Goal: Contribute content: Contribute content

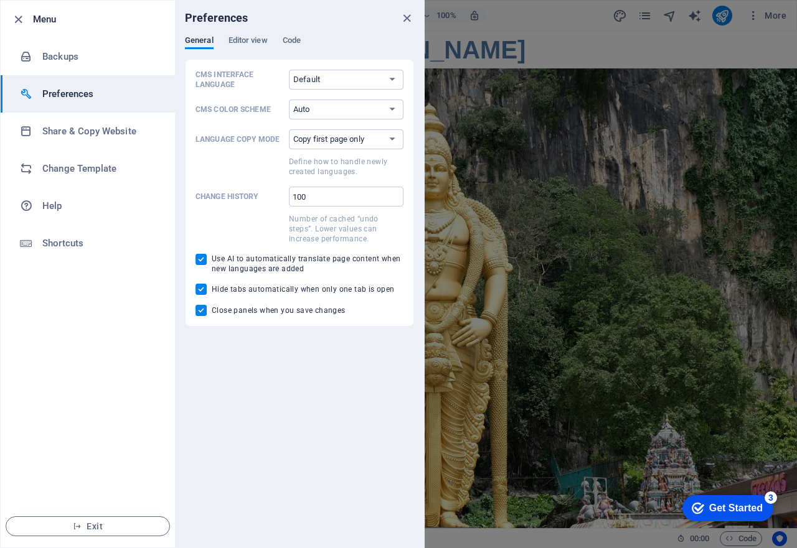
click at [587, 120] on div at bounding box center [398, 274] width 797 height 548
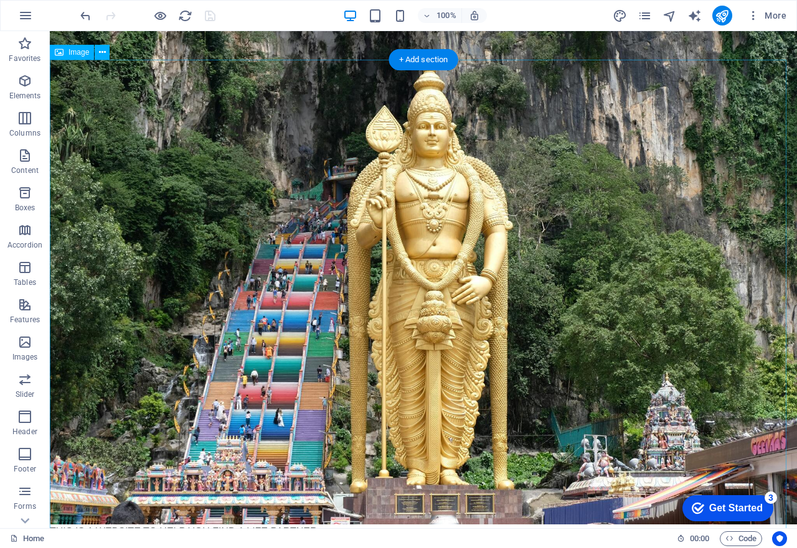
scroll to position [77, 0]
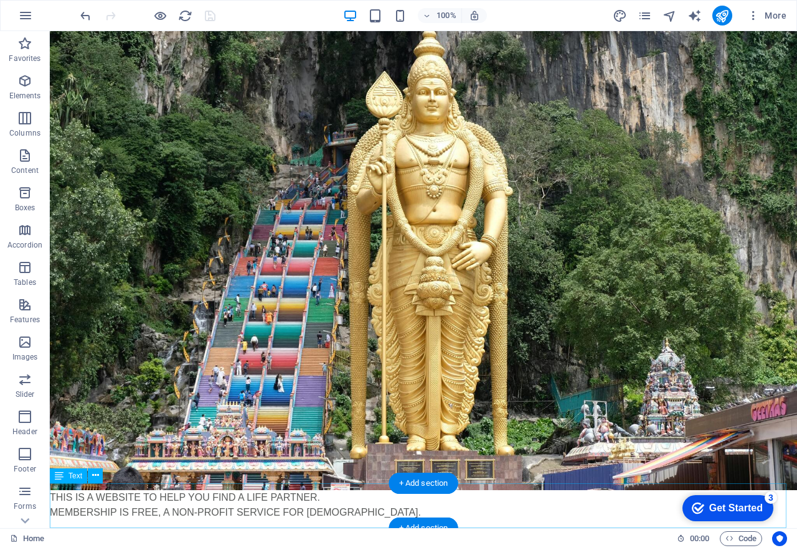
click at [162, 492] on div "THIS IS A WEBSITE TO HELP YOU FIND A LIFE PARTNER. MEMBERSHIP IS FREE, A NON-PR…" at bounding box center [423, 512] width 747 height 45
click at [77, 490] on div "THIS IS A WEBSITE TO HELP YOU FIND A LIFE PARTNER. MEMBERSHIP IS FREE, A NON-PR…" at bounding box center [423, 512] width 747 height 45
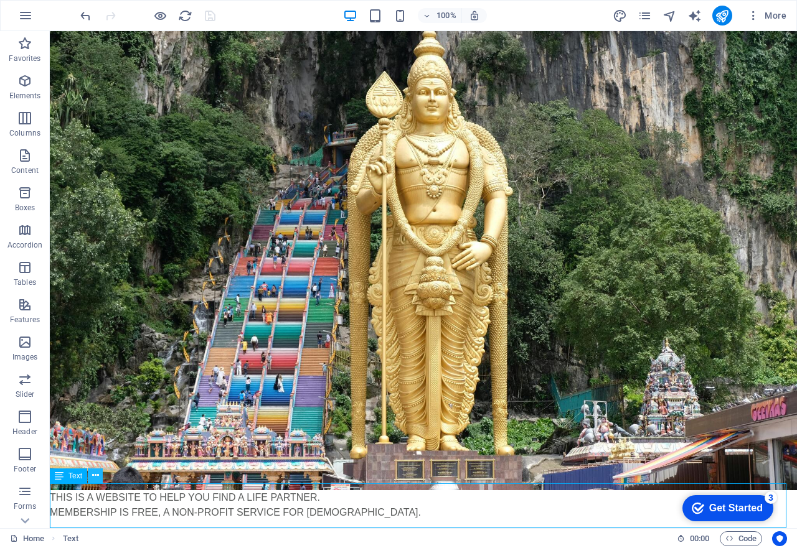
click at [94, 477] on icon at bounding box center [95, 475] width 7 height 13
click at [154, 504] on div "THIS IS A WEBSITE TO HELP YOU FIND A LIFE PARTNER. MEMBERSHIP IS FREE, A NON-PR…" at bounding box center [423, 512] width 747 height 45
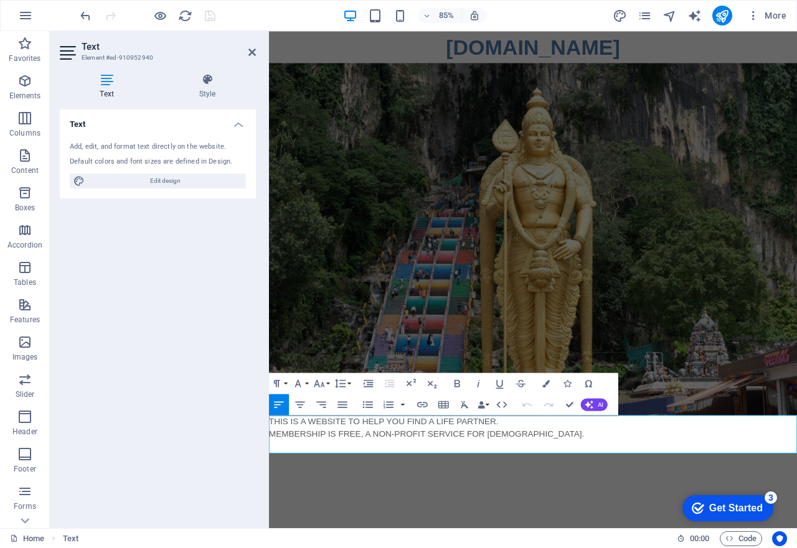
scroll to position [0, 0]
click at [340, 408] on icon "button" at bounding box center [342, 404] width 9 height 6
click at [596, 407] on button "AI" at bounding box center [594, 404] width 27 height 12
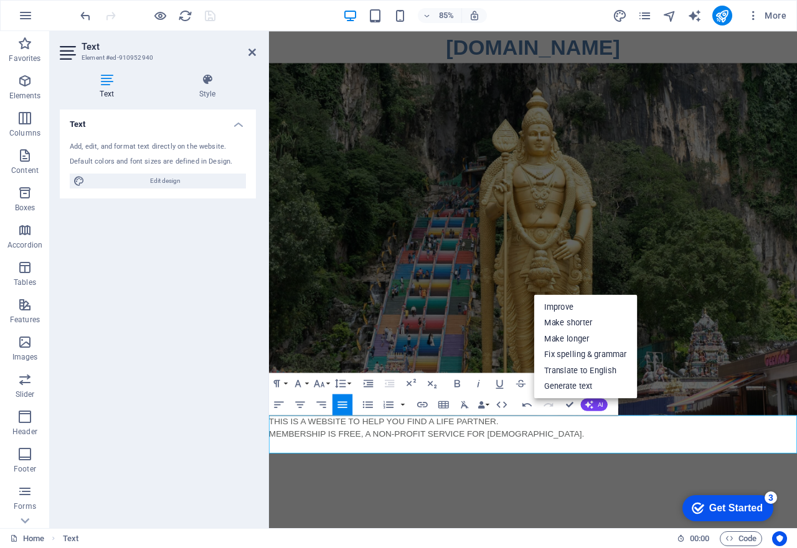
click at [473, 502] on p "MEMBERSHIP IS FREE, A NON-PROFIT SERVICE FOR [DEMOGRAPHIC_DATA]." at bounding box center [579, 505] width 621 height 15
click at [342, 408] on icon "button" at bounding box center [342, 404] width 9 height 6
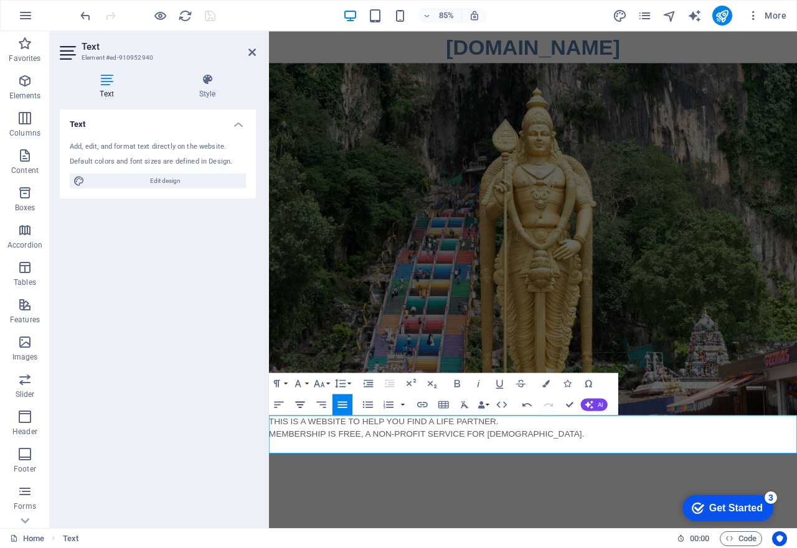
click at [301, 407] on icon "button" at bounding box center [300, 404] width 12 height 12
click at [340, 405] on icon "button" at bounding box center [342, 404] width 12 height 12
click at [457, 385] on icon "button" at bounding box center [457, 383] width 12 height 12
click at [503, 508] on p "MEMBERSHIP IS FREE, A NON-PROFIT SERVICE FOR [DEMOGRAPHIC_DATA]." at bounding box center [579, 505] width 621 height 15
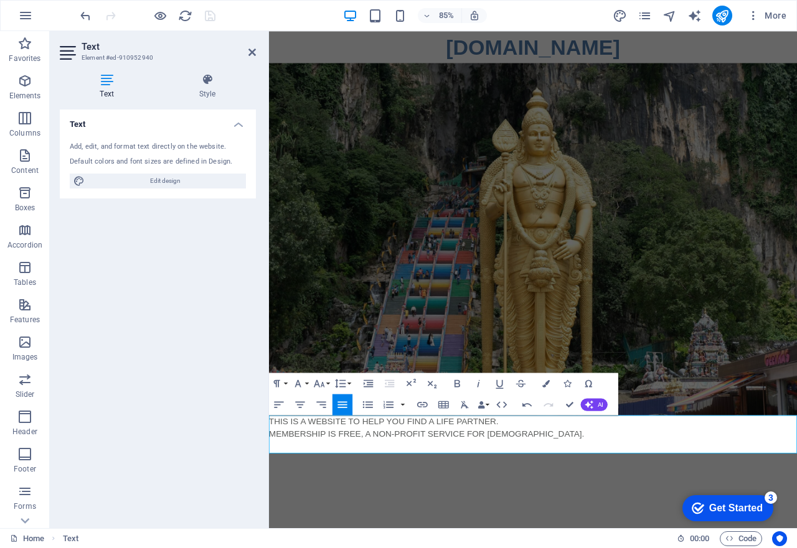
click at [342, 404] on icon "button" at bounding box center [342, 404] width 12 height 12
click at [271, 488] on p "THIS IS A WEBSITE TO HELP YOU FIND A LIFE PARTNER." at bounding box center [579, 490] width 621 height 15
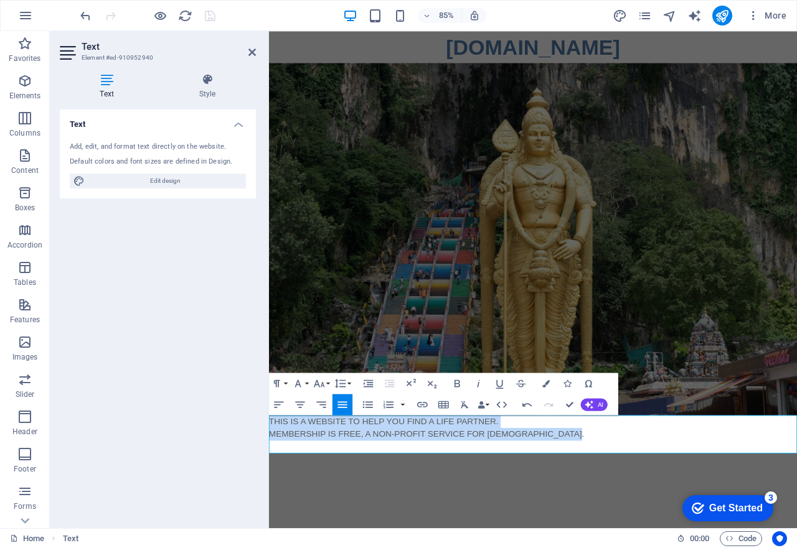
drag, startPoint x: 271, startPoint y: 488, endPoint x: 625, endPoint y: 504, distance: 353.9
click at [625, 504] on div "THIS IS A WEBSITE TO HELP YOU FIND A LIFE PARTNER. MEMBERSHIP IS FREE, A NON-PR…" at bounding box center [579, 505] width 621 height 45
click at [343, 400] on icon "button" at bounding box center [342, 404] width 12 height 12
click at [341, 408] on icon "button" at bounding box center [342, 404] width 9 height 6
click at [324, 406] on icon "button" at bounding box center [321, 404] width 12 height 12
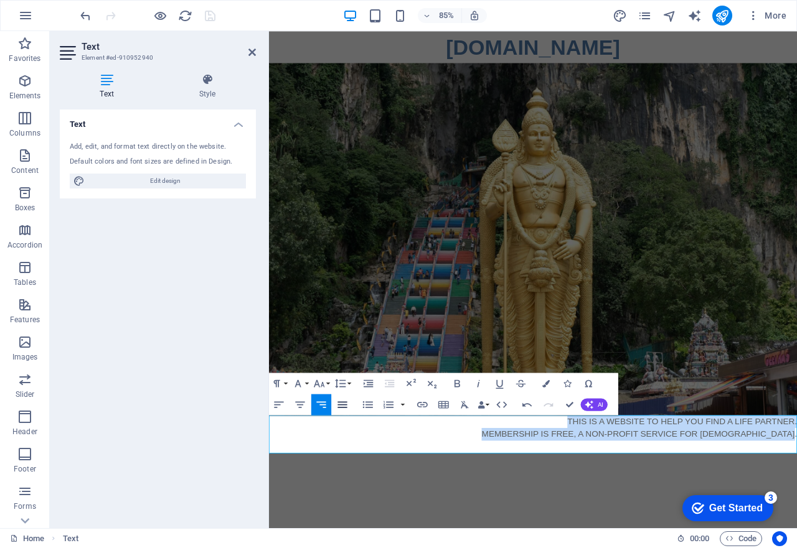
click at [344, 403] on icon "button" at bounding box center [342, 404] width 9 height 6
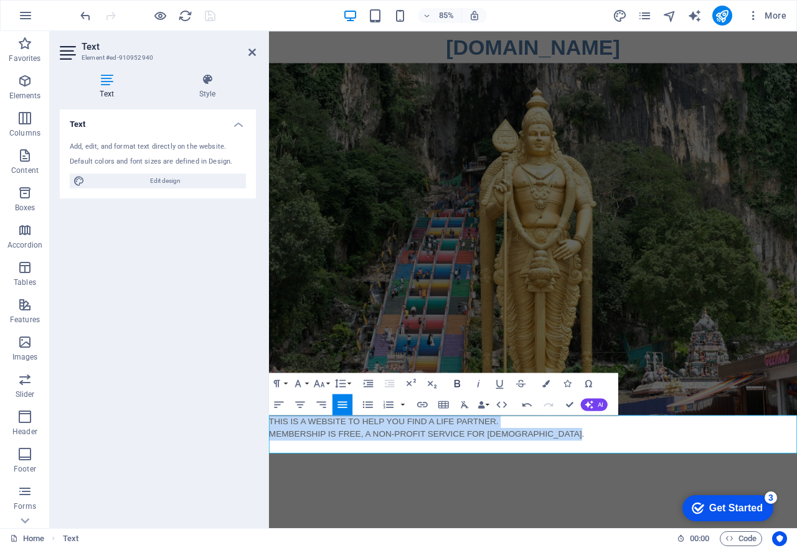
click at [459, 383] on icon "button" at bounding box center [457, 383] width 6 height 7
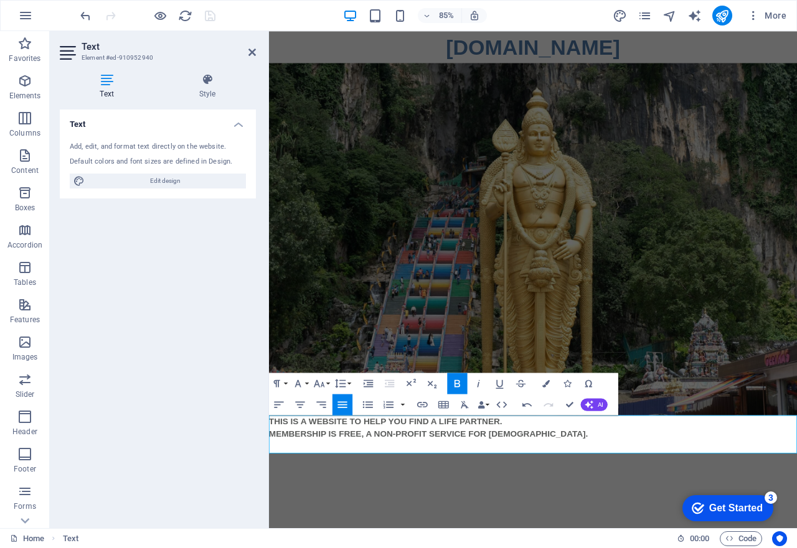
click at [517, 523] on p at bounding box center [579, 520] width 621 height 15
click at [424, 17] on icon "button" at bounding box center [427, 16] width 9 height 8
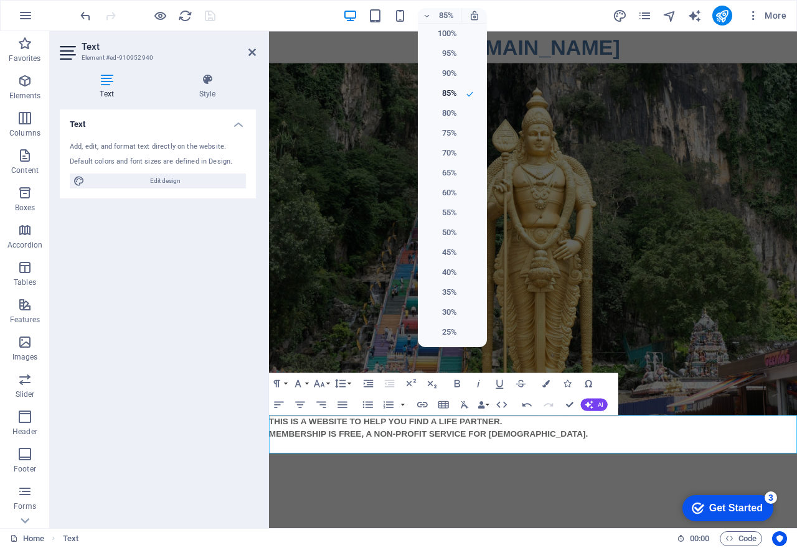
click at [398, 17] on div at bounding box center [398, 274] width 797 height 548
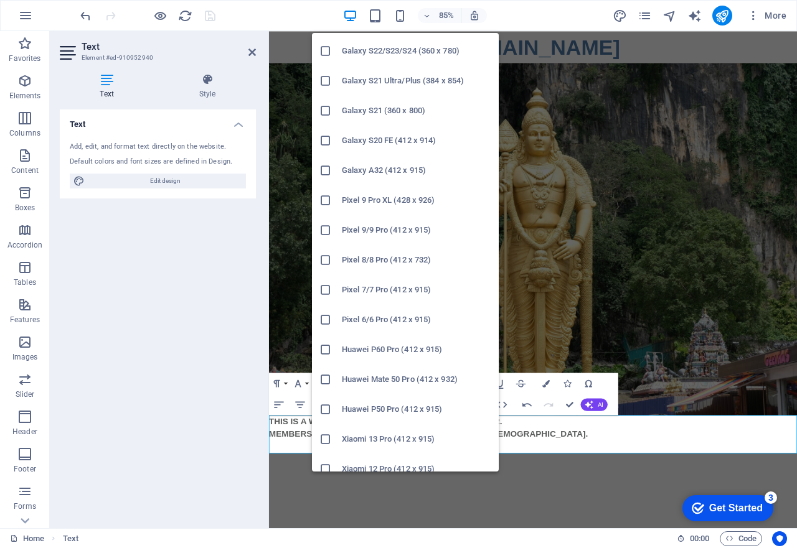
scroll to position [547, 0]
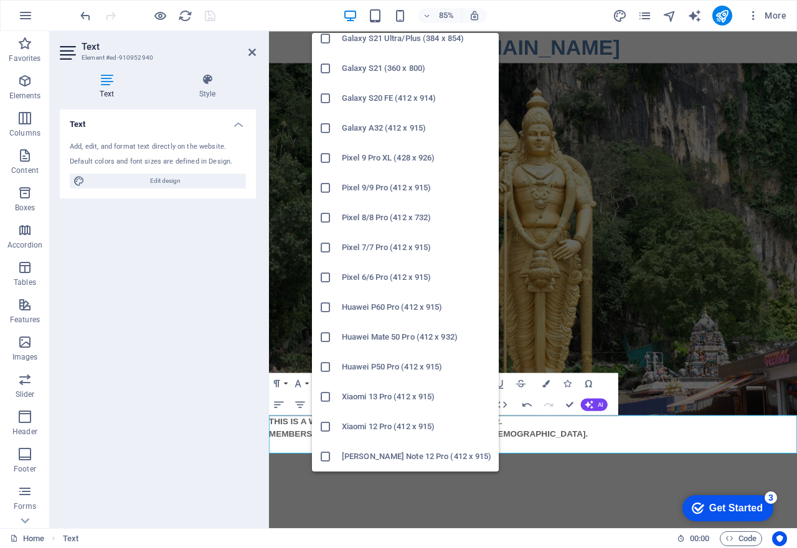
click at [326, 396] on icon at bounding box center [325, 397] width 12 height 12
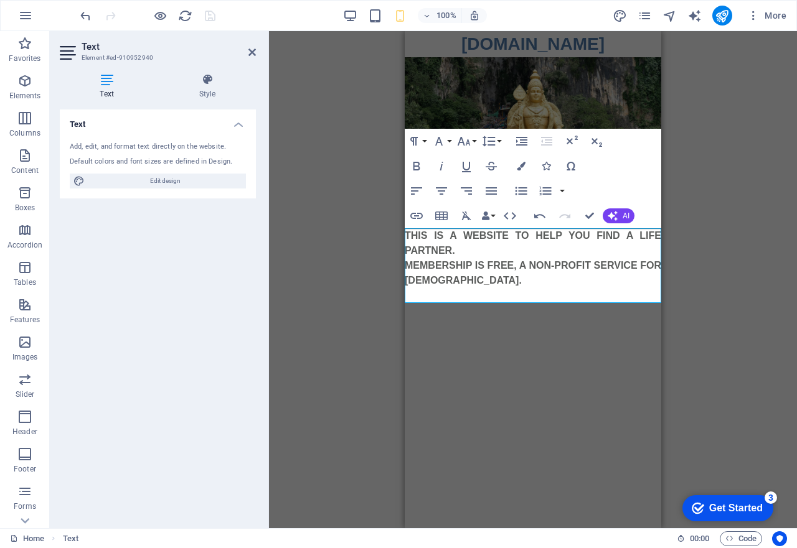
click at [326, 396] on div "Drag here to replace the existing content. Press “Ctrl” if you want to create a…" at bounding box center [533, 279] width 528 height 497
click at [508, 87] on figure at bounding box center [533, 142] width 256 height 171
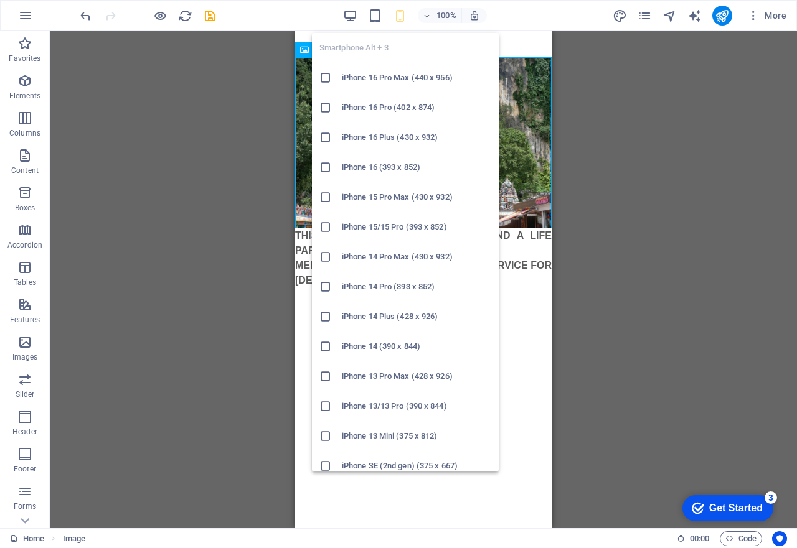
click at [400, 16] on icon "button" at bounding box center [400, 16] width 14 height 14
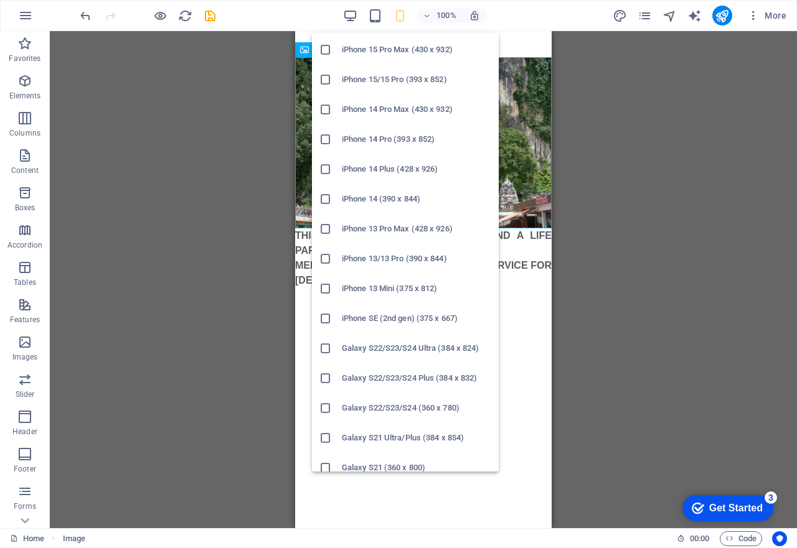
scroll to position [249, 0]
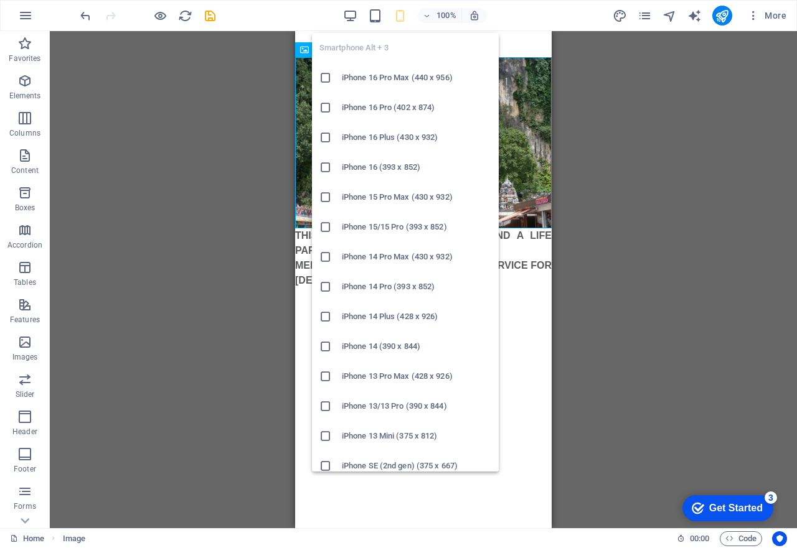
click at [400, 21] on icon "button" at bounding box center [400, 16] width 14 height 14
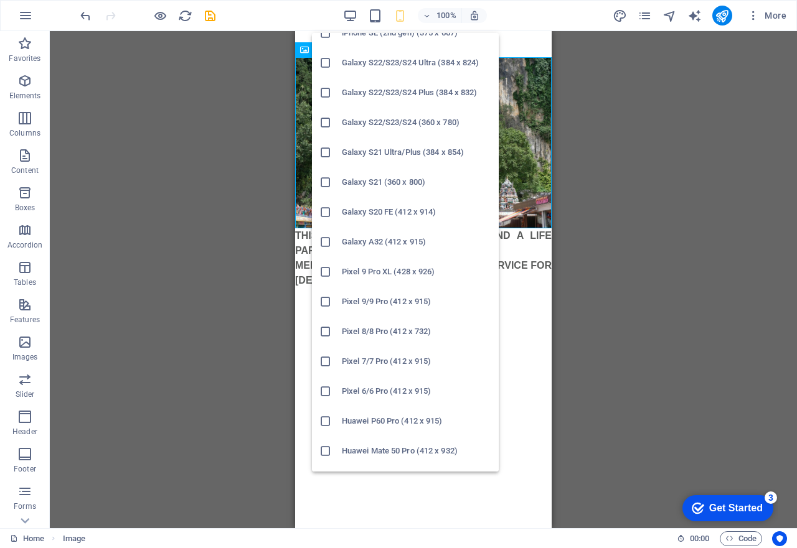
scroll to position [547, 0]
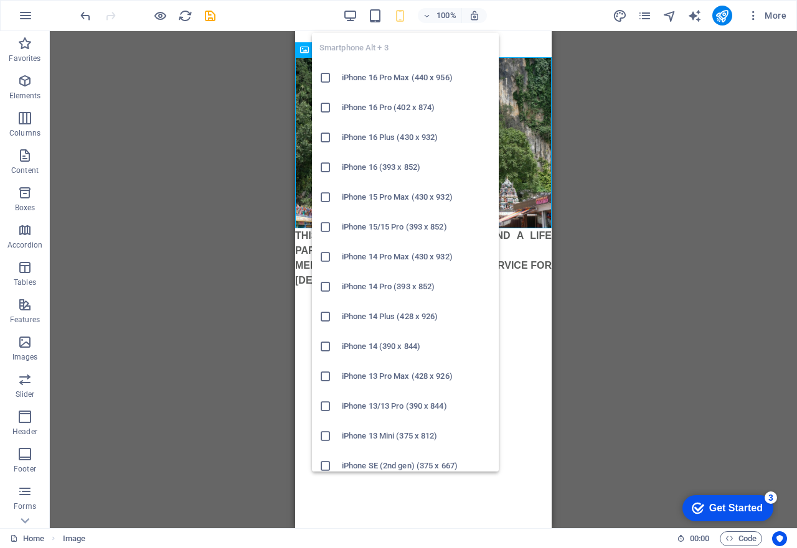
click at [405, 21] on icon "button" at bounding box center [400, 16] width 14 height 14
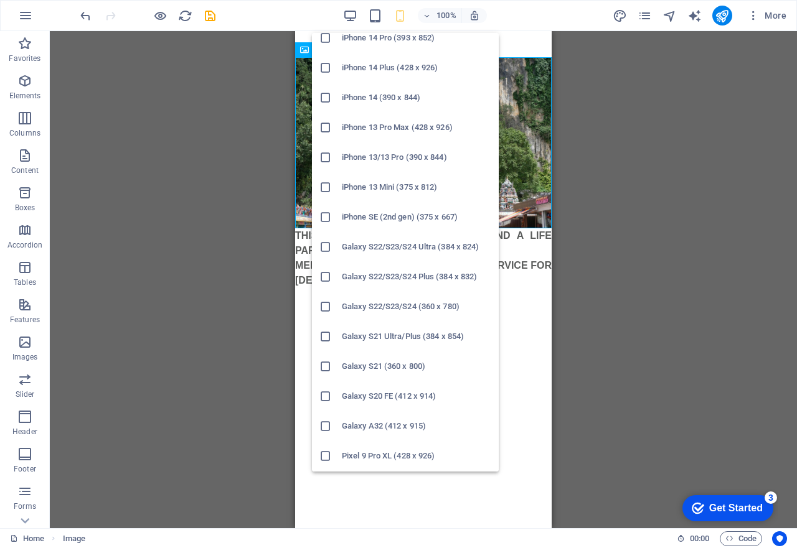
scroll to position [0, 0]
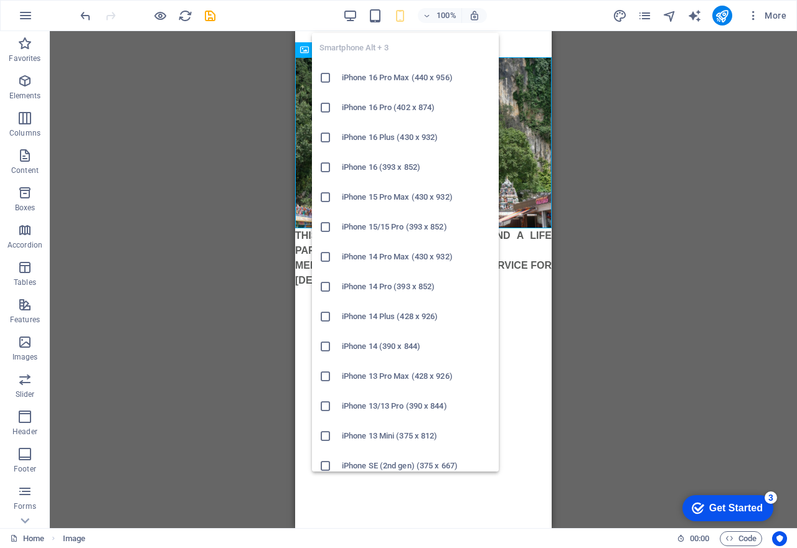
click at [322, 82] on icon at bounding box center [325, 78] width 12 height 12
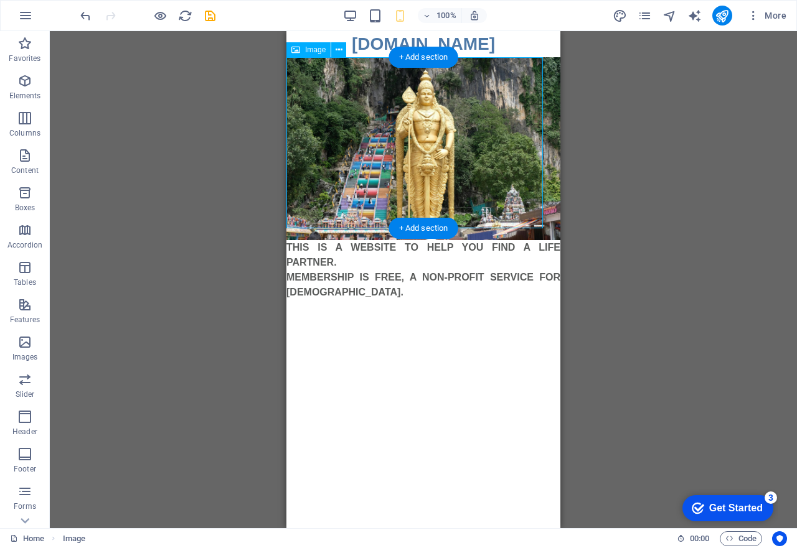
click at [322, 82] on figure at bounding box center [423, 148] width 274 height 183
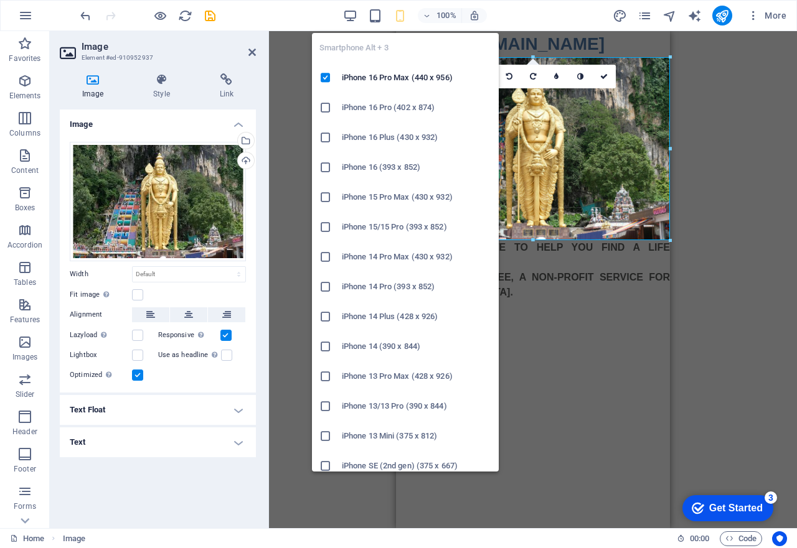
click at [327, 231] on icon at bounding box center [325, 227] width 12 height 12
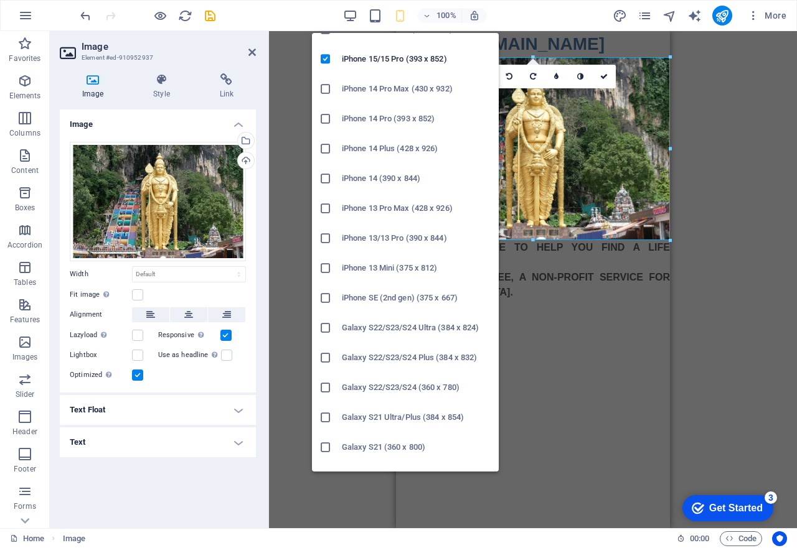
scroll to position [249, 0]
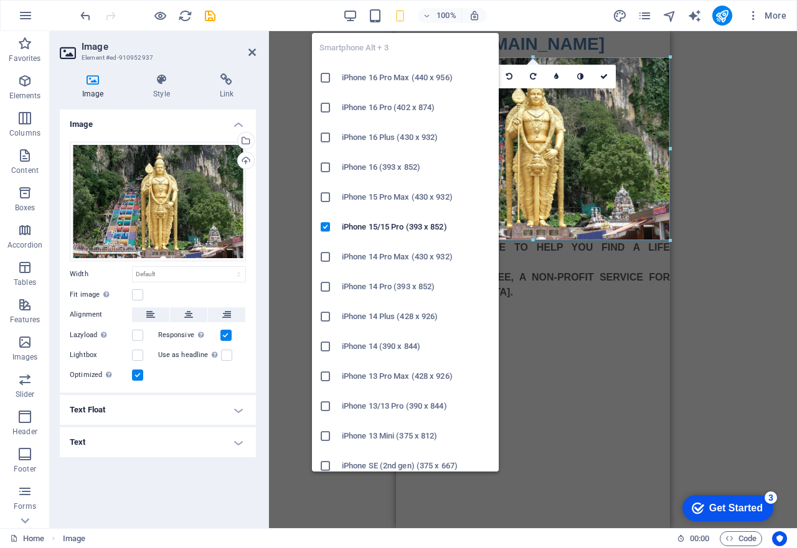
click at [399, 14] on icon "button" at bounding box center [400, 16] width 14 height 14
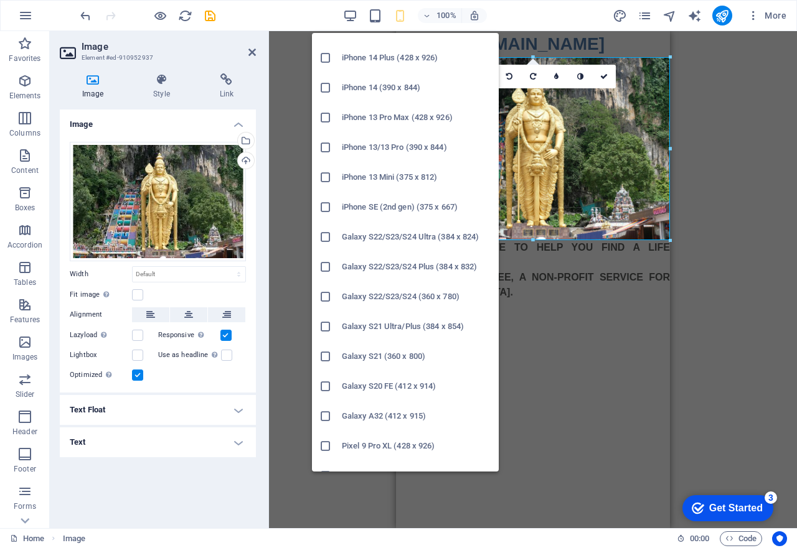
scroll to position [311, 0]
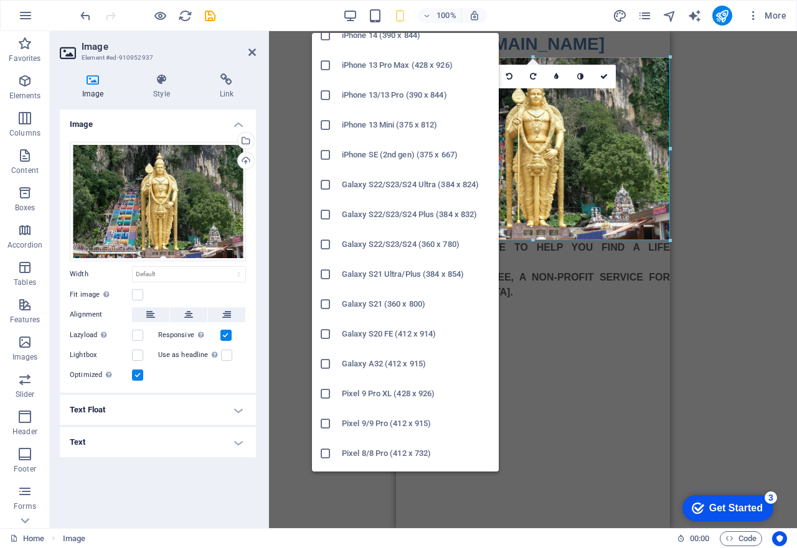
click at [327, 363] on icon at bounding box center [325, 364] width 12 height 12
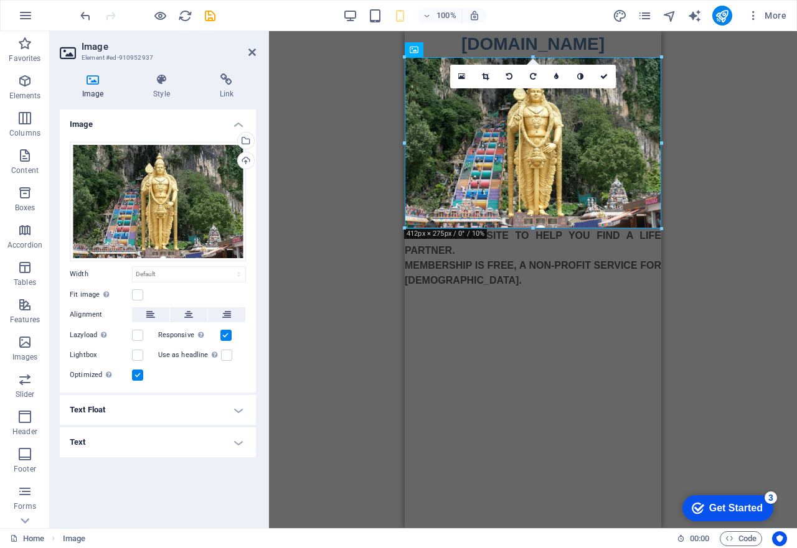
click at [542, 303] on html "Skip to main content [DOMAIN_NAME] THIS IS A WEBSITE TO HELP YOU FIND A LIFE PA…" at bounding box center [533, 167] width 256 height 272
click at [516, 179] on figure at bounding box center [533, 142] width 256 height 171
click at [235, 413] on h4 "Text Float" at bounding box center [158, 410] width 196 height 30
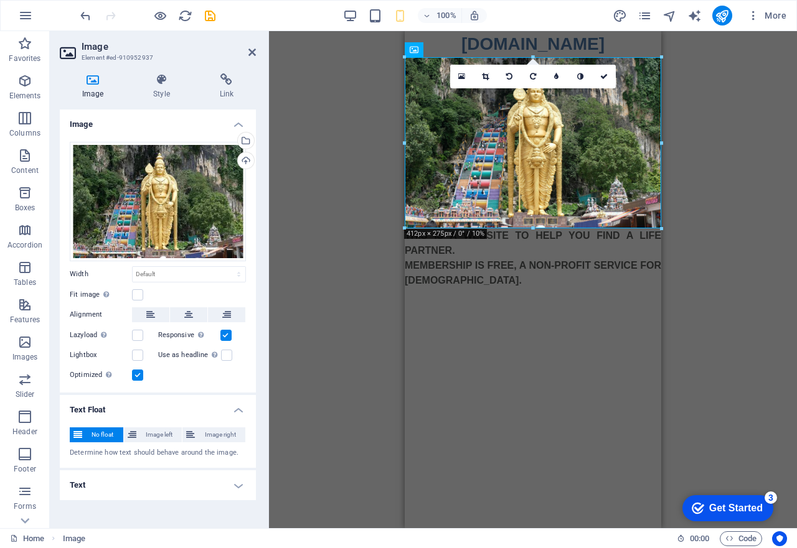
click at [241, 482] on h4 "Text" at bounding box center [158, 486] width 196 height 30
click at [522, 273] on div "THIS IS A WEBSITE TO HELP YOU FIND A LIFE PARTNER. MEMBERSHIP IS FREE, A NON-PR…" at bounding box center [533, 265] width 256 height 75
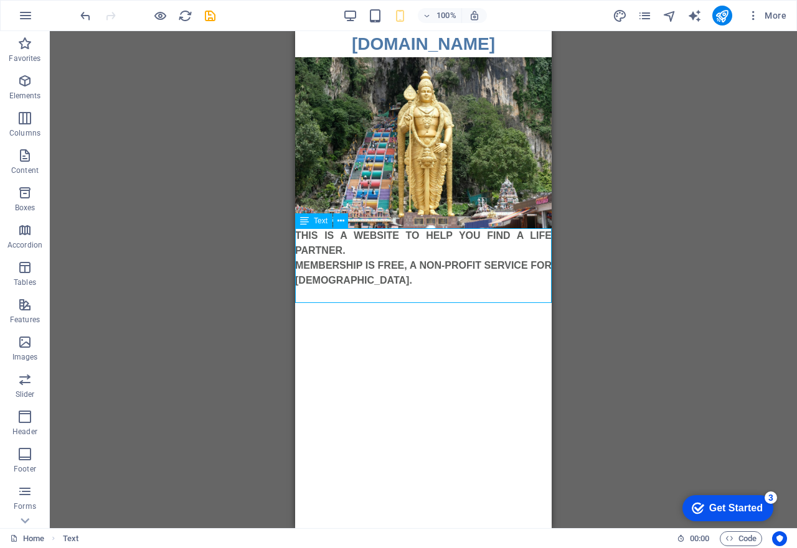
click at [427, 268] on div "THIS IS A WEBSITE TO HELP YOU FIND A LIFE PARTNER. MEMBERSHIP IS FREE, A NON-PR…" at bounding box center [423, 265] width 256 height 75
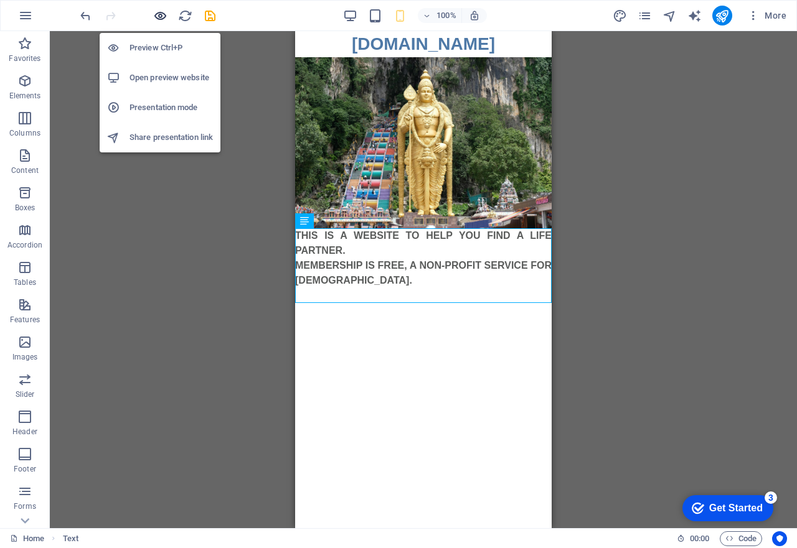
click at [159, 19] on icon "button" at bounding box center [160, 16] width 14 height 14
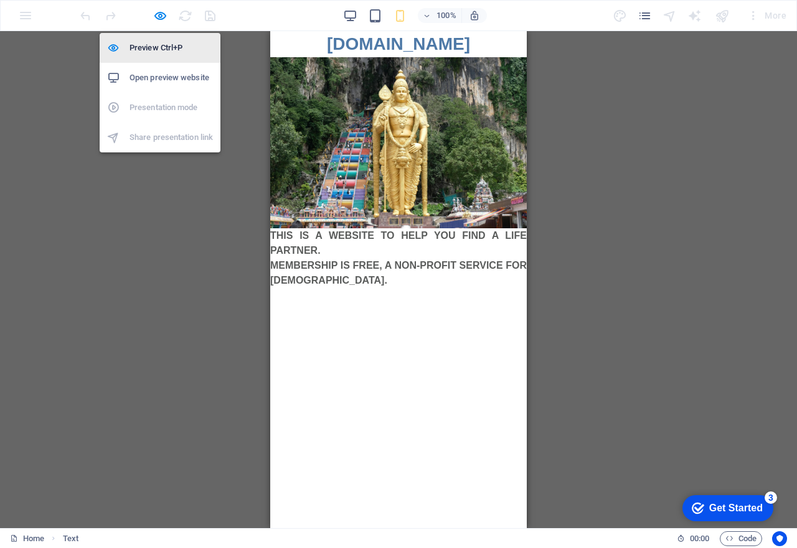
click at [157, 44] on h6 "Preview Ctrl+P" at bounding box center [170, 47] width 83 height 15
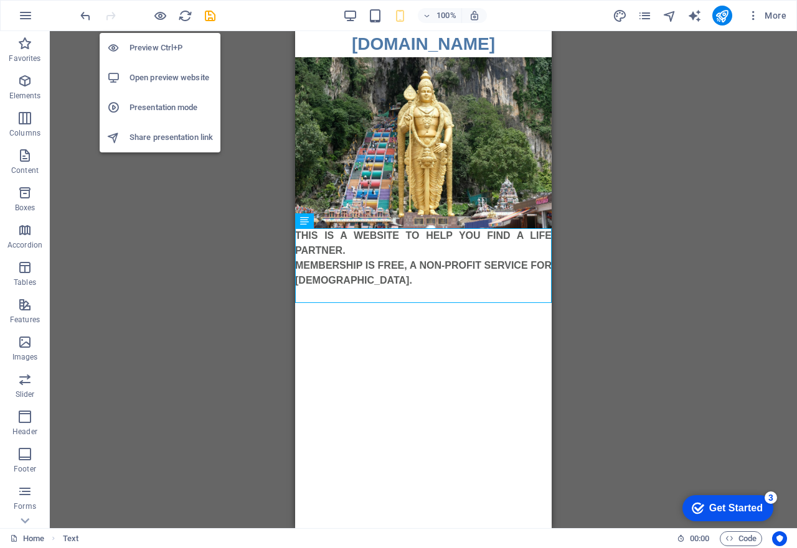
click at [157, 44] on h6 "Preview Ctrl+P" at bounding box center [170, 47] width 83 height 15
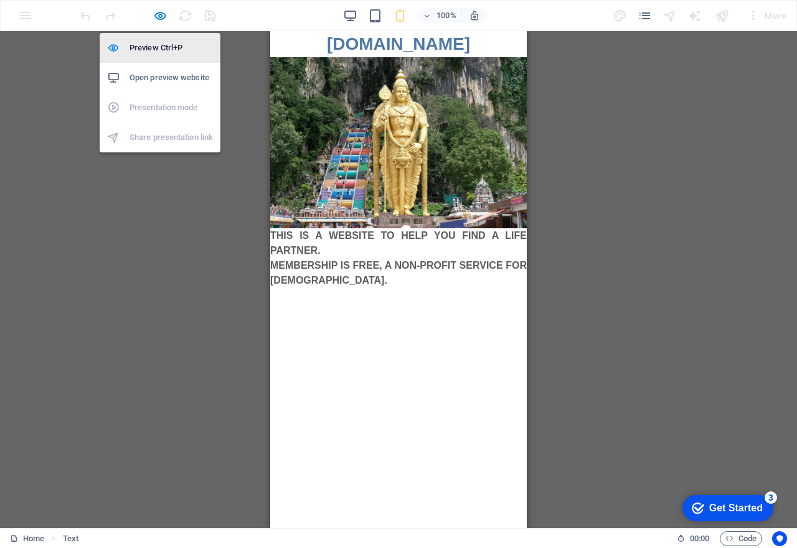
click at [157, 44] on h6 "Preview Ctrl+P" at bounding box center [170, 47] width 83 height 15
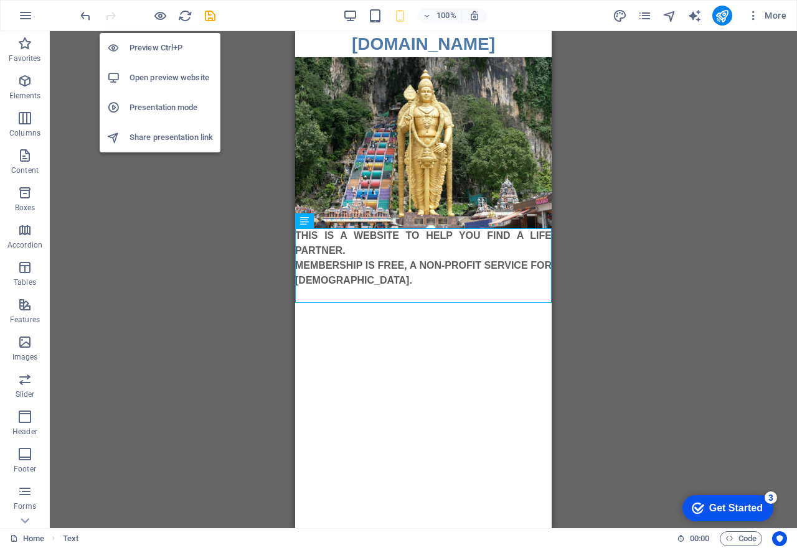
click at [152, 80] on h6 "Open preview website" at bounding box center [170, 77] width 83 height 15
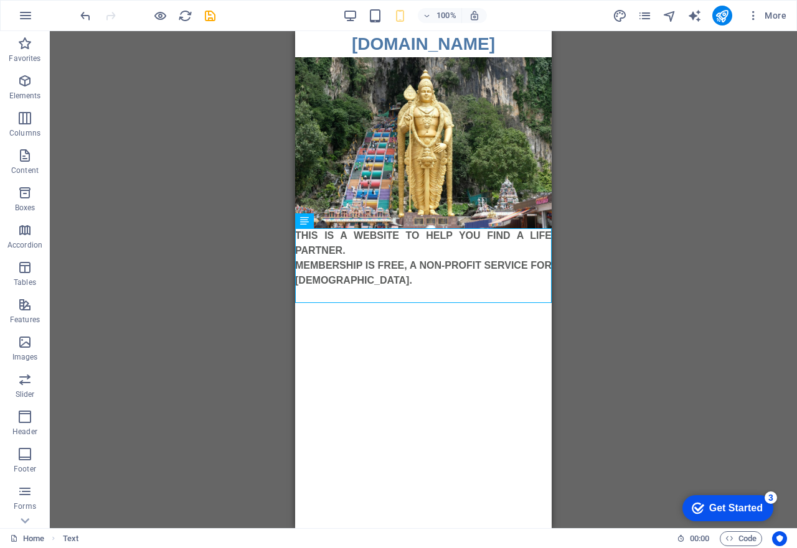
click at [433, 303] on html "Skip to main content [DOMAIN_NAME] THIS IS A WEBSITE TO HELP YOU FIND A LIFE PA…" at bounding box center [423, 167] width 256 height 272
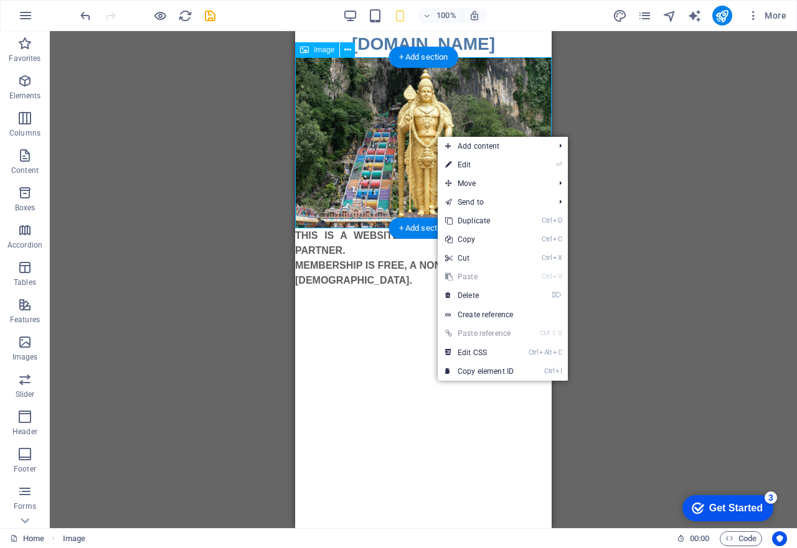
click at [407, 133] on figure at bounding box center [423, 142] width 256 height 171
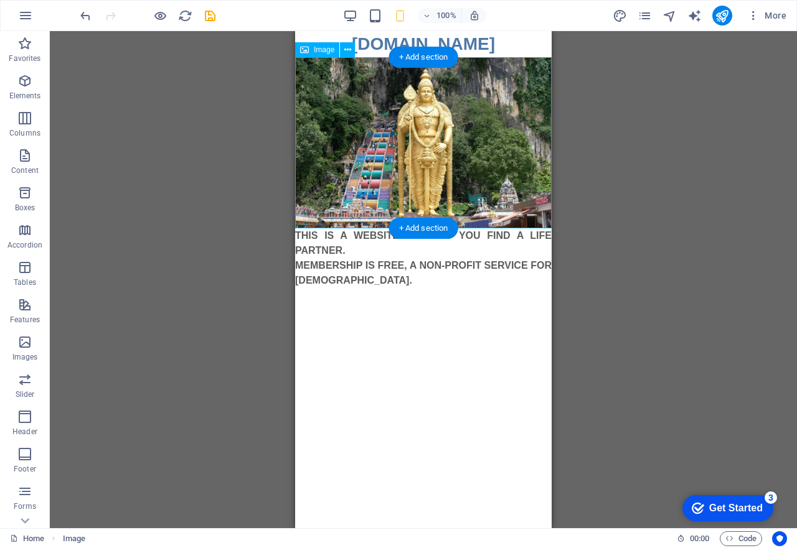
click at [407, 133] on figure at bounding box center [423, 142] width 256 height 171
click at [297, 133] on figure at bounding box center [423, 142] width 256 height 171
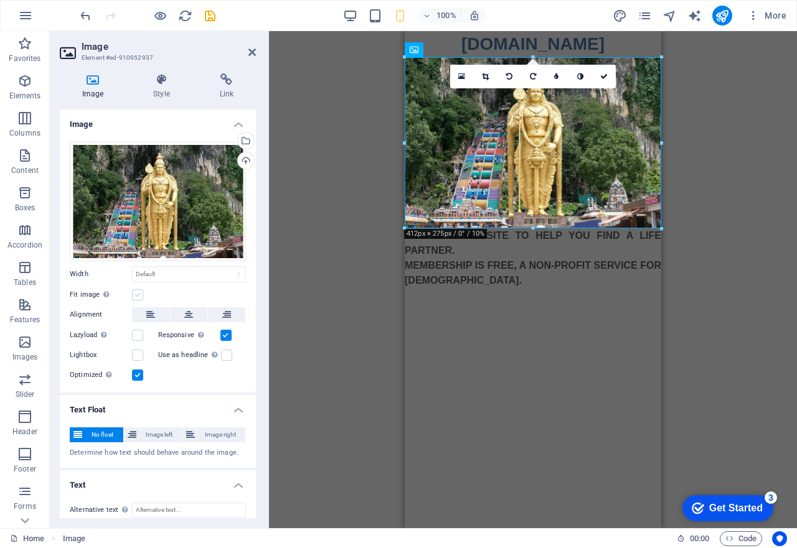
click at [138, 290] on label at bounding box center [137, 294] width 11 height 11
click at [0, 0] on input "Fit image Automatically fit image to a fixed width and height" at bounding box center [0, 0] width 0 height 0
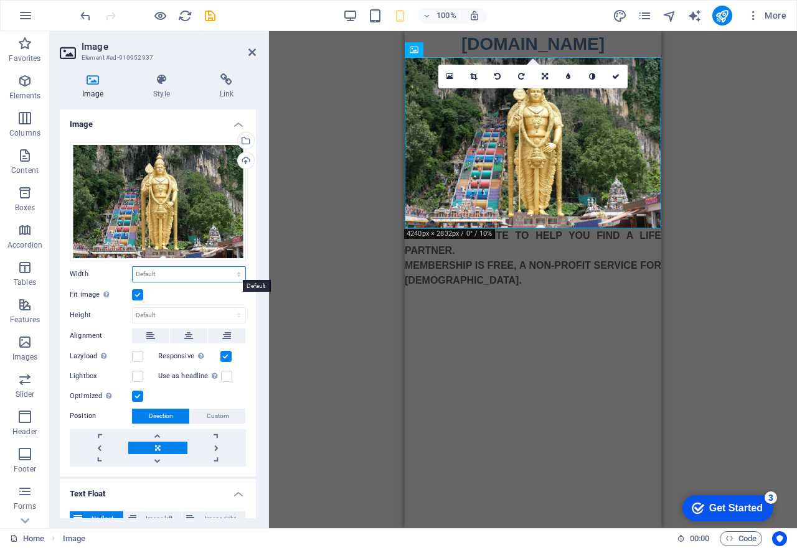
click at [148, 278] on select "Default auto px rem % em vh vw" at bounding box center [189, 274] width 113 height 15
click at [133, 267] on select "Default auto px rem % em vh vw" at bounding box center [189, 274] width 113 height 15
select select "DISABLED_OPTION_VALUE"
click at [568, 79] on icon at bounding box center [568, 76] width 4 height 7
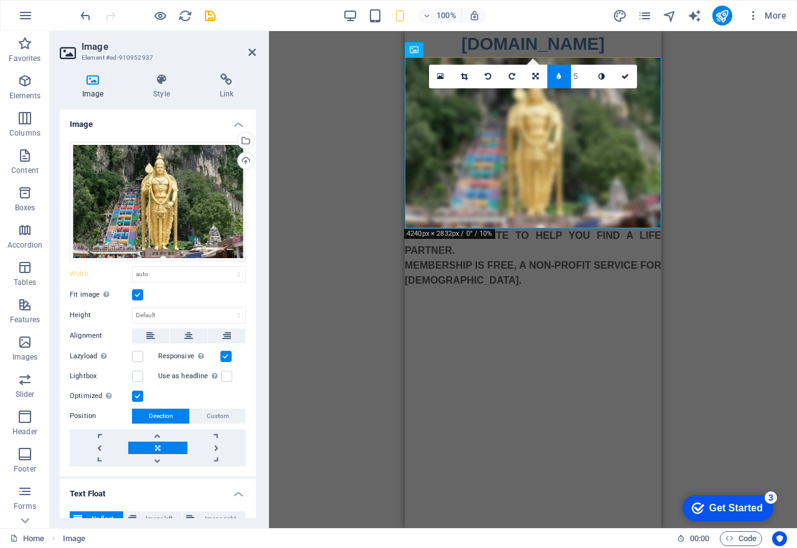
click at [555, 77] on link at bounding box center [559, 77] width 24 height 24
click at [555, 77] on link at bounding box center [545, 77] width 24 height 24
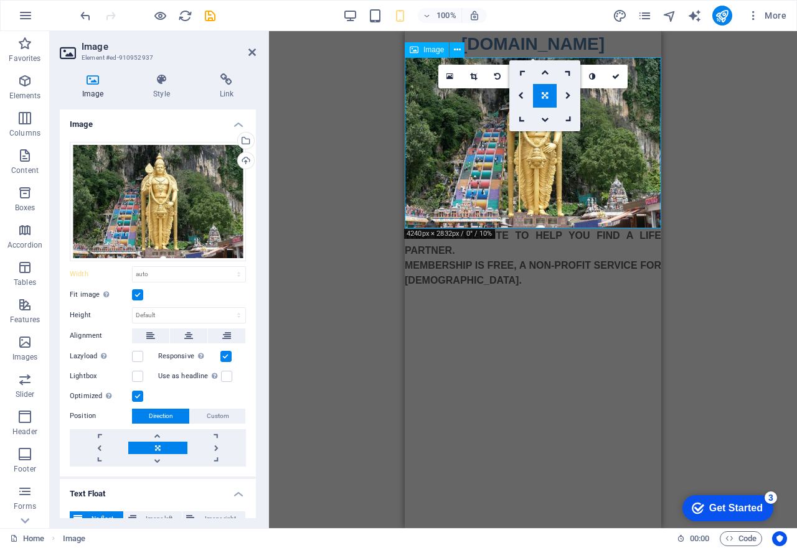
click at [612, 161] on figure at bounding box center [533, 142] width 256 height 171
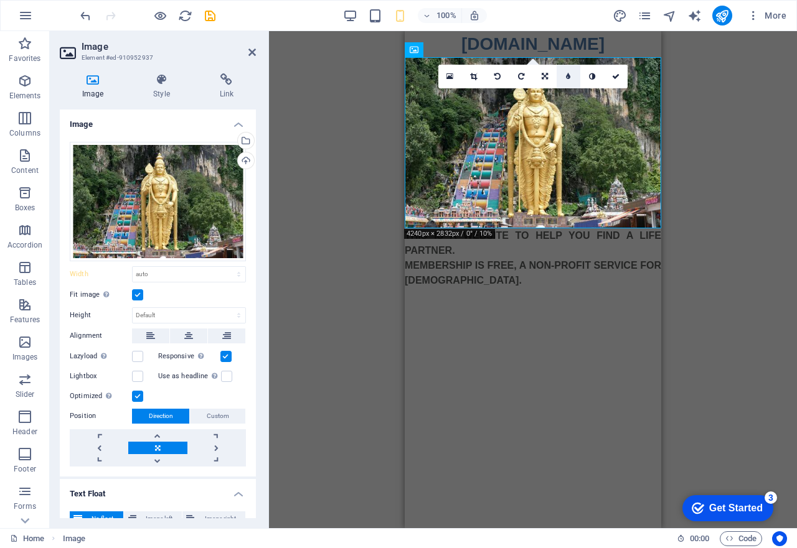
click at [569, 79] on icon at bounding box center [568, 76] width 4 height 7
click at [560, 72] on link at bounding box center [559, 77] width 24 height 24
click at [436, 303] on html "Skip to main content [DOMAIN_NAME] THIS IS A WEBSITE TO HELP YOU FIND A LIFE PA…" at bounding box center [533, 167] width 256 height 272
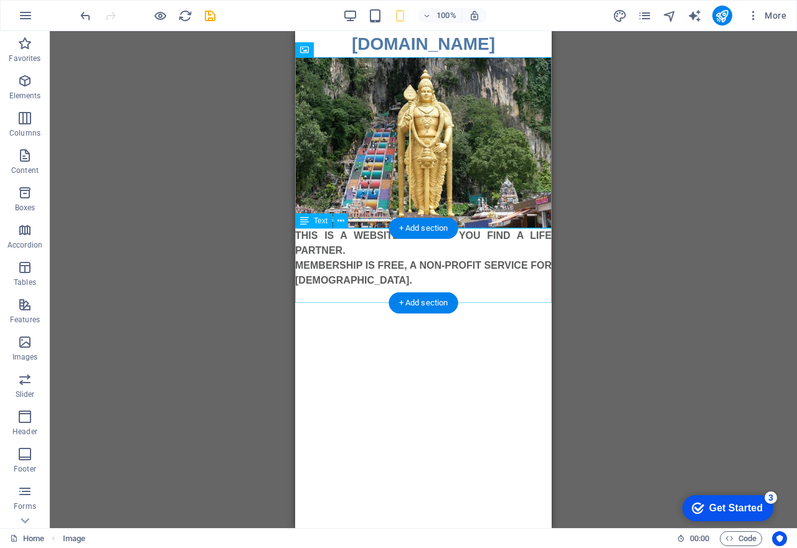
click at [403, 263] on div "THIS IS A WEBSITE TO HELP YOU FIND A LIFE PARTNER. MEMBERSHIP IS FREE, A NON-PR…" at bounding box center [423, 265] width 256 height 75
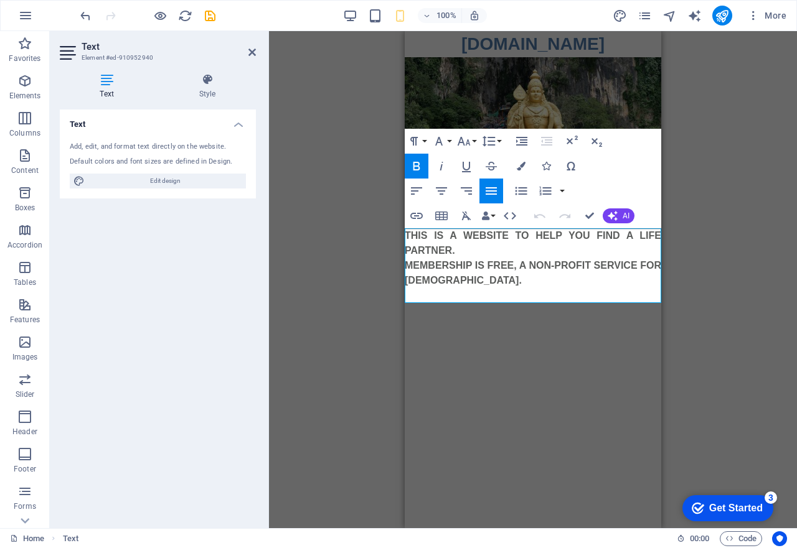
click at [506, 303] on html "Skip to main content [DOMAIN_NAME] THIS IS A WEBSITE TO HELP YOU FIND A LIFE PA…" at bounding box center [533, 167] width 256 height 272
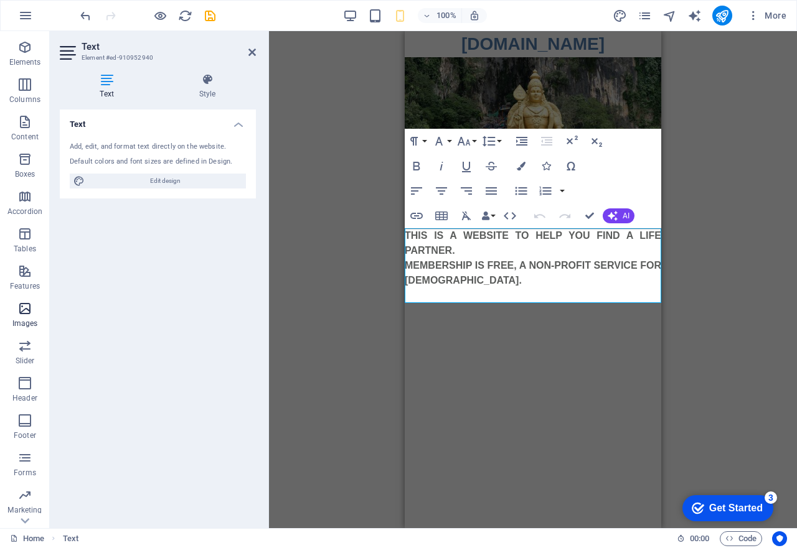
scroll to position [63, 0]
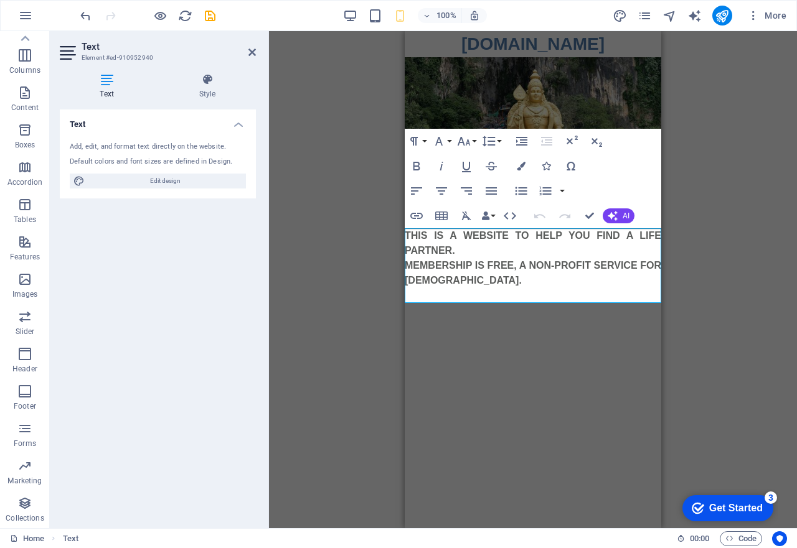
click at [431, 245] on p "THIS IS A WEBSITE TO HELP YOU FIND A LIFE PARTNER." at bounding box center [533, 243] width 256 height 30
click at [568, 266] on strong "MEMBERSHIP IS FREE, A NON-PROFIT SERVICE FOR [DEMOGRAPHIC_DATA]." at bounding box center [533, 273] width 256 height 26
click at [29, 360] on icon "button" at bounding box center [24, 354] width 15 height 15
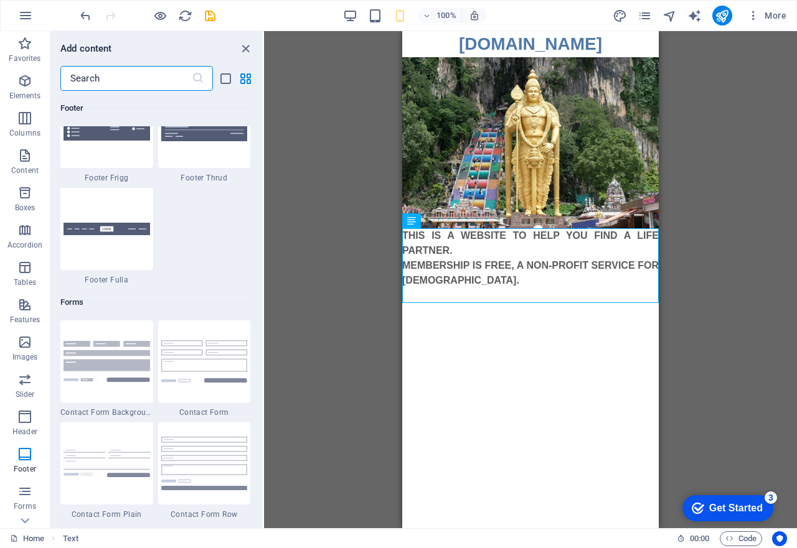
scroll to position [8900, 0]
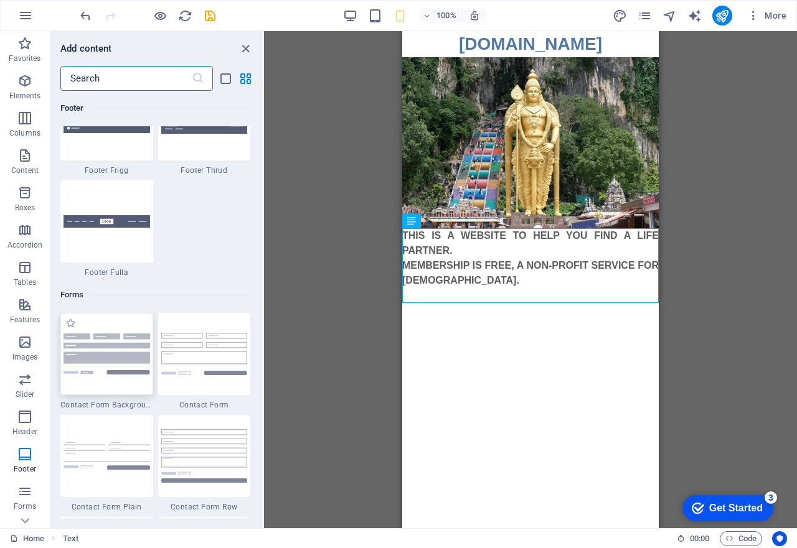
click at [98, 371] on img at bounding box center [106, 354] width 87 height 40
click at [264, 371] on div "Drag here to replace the existing content. Press “Ctrl” if you want to create a…" at bounding box center [530, 279] width 533 height 497
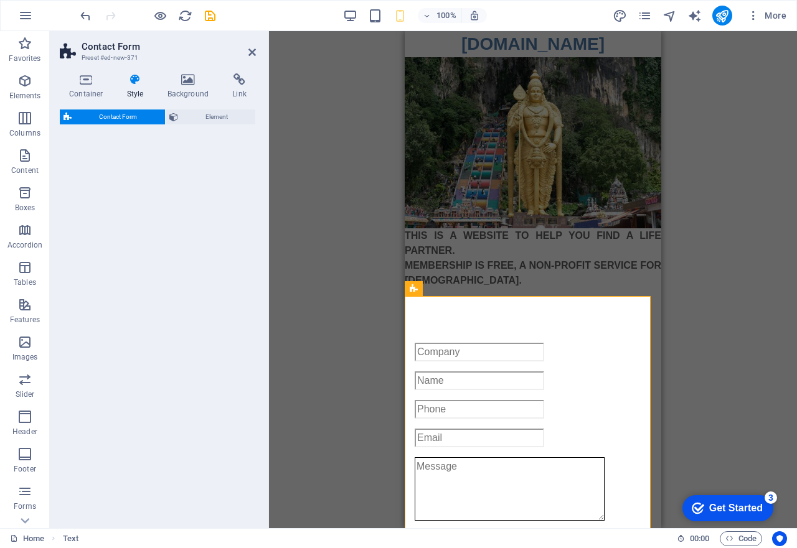
select select "rem"
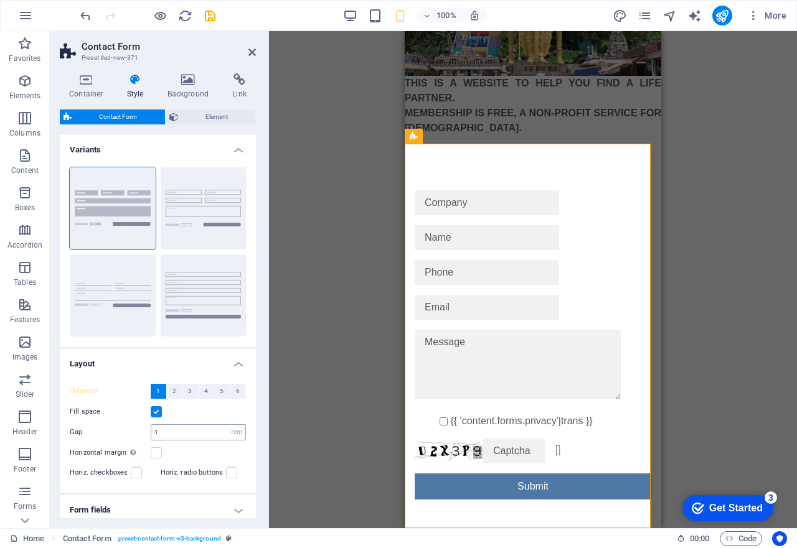
scroll to position [89, 0]
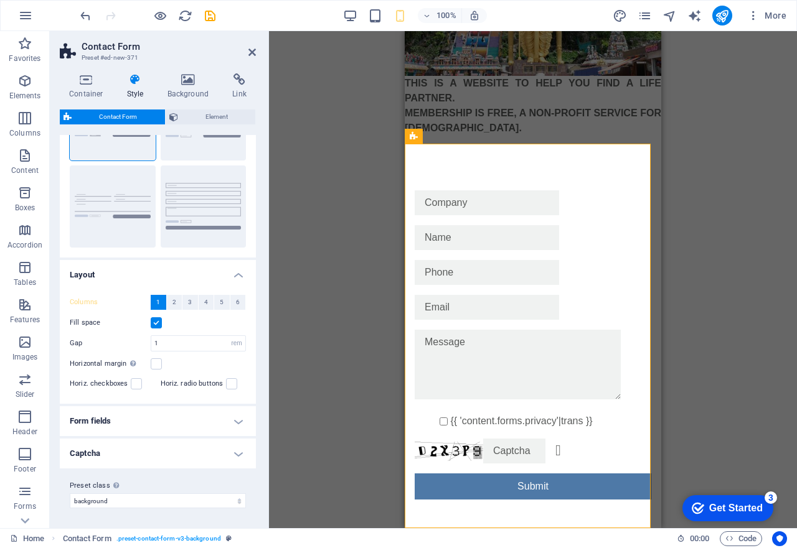
click at [237, 423] on h4 "Form fields" at bounding box center [158, 421] width 196 height 30
click at [113, 423] on h4 "Form fields" at bounding box center [158, 421] width 196 height 30
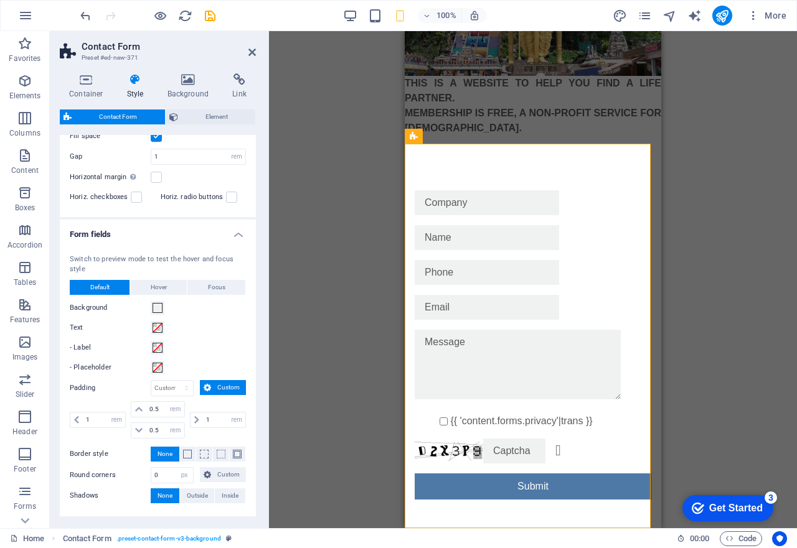
scroll to position [356, 0]
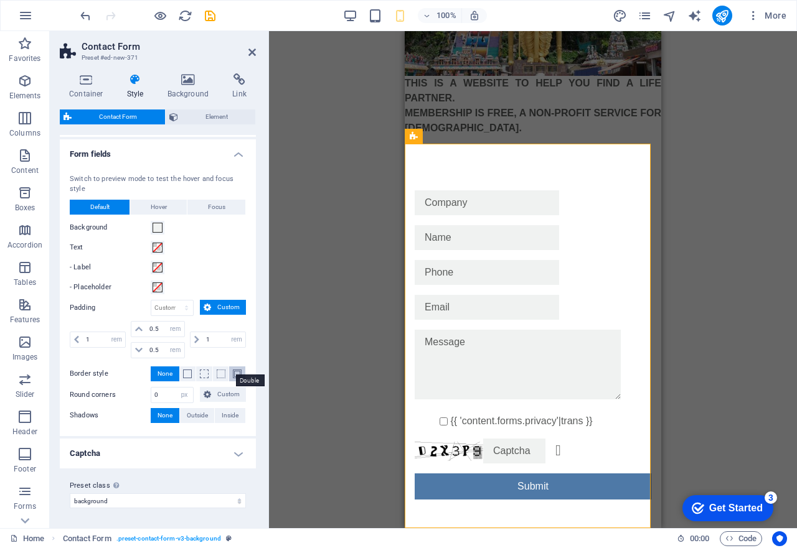
click at [235, 375] on span at bounding box center [237, 374] width 9 height 9
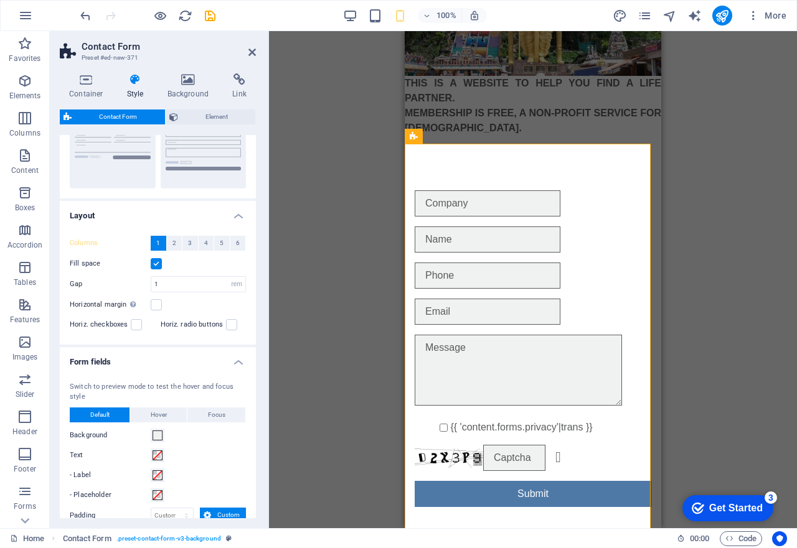
scroll to position [24, 0]
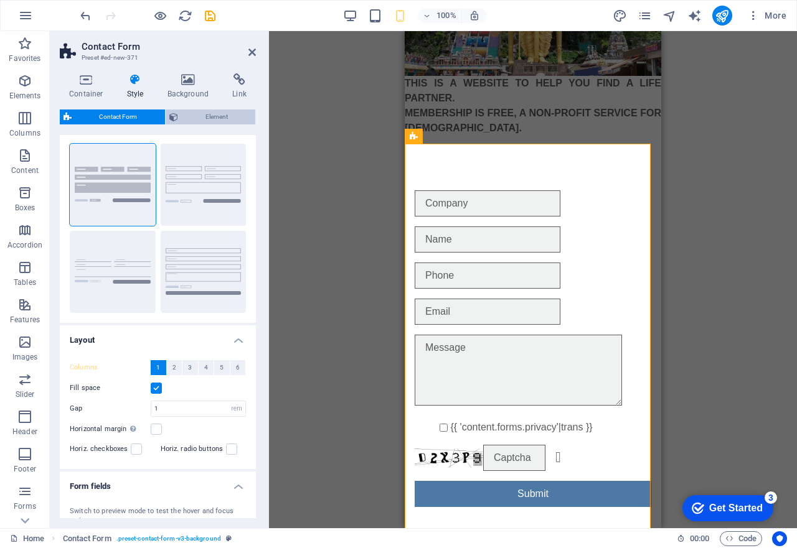
click at [192, 116] on span "Element" at bounding box center [217, 117] width 70 height 15
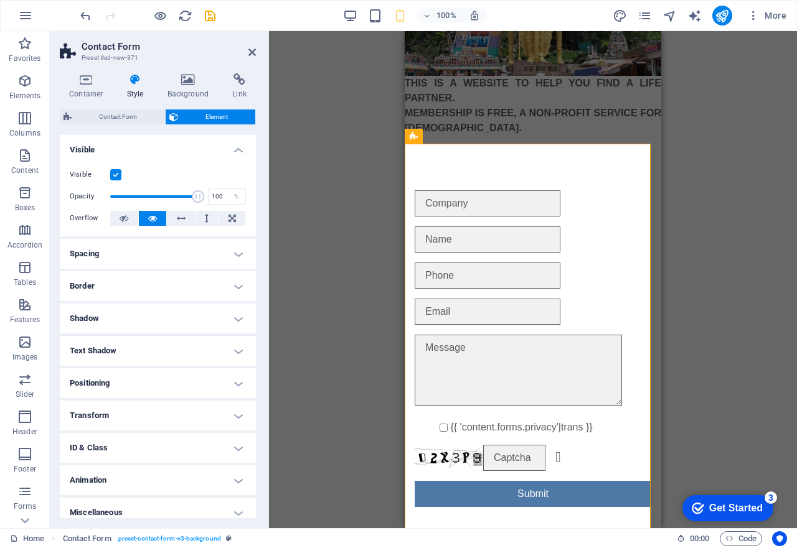
scroll to position [9, 0]
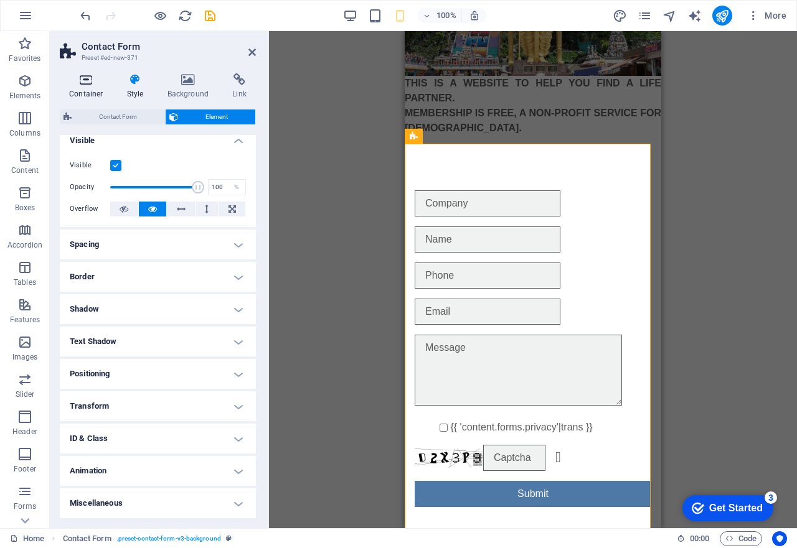
click at [83, 76] on icon at bounding box center [86, 79] width 53 height 12
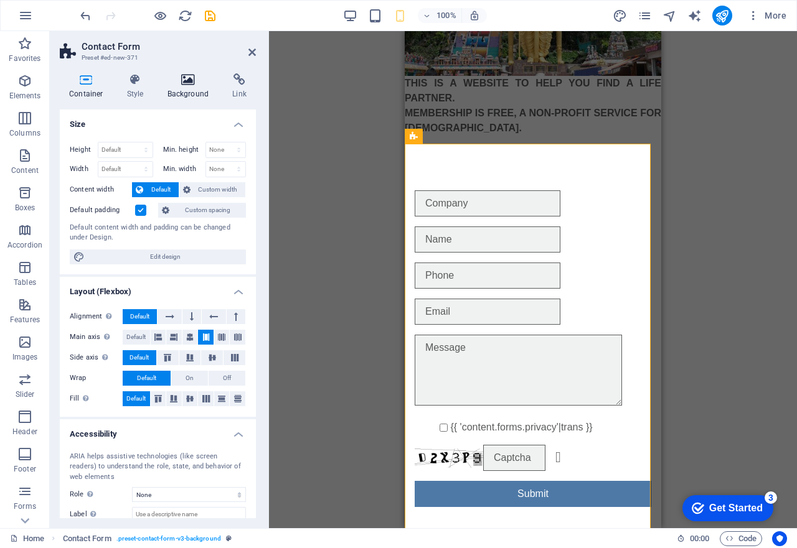
click at [181, 83] on icon at bounding box center [188, 79] width 60 height 12
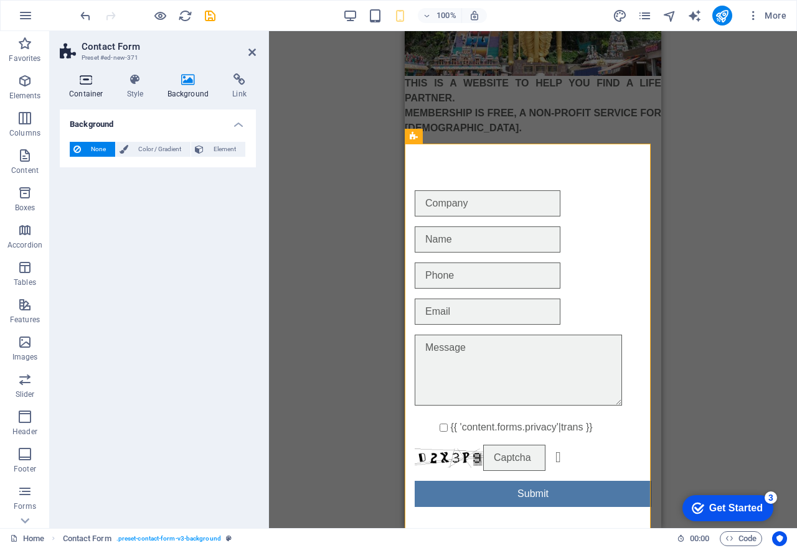
click at [81, 85] on icon at bounding box center [86, 79] width 53 height 12
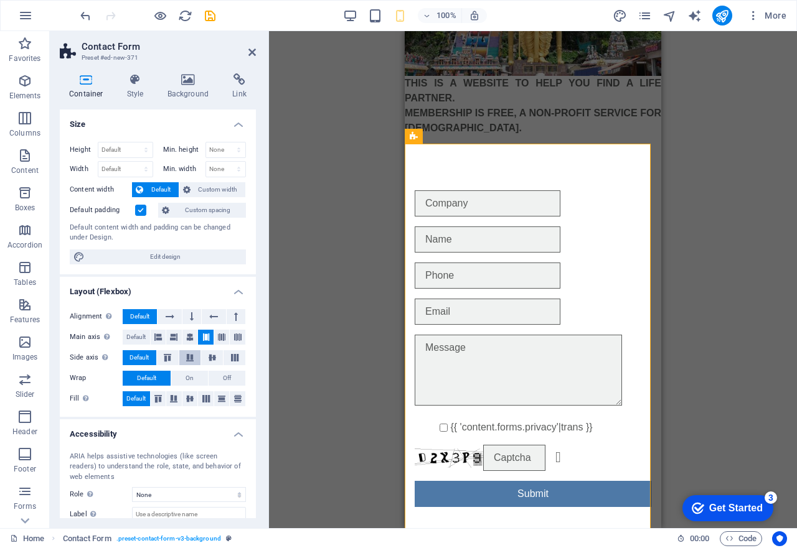
scroll to position [73, 0]
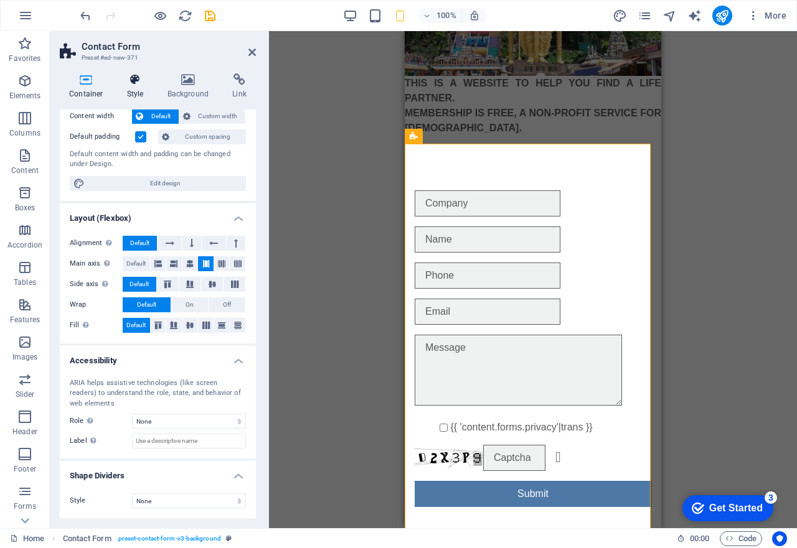
click at [134, 75] on icon at bounding box center [135, 79] width 35 height 12
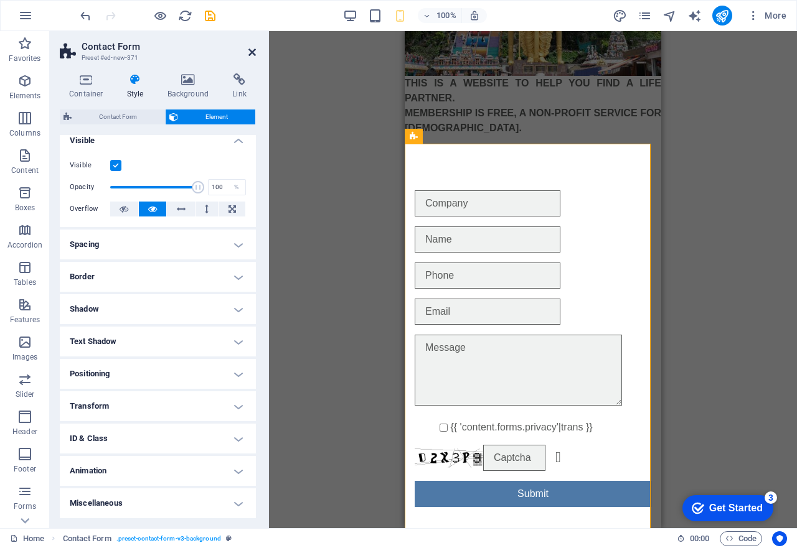
click at [251, 49] on icon at bounding box center [251, 52] width 7 height 10
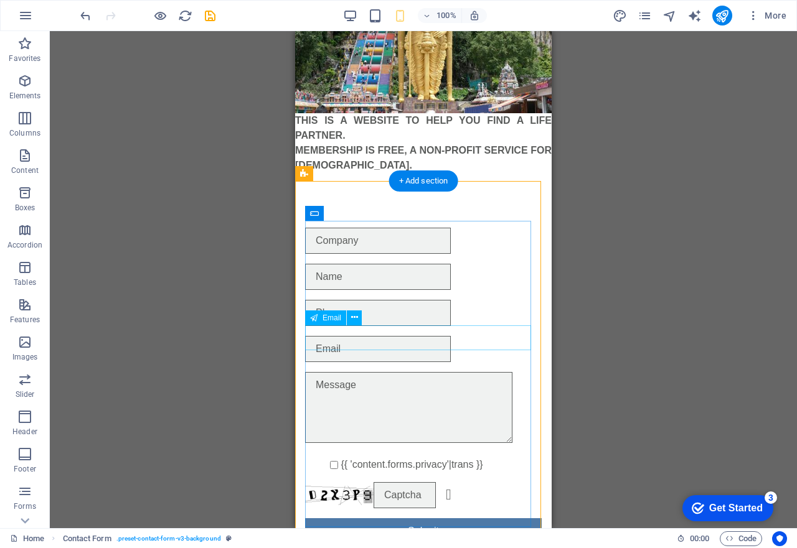
scroll to position [154, 0]
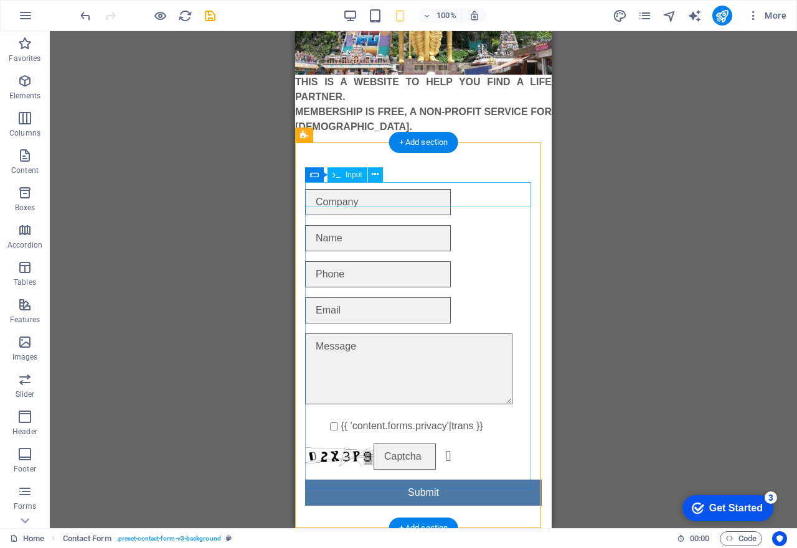
click at [365, 196] on div at bounding box center [423, 202] width 237 height 26
click at [373, 174] on icon at bounding box center [375, 174] width 7 height 13
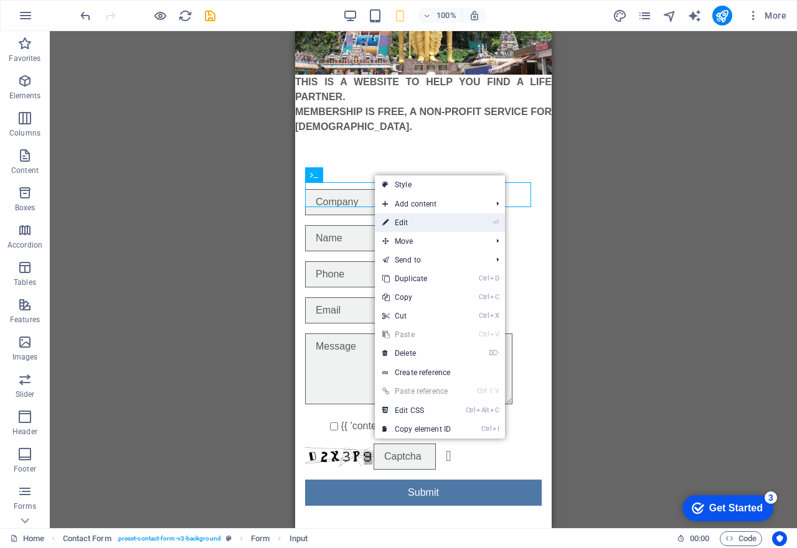
click at [396, 225] on link "⏎ Edit" at bounding box center [416, 222] width 83 height 19
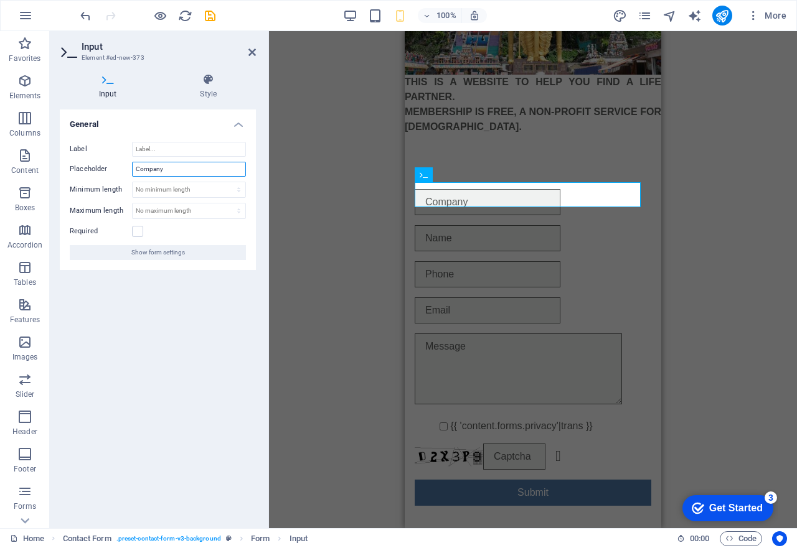
click at [182, 172] on input "Company" at bounding box center [189, 169] width 114 height 15
click at [105, 83] on icon at bounding box center [108, 79] width 96 height 12
click at [176, 170] on input "Company" at bounding box center [189, 169] width 114 height 15
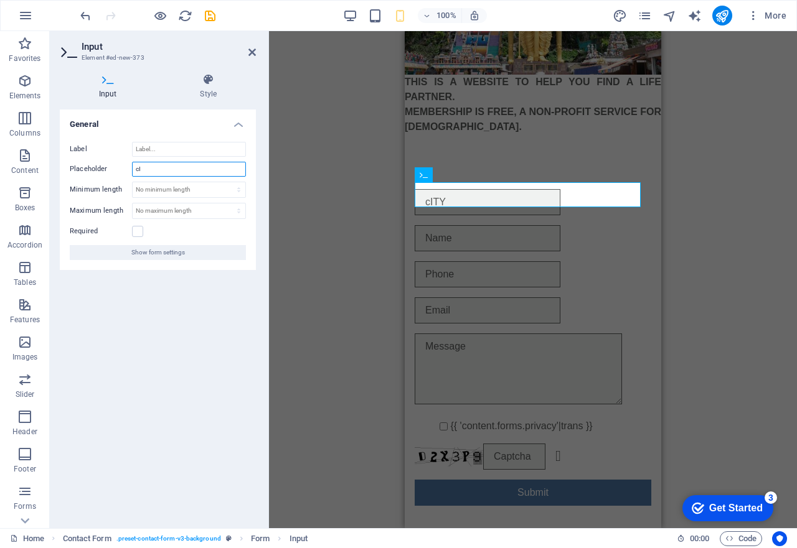
type input "c"
type input "b"
type input "c"
click at [176, 169] on input "City/" at bounding box center [189, 169] width 114 height 15
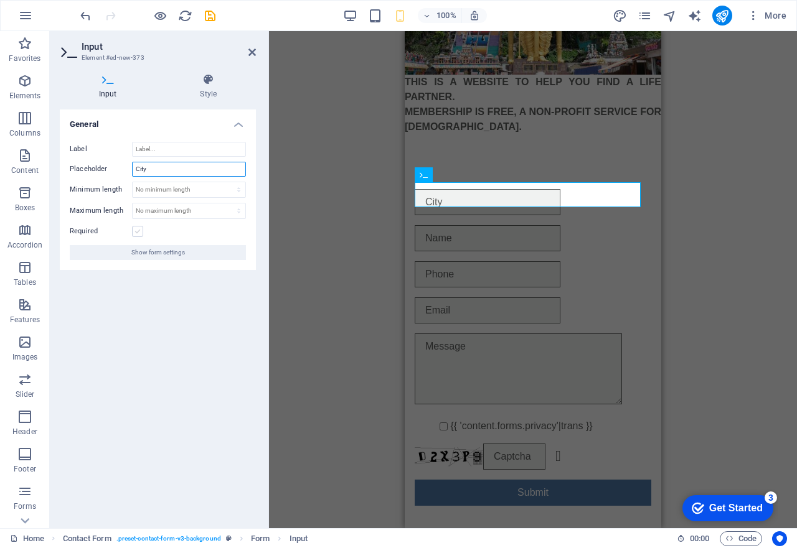
type input "City"
click at [141, 230] on label at bounding box center [137, 231] width 11 height 11
click at [0, 0] on input "Required" at bounding box center [0, 0] width 0 height 0
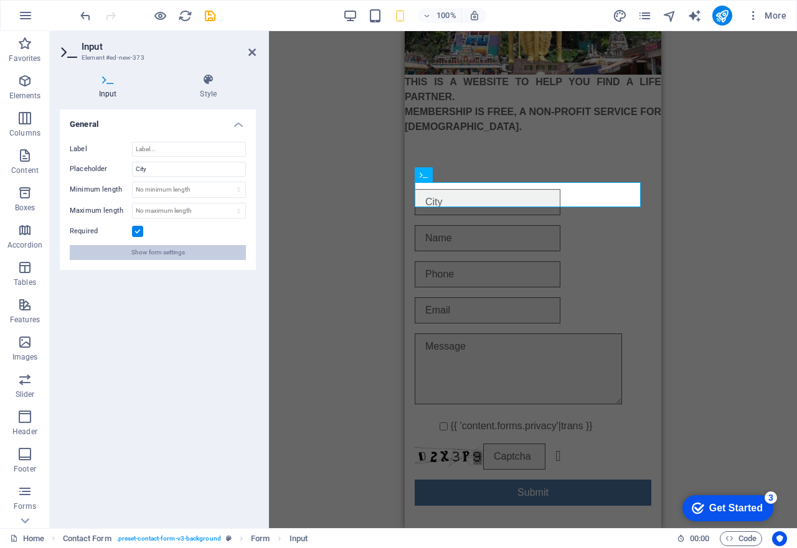
click at [172, 255] on span "Show form settings" at bounding box center [158, 252] width 54 height 15
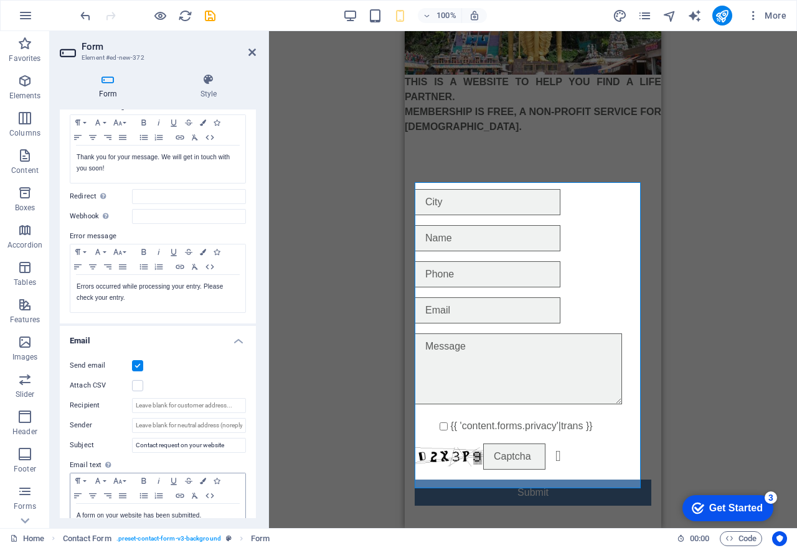
scroll to position [0, 0]
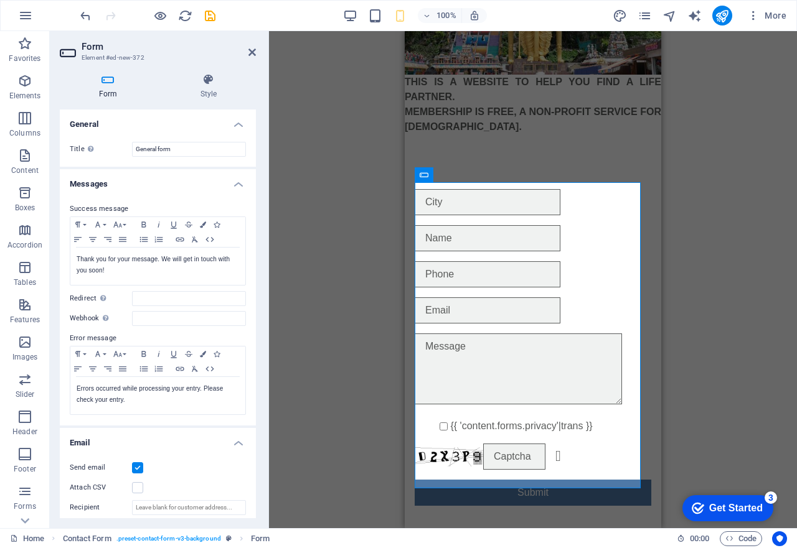
click at [105, 81] on icon at bounding box center [108, 79] width 96 height 12
click at [251, 54] on icon at bounding box center [251, 52] width 7 height 10
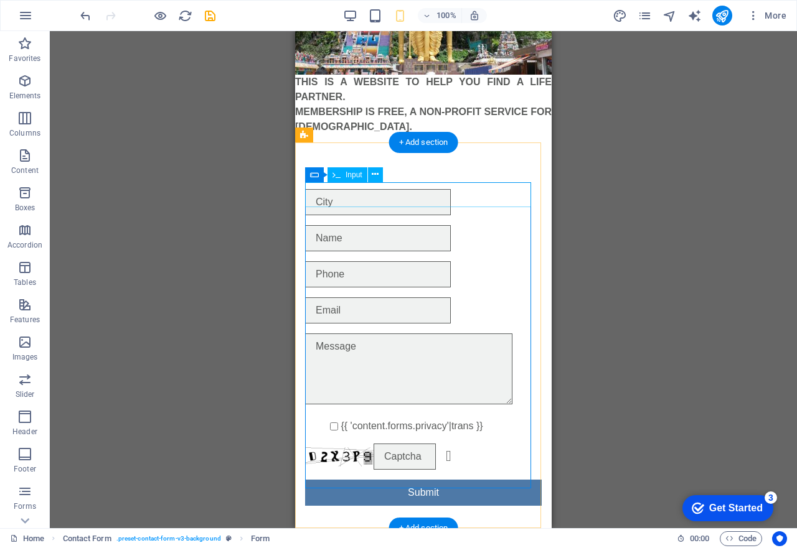
click at [369, 200] on div at bounding box center [423, 202] width 237 height 26
click at [339, 197] on div at bounding box center [423, 202] width 237 height 26
click at [333, 195] on div at bounding box center [423, 202] width 237 height 26
click at [318, 181] on icon at bounding box center [314, 174] width 9 height 15
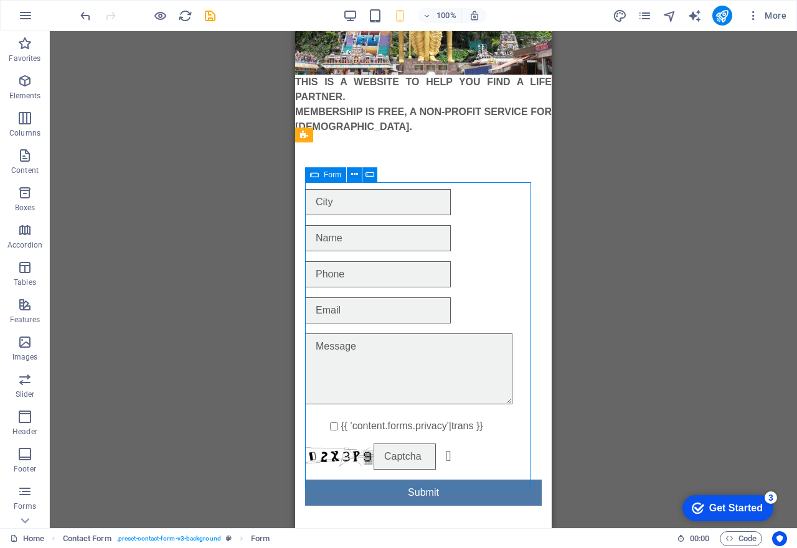
click at [314, 176] on icon at bounding box center [314, 174] width 9 height 15
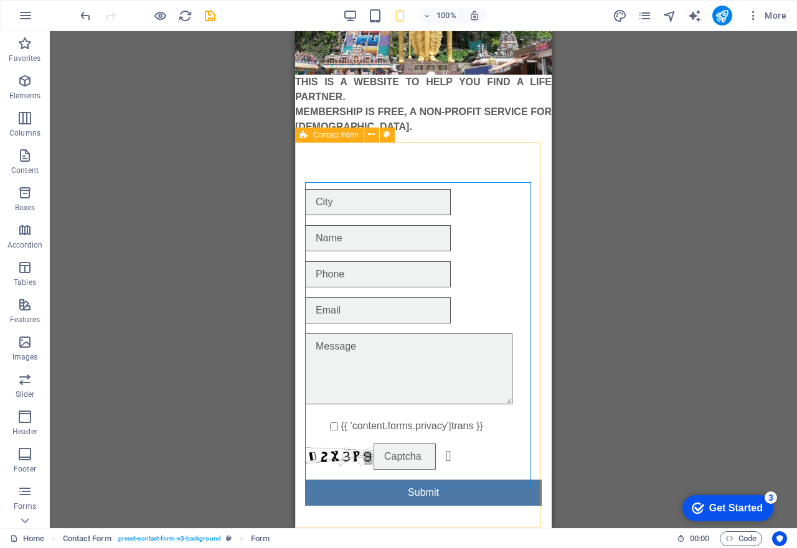
click at [333, 133] on span "Contact Form" at bounding box center [335, 134] width 45 height 7
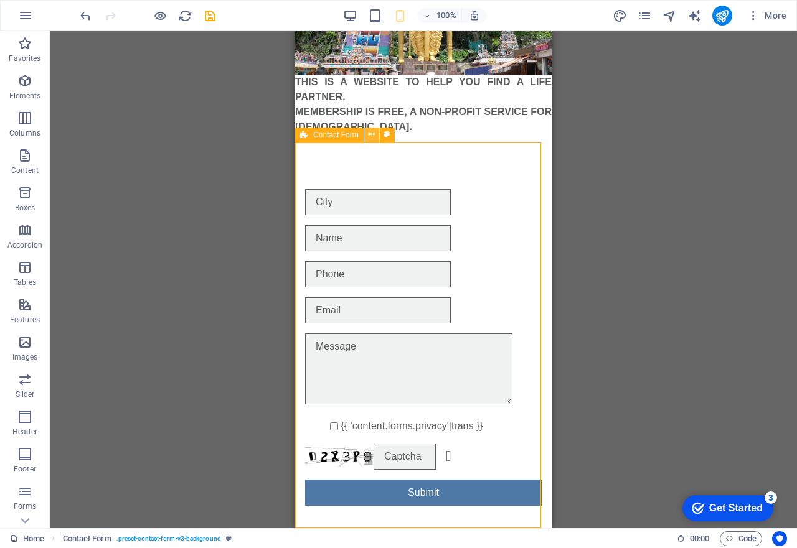
click at [370, 137] on icon at bounding box center [371, 134] width 7 height 13
click at [337, 210] on span "Input" at bounding box center [331, 209] width 17 height 7
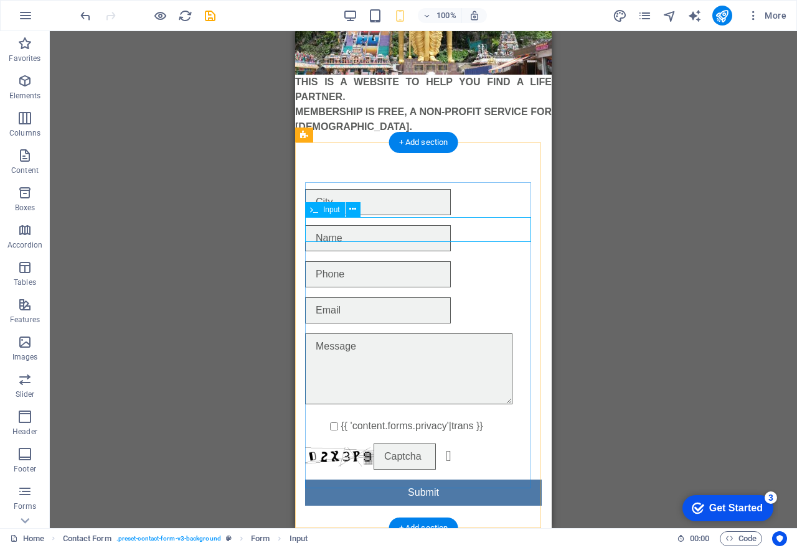
click at [360, 232] on div at bounding box center [423, 238] width 237 height 26
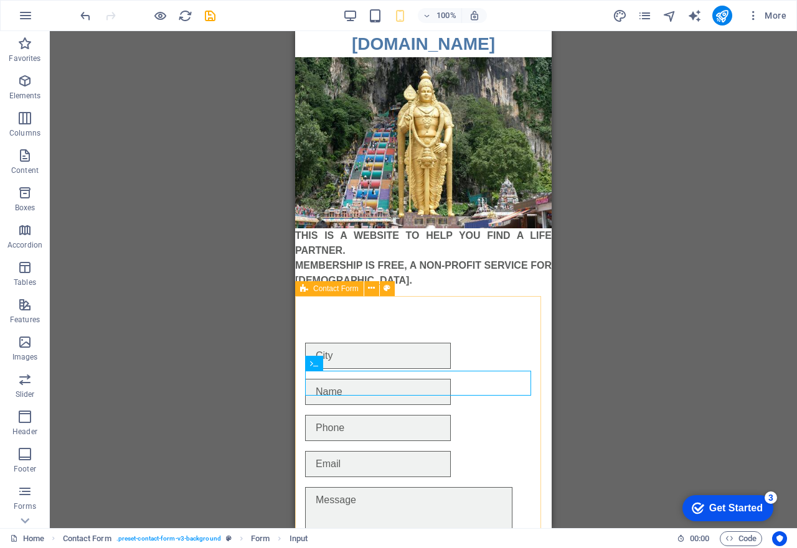
click at [335, 289] on span "Contact Form" at bounding box center [335, 288] width 45 height 7
click at [306, 291] on icon at bounding box center [304, 288] width 8 height 15
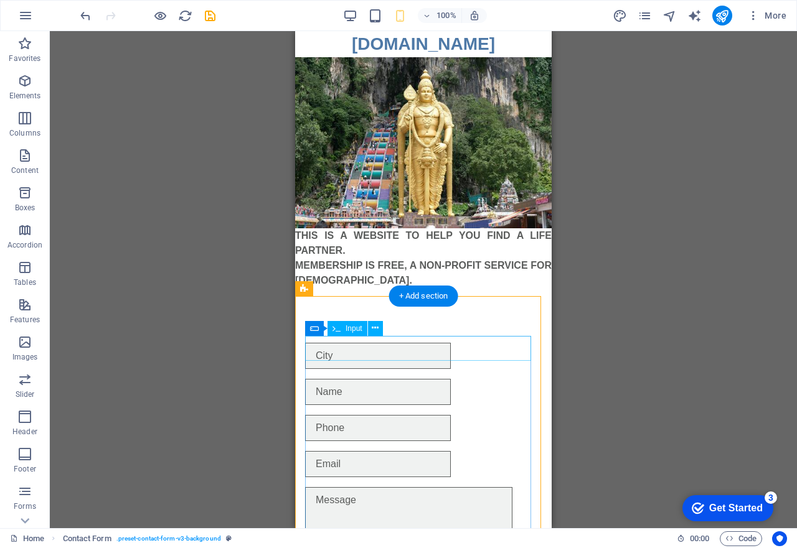
click at [434, 354] on div at bounding box center [423, 356] width 237 height 26
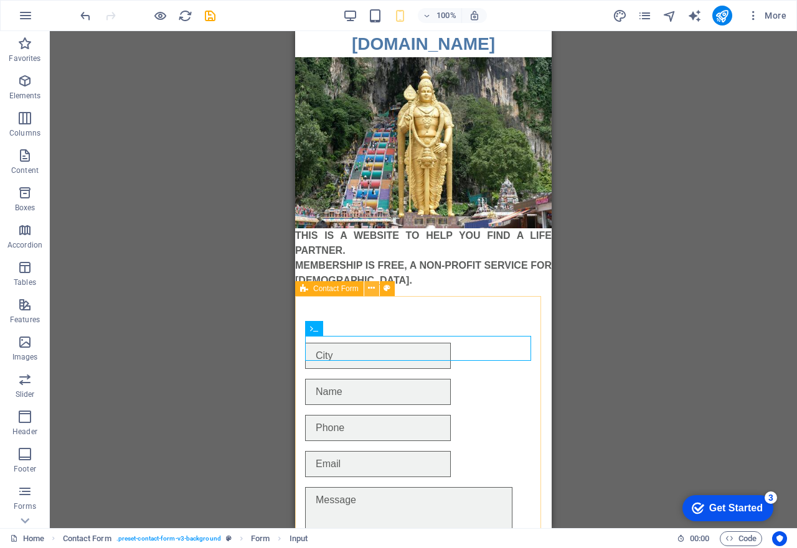
click at [372, 288] on icon at bounding box center [371, 288] width 7 height 13
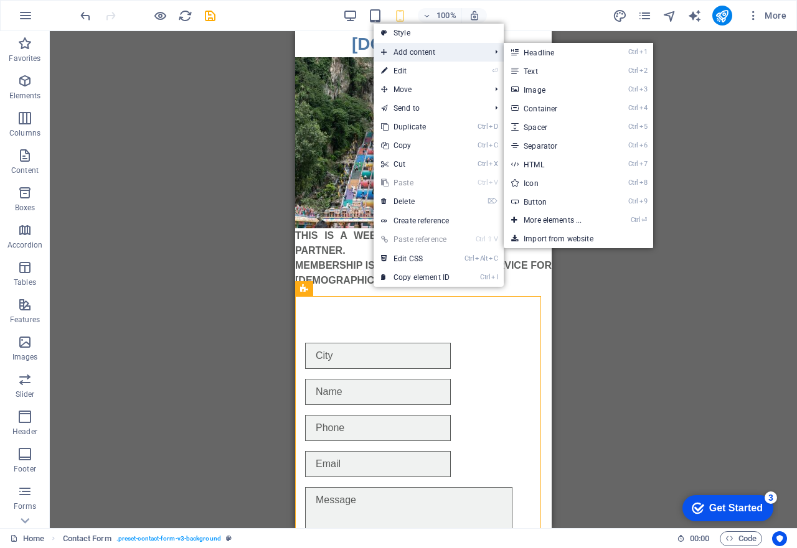
click at [403, 52] on span "Add content" at bounding box center [428, 52] width 111 height 19
click at [385, 52] on icon at bounding box center [384, 52] width 6 height 19
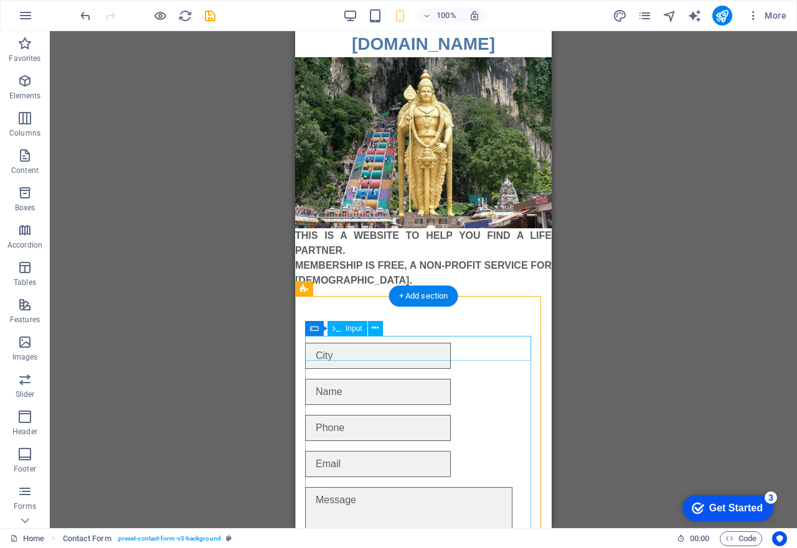
click at [342, 350] on div at bounding box center [423, 356] width 237 height 26
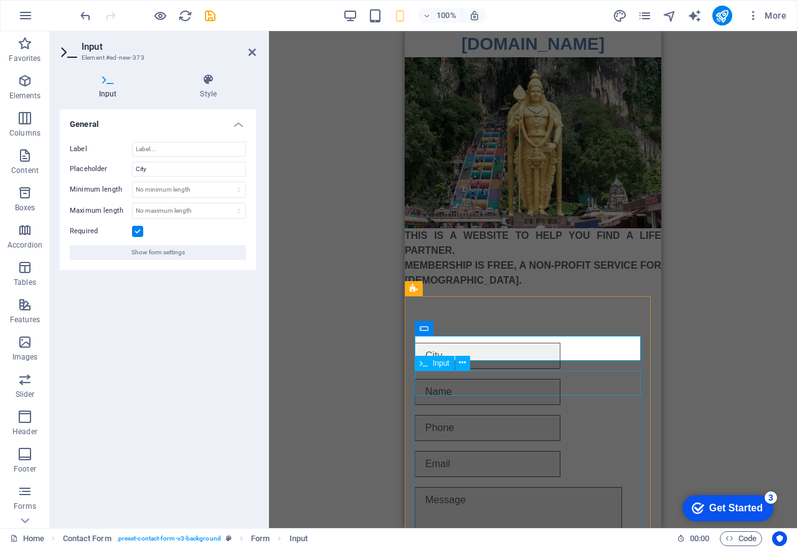
click at [473, 380] on div at bounding box center [533, 392] width 237 height 26
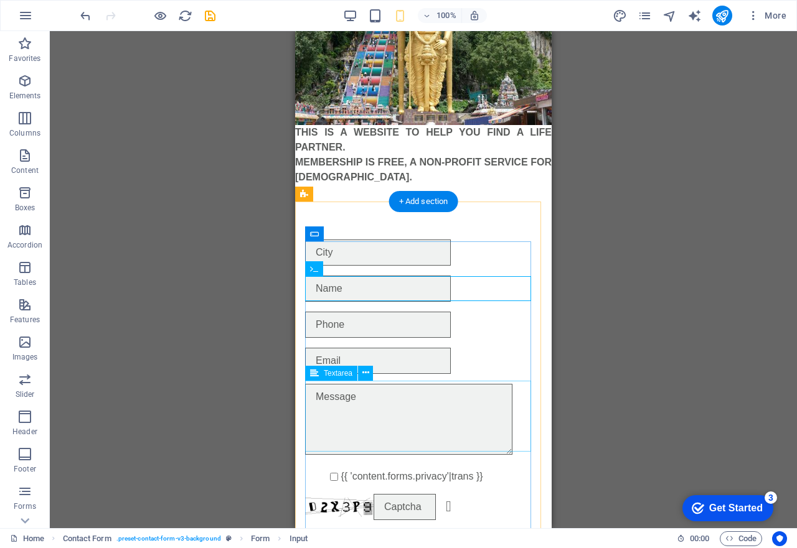
scroll to position [124, 0]
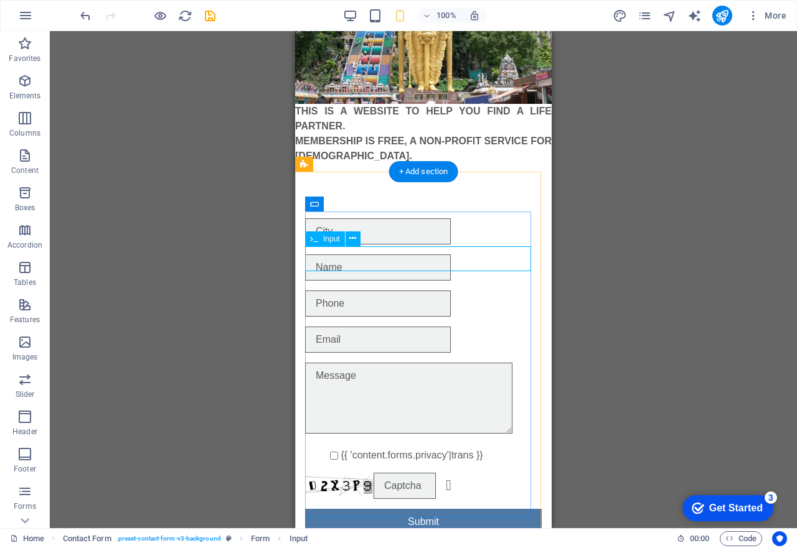
click at [375, 258] on div at bounding box center [423, 268] width 237 height 26
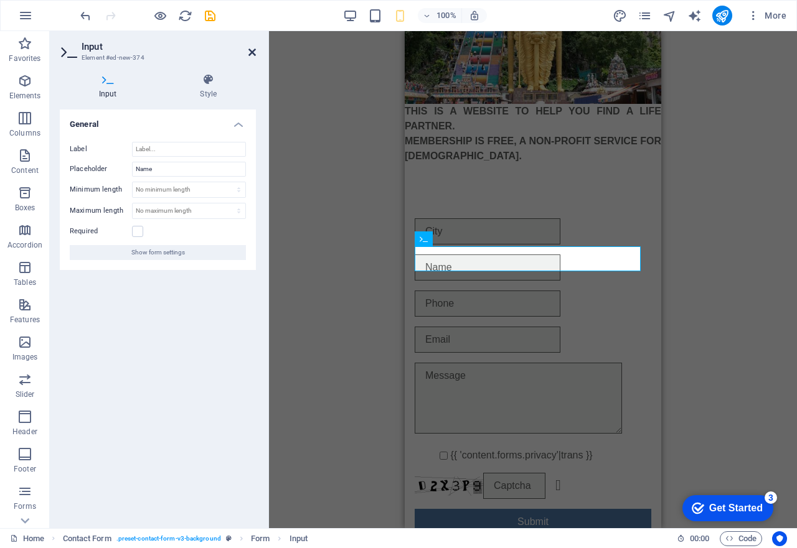
click at [250, 52] on icon at bounding box center [251, 52] width 7 height 10
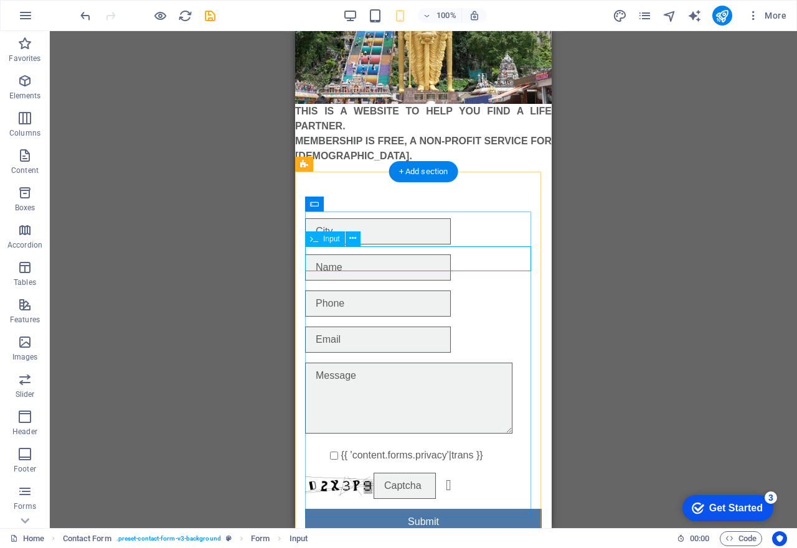
click at [363, 262] on div at bounding box center [423, 268] width 237 height 26
click at [344, 261] on div at bounding box center [423, 268] width 237 height 26
click at [319, 225] on div at bounding box center [423, 231] width 237 height 26
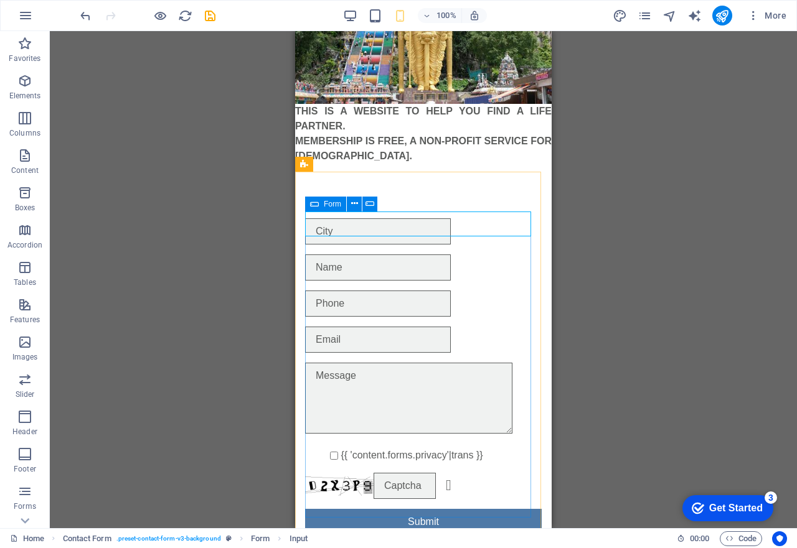
click at [312, 202] on icon at bounding box center [314, 204] width 9 height 15
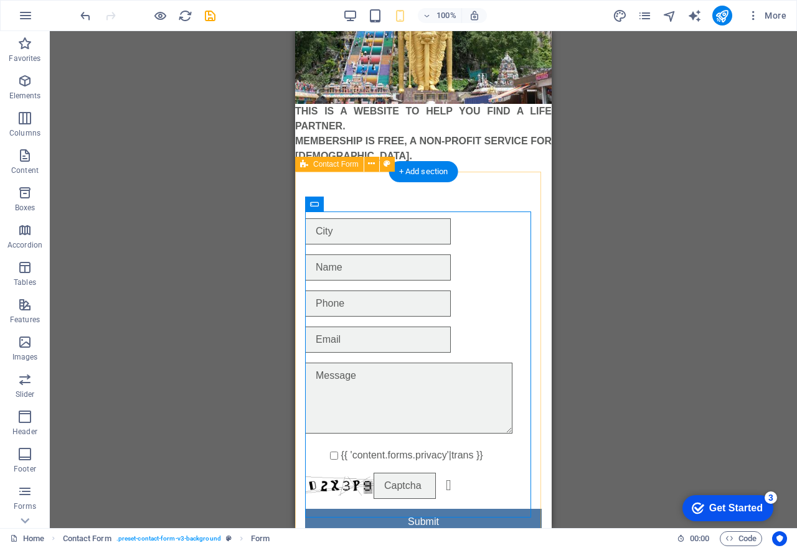
click at [404, 196] on div "{{ 'content.forms.privacy'|trans }} Unreadable? Regenerate Submit" at bounding box center [423, 377] width 256 height 396
click at [386, 235] on div at bounding box center [423, 231] width 237 height 26
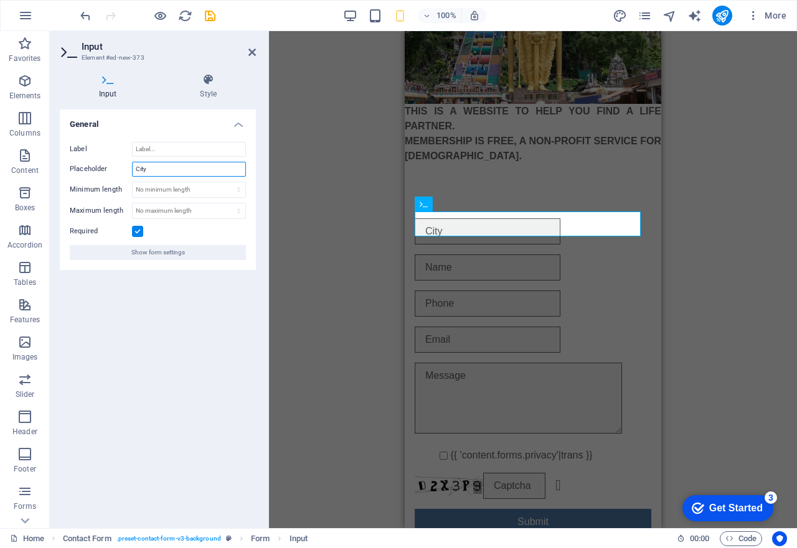
click at [156, 169] on input "City" at bounding box center [189, 169] width 114 height 15
type input "C"
type input "State"
click at [464, 257] on div at bounding box center [533, 268] width 237 height 26
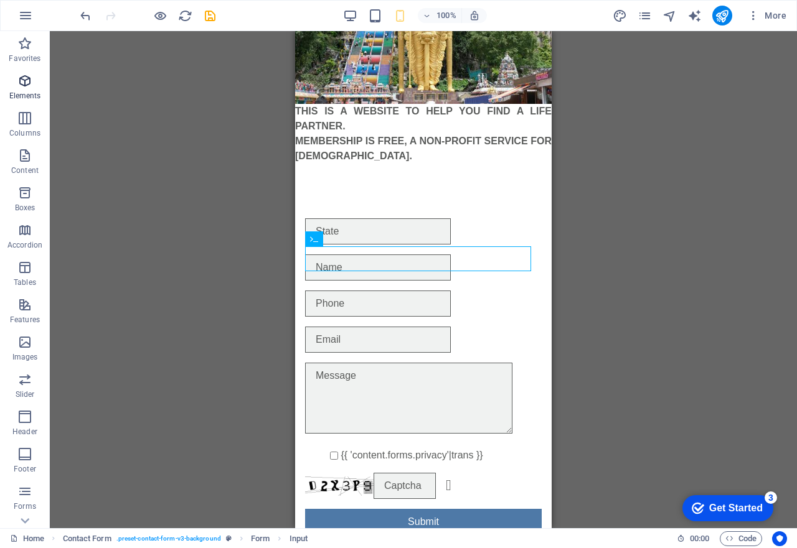
click at [23, 88] on icon "button" at bounding box center [24, 80] width 15 height 15
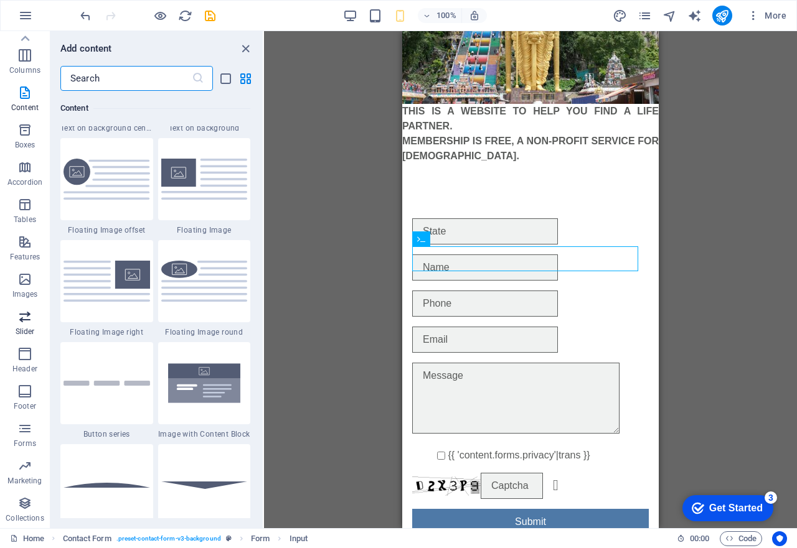
scroll to position [0, 0]
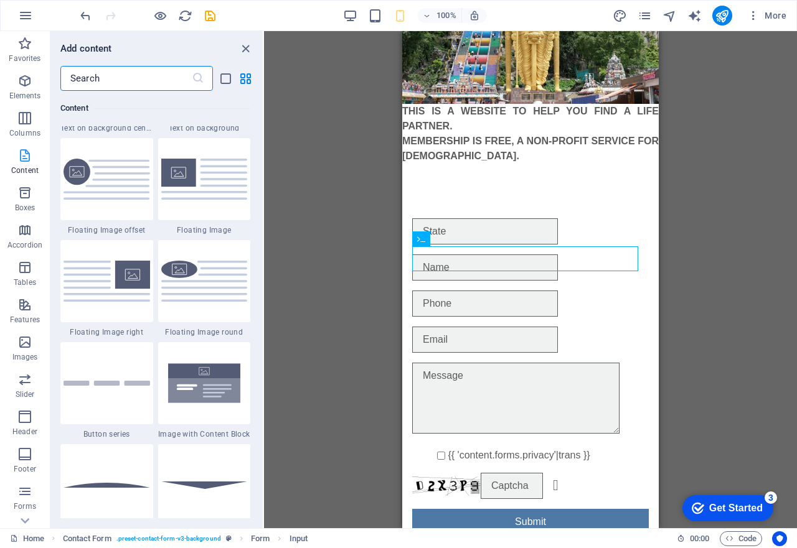
click at [28, 161] on icon "button" at bounding box center [24, 155] width 15 height 15
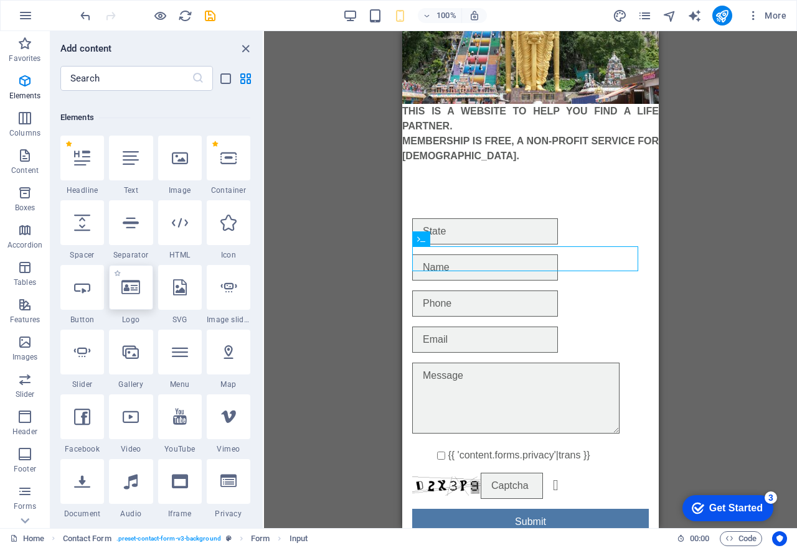
scroll to position [124, 0]
click at [174, 354] on icon at bounding box center [180, 351] width 16 height 16
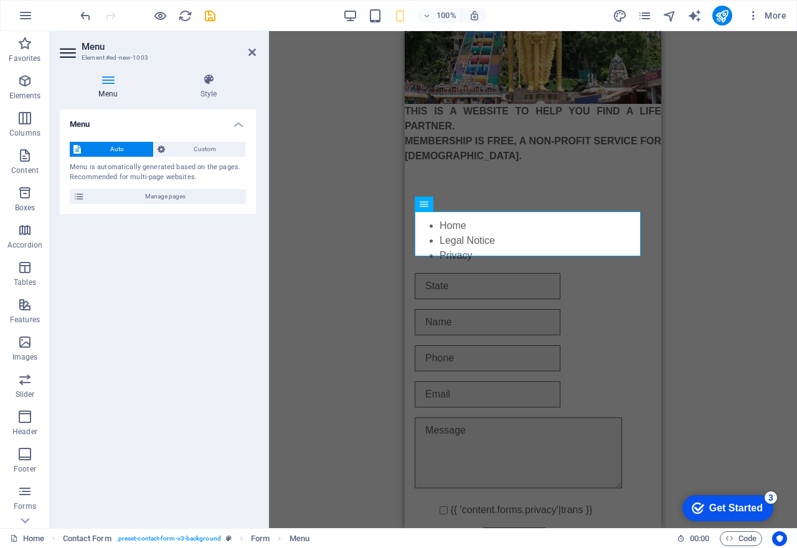
click at [256, 49] on aside "Menu Element #ed-new-1003 Menu Style Menu Auto Custom Menu is automatically gen…" at bounding box center [159, 279] width 219 height 497
click at [251, 52] on icon at bounding box center [251, 52] width 7 height 10
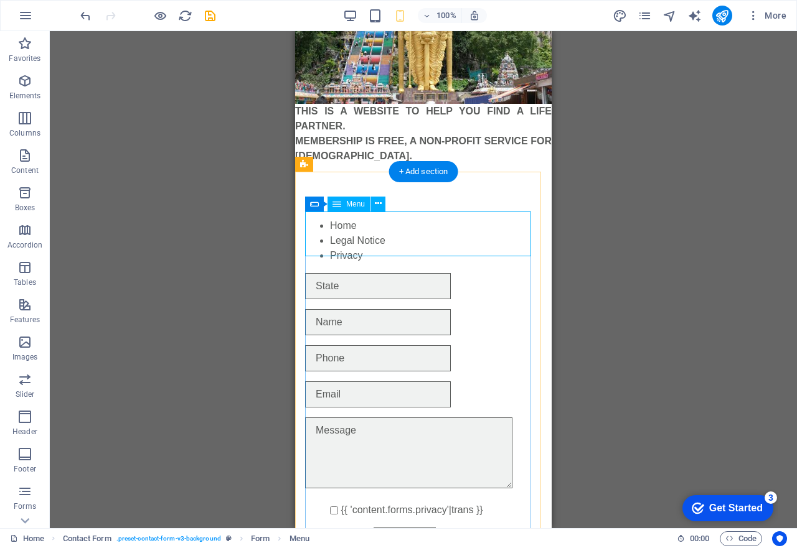
click at [354, 230] on nav "Home Legal Notice Privacy" at bounding box center [423, 240] width 237 height 45
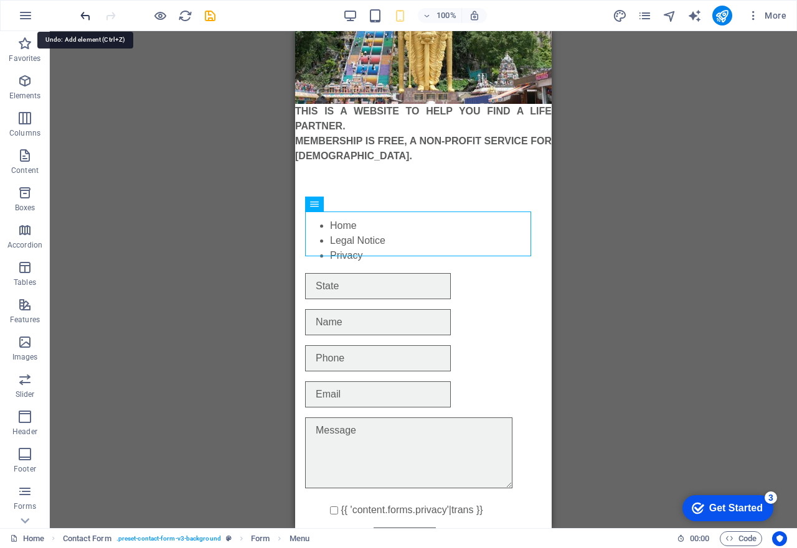
click at [85, 14] on icon "undo" at bounding box center [85, 16] width 14 height 14
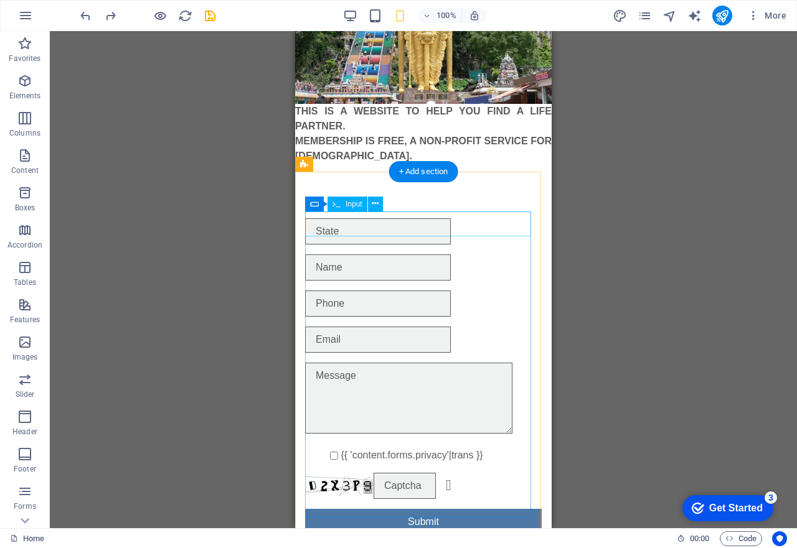
click at [367, 228] on div at bounding box center [423, 231] width 237 height 26
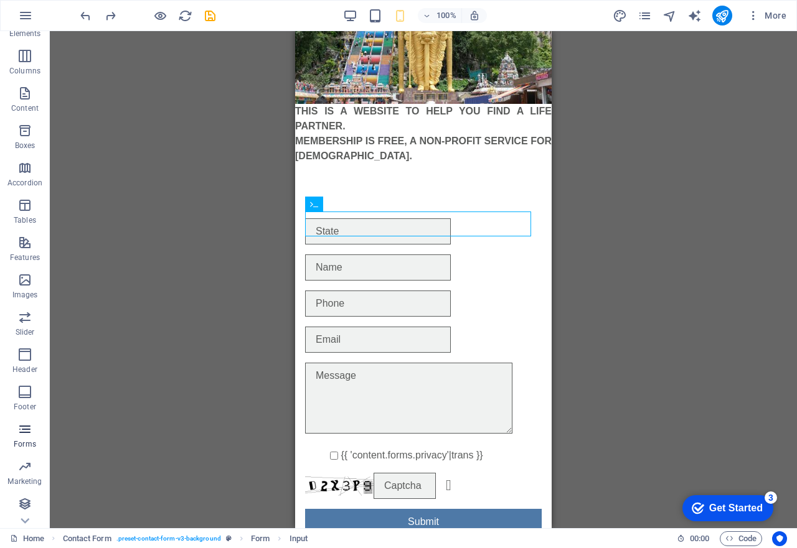
scroll to position [63, 0]
click at [22, 429] on icon "button" at bounding box center [24, 428] width 15 height 15
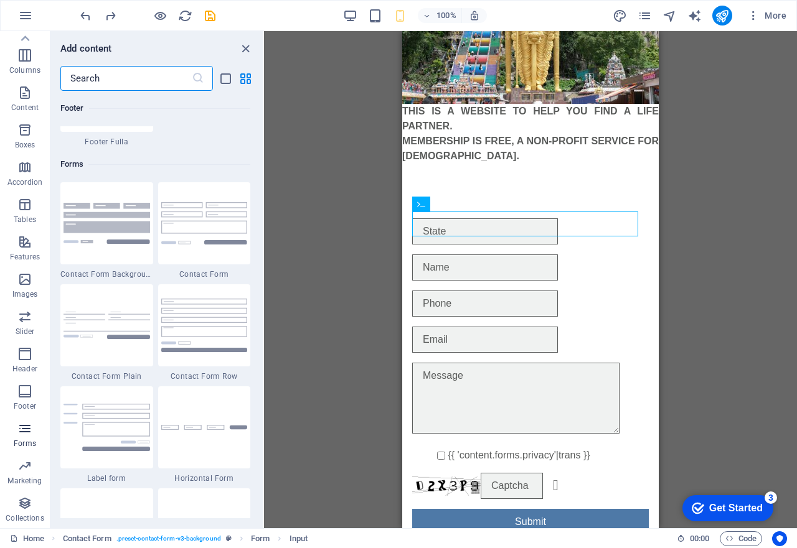
scroll to position [9087, 0]
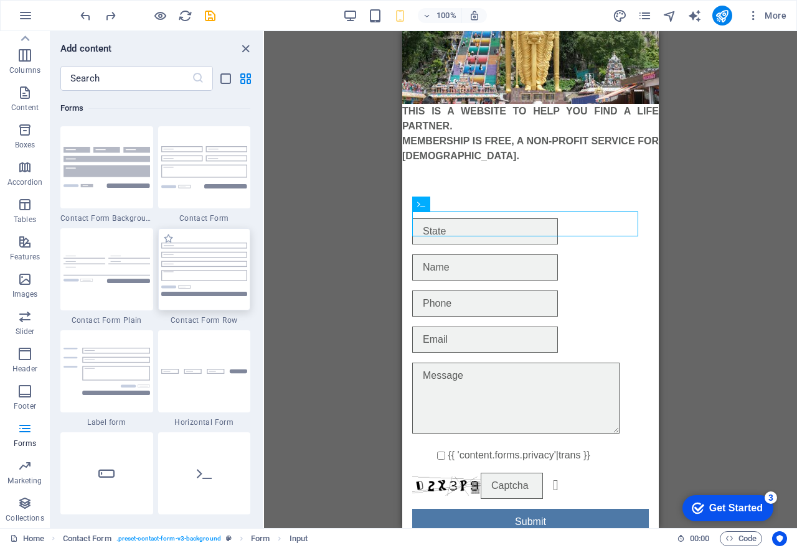
click at [217, 265] on img at bounding box center [204, 269] width 87 height 53
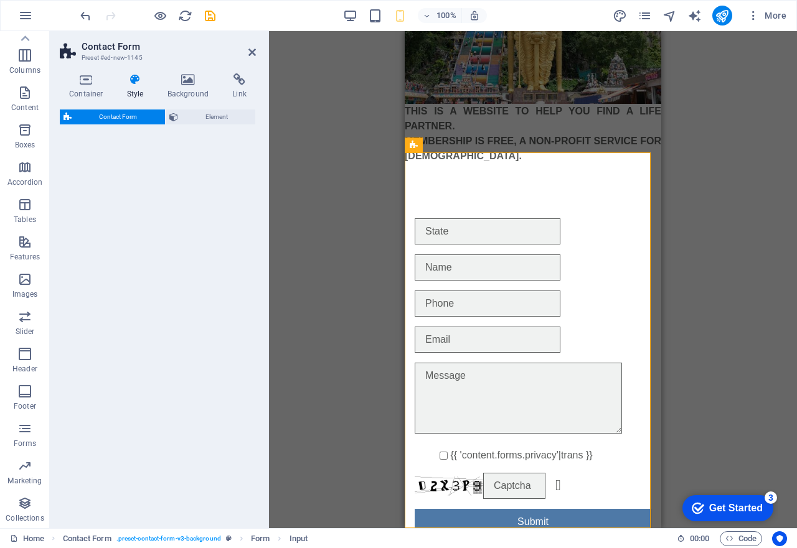
select select "rem"
select select "preset-contact-form-v3-row"
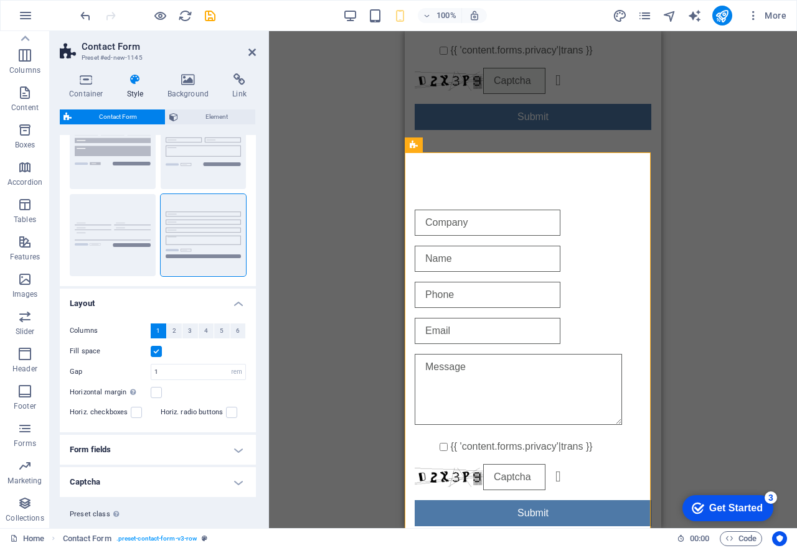
scroll to position [89, 0]
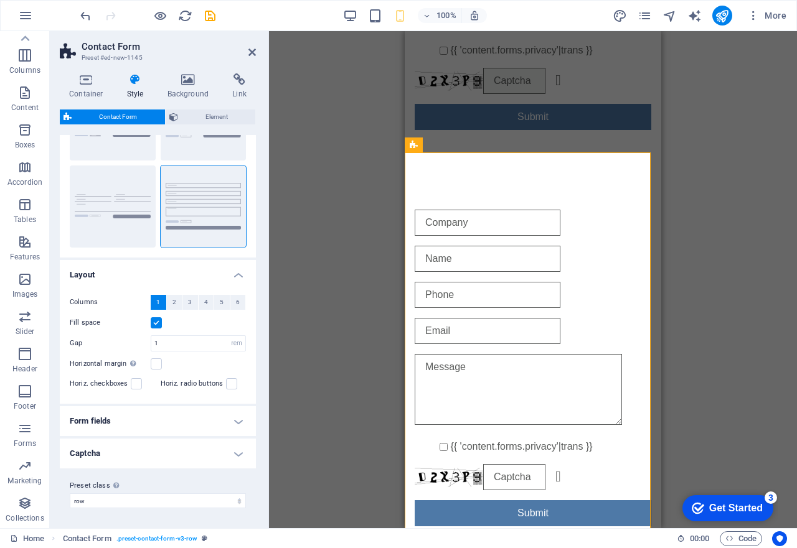
click at [242, 421] on h4 "Form fields" at bounding box center [158, 421] width 196 height 30
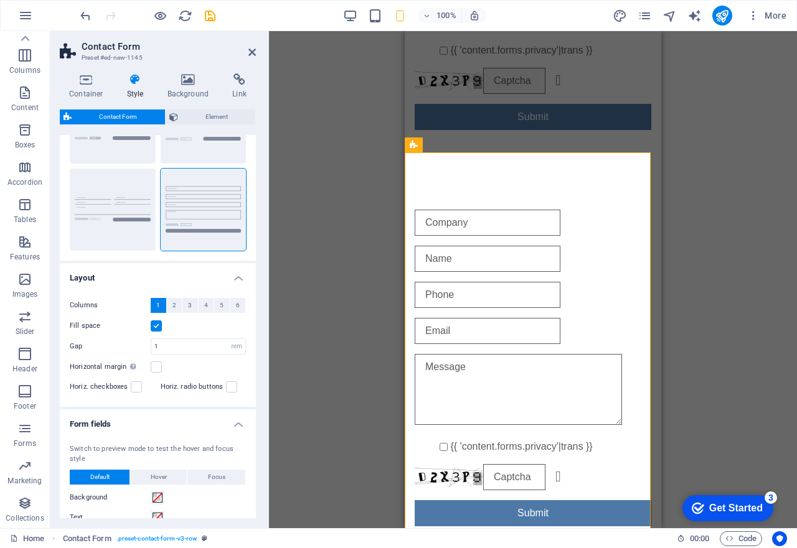
scroll to position [0, 0]
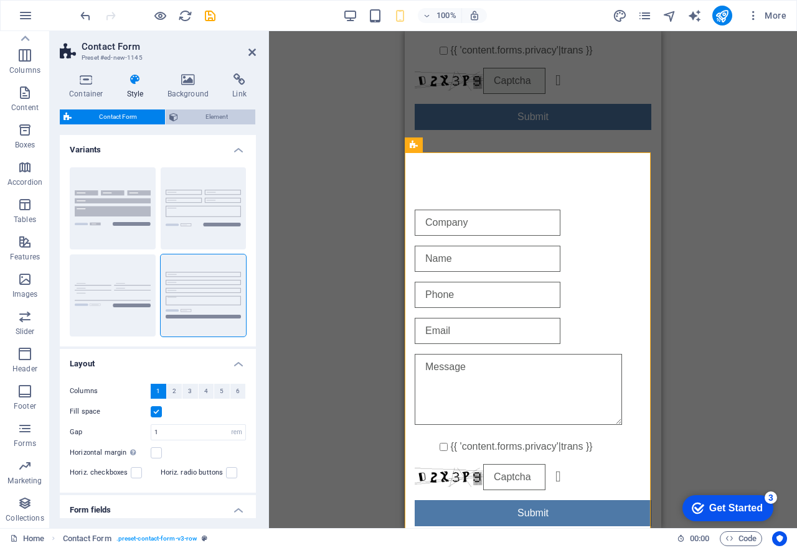
click at [224, 117] on span "Element" at bounding box center [217, 117] width 70 height 15
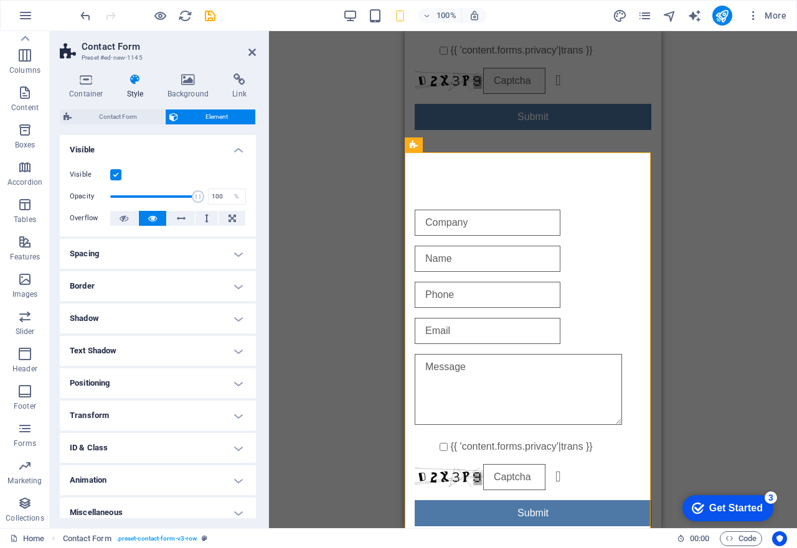
click at [224, 117] on span "Element" at bounding box center [217, 117] width 70 height 15
click at [123, 117] on span "Contact Form" at bounding box center [118, 117] width 86 height 15
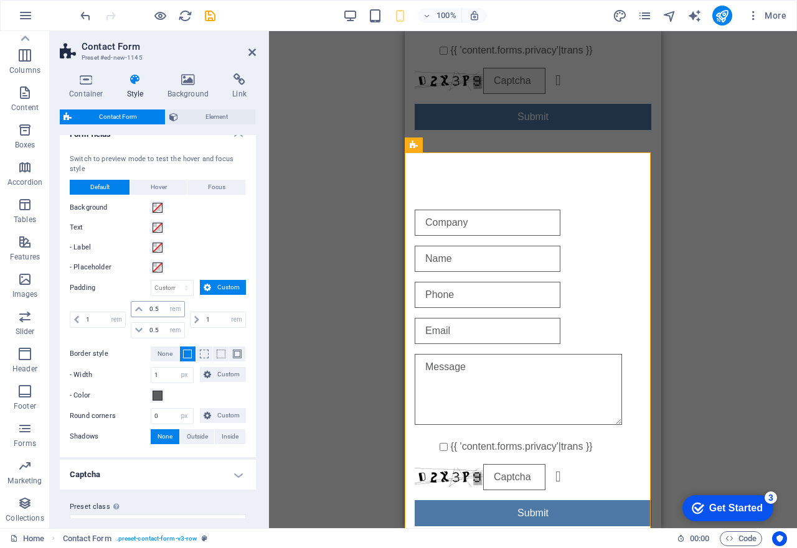
scroll to position [397, 0]
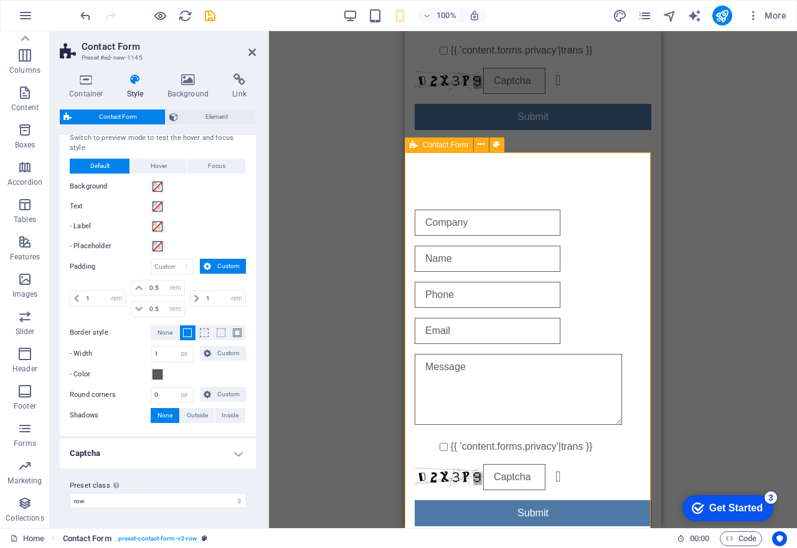
click at [158, 540] on span ". preset-contact-form-v3-row" at bounding box center [156, 539] width 81 height 15
click at [202, 539] on icon "breadcrumb" at bounding box center [205, 538] width 6 height 7
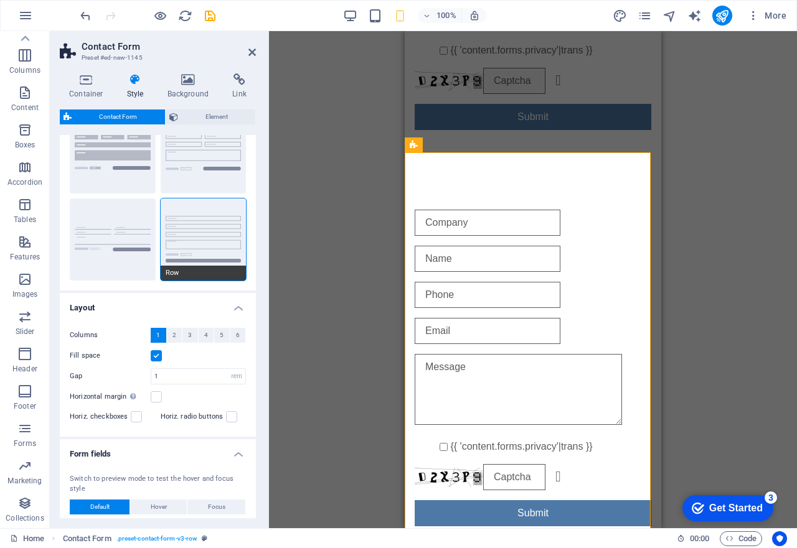
scroll to position [124, 0]
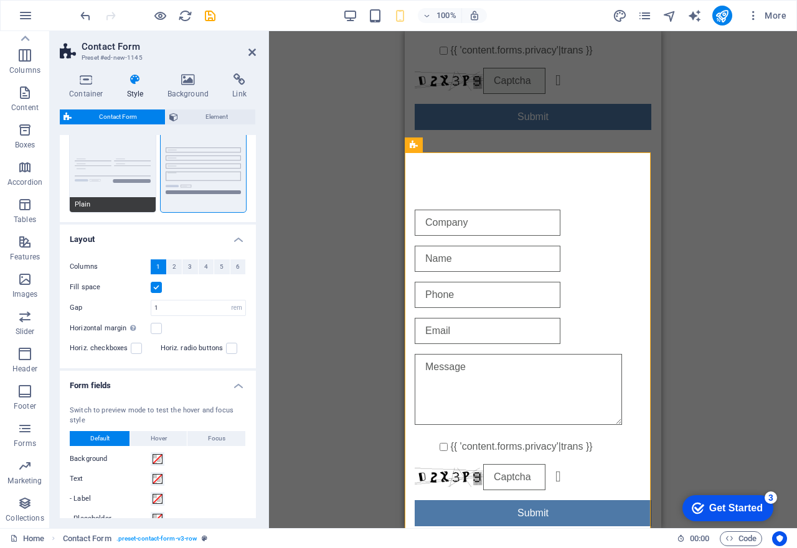
click at [123, 158] on button "Plain" at bounding box center [113, 171] width 86 height 82
select select "DISABLED_OPTION_VALUE"
type input "0"
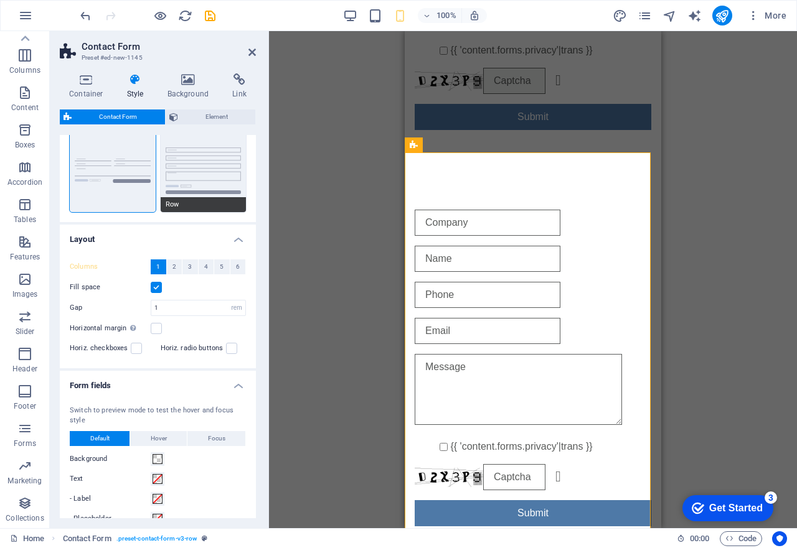
click at [181, 177] on button "Row" at bounding box center [204, 171] width 86 height 82
type input "1"
select select "px"
type input "1"
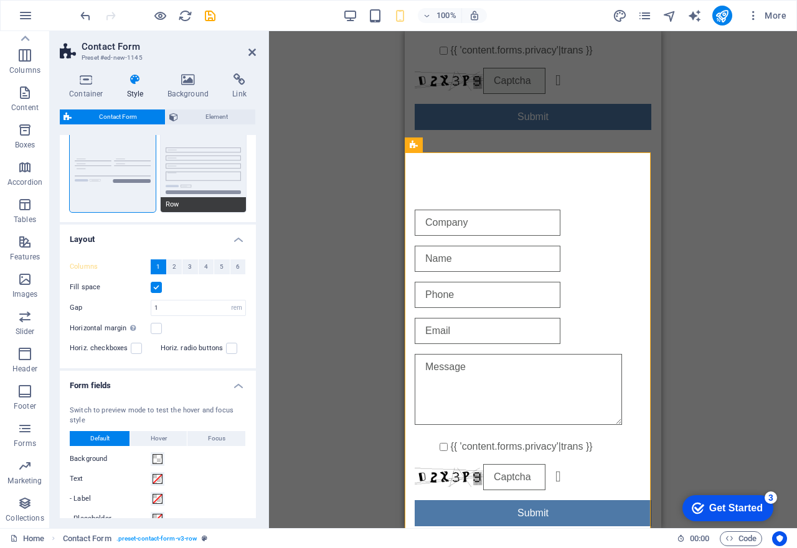
type input "1"
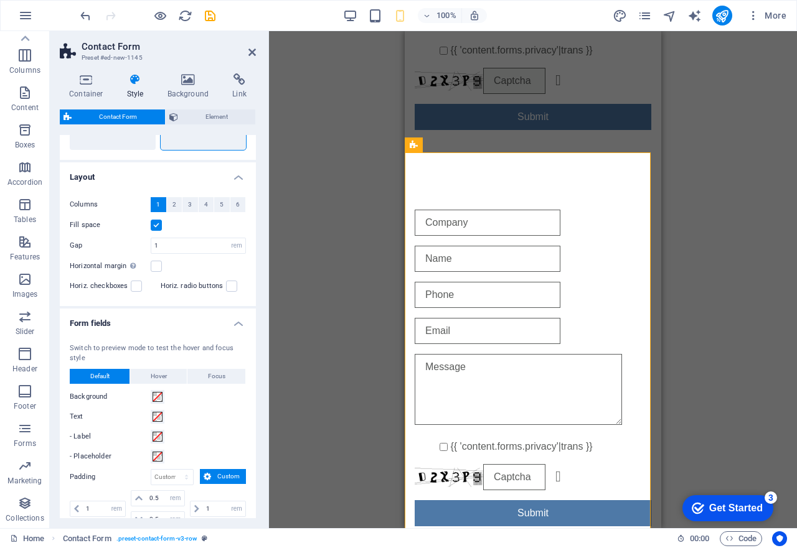
scroll to position [62, 0]
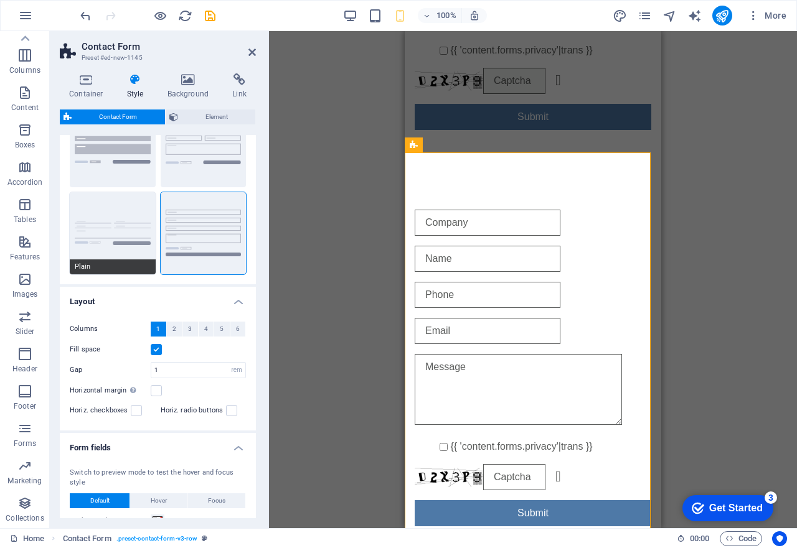
click at [111, 213] on button "Plain" at bounding box center [113, 233] width 86 height 82
select select "DISABLED_OPTION_VALUE"
type input "0"
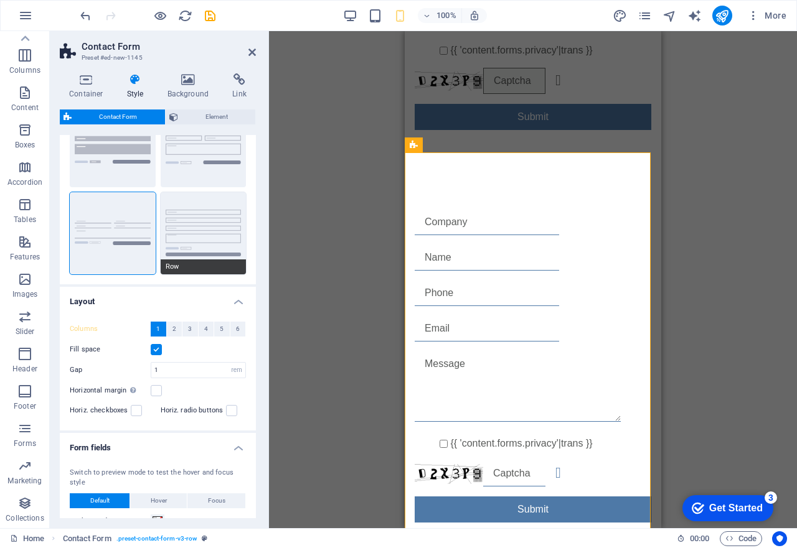
click at [218, 222] on button "Row" at bounding box center [204, 233] width 86 height 82
type input "1"
select select "px"
type input "1"
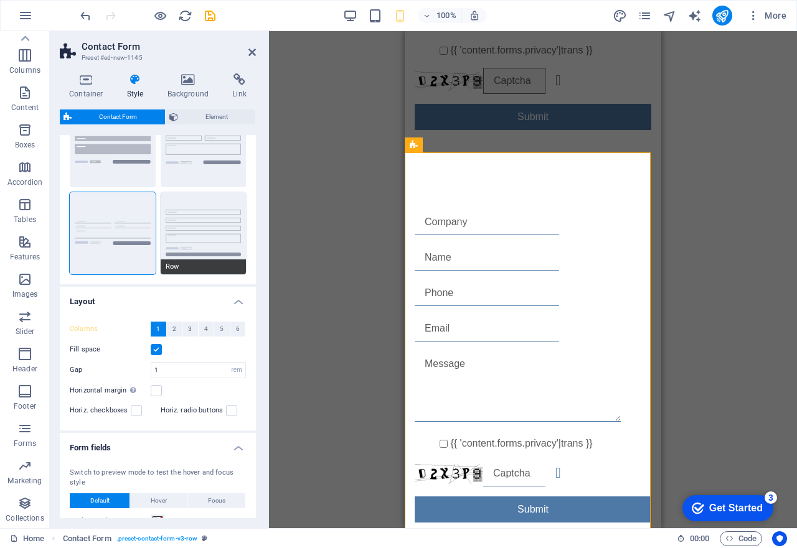
type input "1"
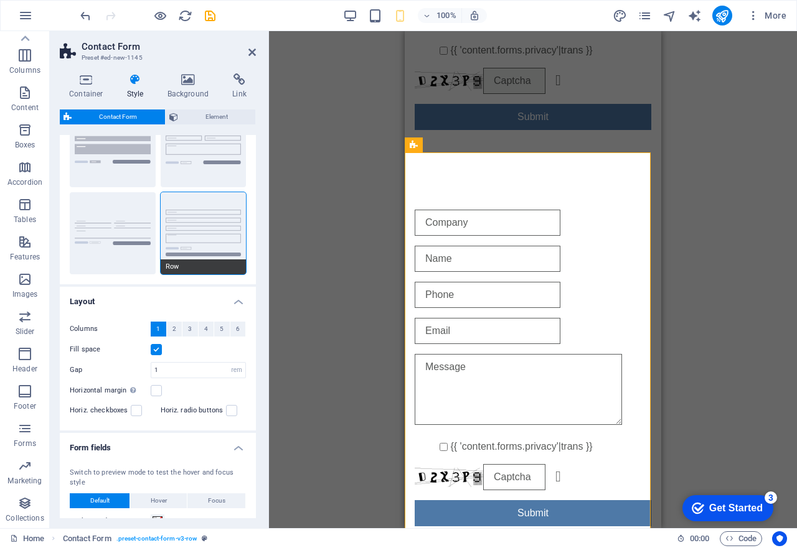
scroll to position [0, 0]
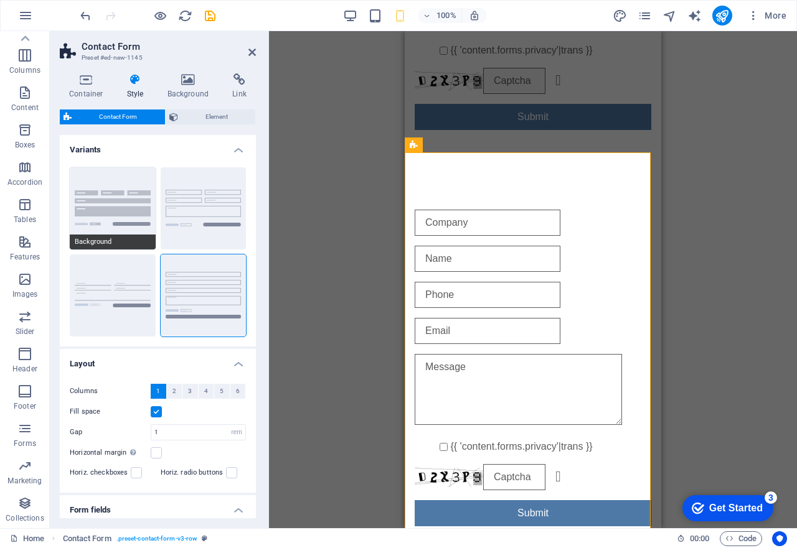
click at [120, 199] on button "Background" at bounding box center [113, 208] width 86 height 82
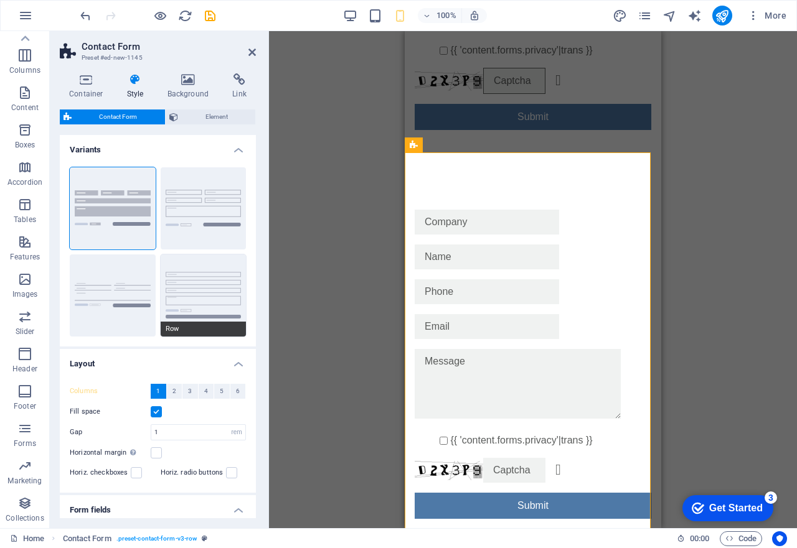
click at [222, 284] on button "Row" at bounding box center [204, 296] width 86 height 82
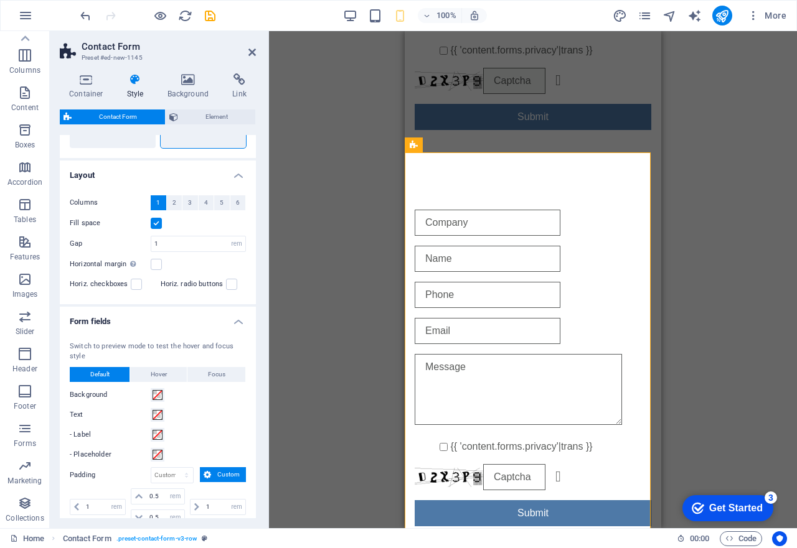
scroll to position [249, 0]
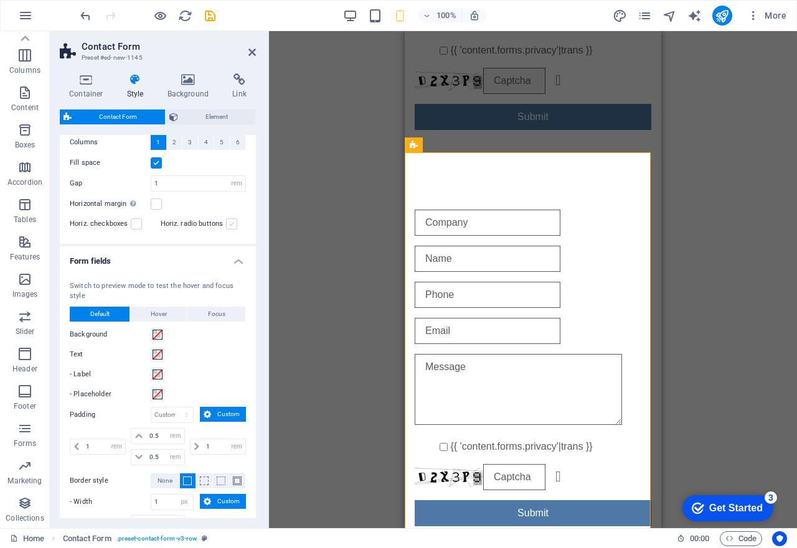
click at [227, 223] on label at bounding box center [231, 223] width 11 height 11
click at [0, 0] on input "Horiz. radio buttons" at bounding box center [0, 0] width 0 height 0
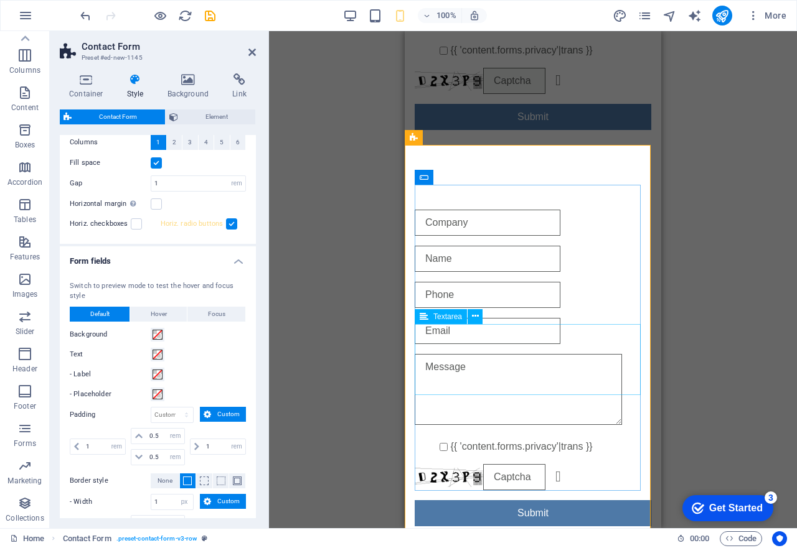
scroll to position [540, 0]
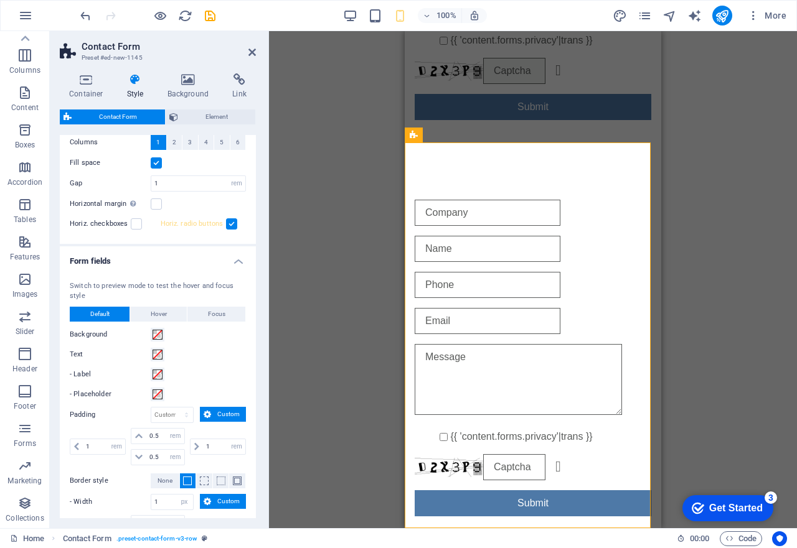
click at [233, 223] on label at bounding box center [231, 223] width 11 height 11
click at [0, 0] on input "Horiz. radio buttons" at bounding box center [0, 0] width 0 height 0
click at [135, 225] on label at bounding box center [136, 223] width 11 height 11
click at [0, 0] on input "Horiz. checkboxes" at bounding box center [0, 0] width 0 height 0
click at [135, 225] on label at bounding box center [136, 223] width 11 height 11
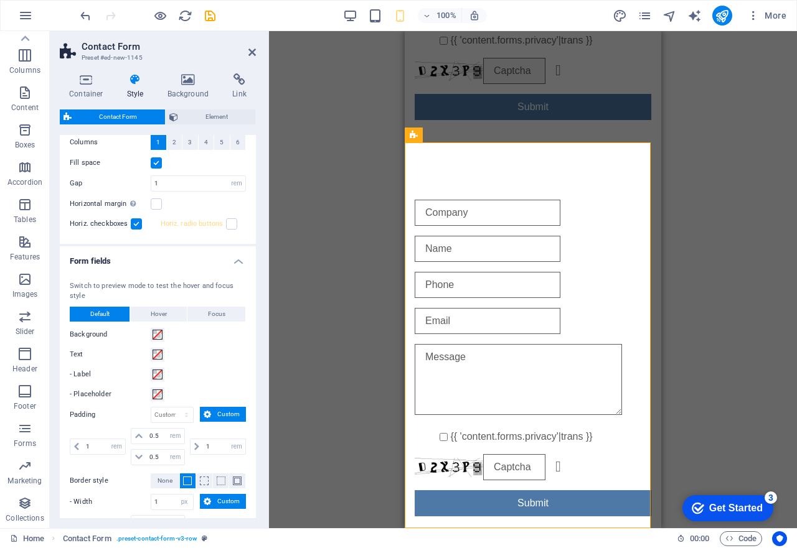
click at [0, 0] on input "Horiz. checkboxes" at bounding box center [0, 0] width 0 height 0
click at [136, 225] on label at bounding box center [136, 223] width 11 height 11
click at [0, 0] on input "Horiz. checkboxes" at bounding box center [0, 0] width 0 height 0
click at [137, 220] on label at bounding box center [136, 223] width 11 height 11
click at [0, 0] on input "Horiz. checkboxes" at bounding box center [0, 0] width 0 height 0
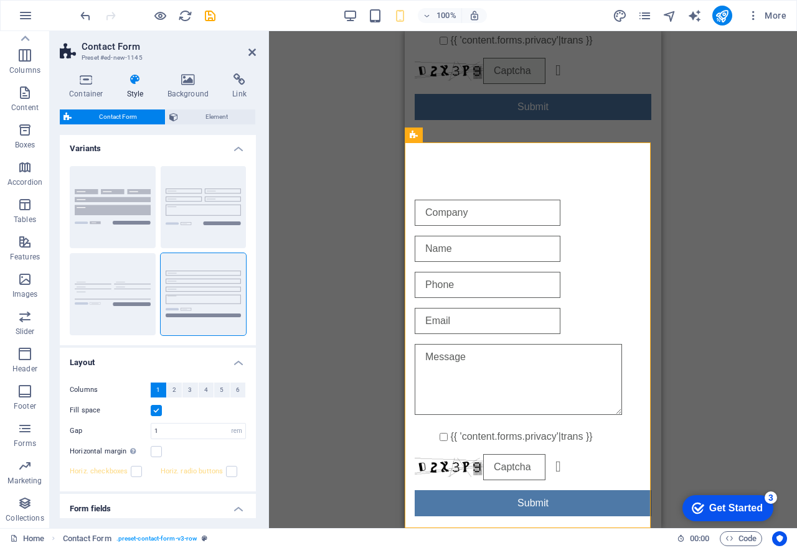
scroll to position [0, 0]
click at [204, 111] on span "Element" at bounding box center [217, 117] width 70 height 15
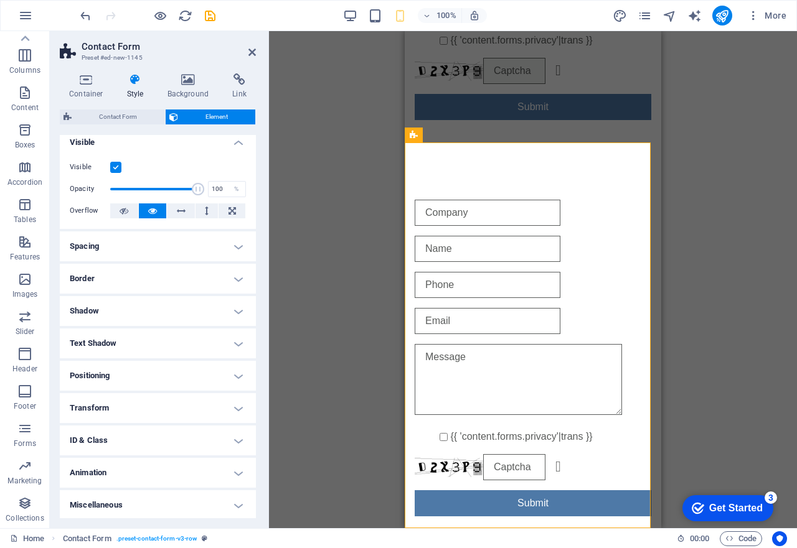
scroll to position [9, 0]
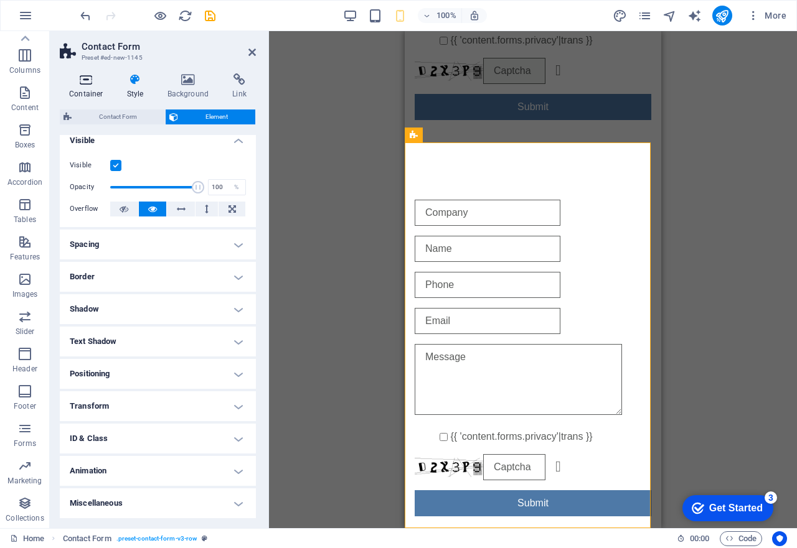
click at [92, 89] on h4 "Container" at bounding box center [89, 86] width 58 height 26
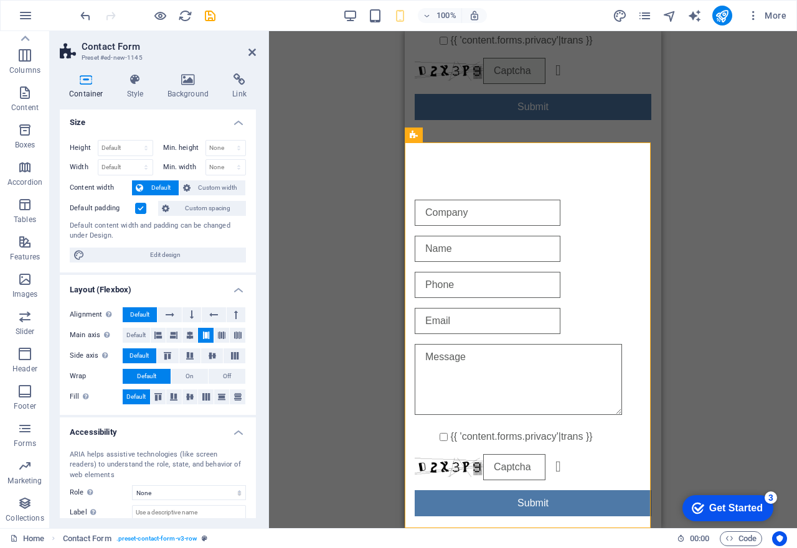
scroll to position [0, 0]
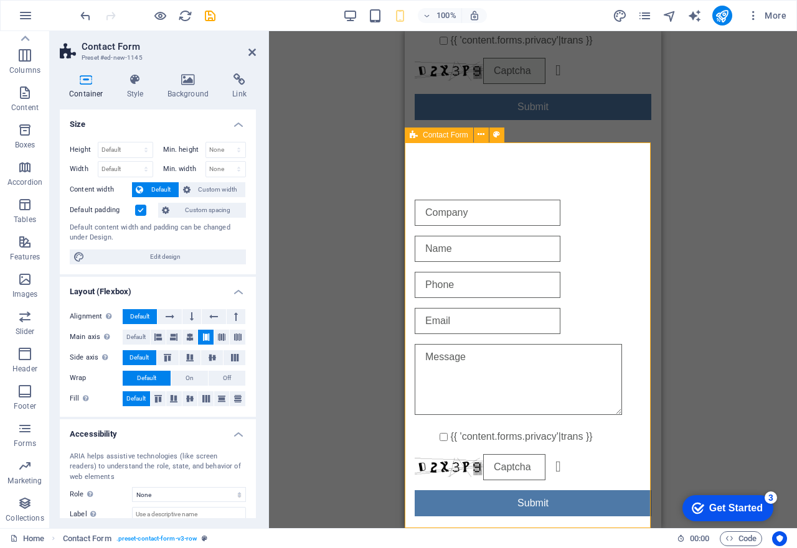
click at [566, 170] on div "{{ 'content.forms.privacy'|trans }} Unreadable? Regenerate Submit" at bounding box center [533, 358] width 256 height 396
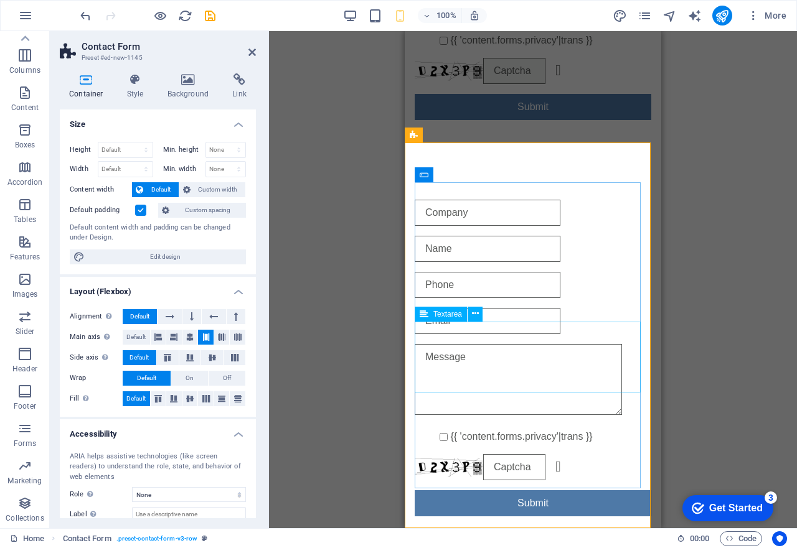
click at [520, 380] on textarea at bounding box center [518, 379] width 207 height 71
click at [249, 52] on icon at bounding box center [251, 52] width 7 height 10
click at [269, 52] on div "Drag here to replace the existing content. Press “Ctrl” if you want to create a…" at bounding box center [533, 279] width 528 height 497
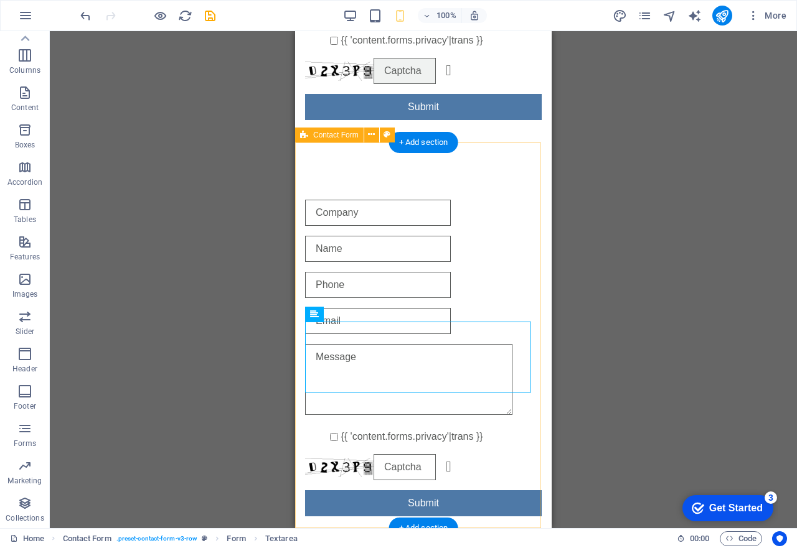
click at [335, 162] on div "{{ 'content.forms.privacy'|trans }} Unreadable? Regenerate Submit" at bounding box center [423, 358] width 256 height 396
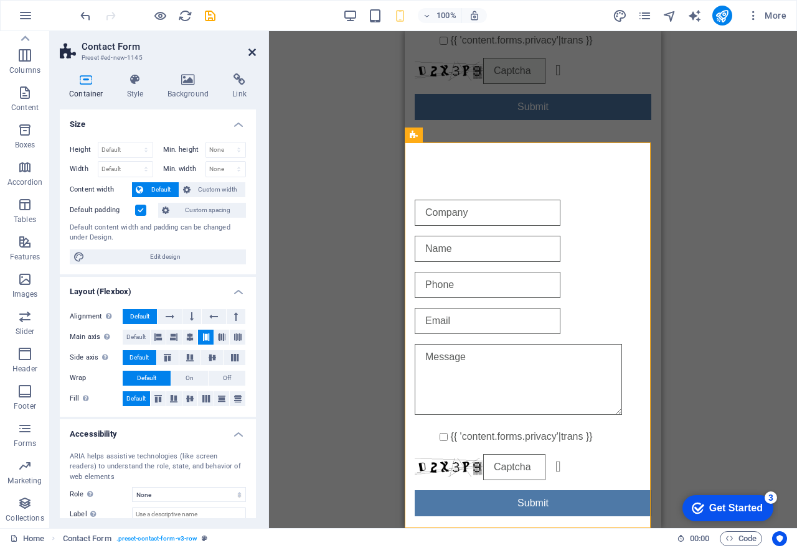
click at [249, 49] on icon at bounding box center [251, 52] width 7 height 10
click at [269, 49] on div "Drag here to replace the existing content. Press “Ctrl” if you want to create a…" at bounding box center [533, 279] width 528 height 497
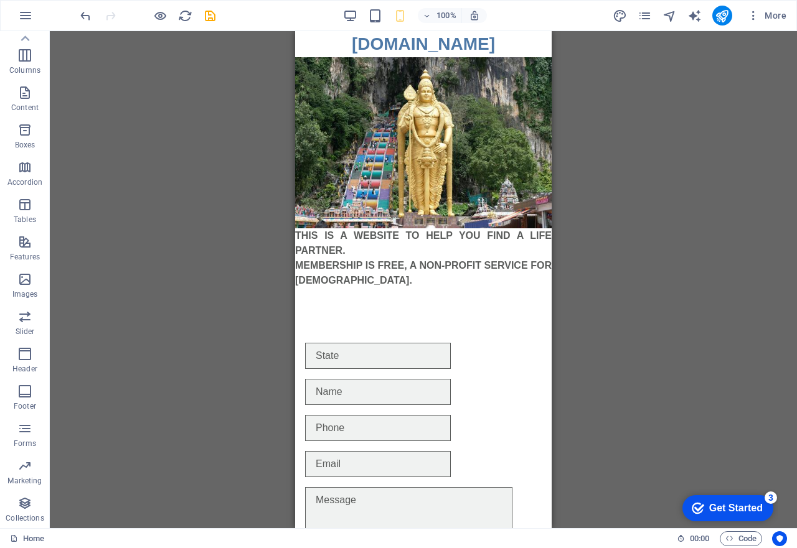
click at [274, 266] on div "Drag here to replace the existing content. Press “Ctrl” if you want to create a…" at bounding box center [423, 279] width 747 height 497
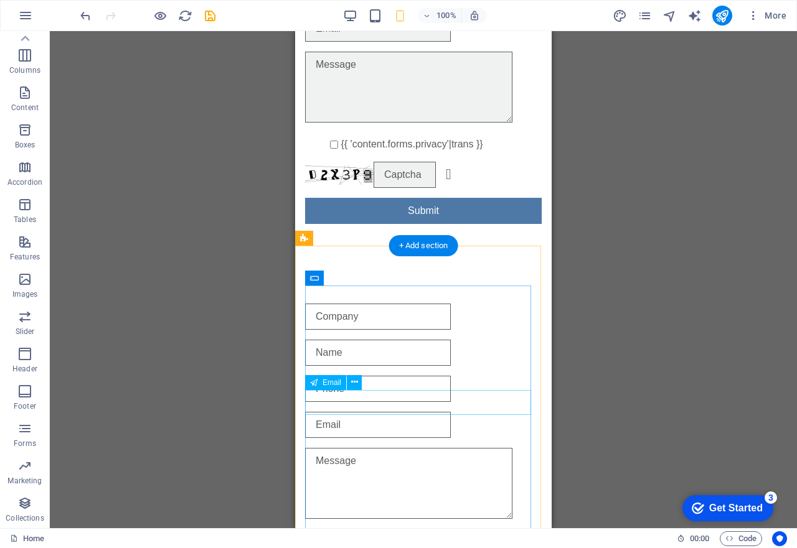
scroll to position [540, 0]
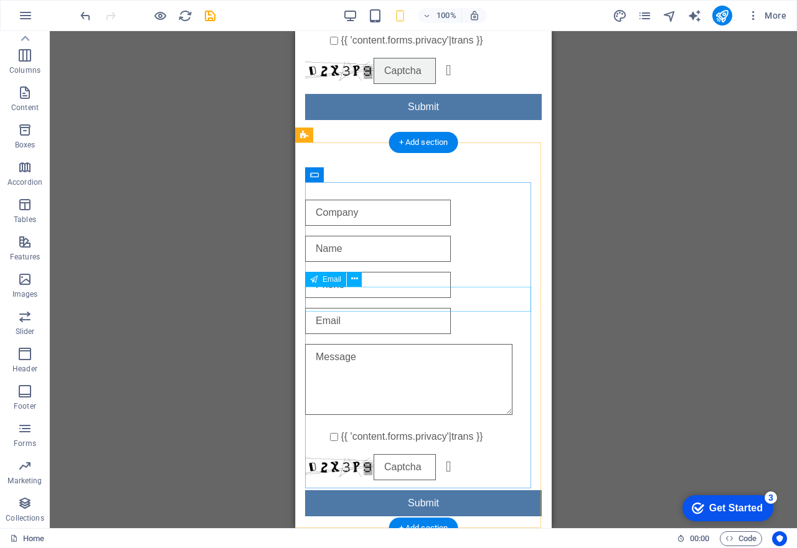
click at [432, 308] on div at bounding box center [423, 321] width 237 height 26
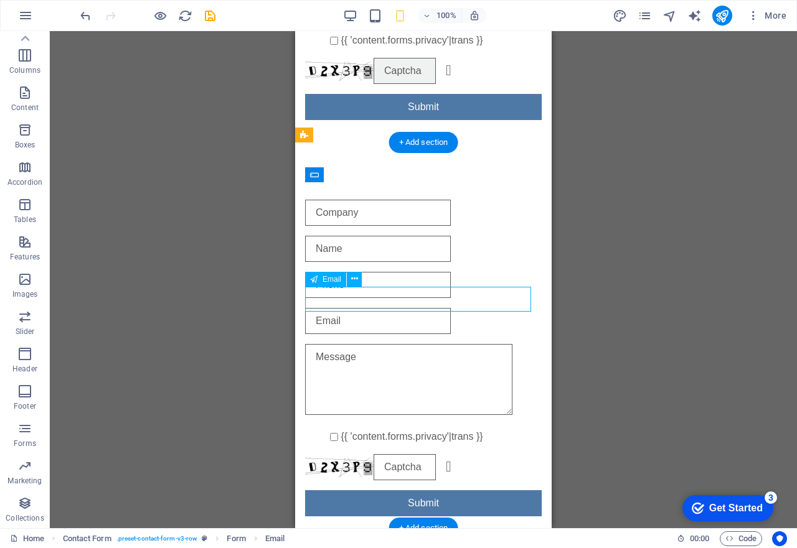
click at [432, 308] on div at bounding box center [423, 321] width 237 height 26
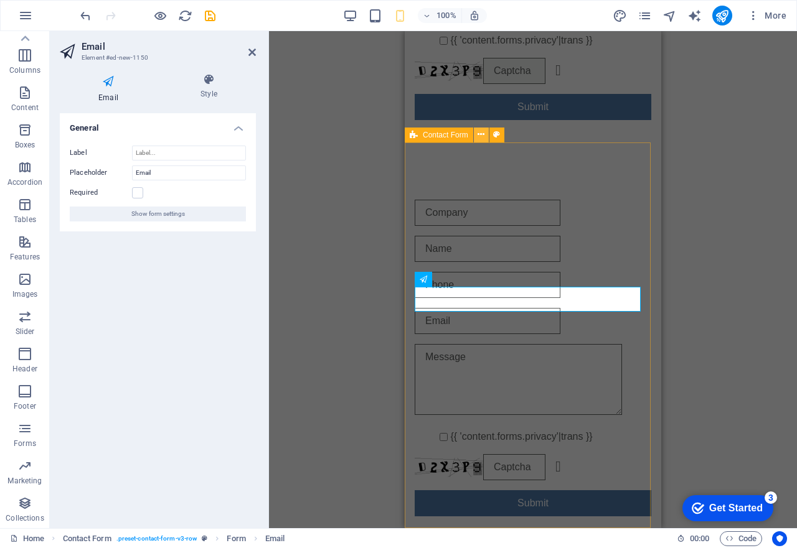
click at [478, 136] on icon at bounding box center [480, 134] width 7 height 13
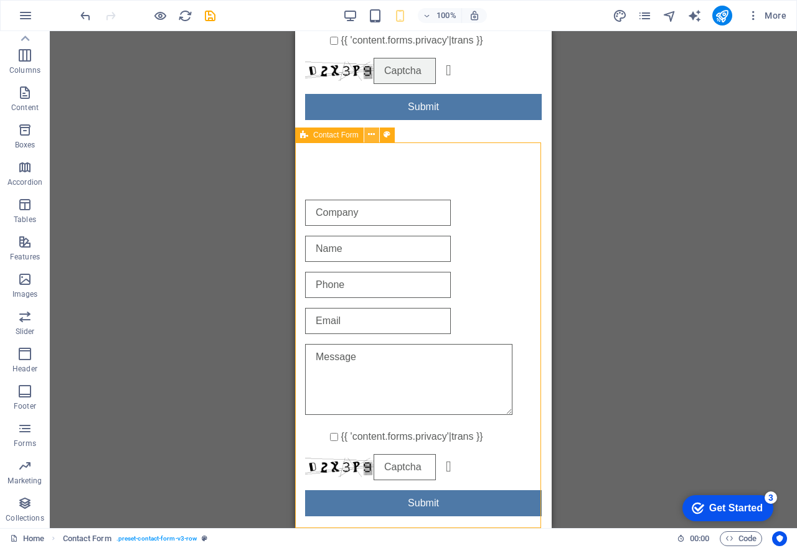
click at [371, 136] on icon at bounding box center [371, 134] width 7 height 13
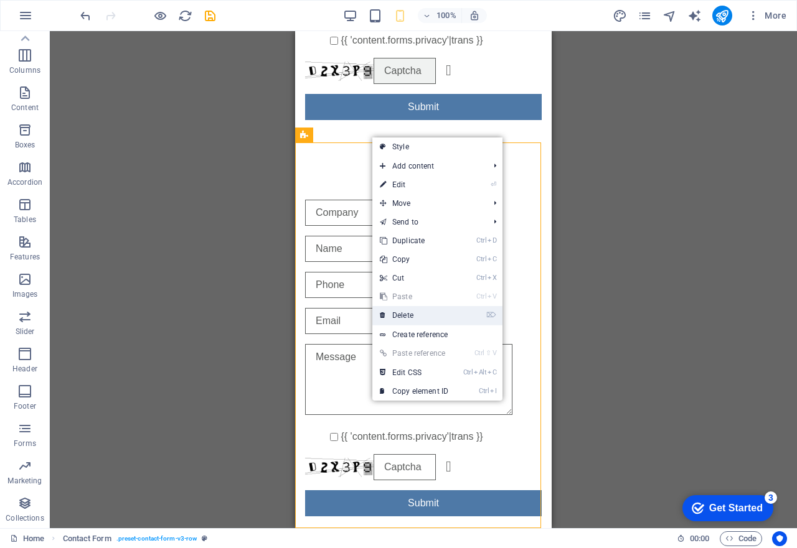
click at [411, 312] on link "⌦ Delete" at bounding box center [413, 315] width 83 height 19
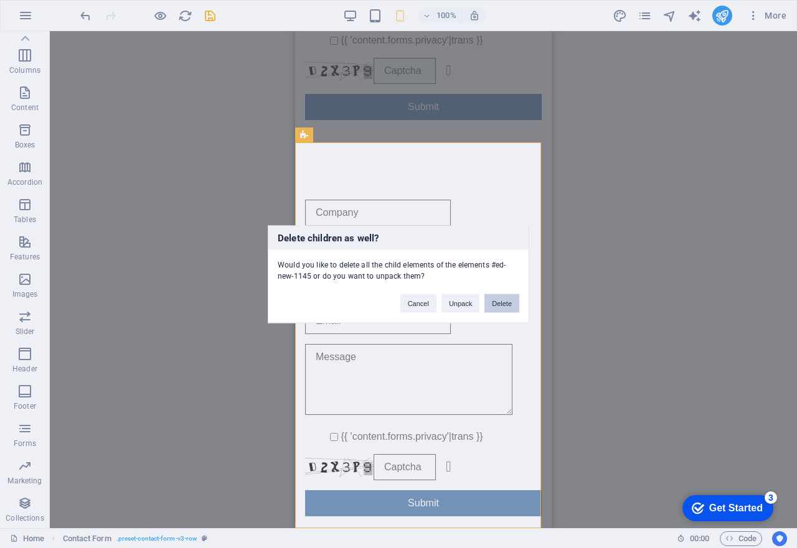
click at [500, 306] on button "Delete" at bounding box center [501, 303] width 35 height 19
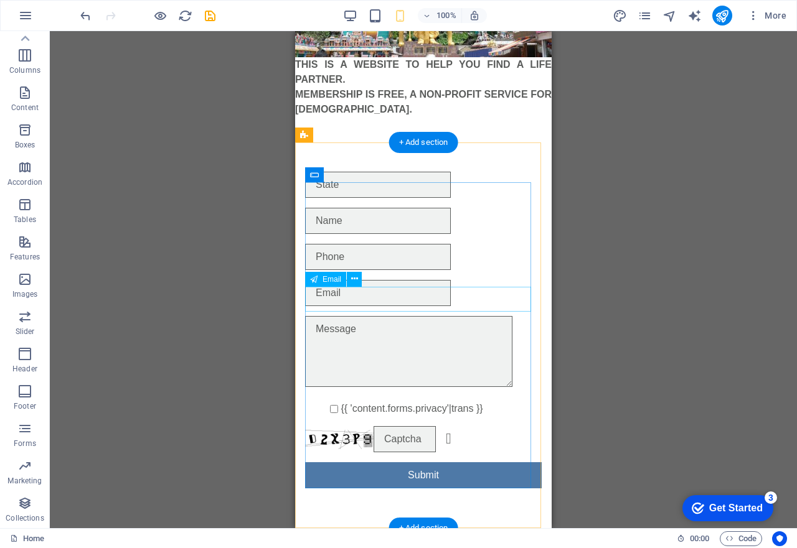
scroll to position [154, 0]
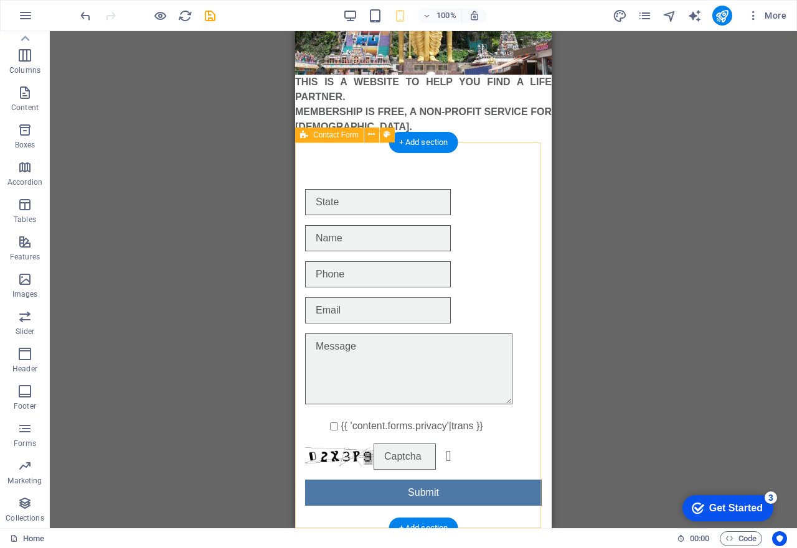
click at [459, 167] on div "{{ 'content.forms.privacy'|trans }} Unreadable? Regenerate Submit" at bounding box center [423, 347] width 256 height 396
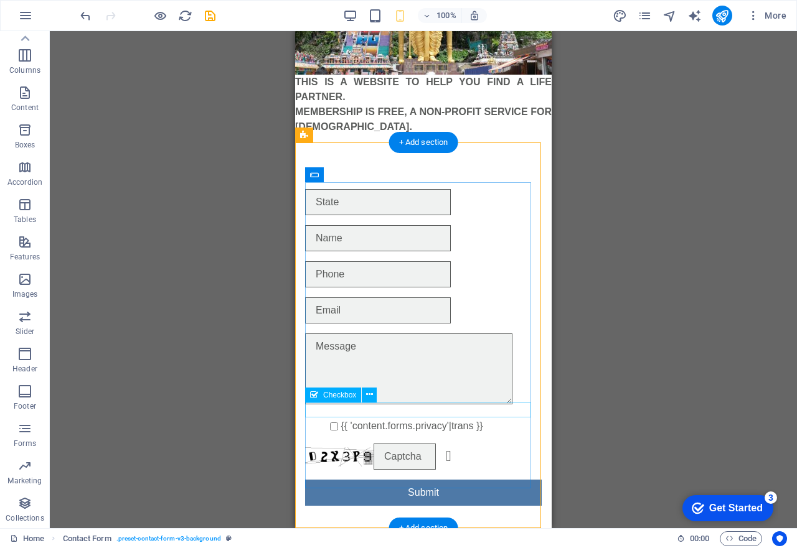
click at [309, 419] on div "{{ 'content.forms.privacy'|trans }}" at bounding box center [423, 426] width 237 height 15
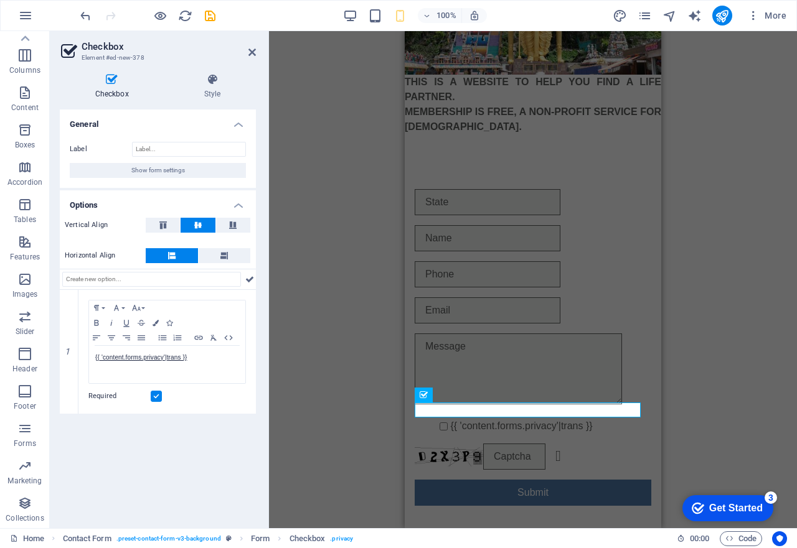
click at [256, 54] on aside "Checkbox Element #ed-new-378 Checkbox Style General Label Show form settings Op…" at bounding box center [159, 279] width 219 height 497
click at [250, 49] on icon at bounding box center [251, 52] width 7 height 10
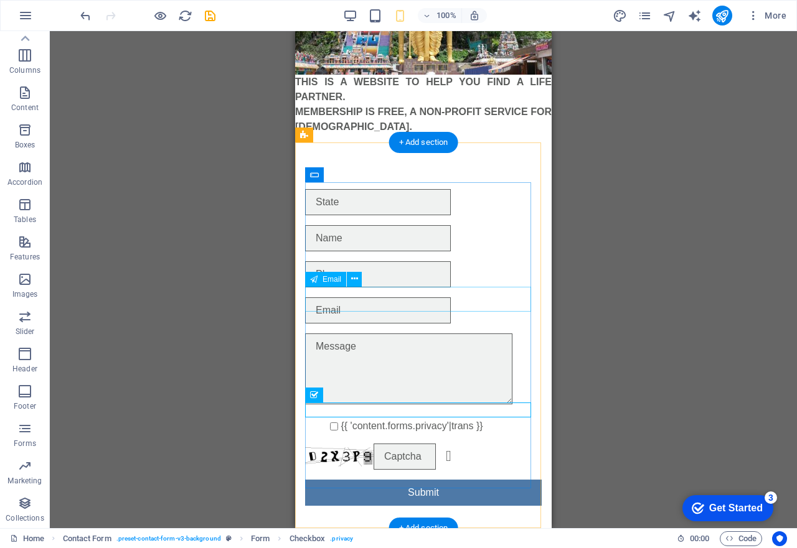
click at [339, 303] on div at bounding box center [423, 310] width 237 height 26
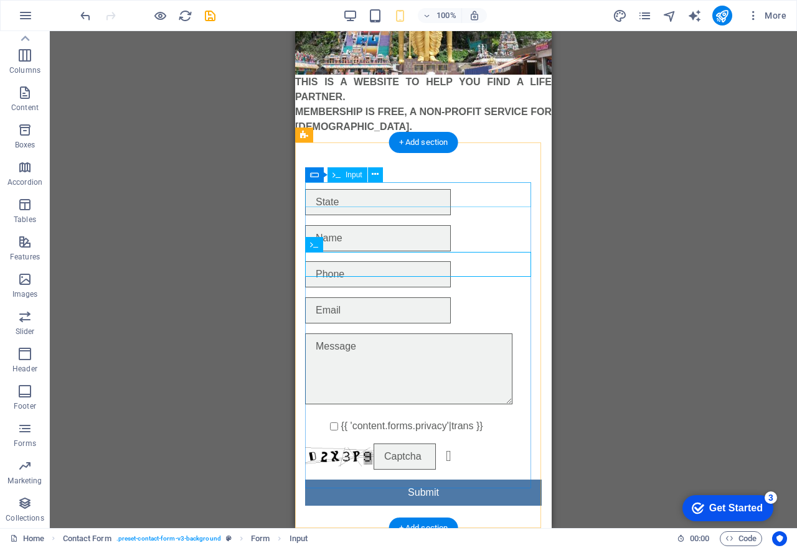
click at [370, 199] on div at bounding box center [423, 202] width 237 height 26
click at [362, 199] on div at bounding box center [423, 202] width 237 height 26
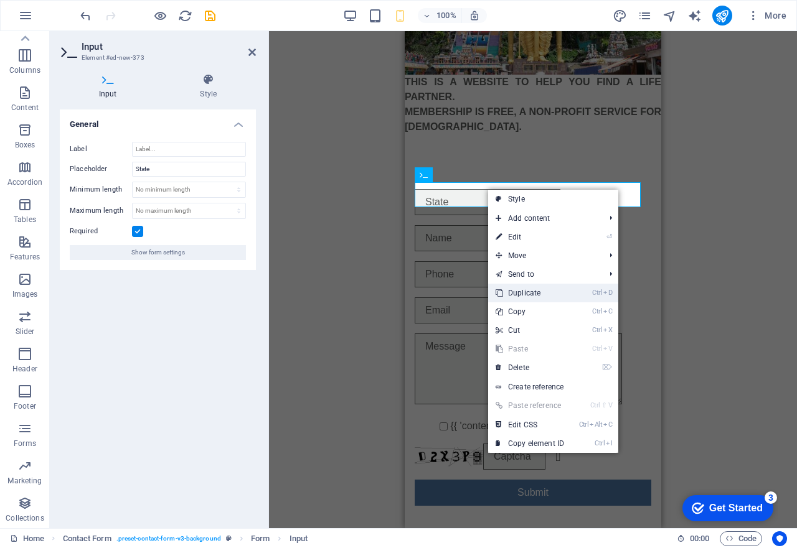
click at [500, 296] on icon at bounding box center [498, 293] width 6 height 19
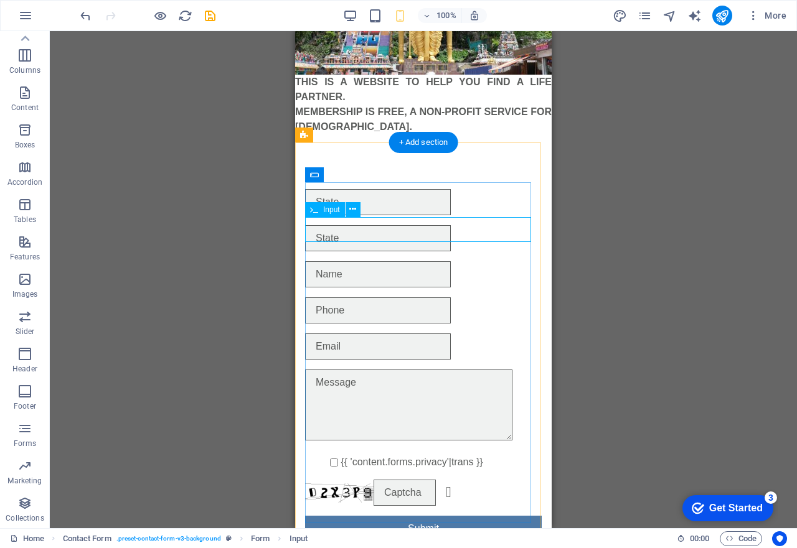
click at [362, 236] on input "text" at bounding box center [378, 238] width 146 height 26
click at [330, 233] on input "text" at bounding box center [378, 238] width 146 height 26
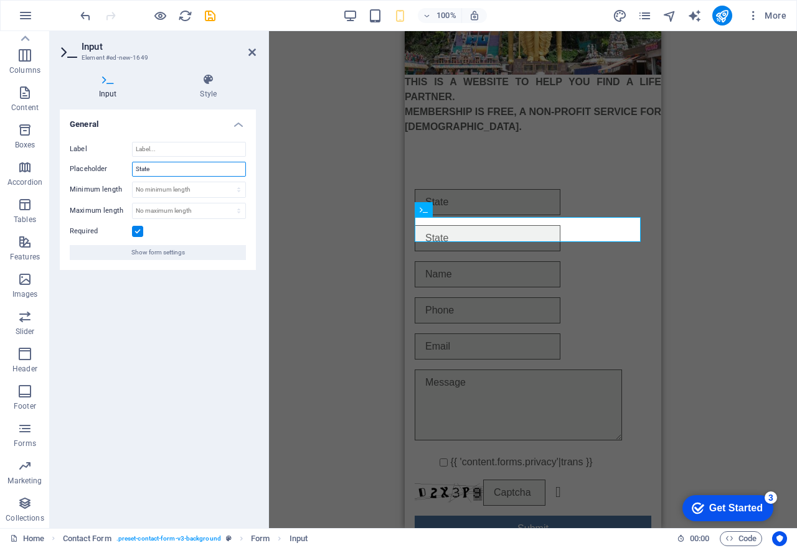
click at [182, 171] on input "State" at bounding box center [189, 169] width 114 height 15
type input "S"
type input "Nearest Town"
click at [469, 192] on div at bounding box center [533, 202] width 237 height 26
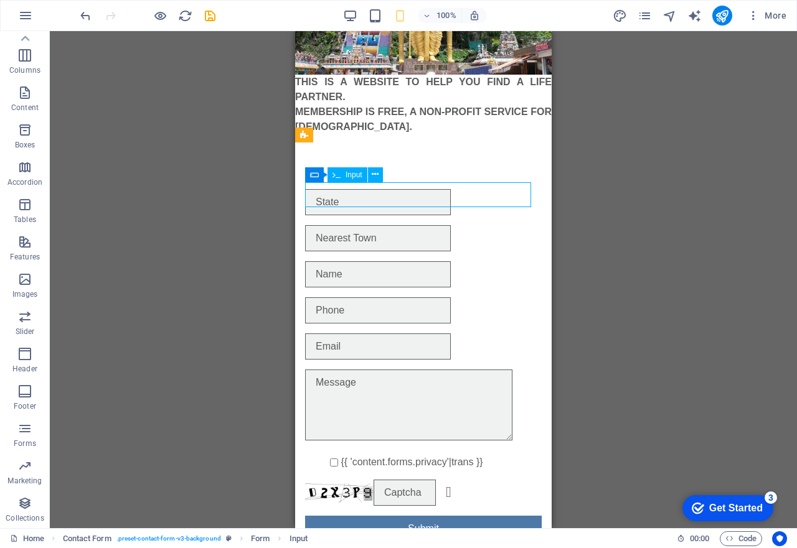
click at [431, 199] on div at bounding box center [423, 202] width 237 height 26
click at [379, 174] on button at bounding box center [375, 174] width 15 height 15
click at [344, 195] on div at bounding box center [423, 202] width 237 height 26
click at [326, 192] on div at bounding box center [423, 202] width 237 height 26
click at [378, 170] on icon at bounding box center [375, 174] width 7 height 13
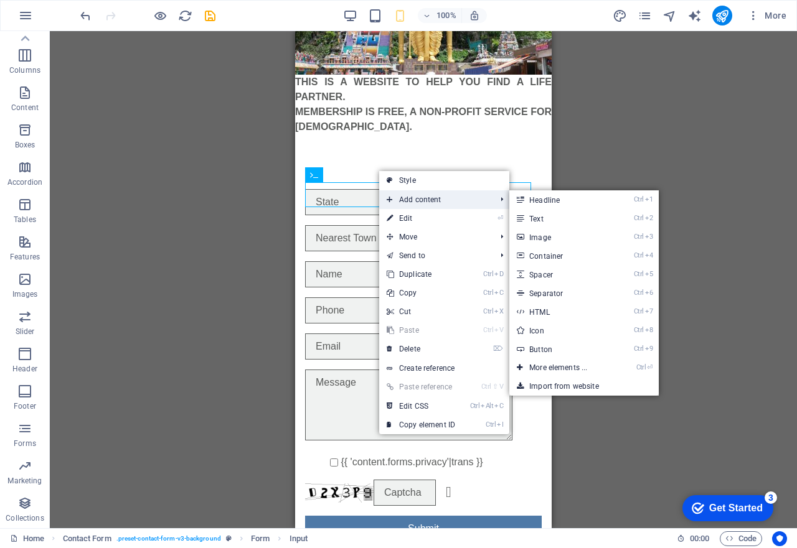
click at [405, 199] on span "Add content" at bounding box center [434, 199] width 111 height 19
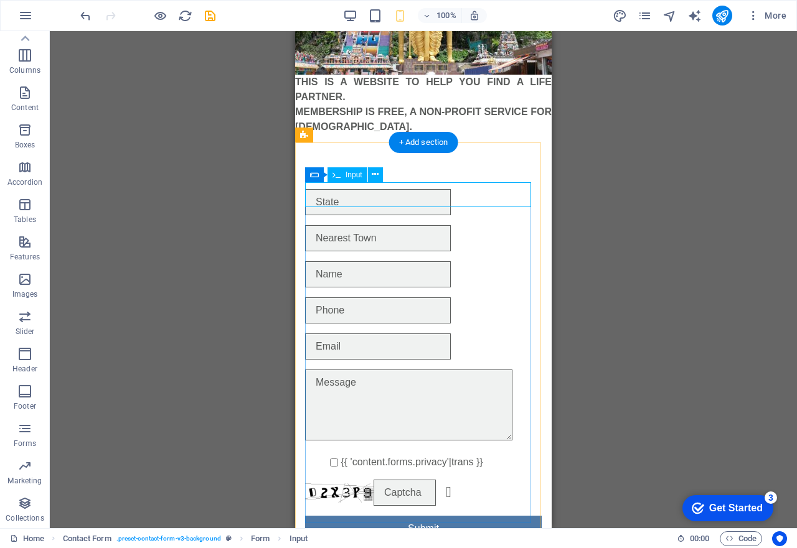
click at [388, 200] on div at bounding box center [423, 202] width 237 height 26
click at [342, 197] on div at bounding box center [423, 202] width 237 height 26
click at [364, 191] on div at bounding box center [423, 202] width 237 height 26
click at [354, 172] on icon at bounding box center [354, 174] width 7 height 13
click at [321, 194] on div at bounding box center [423, 202] width 237 height 26
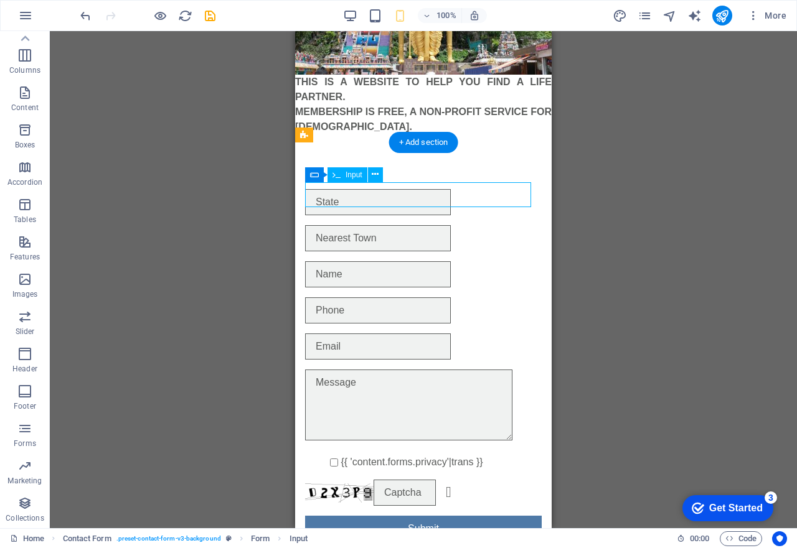
click at [329, 193] on div at bounding box center [423, 202] width 237 height 26
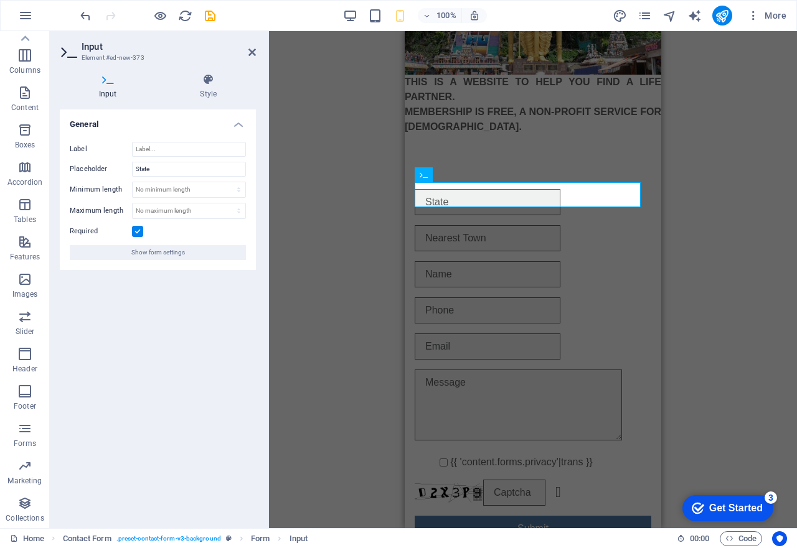
click at [329, 193] on div "Placeholder H1 Image Text Image H1 Text Contact Form Form Form Input Input Inpu…" at bounding box center [533, 279] width 528 height 497
click at [112, 83] on icon at bounding box center [108, 79] width 96 height 12
click at [157, 149] on input "Label" at bounding box center [189, 149] width 114 height 15
click at [156, 252] on span "Show form settings" at bounding box center [158, 252] width 54 height 15
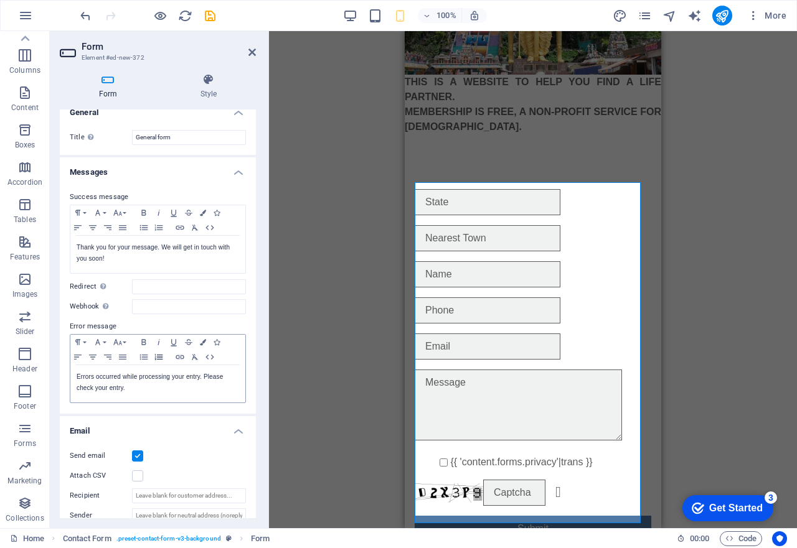
scroll to position [0, 0]
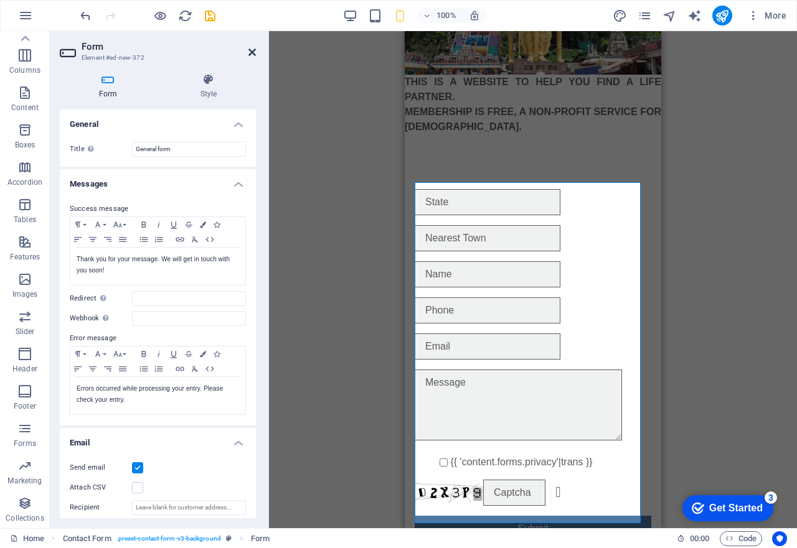
click at [251, 51] on icon at bounding box center [251, 52] width 7 height 10
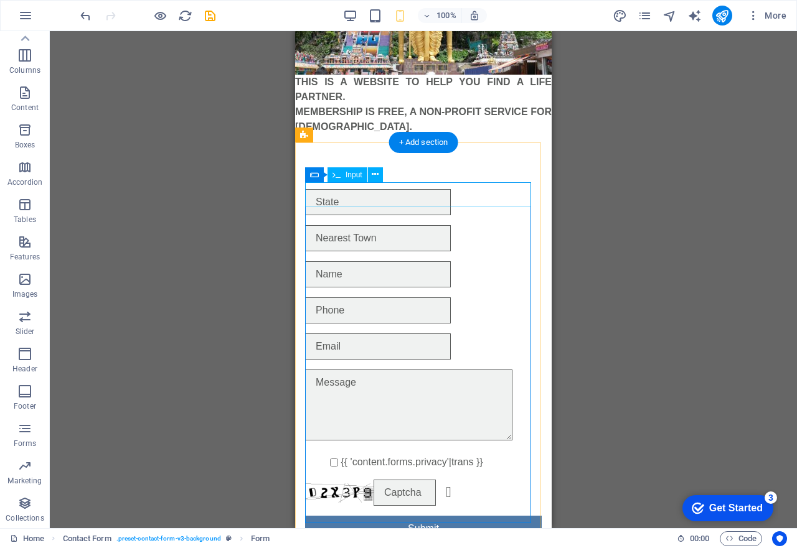
click at [410, 191] on div at bounding box center [423, 202] width 237 height 26
click at [409, 199] on div at bounding box center [423, 202] width 237 height 26
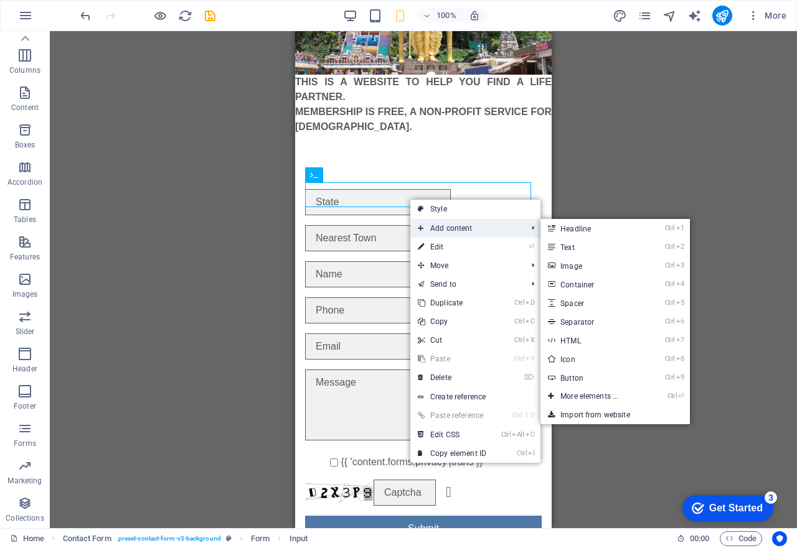
click at [494, 228] on span "Add content" at bounding box center [465, 228] width 111 height 19
click at [577, 398] on link "Ctrl ⏎ More elements ..." at bounding box center [591, 396] width 103 height 19
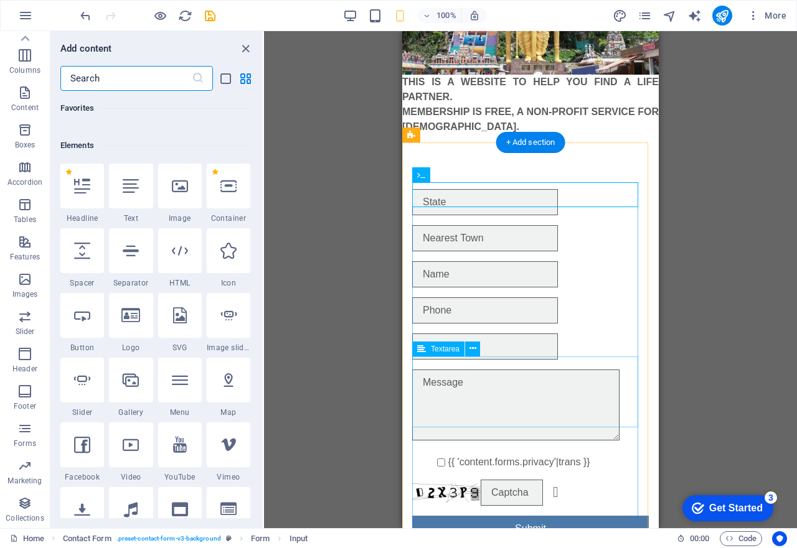
click at [556, 396] on div at bounding box center [530, 407] width 237 height 75
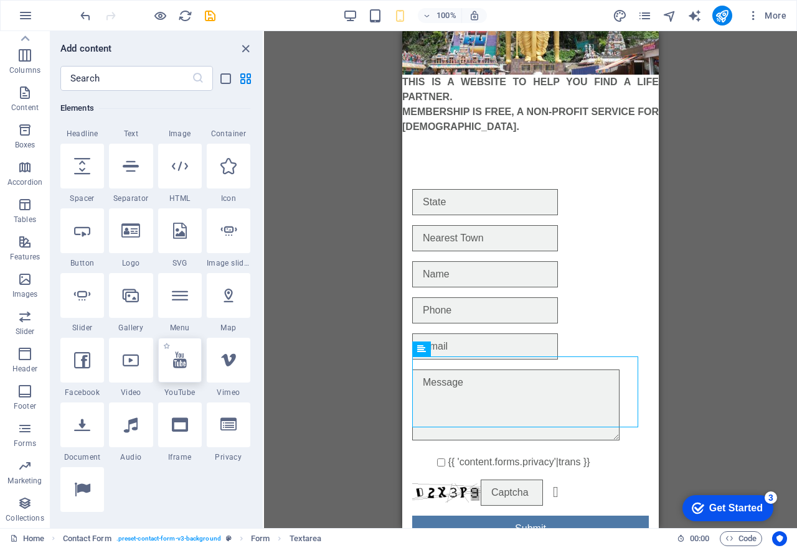
scroll to position [249, 0]
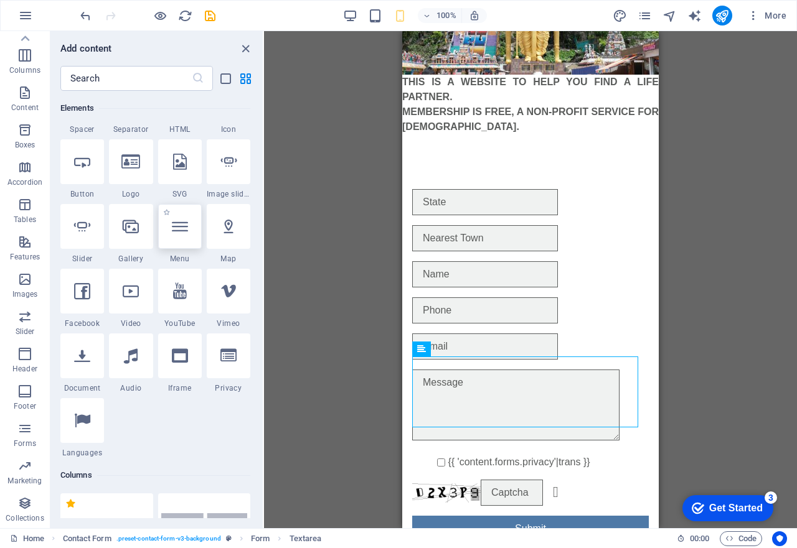
click at [187, 228] on icon at bounding box center [180, 226] width 16 height 16
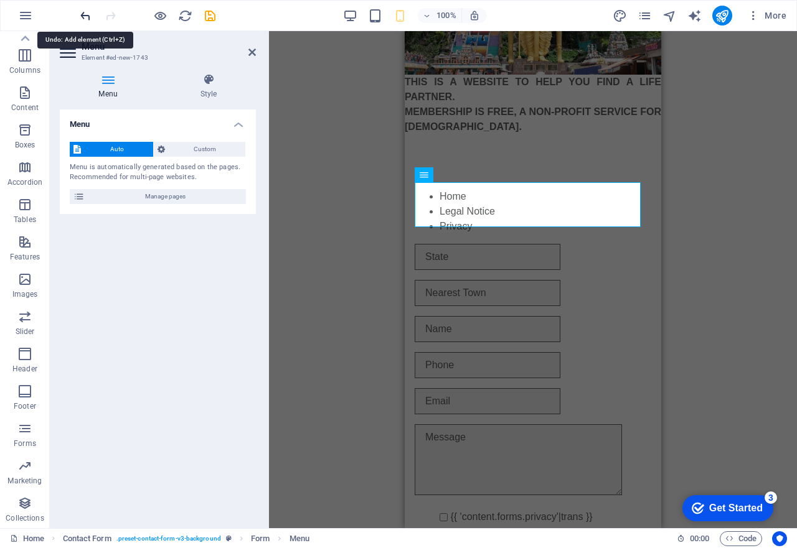
click at [90, 18] on icon "undo" at bounding box center [85, 16] width 14 height 14
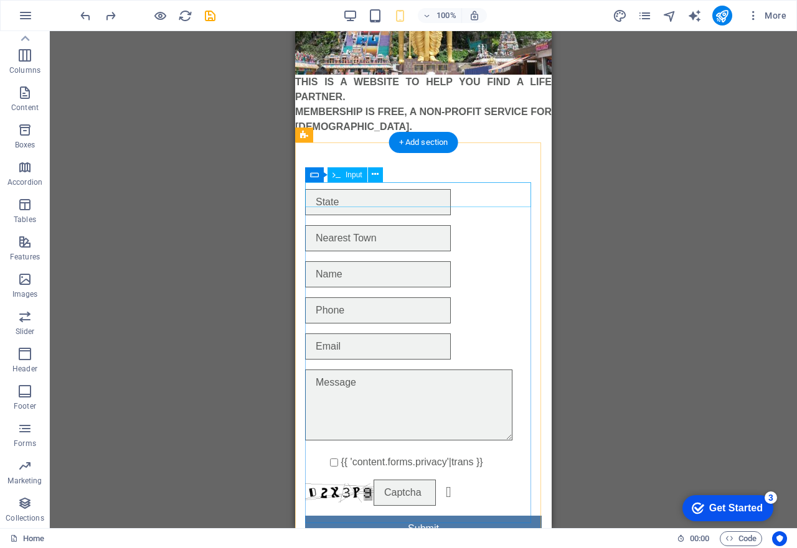
click at [349, 192] on div at bounding box center [423, 202] width 237 height 26
click at [333, 200] on div at bounding box center [423, 202] width 237 height 26
click at [360, 177] on span "Input" at bounding box center [353, 174] width 17 height 7
click at [380, 172] on button at bounding box center [375, 174] width 15 height 15
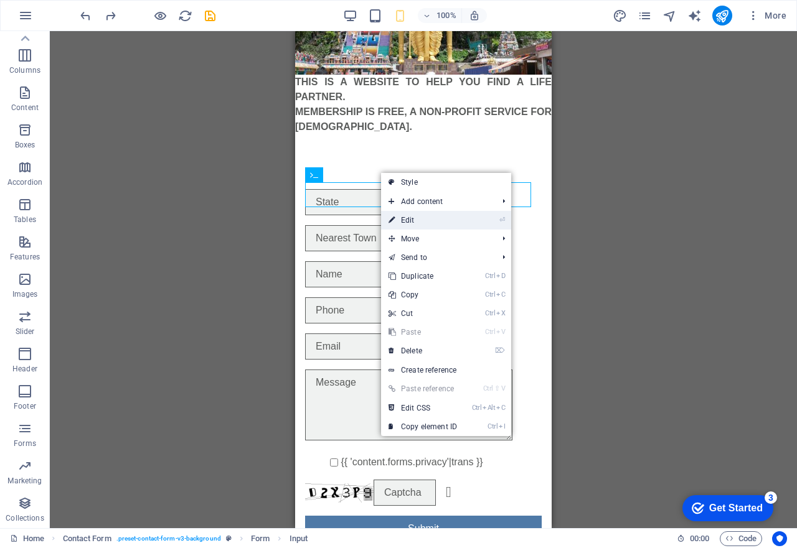
click at [462, 220] on link "⏎ Edit" at bounding box center [422, 220] width 83 height 19
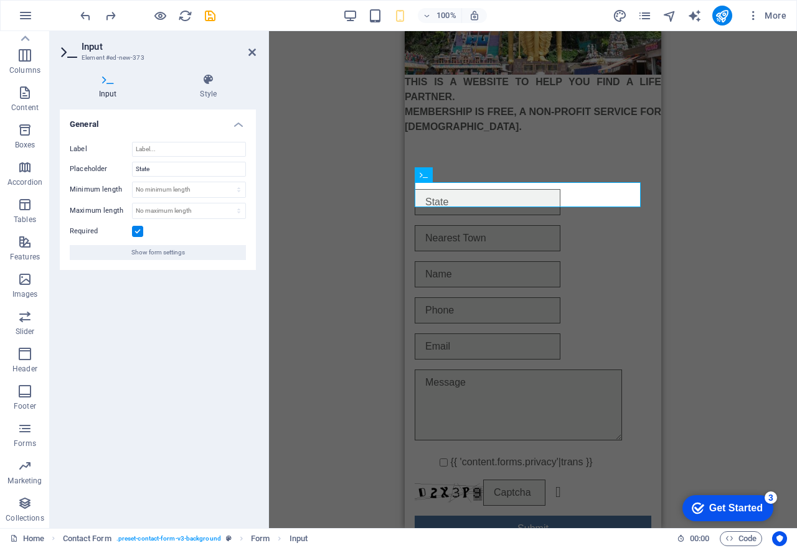
click at [110, 86] on h4 "Input" at bounding box center [110, 86] width 101 height 26
click at [253, 53] on icon at bounding box center [251, 52] width 7 height 10
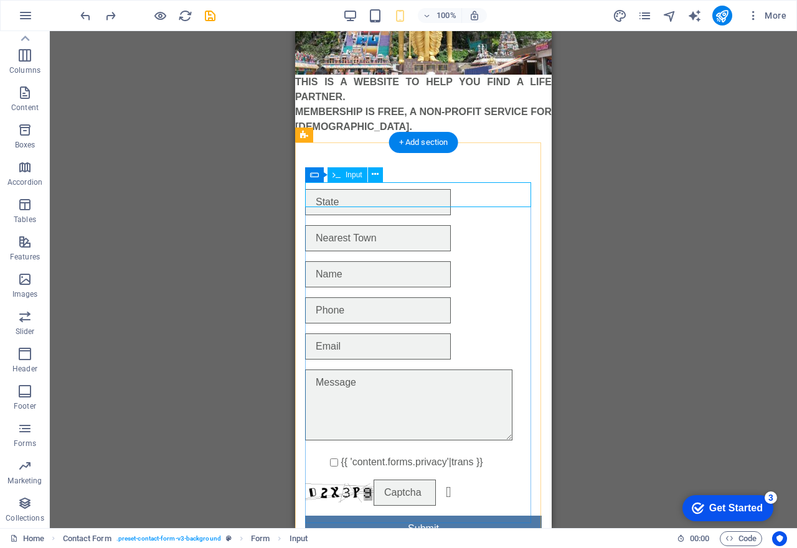
click at [371, 189] on div at bounding box center [423, 202] width 237 height 26
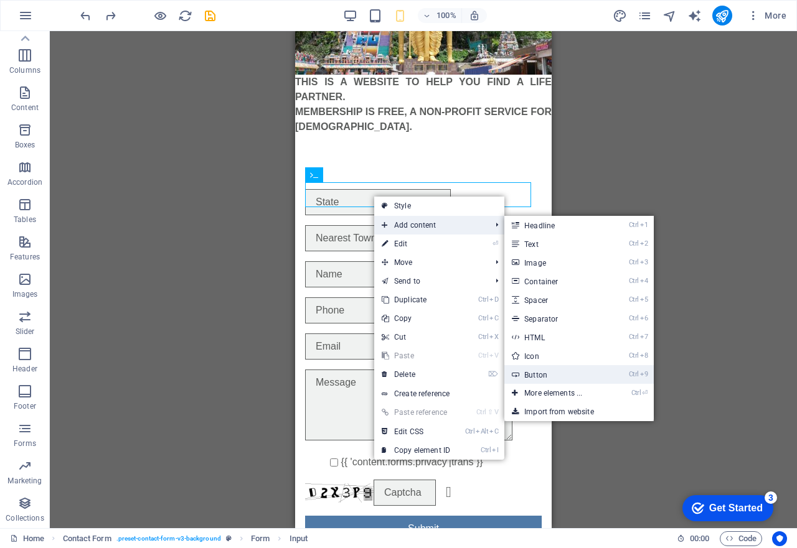
click at [544, 377] on link "Ctrl 9 Button" at bounding box center [555, 374] width 103 height 19
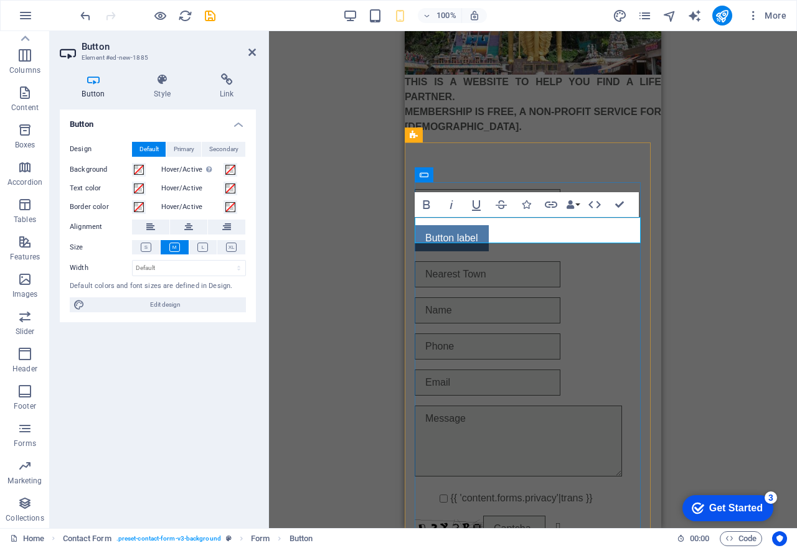
click at [585, 235] on div "Button label" at bounding box center [533, 238] width 237 height 26
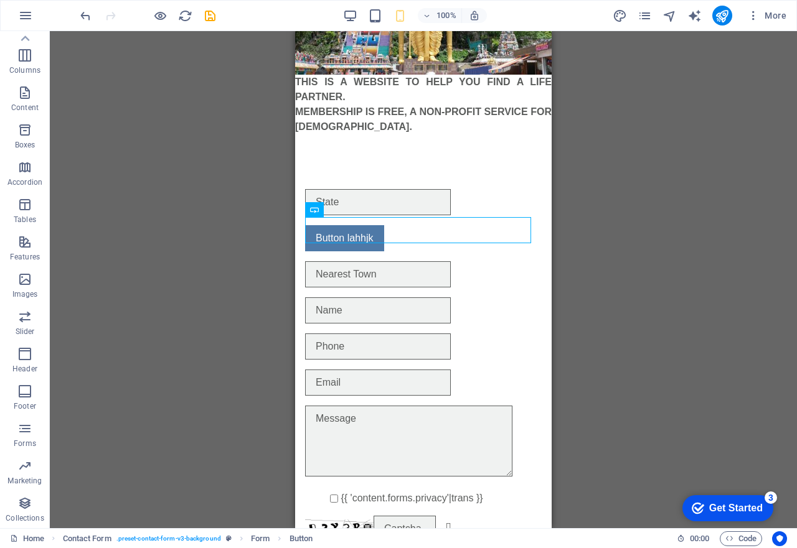
click at [256, 274] on div "Placeholder H1 Image Text Image H1 Text Contact Form Form Form Input Input Inpu…" at bounding box center [423, 279] width 747 height 497
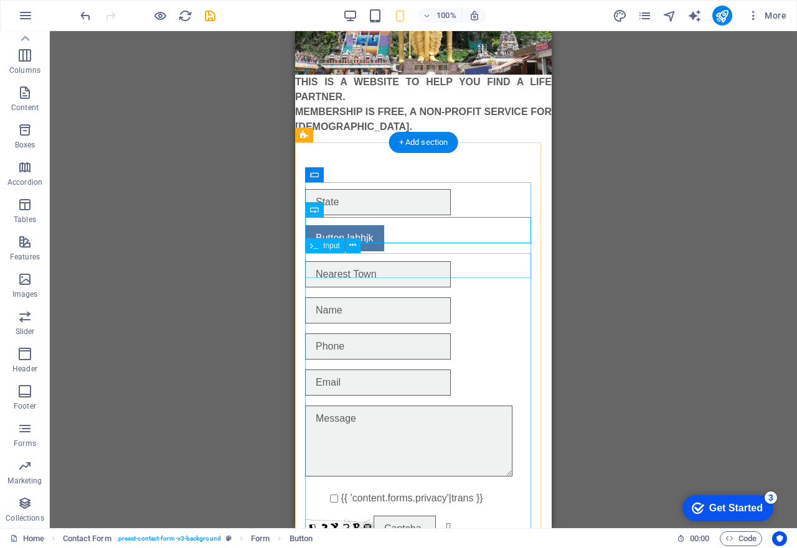
click at [375, 269] on div at bounding box center [423, 274] width 237 height 26
click at [398, 235] on div "Button lahhjk" at bounding box center [423, 238] width 237 height 26
click at [336, 230] on div "Button lahhjk" at bounding box center [423, 238] width 237 height 26
click at [448, 225] on div "Button lahhjk" at bounding box center [423, 238] width 237 height 26
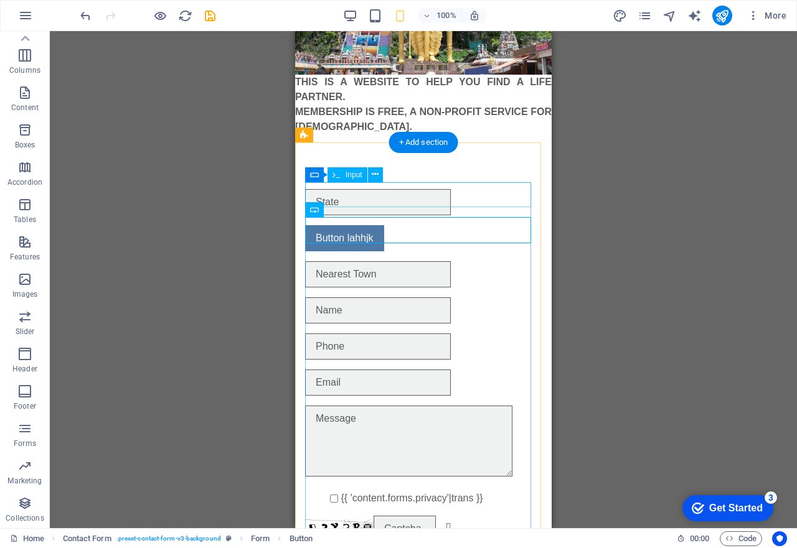
click at [416, 197] on div at bounding box center [423, 202] width 237 height 26
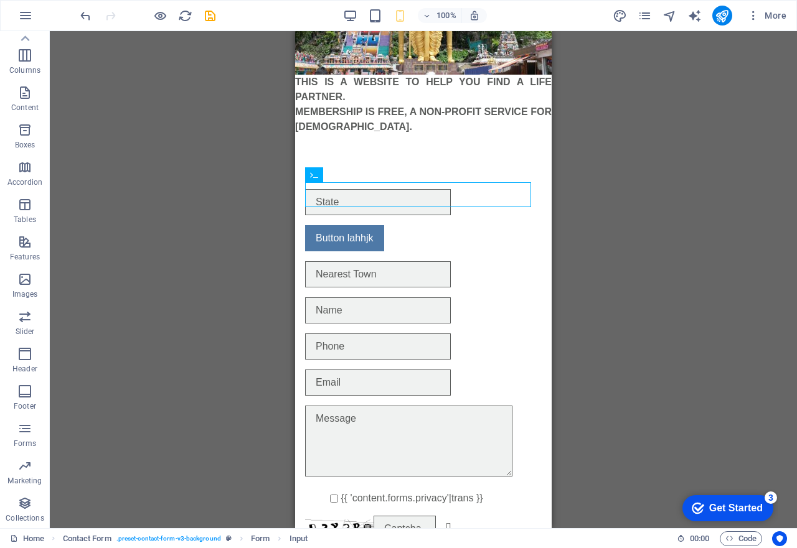
click at [95, 274] on div "Placeholder H1 Image Text Image H1 Text Contact Form Form Form Input Input Inpu…" at bounding box center [423, 279] width 747 height 497
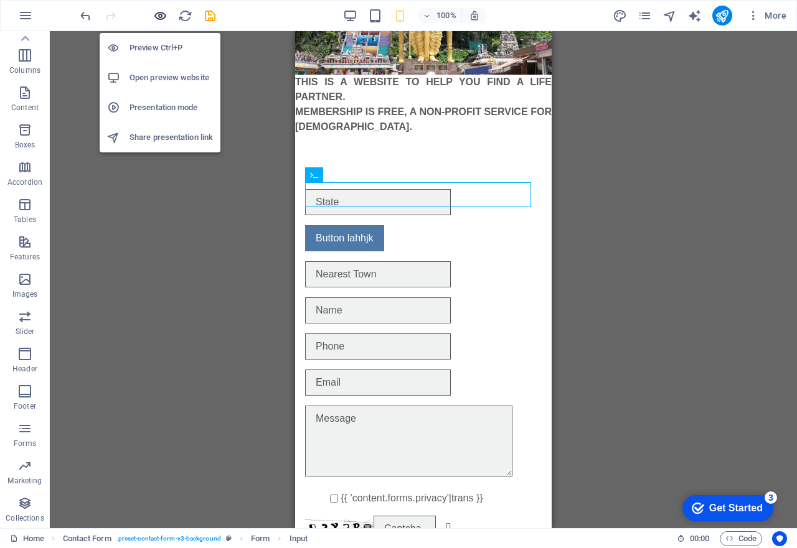
click at [157, 21] on icon "button" at bounding box center [160, 16] width 14 height 14
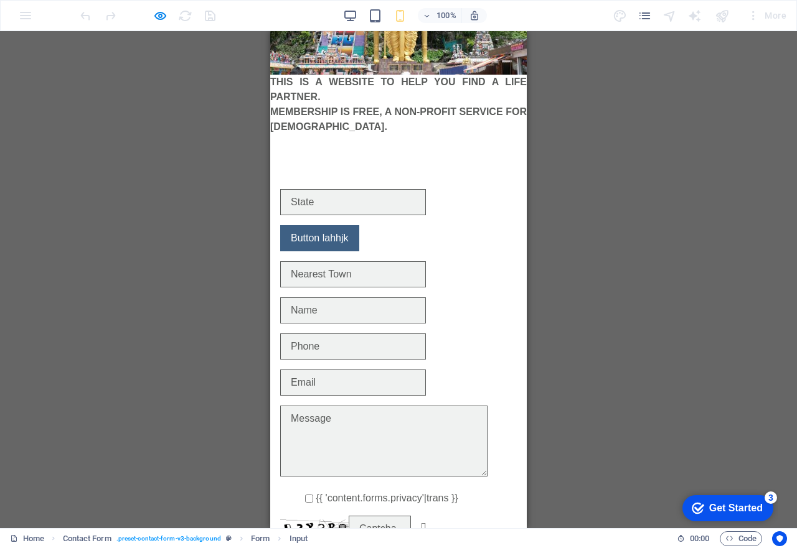
click at [320, 227] on link "Button lahhjk" at bounding box center [319, 238] width 79 height 26
click at [302, 237] on link "Button lahhjk" at bounding box center [319, 238] width 79 height 26
click at [201, 250] on div "Placeholder H1 Image Text Image H1 Text Contact Form Form Form Input Input Inpu…" at bounding box center [398, 279] width 797 height 497
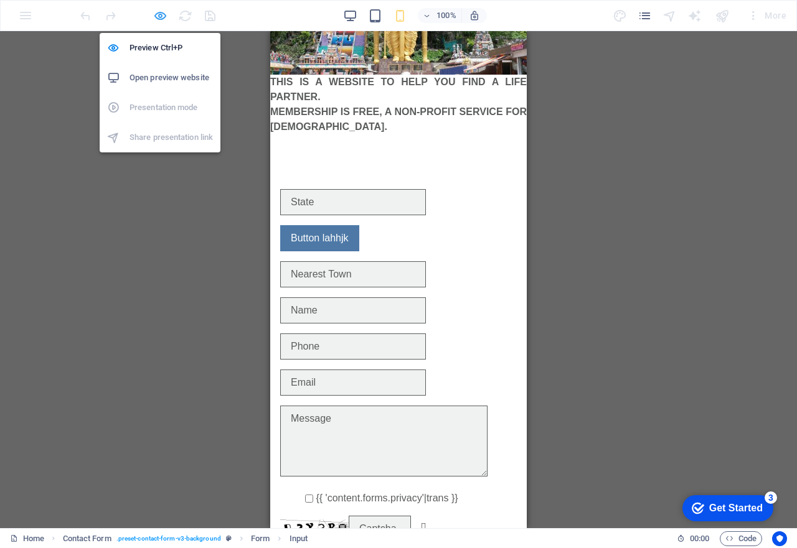
click at [159, 13] on icon "button" at bounding box center [160, 16] width 14 height 14
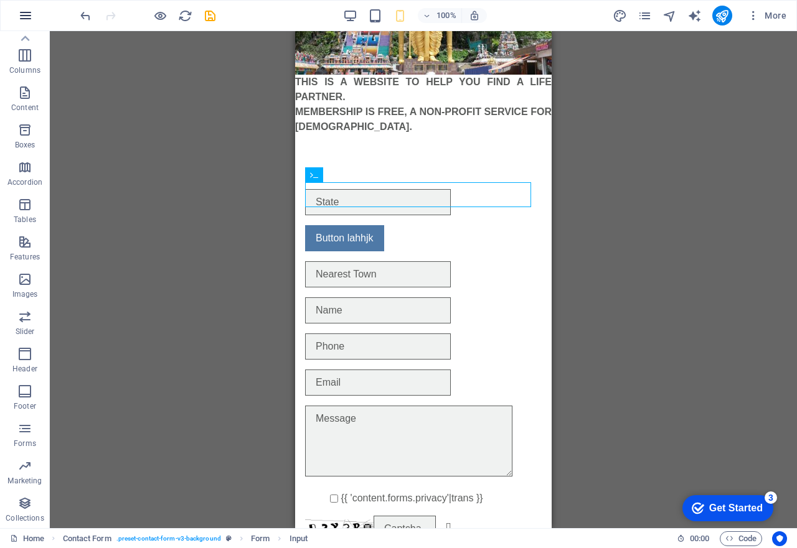
click at [23, 18] on icon "button" at bounding box center [25, 15] width 15 height 15
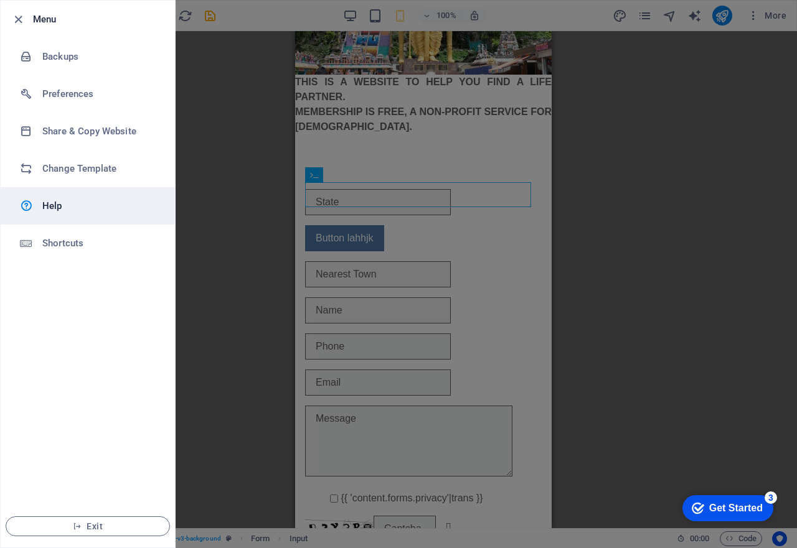
click at [45, 207] on h6 "Help" at bounding box center [99, 206] width 115 height 15
click at [190, 198] on div at bounding box center [398, 274] width 797 height 548
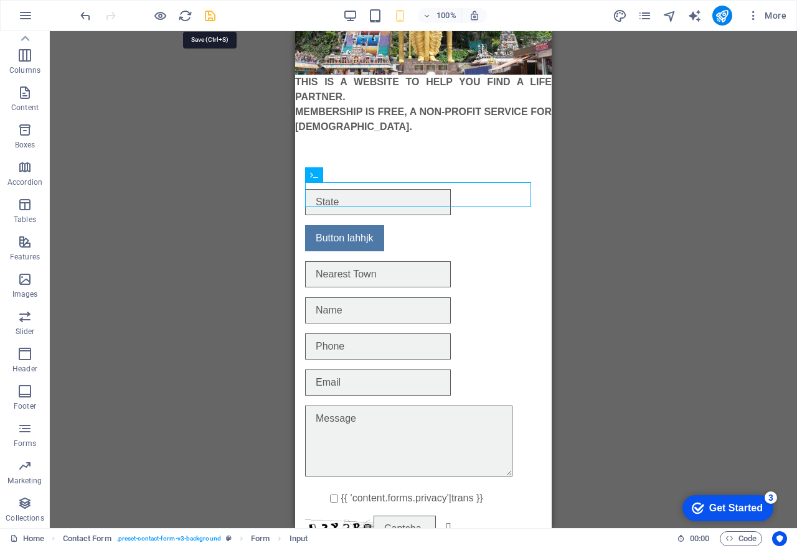
click at [213, 16] on icon "save" at bounding box center [210, 16] width 14 height 14
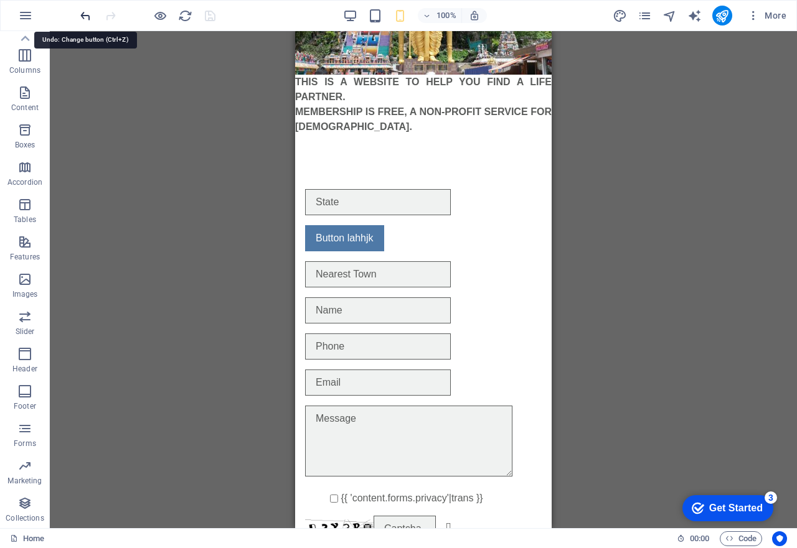
click at [84, 14] on icon "undo" at bounding box center [85, 16] width 14 height 14
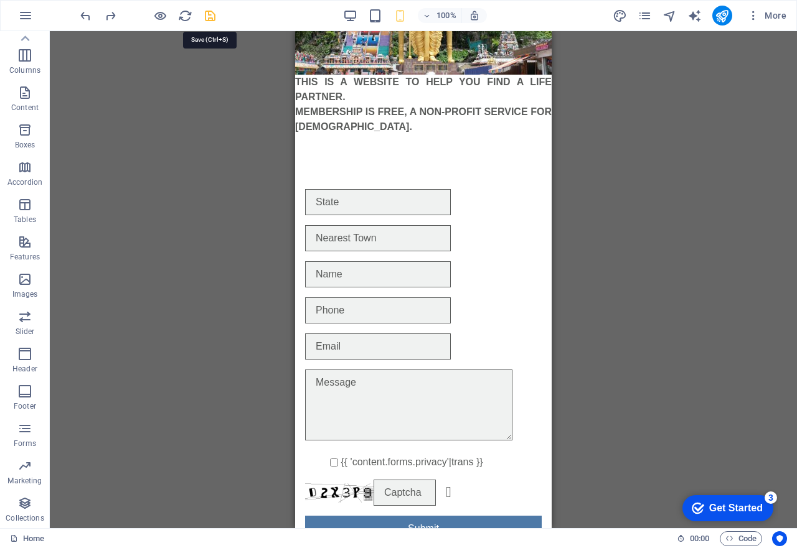
click at [214, 15] on icon "save" at bounding box center [210, 16] width 14 height 14
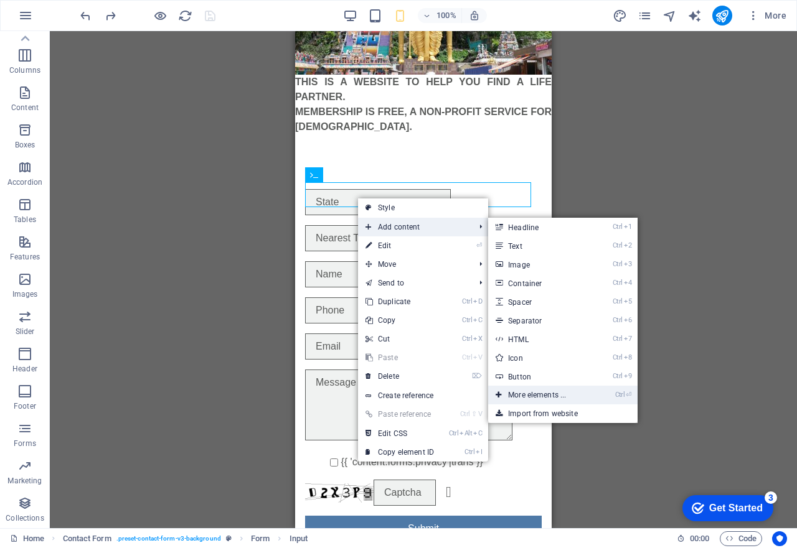
drag, startPoint x: 537, startPoint y: 393, endPoint x: 94, endPoint y: 373, distance: 443.6
click at [537, 393] on link "Ctrl ⏎ More elements ..." at bounding box center [539, 395] width 103 height 19
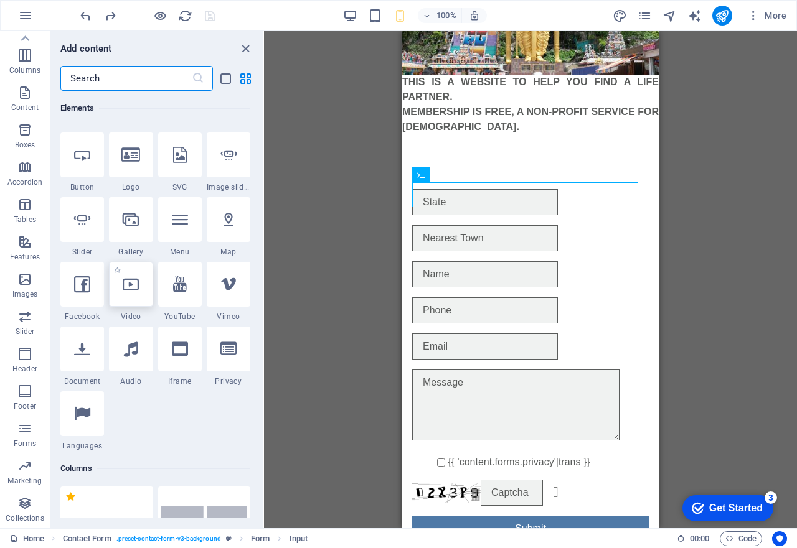
scroll to position [257, 0]
click at [182, 234] on div at bounding box center [180, 218] width 44 height 45
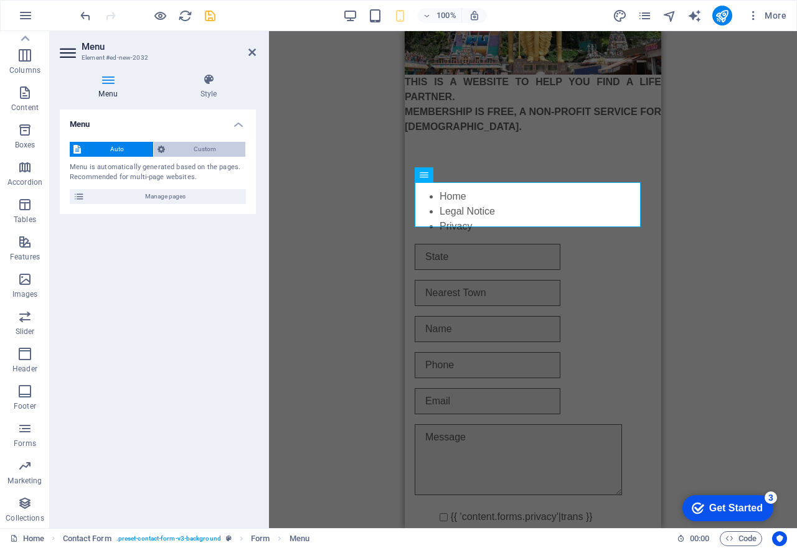
click at [220, 150] on span "Custom" at bounding box center [205, 149] width 73 height 15
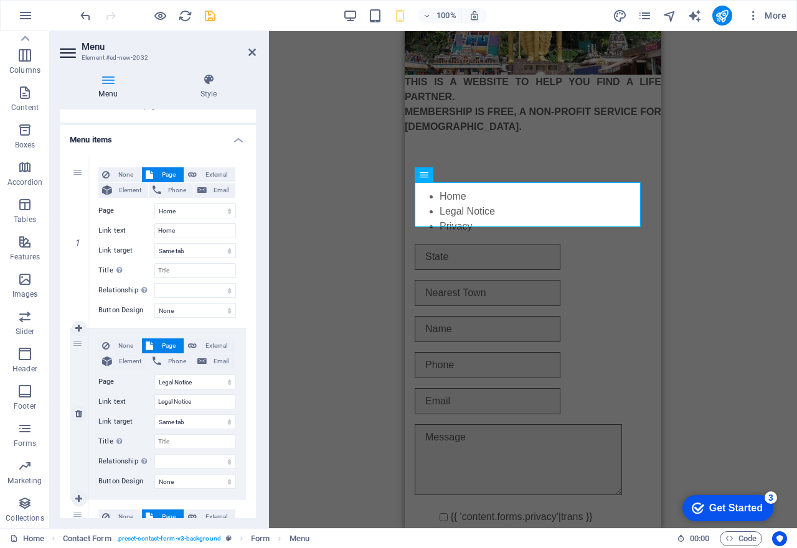
scroll to position [0, 0]
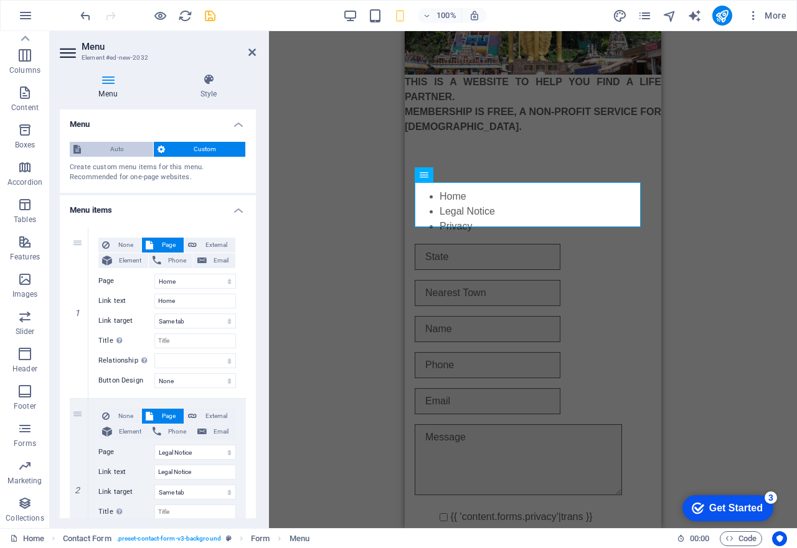
click at [91, 148] on span "Auto" at bounding box center [117, 149] width 65 height 15
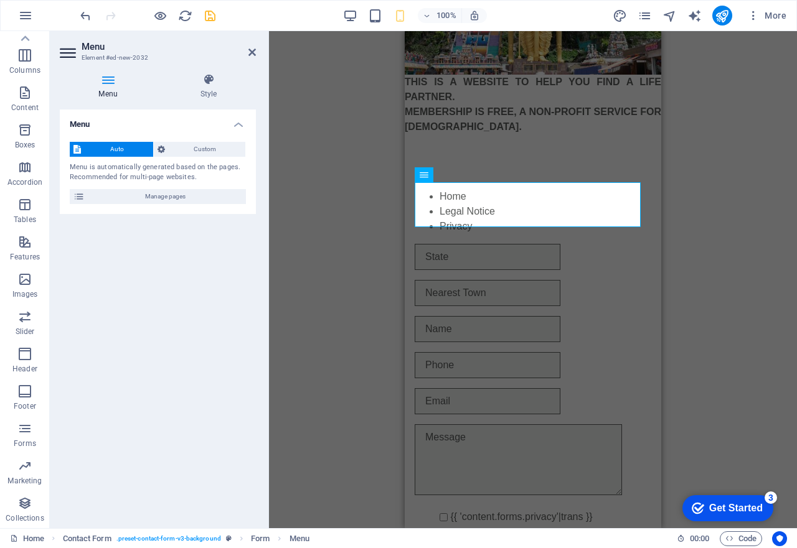
click at [255, 50] on icon at bounding box center [251, 52] width 7 height 10
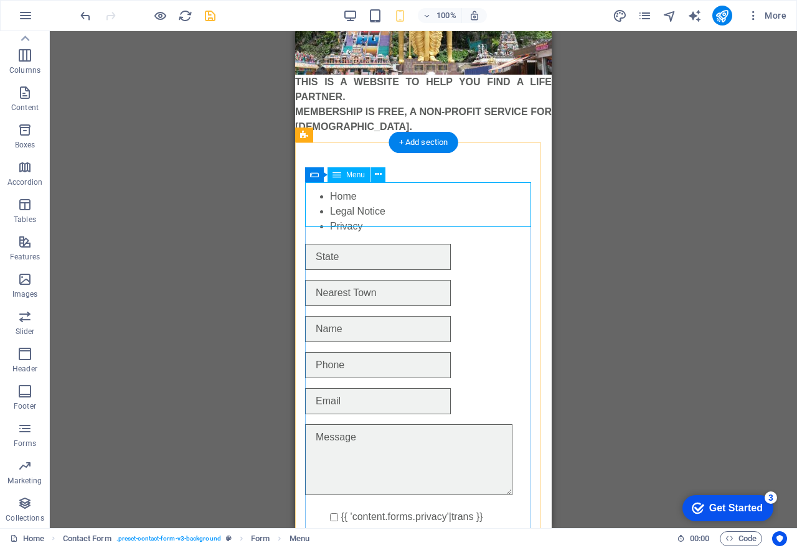
click at [324, 204] on nav "Home Legal Notice Privacy" at bounding box center [423, 211] width 237 height 45
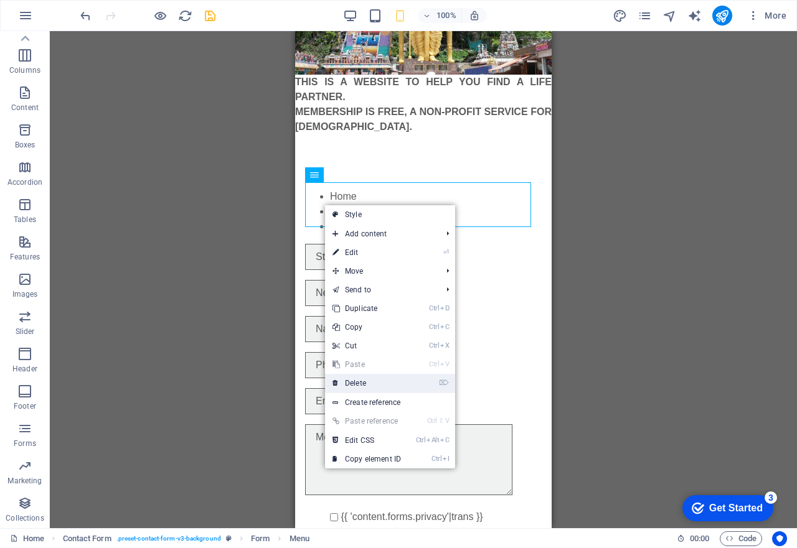
click at [364, 383] on link "⌦ Delete" at bounding box center [366, 383] width 83 height 19
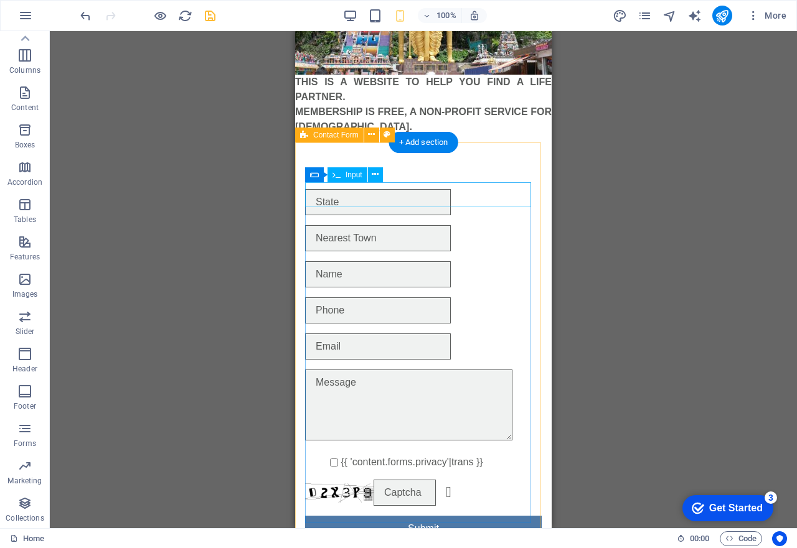
click at [337, 198] on div at bounding box center [423, 202] width 237 height 26
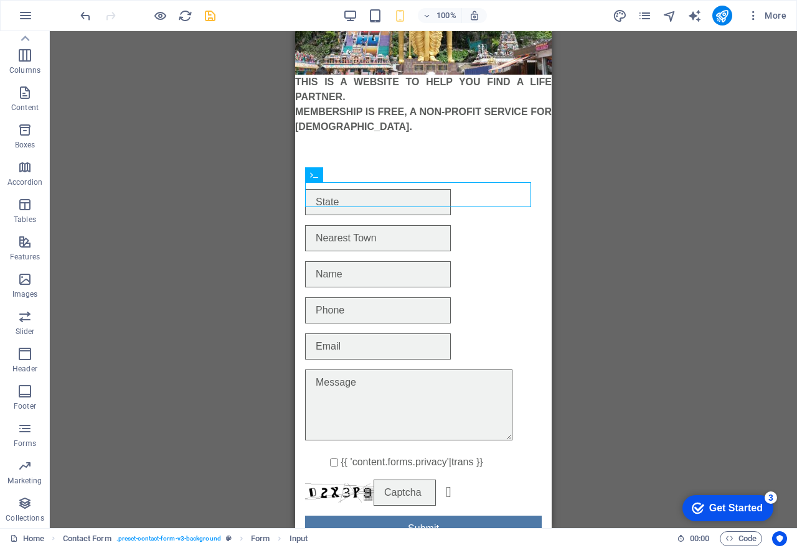
click at [121, 142] on div "Placeholder H1 Image Text Image H1 Text Contact Form Form Form Input Input Inpu…" at bounding box center [423, 279] width 747 height 497
click at [385, 200] on div at bounding box center [423, 202] width 237 height 26
click at [26, 424] on icon "button" at bounding box center [24, 428] width 15 height 15
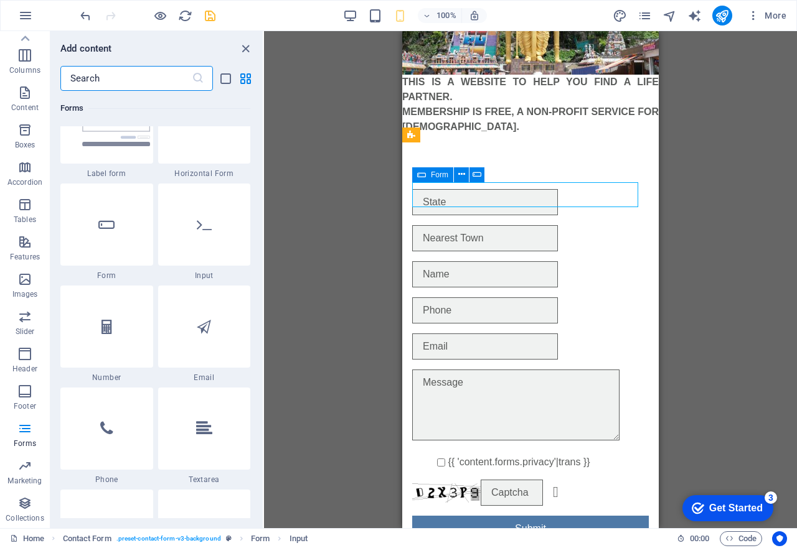
scroll to position [9585, 0]
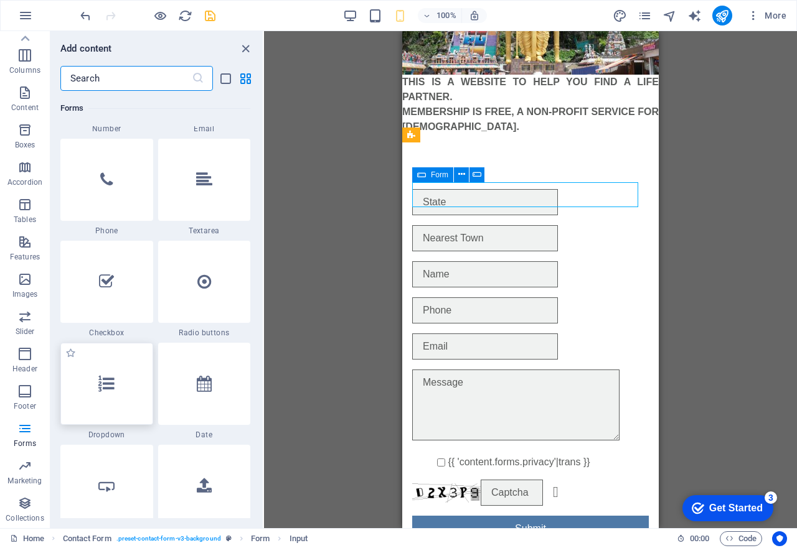
click at [107, 403] on div at bounding box center [106, 384] width 93 height 82
click at [264, 403] on div "Placeholder H1 Image Text Image H1 Text Contact Form Form Form Input Input Inpu…" at bounding box center [530, 279] width 533 height 497
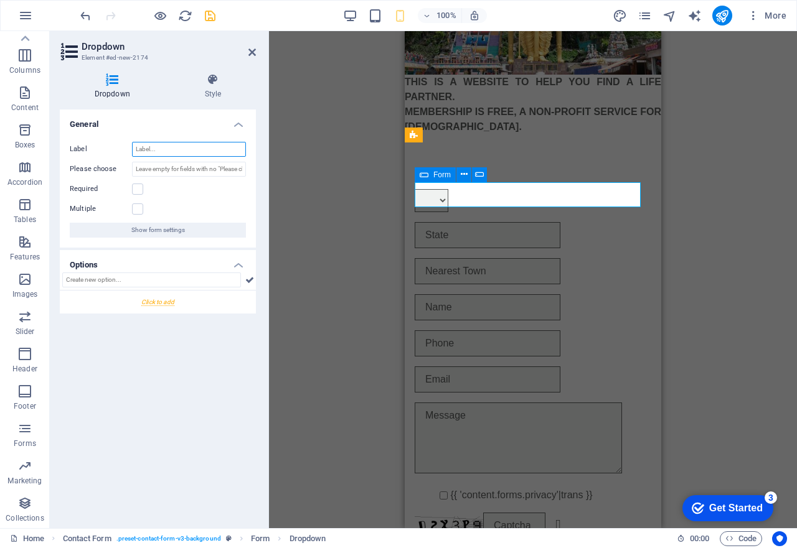
click at [199, 151] on input "Label" at bounding box center [189, 149] width 114 height 15
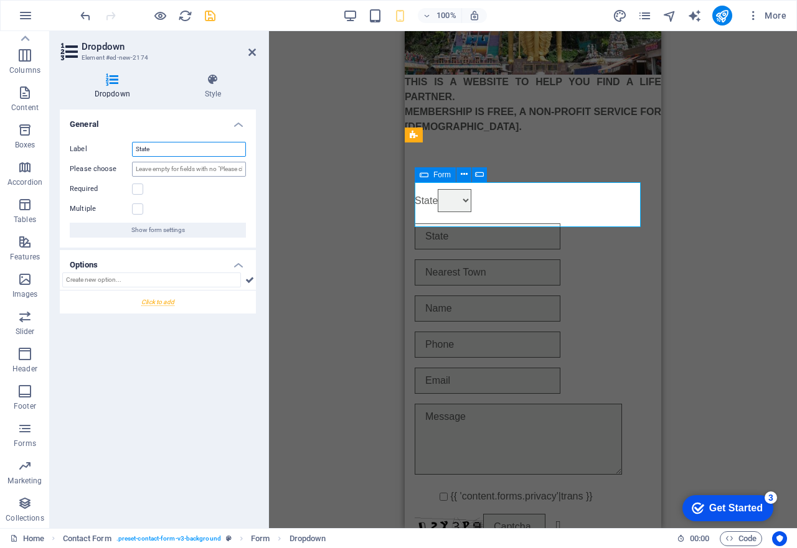
type input "State"
click at [181, 168] on input "Please choose" at bounding box center [189, 169] width 114 height 15
click at [133, 191] on label at bounding box center [137, 189] width 11 height 11
click at [0, 0] on input "Required" at bounding box center [0, 0] width 0 height 0
click at [135, 208] on label at bounding box center [137, 209] width 11 height 11
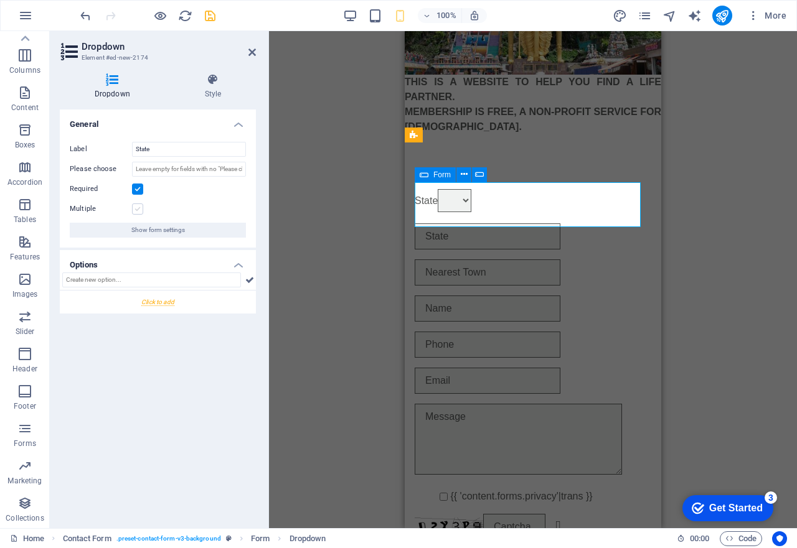
click at [0, 0] on input "Multiple" at bounding box center [0, 0] width 0 height 0
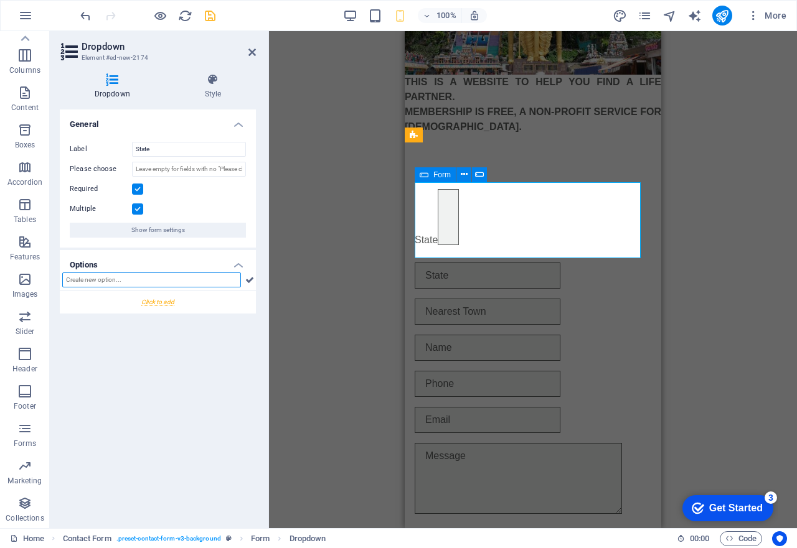
click at [181, 284] on input "text" at bounding box center [151, 280] width 179 height 15
type input "[GEOGRAPHIC_DATA]"
click at [159, 302] on div at bounding box center [158, 302] width 196 height 23
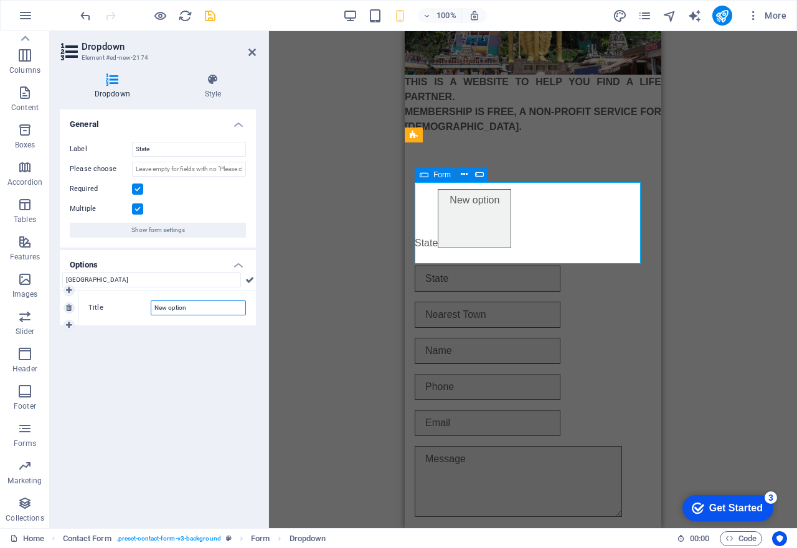
click at [182, 311] on input "New option" at bounding box center [198, 308] width 95 height 15
click at [206, 309] on input "New option" at bounding box center [198, 308] width 95 height 15
click at [163, 279] on input "[GEOGRAPHIC_DATA]" at bounding box center [151, 280] width 179 height 15
click at [245, 281] on button at bounding box center [249, 280] width 12 height 15
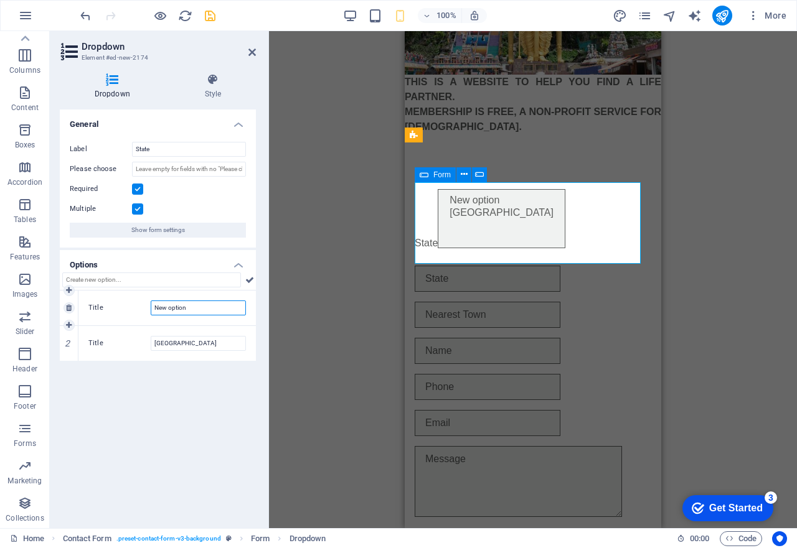
click at [194, 309] on input "New option" at bounding box center [198, 308] width 95 height 15
click at [90, 281] on input "text" at bounding box center [151, 280] width 179 height 15
click at [201, 307] on input "New option" at bounding box center [198, 308] width 95 height 15
drag, startPoint x: 181, startPoint y: 305, endPoint x: 67, endPoint y: 304, distance: 114.5
click at [67, 304] on div "1 Title New option" at bounding box center [158, 308] width 196 height 35
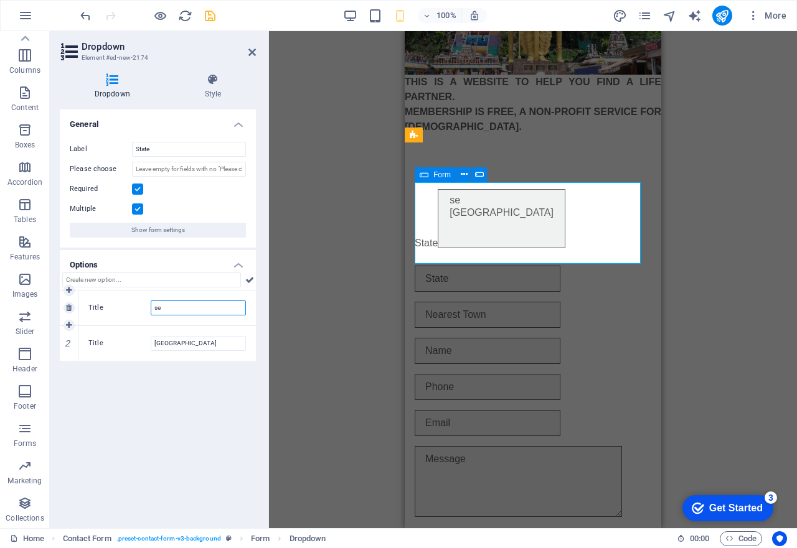
type input "s"
type input "[GEOGRAPHIC_DATA]"
click at [209, 337] on input "[GEOGRAPHIC_DATA]" at bounding box center [198, 343] width 95 height 15
click at [67, 360] on icon at bounding box center [69, 360] width 6 height 7
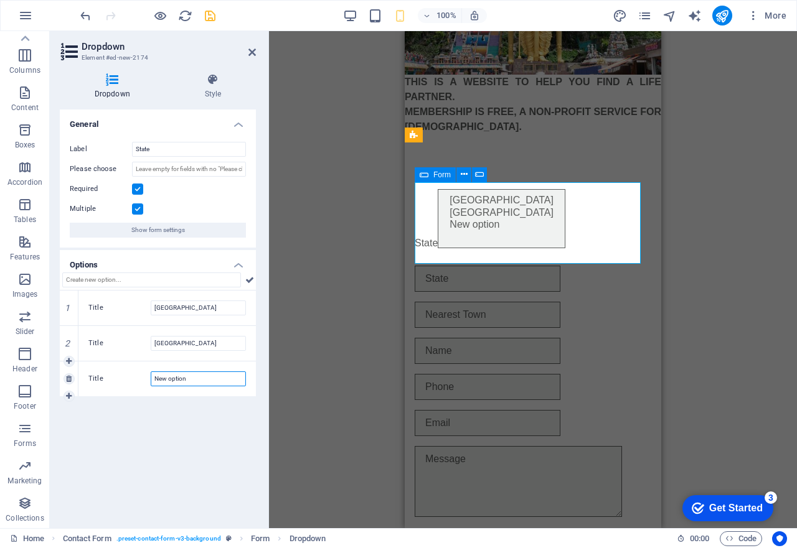
click at [205, 377] on input "New option" at bounding box center [198, 379] width 95 height 15
type input "N"
click at [165, 378] on input "Title" at bounding box center [198, 379] width 95 height 15
type input "p"
type input "Penang"
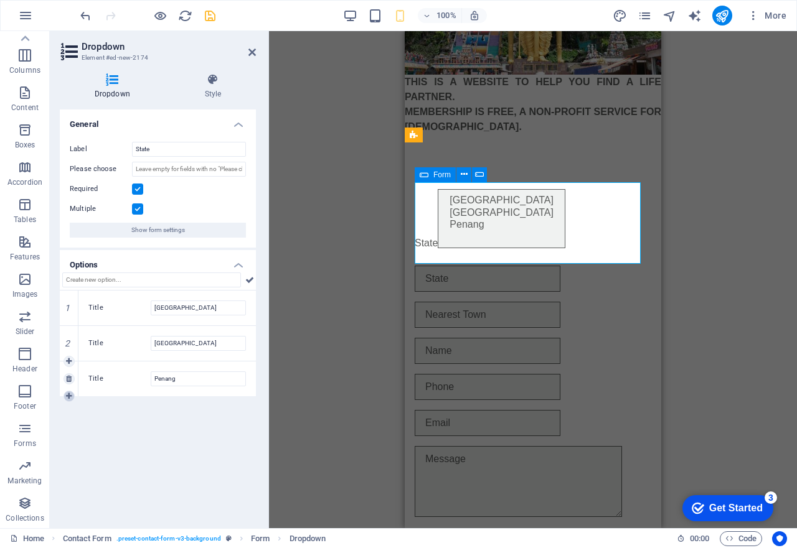
click at [68, 395] on icon at bounding box center [69, 396] width 6 height 7
click at [194, 416] on input "New option" at bounding box center [198, 414] width 95 height 15
type input "N"
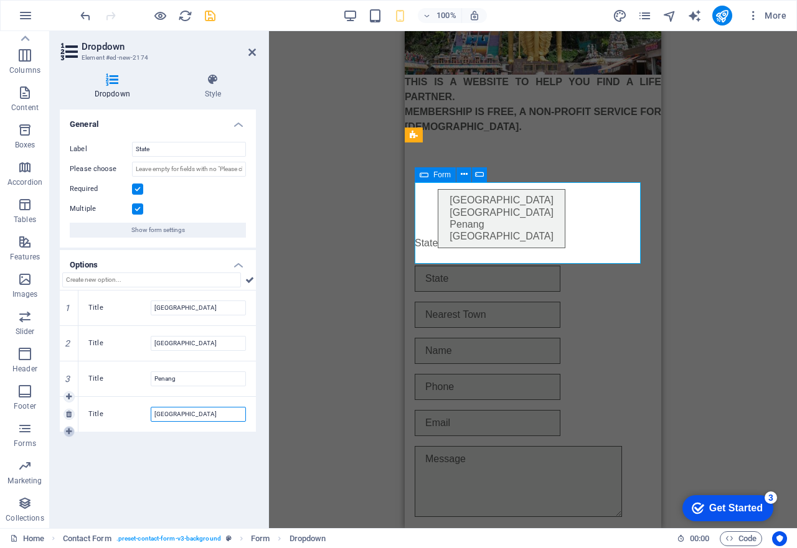
click at [66, 430] on icon at bounding box center [69, 431] width 6 height 7
type input "[GEOGRAPHIC_DATA]"
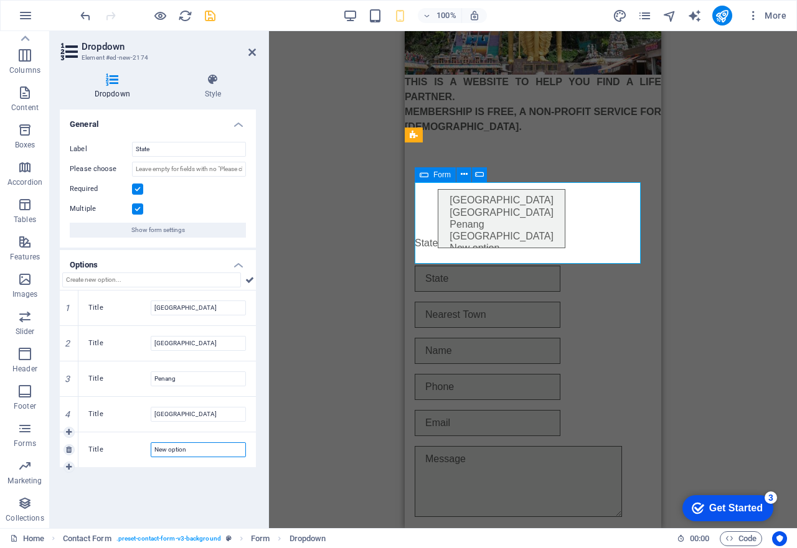
click at [192, 449] on input "New option" at bounding box center [198, 450] width 95 height 15
type input "N"
type input "[GEOGRAPHIC_DATA]"
click at [137, 206] on label at bounding box center [137, 209] width 11 height 11
click at [0, 0] on input "Multiple" at bounding box center [0, 0] width 0 height 0
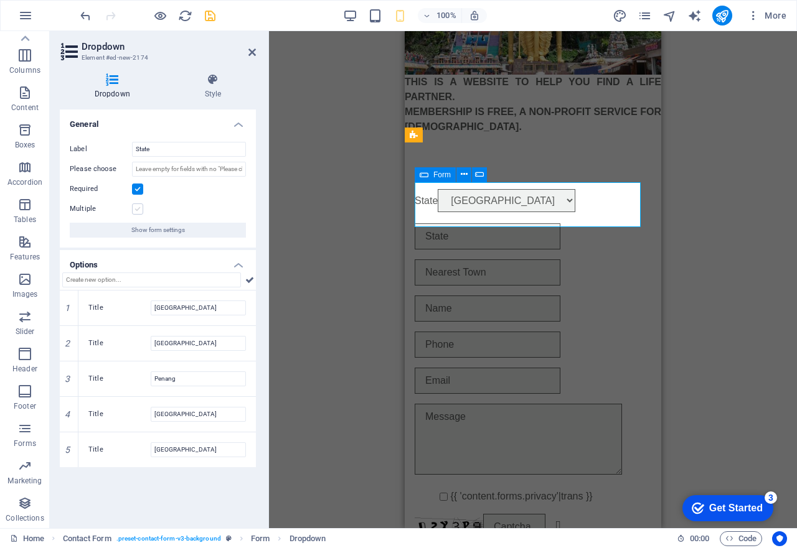
click at [138, 212] on label at bounding box center [137, 209] width 11 height 11
click at [0, 0] on input "Multiple" at bounding box center [0, 0] width 0 height 0
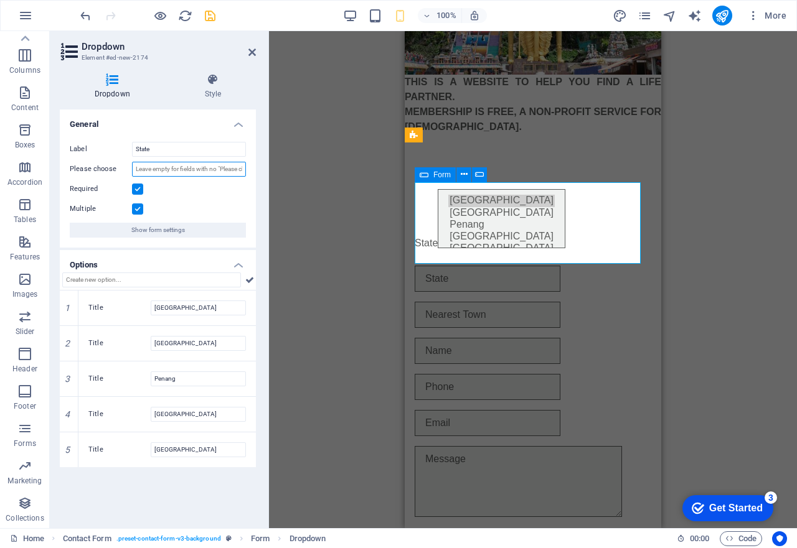
click at [221, 172] on input "Please choose" at bounding box center [189, 169] width 114 height 15
click at [252, 51] on icon at bounding box center [251, 52] width 7 height 10
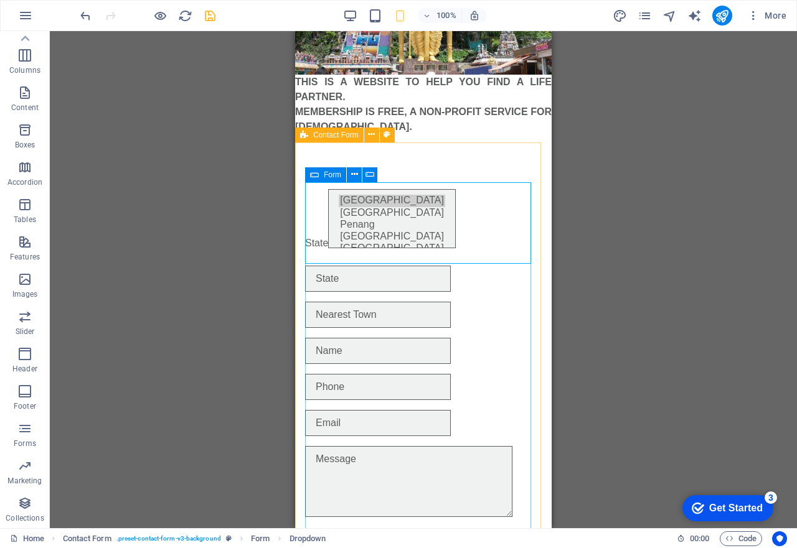
click at [322, 177] on div "Form" at bounding box center [325, 174] width 41 height 15
click at [355, 177] on icon at bounding box center [354, 174] width 7 height 13
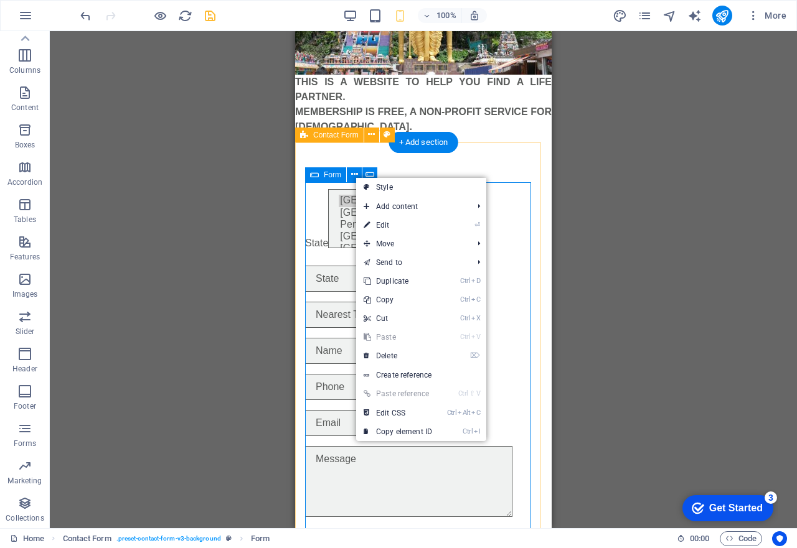
click at [436, 167] on div "State [GEOGRAPHIC_DATA] [GEOGRAPHIC_DATA] [GEOGRAPHIC_DATA] [GEOGRAPHIC_DATA] {…" at bounding box center [423, 403] width 256 height 509
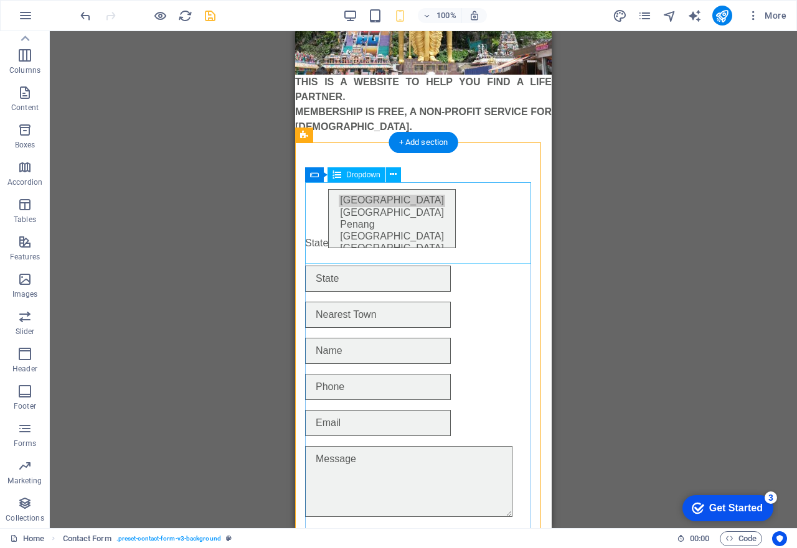
click at [348, 195] on div "State [GEOGRAPHIC_DATA] [GEOGRAPHIC_DATA] [GEOGRAPHIC_DATA] [GEOGRAPHIC_DATA]" at bounding box center [423, 222] width 237 height 67
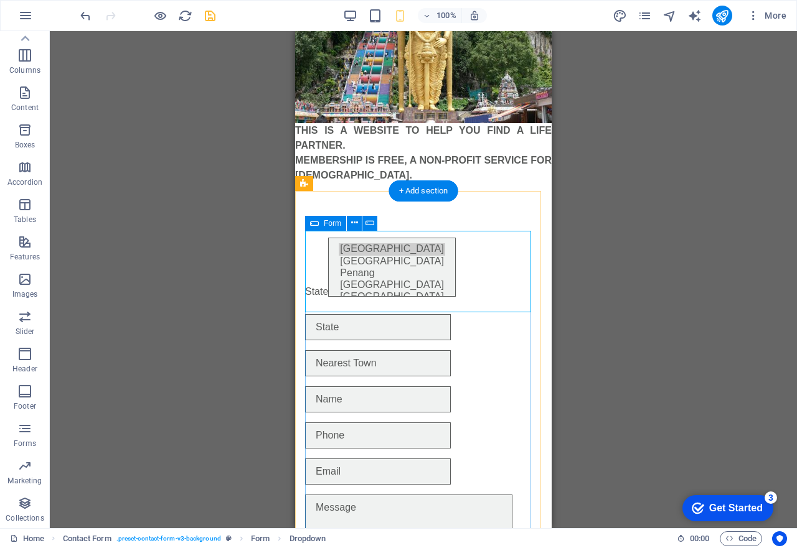
scroll to position [156, 0]
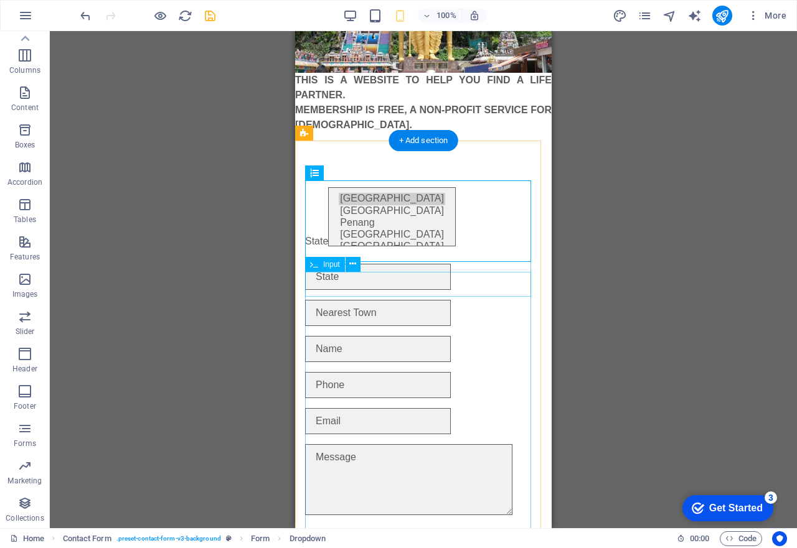
click at [348, 289] on div at bounding box center [423, 277] width 237 height 26
click at [348, 264] on button at bounding box center [352, 264] width 15 height 15
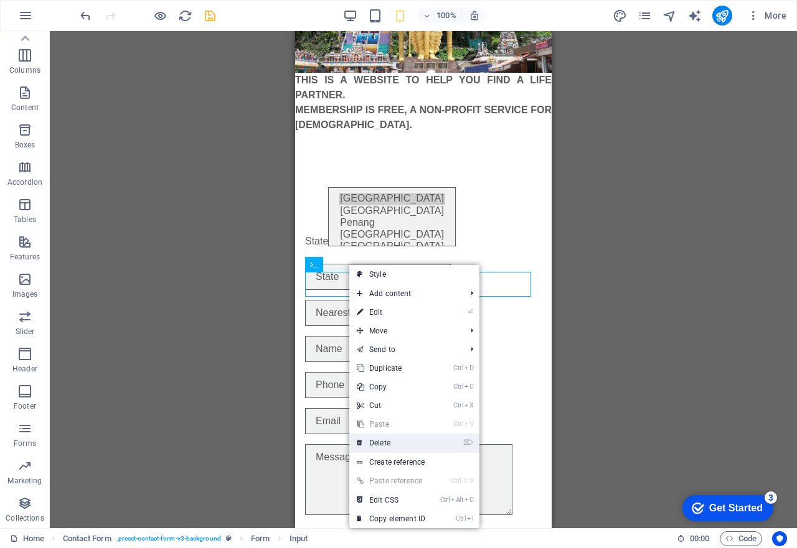
click at [386, 445] on link "⌦ Delete" at bounding box center [390, 443] width 83 height 19
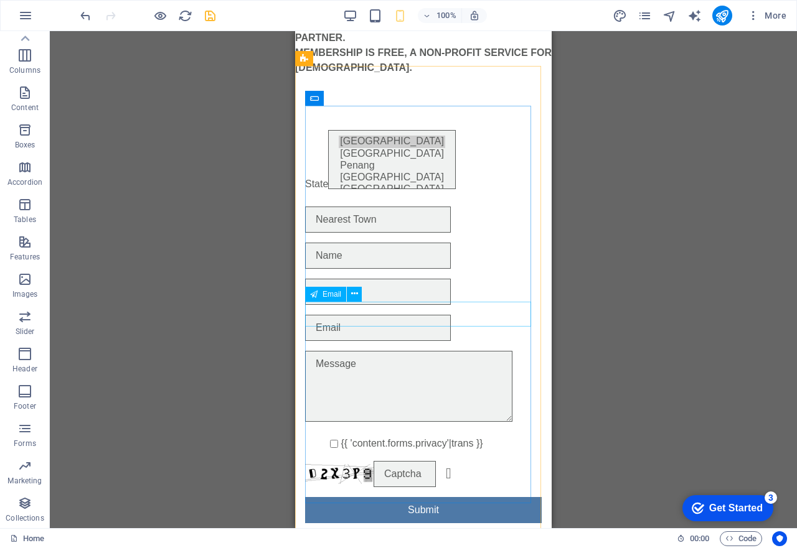
scroll to position [245, 0]
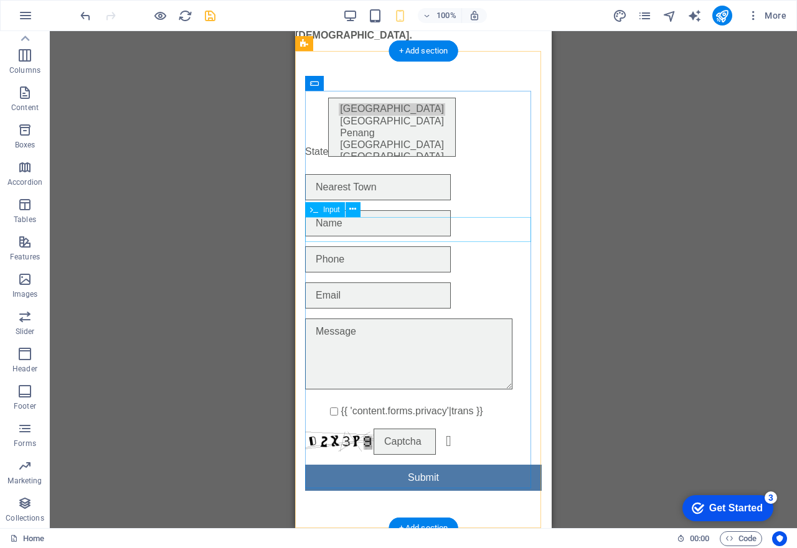
click at [366, 230] on div at bounding box center [423, 223] width 237 height 26
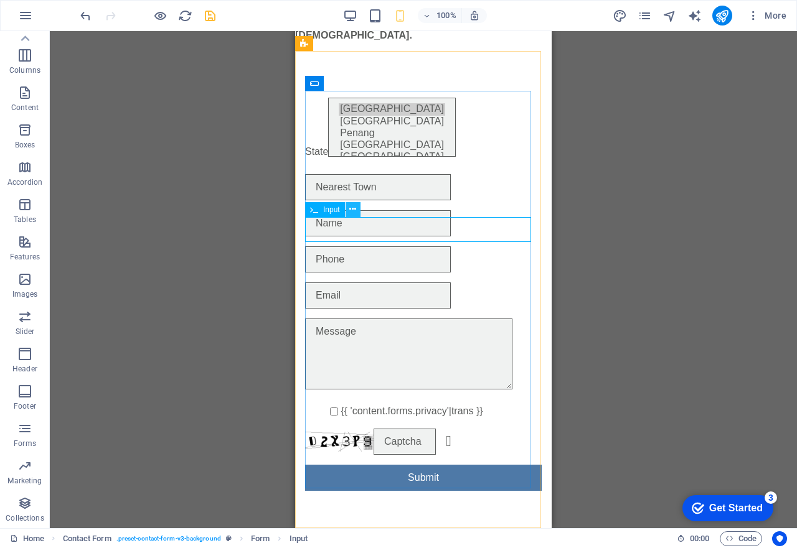
click at [350, 212] on icon at bounding box center [352, 209] width 7 height 13
click at [350, 228] on div at bounding box center [423, 223] width 237 height 26
click at [351, 213] on icon at bounding box center [352, 209] width 7 height 13
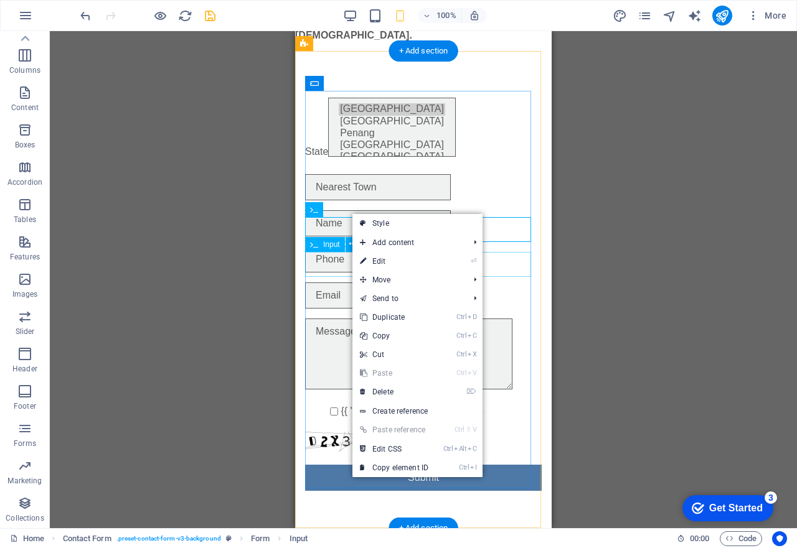
click at [326, 265] on div at bounding box center [423, 259] width 237 height 26
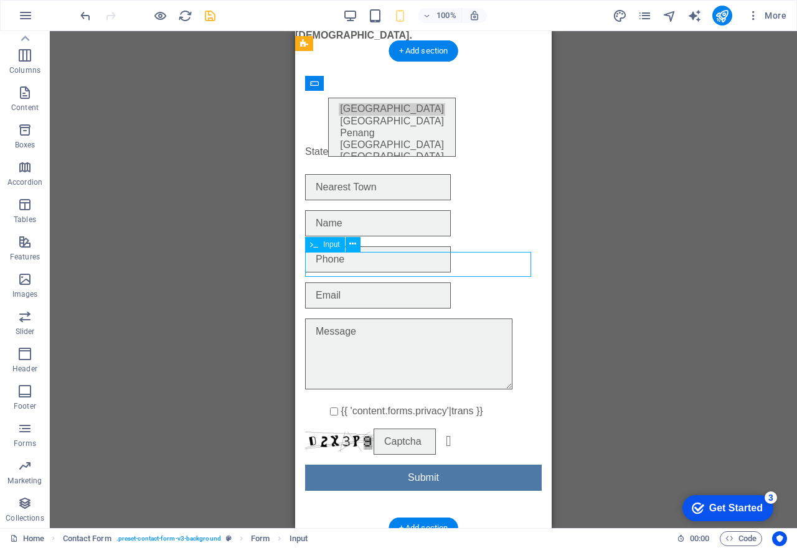
click at [326, 265] on div at bounding box center [423, 259] width 237 height 26
click at [354, 248] on icon at bounding box center [352, 244] width 7 height 13
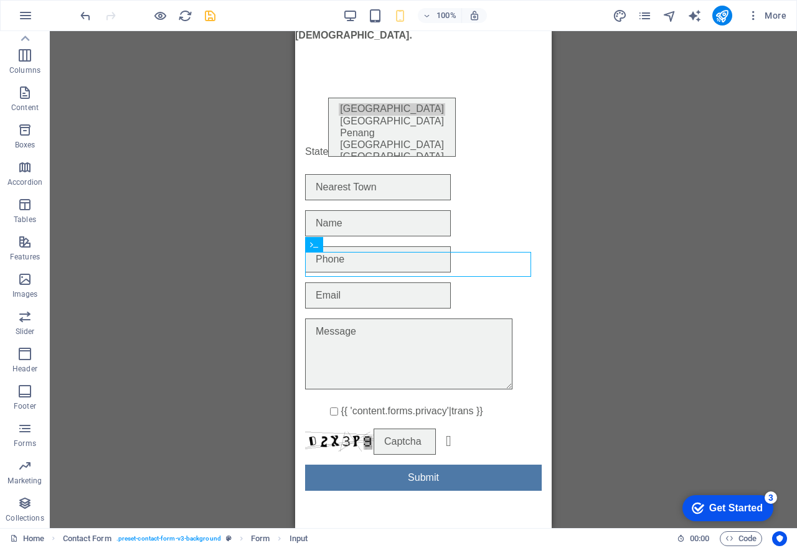
click at [192, 229] on div "Placeholder H1 Image Text Image H1 Text Contact Form Form Input Input Input Ema…" at bounding box center [423, 279] width 747 height 497
click at [262, 159] on div "Placeholder H1 Image Text Image H1 Text Contact Form Form Input Input Input Ema…" at bounding box center [423, 279] width 747 height 497
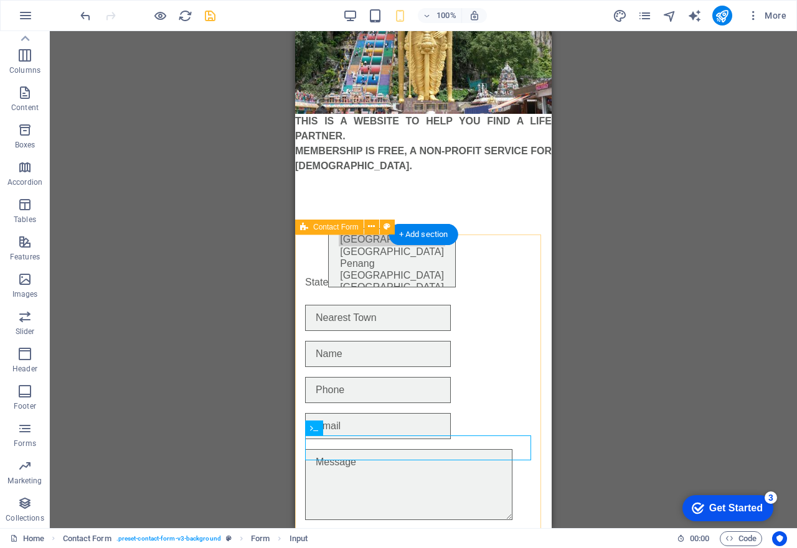
scroll to position [187, 0]
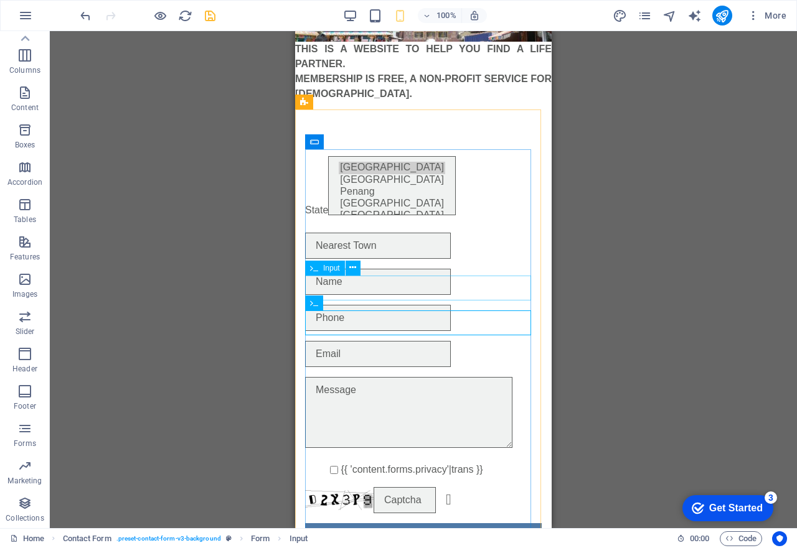
click at [322, 268] on div "Input" at bounding box center [325, 268] width 40 height 15
click at [347, 271] on button at bounding box center [352, 268] width 15 height 15
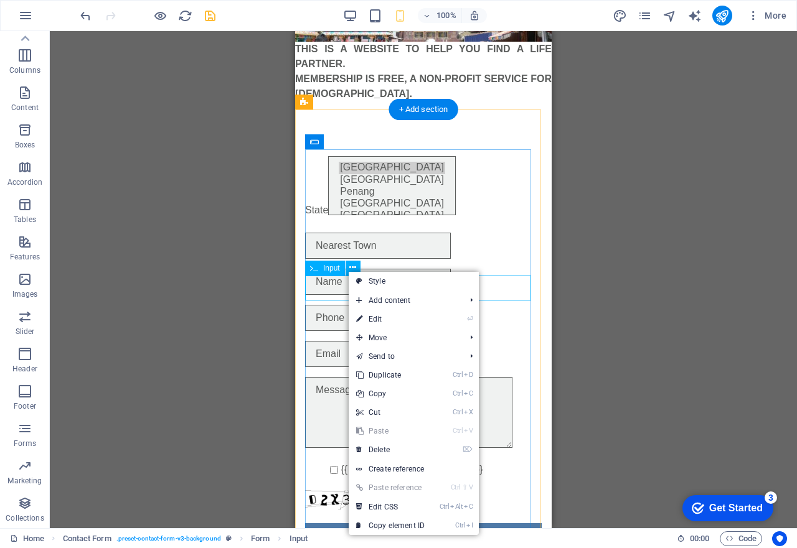
click at [334, 286] on div at bounding box center [423, 282] width 237 height 26
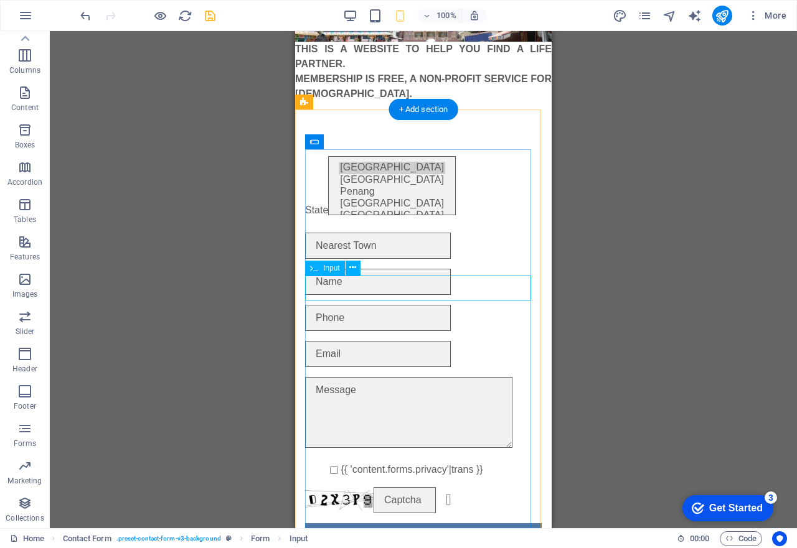
click at [334, 286] on div at bounding box center [423, 282] width 237 height 26
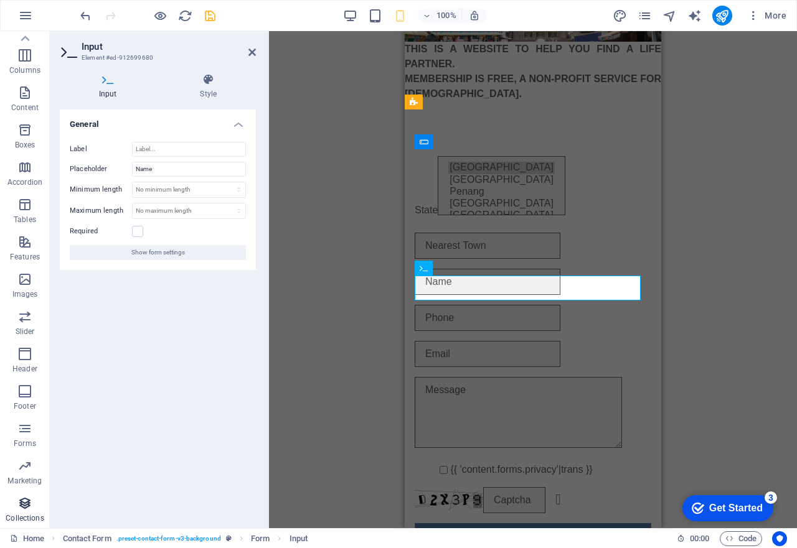
click at [32, 496] on icon "button" at bounding box center [24, 503] width 15 height 15
click at [29, 513] on span "Collections" at bounding box center [25, 511] width 50 height 30
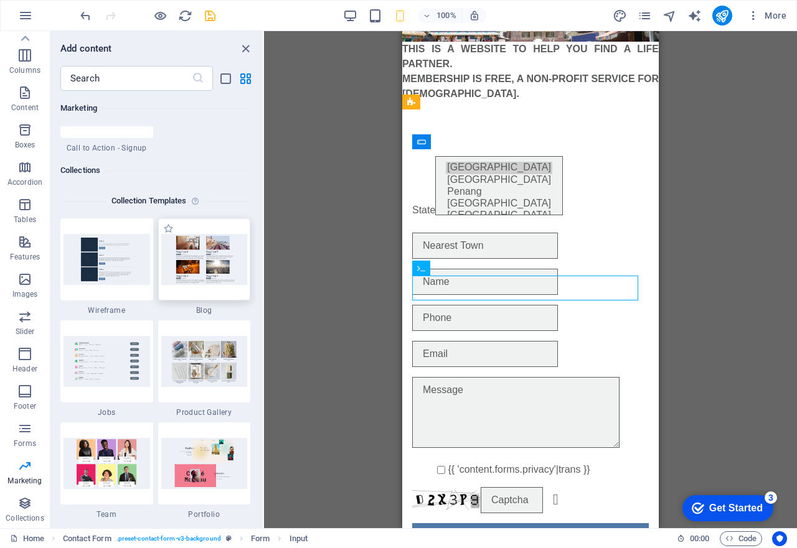
scroll to position [11580, 0]
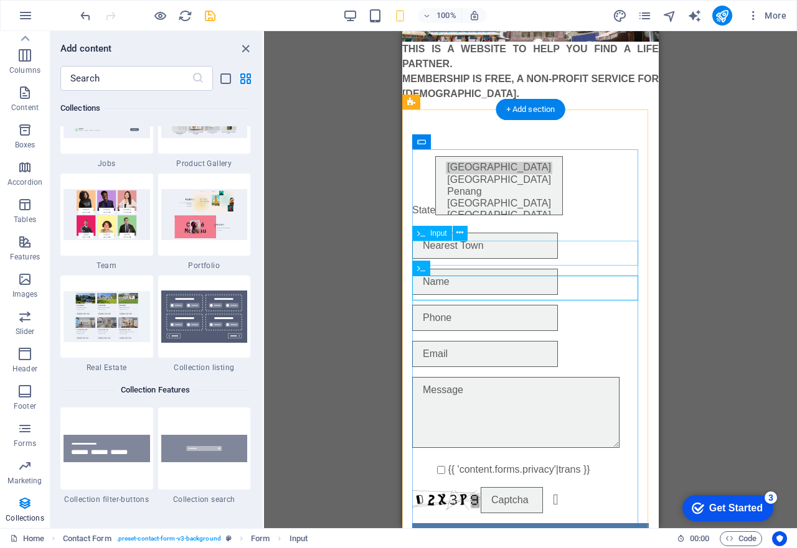
click at [499, 251] on div at bounding box center [530, 246] width 237 height 26
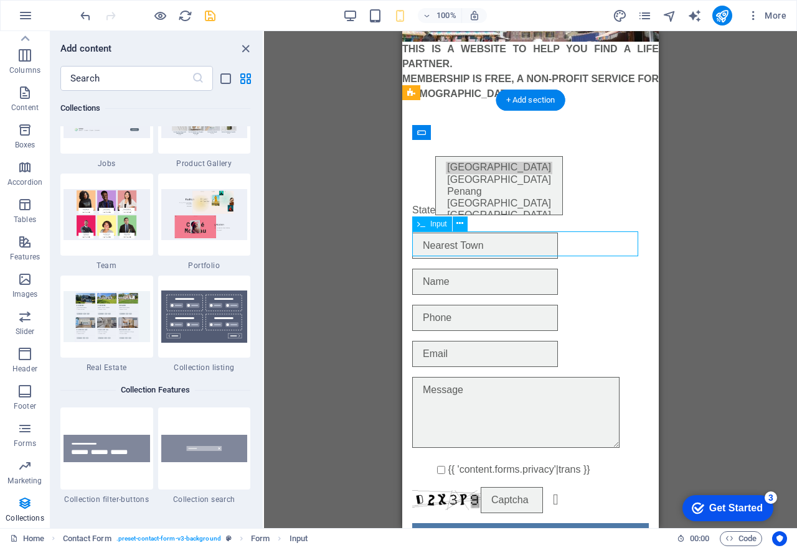
scroll to position [245, 0]
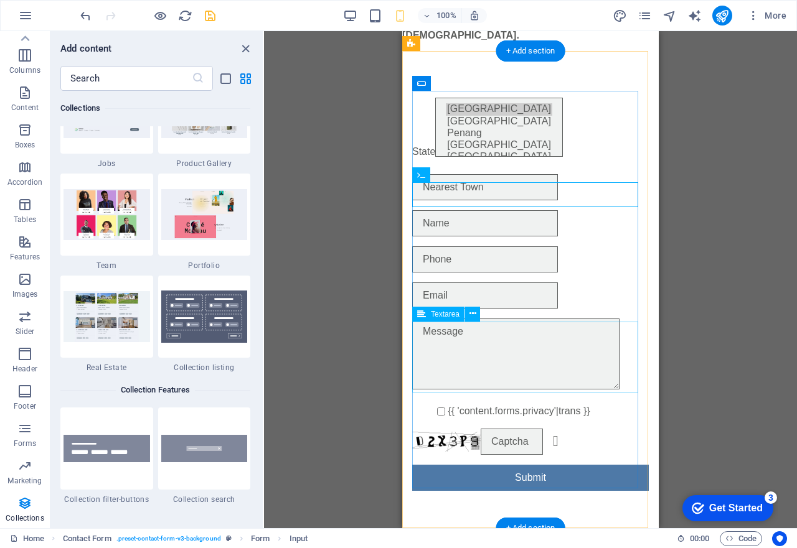
click at [441, 365] on div at bounding box center [530, 356] width 237 height 75
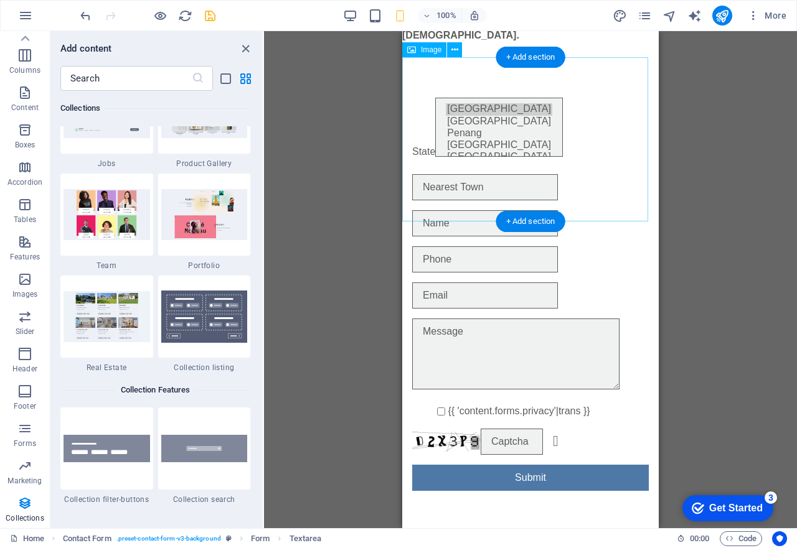
scroll to position [0, 0]
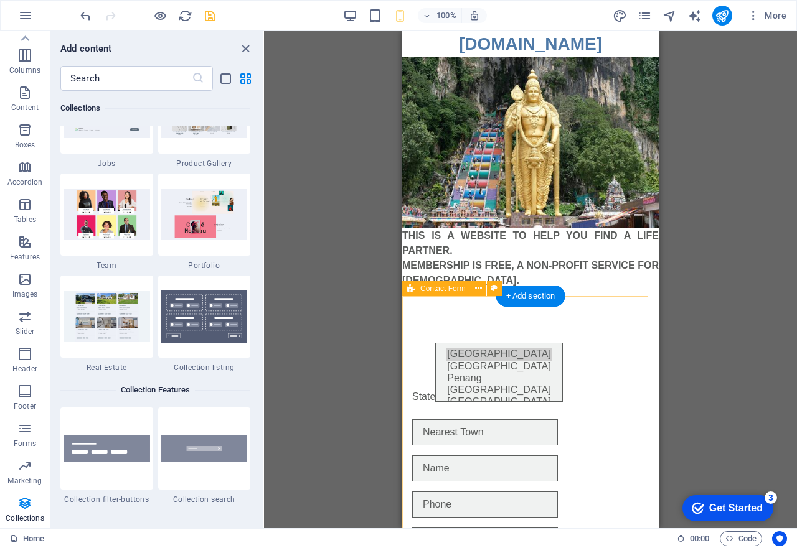
click at [439, 303] on div "State [GEOGRAPHIC_DATA] [GEOGRAPHIC_DATA] [GEOGRAPHIC_DATA] [GEOGRAPHIC_DATA] {…" at bounding box center [530, 539] width 256 height 473
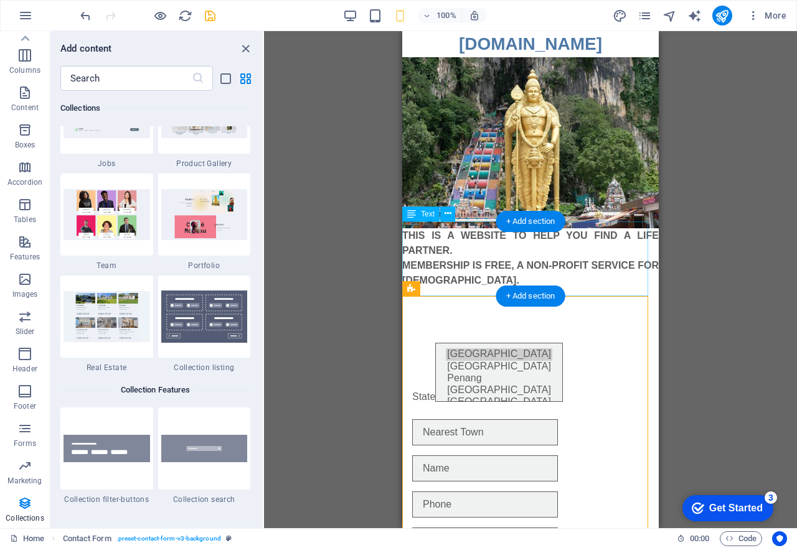
click at [530, 276] on div "THIS IS A WEBSITE TO HELP YOU FIND A LIFE PARTNER. MEMBERSHIP IS FREE, A NON-PR…" at bounding box center [530, 265] width 256 height 75
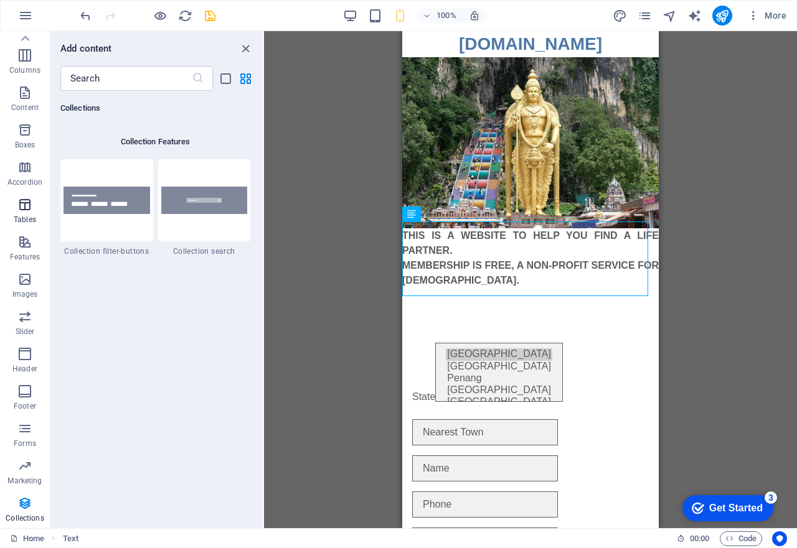
scroll to position [11928, 0]
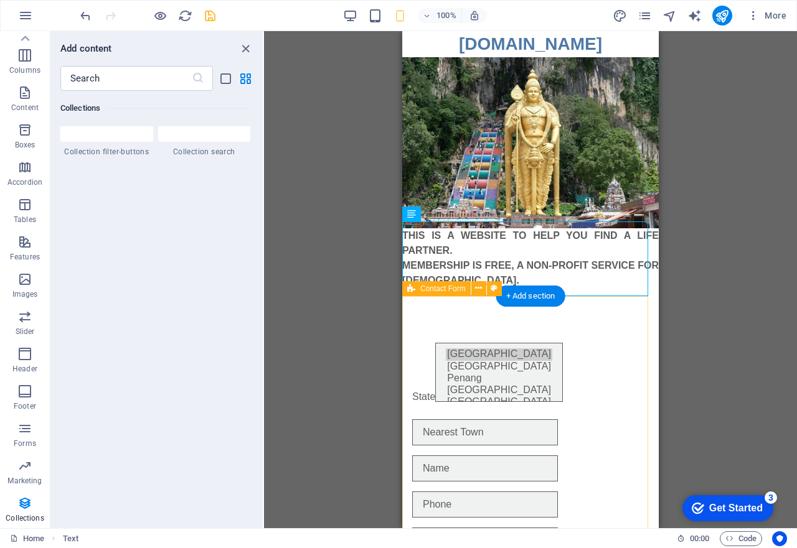
click at [431, 316] on div "State [GEOGRAPHIC_DATA] [GEOGRAPHIC_DATA] [GEOGRAPHIC_DATA] [GEOGRAPHIC_DATA] {…" at bounding box center [530, 539] width 256 height 473
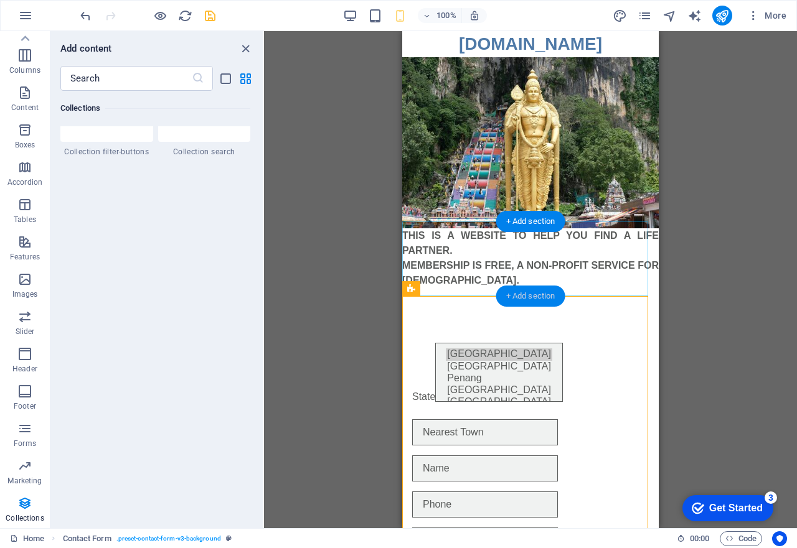
click at [530, 294] on div "+ Add section" at bounding box center [530, 296] width 69 height 21
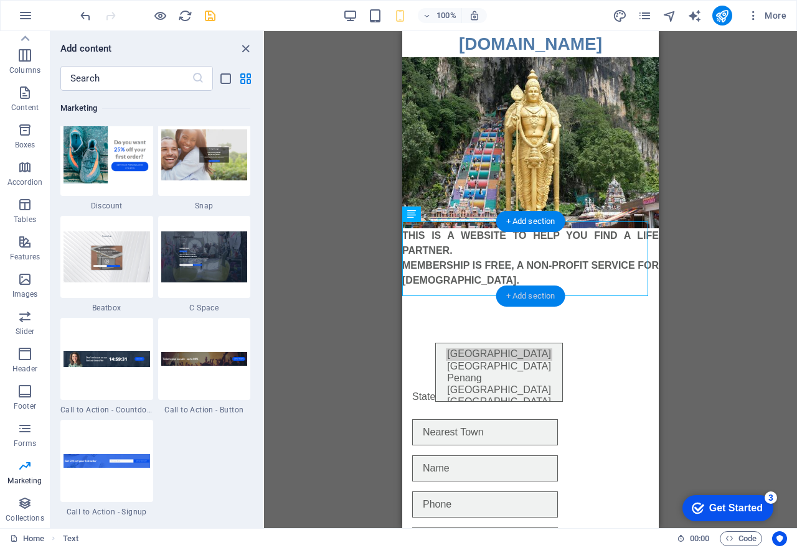
scroll to position [2178, 0]
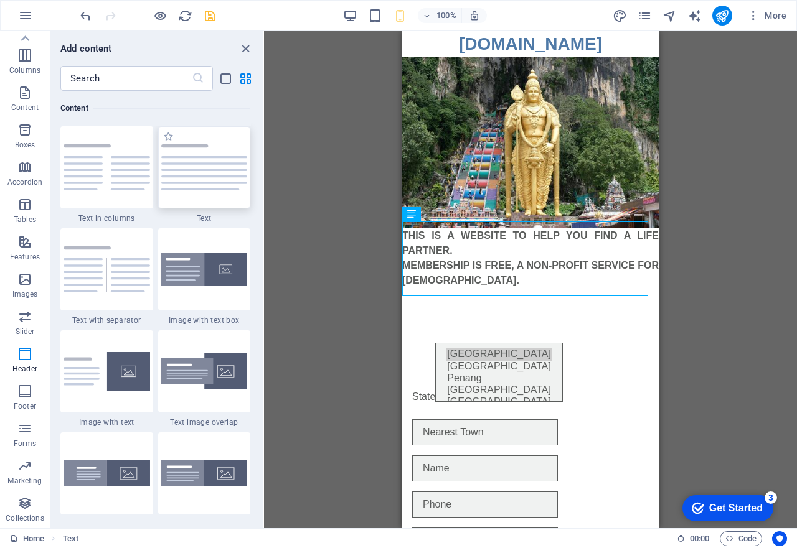
click at [197, 187] on img at bounding box center [204, 167] width 87 height 46
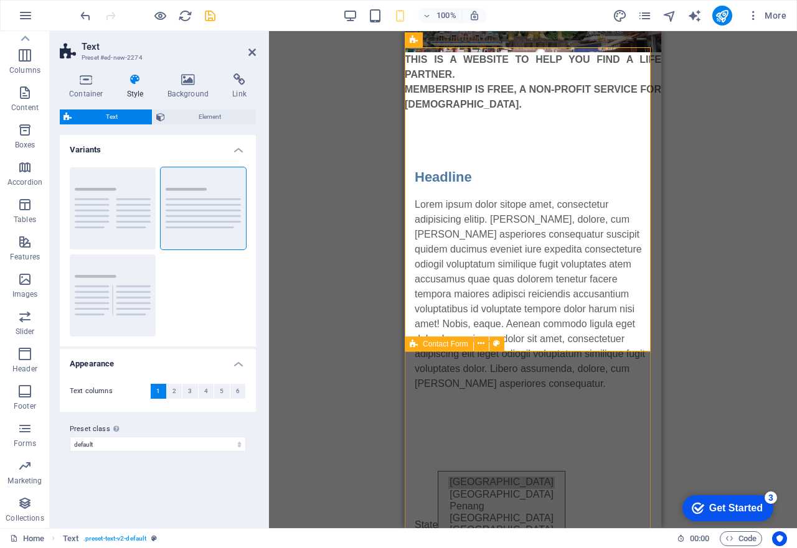
scroll to position [249, 0]
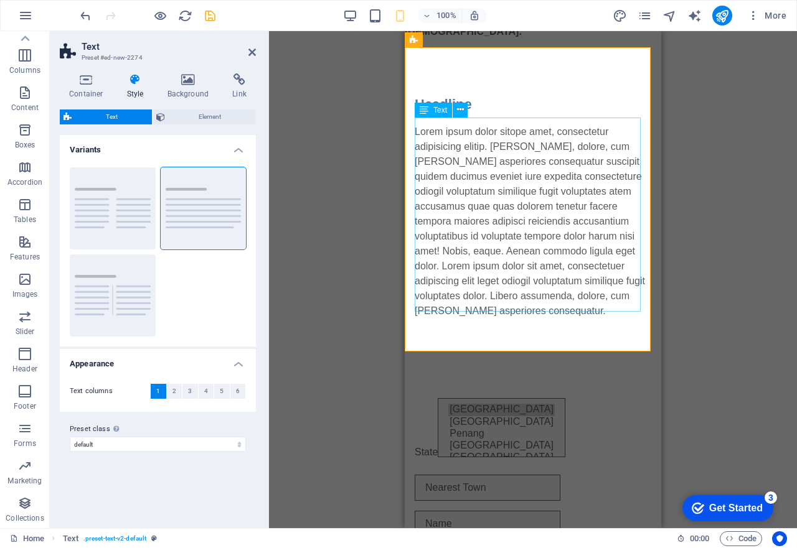
click at [455, 139] on div "Lorem ipsum dolor sitope amet, consectetur adipisicing elitip. [PERSON_NAME], d…" at bounding box center [533, 221] width 237 height 194
click at [459, 103] on icon at bounding box center [460, 109] width 7 height 13
click at [454, 127] on div "Lorem ipsum dolor sitope amet, consectetur adipisicing elitip. [PERSON_NAME], d…" at bounding box center [533, 221] width 237 height 194
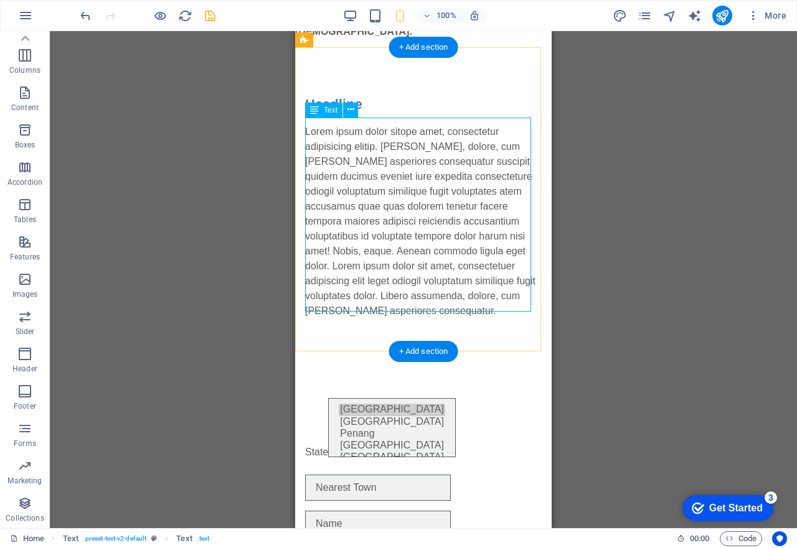
click at [391, 139] on div "Lorem ipsum dolor sitope amet, consectetur adipisicing elitip. [PERSON_NAME], d…" at bounding box center [423, 221] width 237 height 194
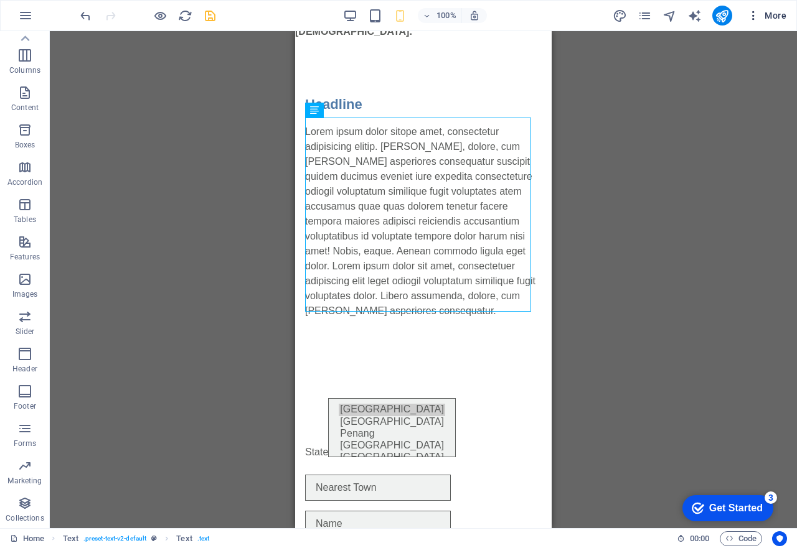
click at [756, 15] on icon "button" at bounding box center [753, 15] width 12 height 12
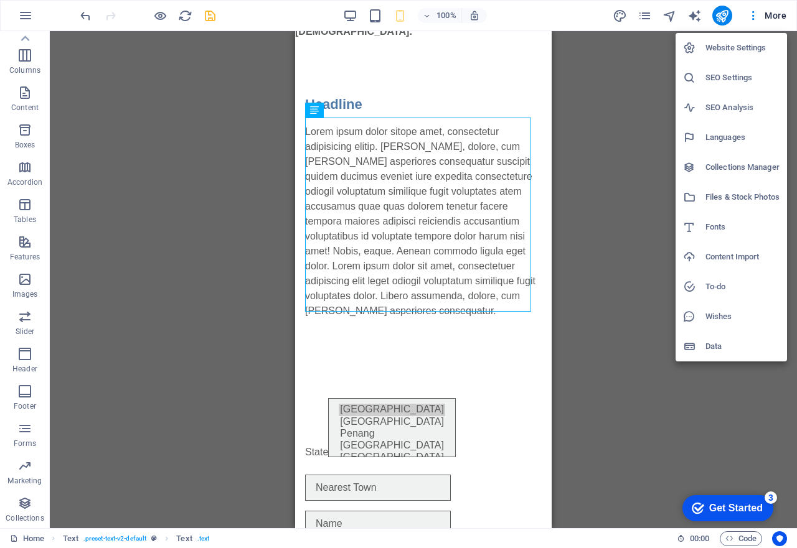
click at [730, 133] on h6 "Languages" at bounding box center [742, 137] width 74 height 15
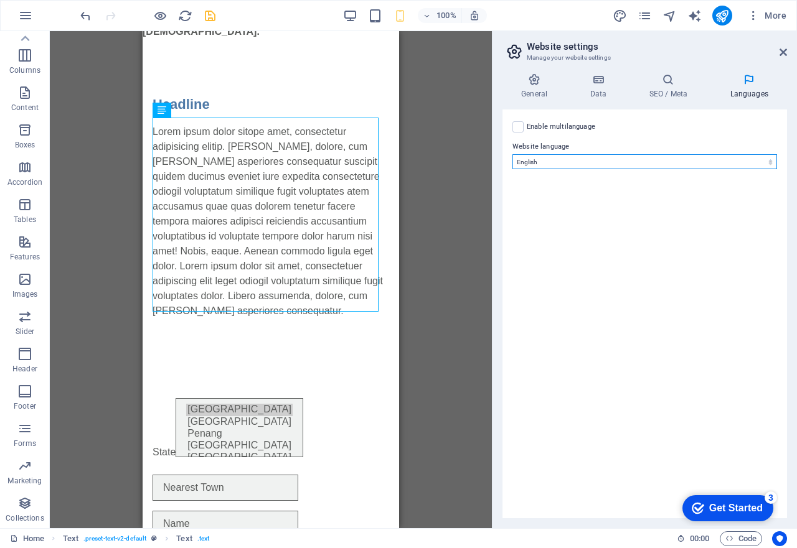
click at [561, 159] on select "Abkhazian Afar Afrikaans Akan Albanian Amharic Arabic Aragonese Armenian Assame…" at bounding box center [644, 161] width 265 height 15
select select "156"
click at [512, 154] on select "Abkhazian Afar Afrikaans Akan Albanian Amharic Arabic Aragonese Armenian Assame…" at bounding box center [644, 161] width 265 height 15
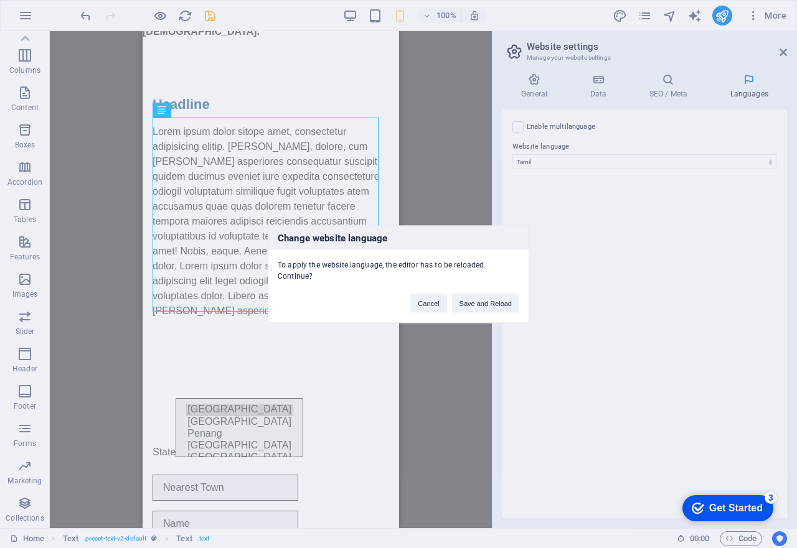
click at [518, 131] on div "Change website language To apply the website language, the editor has to be rel…" at bounding box center [398, 274] width 797 height 548
click at [516, 123] on div "Change website language To apply the website language, the editor has to be rel…" at bounding box center [398, 274] width 797 height 548
click at [520, 300] on div "Cancel Save and Reload" at bounding box center [465, 297] width 128 height 32
click at [512, 302] on button "Save and Reload" at bounding box center [485, 303] width 67 height 19
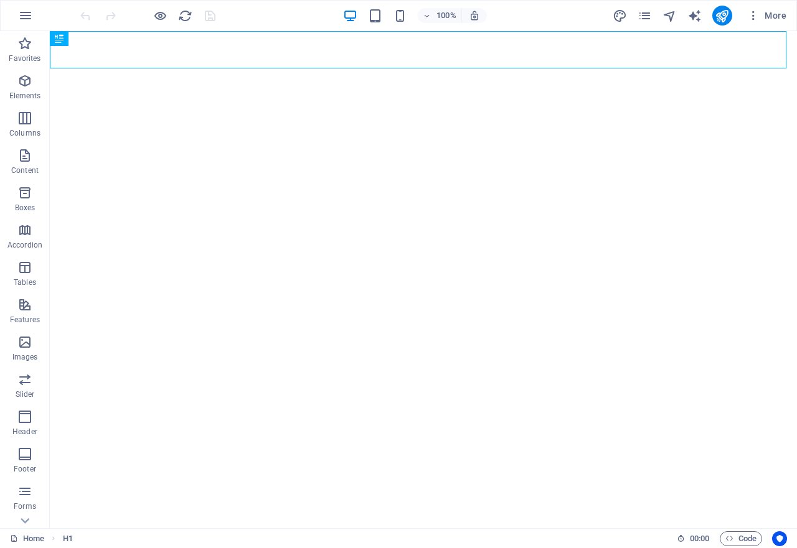
select select
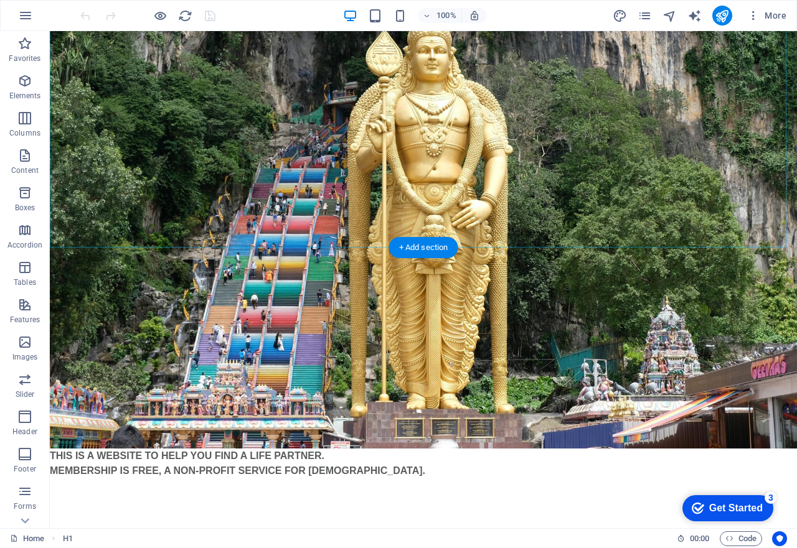
scroll to position [249, 0]
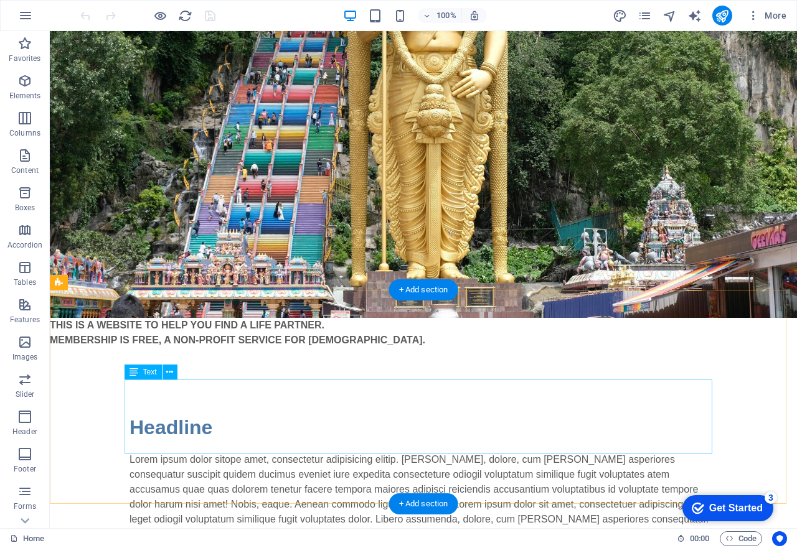
click at [334, 452] on div "Lorem ipsum dolor sitope amet, consectetur adipisicing elitip. [PERSON_NAME], d…" at bounding box center [423, 489] width 588 height 75
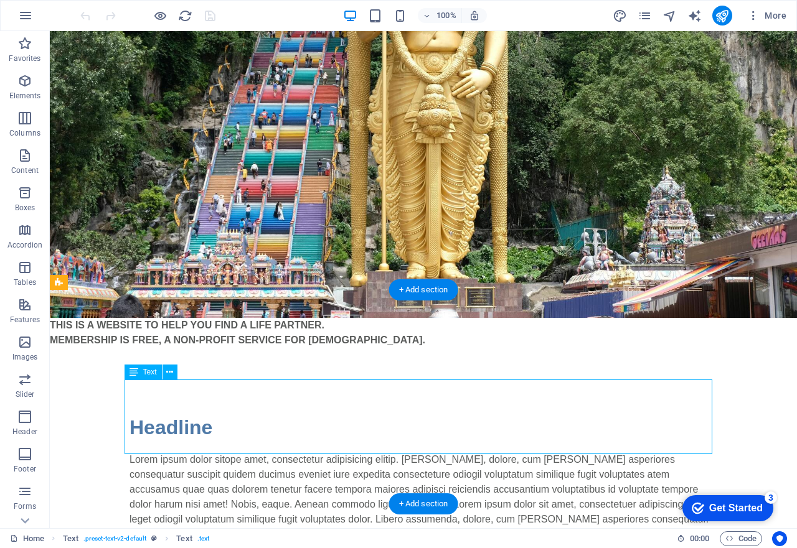
click at [331, 452] on div "Lorem ipsum dolor sitope amet, consectetur adipisicing elitip. [PERSON_NAME], d…" at bounding box center [423, 489] width 588 height 75
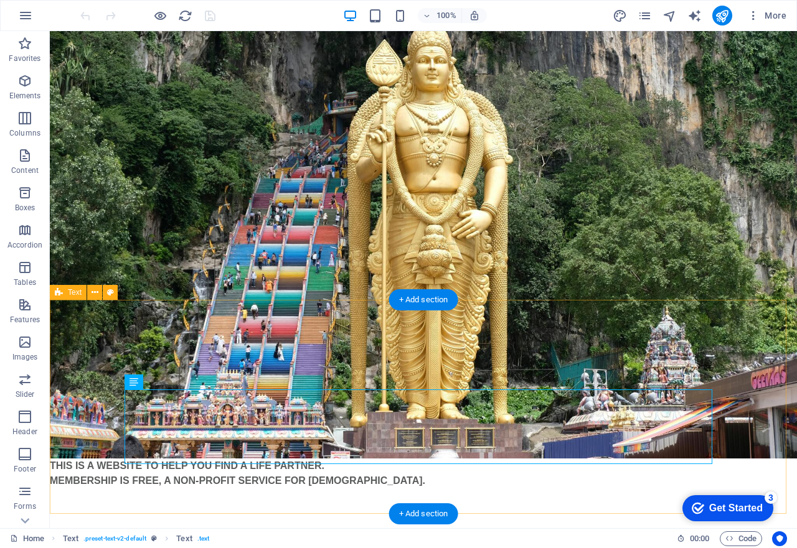
scroll to position [0, 0]
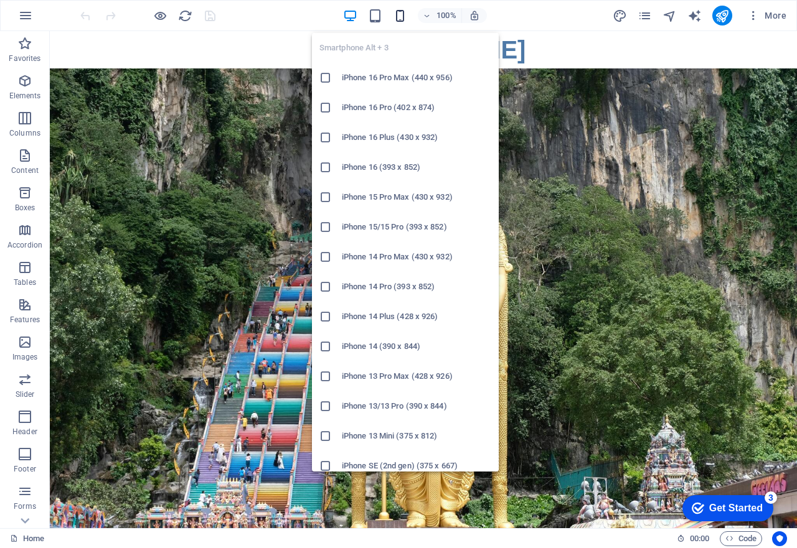
click at [396, 17] on icon "button" at bounding box center [400, 16] width 14 height 14
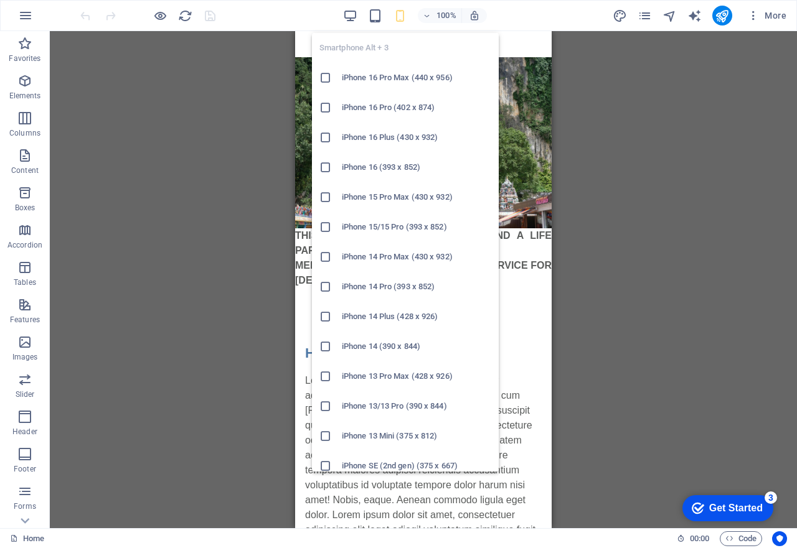
click at [396, 17] on icon "button" at bounding box center [400, 16] width 14 height 14
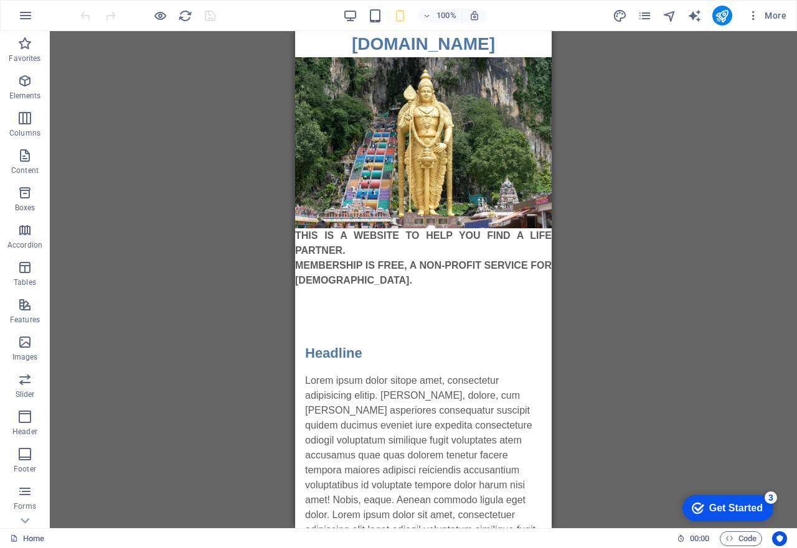
click at [245, 186] on div "Drag here to replace the existing content. Press “Ctrl” if you want to create a…" at bounding box center [423, 279] width 747 height 497
click at [363, 376] on div "Lorem ipsum dolor sitope amet, consectetur adipisicing elitip. [PERSON_NAME], d…" at bounding box center [423, 470] width 237 height 194
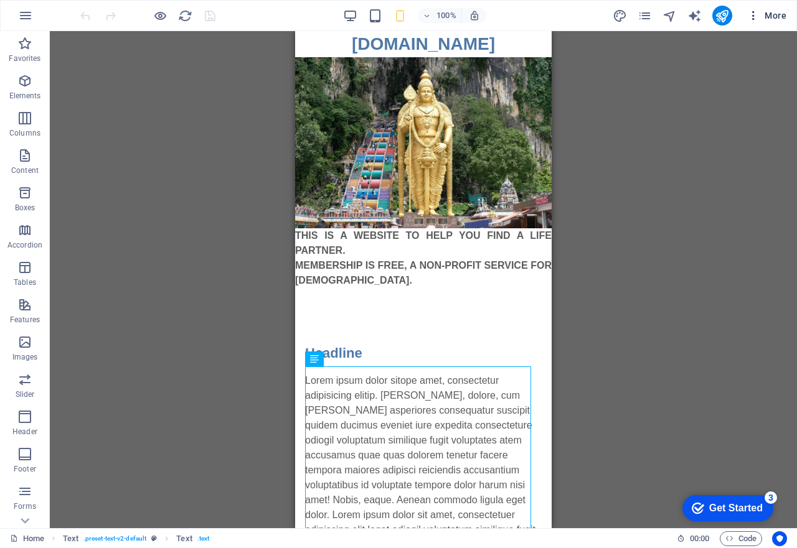
click at [753, 8] on button "More" at bounding box center [766, 16] width 49 height 20
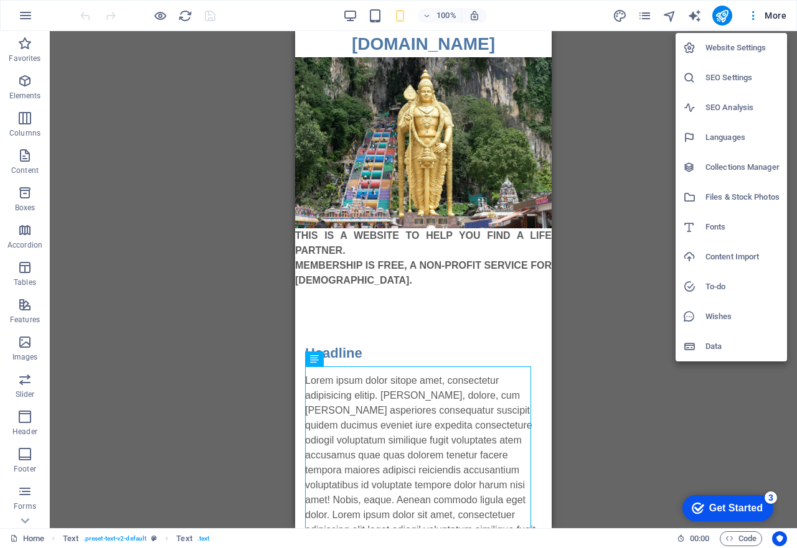
click at [710, 137] on h6 "Languages" at bounding box center [742, 137] width 74 height 15
select select "156"
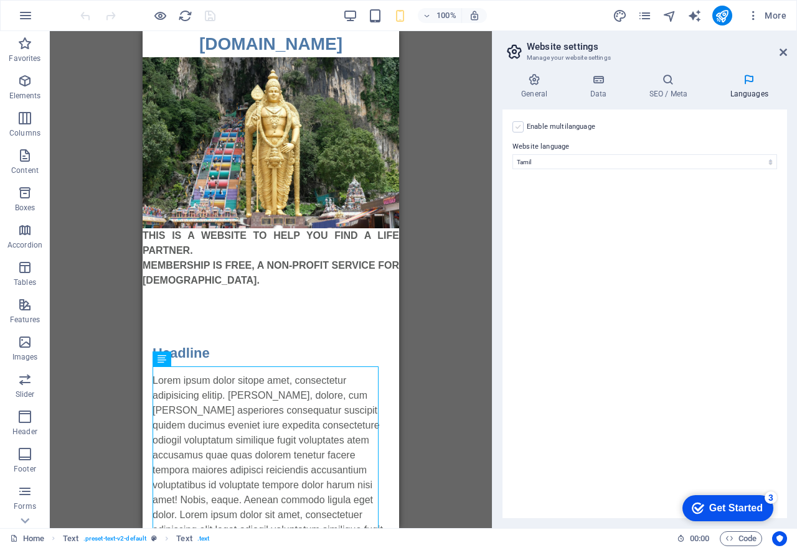
click at [518, 132] on label at bounding box center [517, 126] width 11 height 11
click at [0, 0] on input "Enable multilanguage To disable multilanguage delete all languages until only o…" at bounding box center [0, 0] width 0 height 0
click at [518, 132] on label at bounding box center [517, 126] width 11 height 11
click at [0, 0] on input "Enable multilanguage To disable multilanguage delete all languages until only o…" at bounding box center [0, 0] width 0 height 0
click at [518, 130] on label at bounding box center [517, 126] width 11 height 11
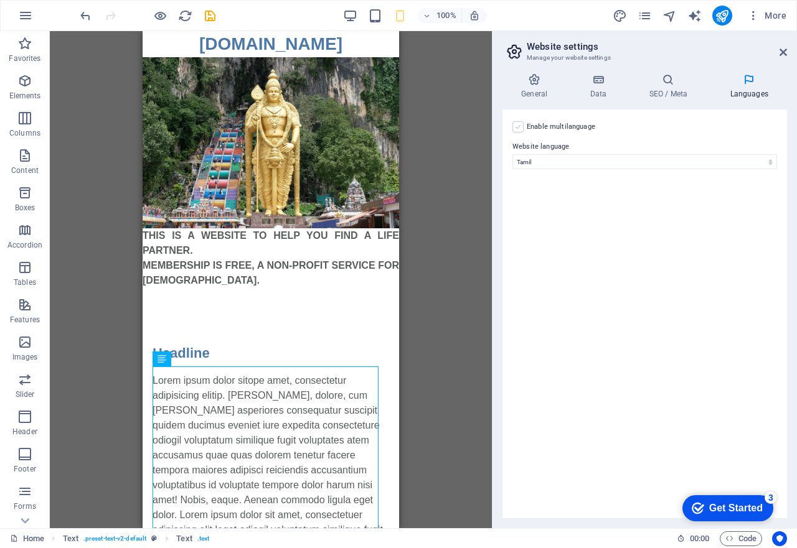
click at [0, 0] on input "Enable multilanguage To disable multilanguage delete all languages until only o…" at bounding box center [0, 0] width 0 height 0
click at [587, 173] on select "Abkhazian Afar Afrikaans Akan Albanian Amharic Arabic Aragonese Armenian Assame…" at bounding box center [644, 171] width 207 height 15
click at [555, 167] on select "Abkhazian Afar Afrikaans Akan Albanian Amharic Arabic Aragonese Armenian Assame…" at bounding box center [644, 171] width 207 height 15
click at [553, 169] on select "Abkhazian Afar Afrikaans Akan Albanian Amharic Arabic Aragonese Armenian Assame…" at bounding box center [644, 171] width 207 height 15
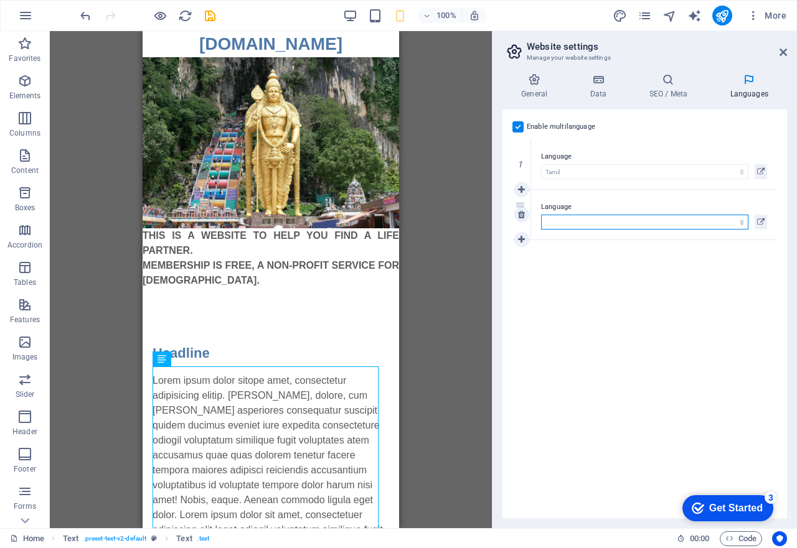
click at [558, 225] on select "Abkhazian Afar Afrikaans Akan Albanian Amharic Arabic Aragonese Armenian Assame…" at bounding box center [644, 222] width 207 height 15
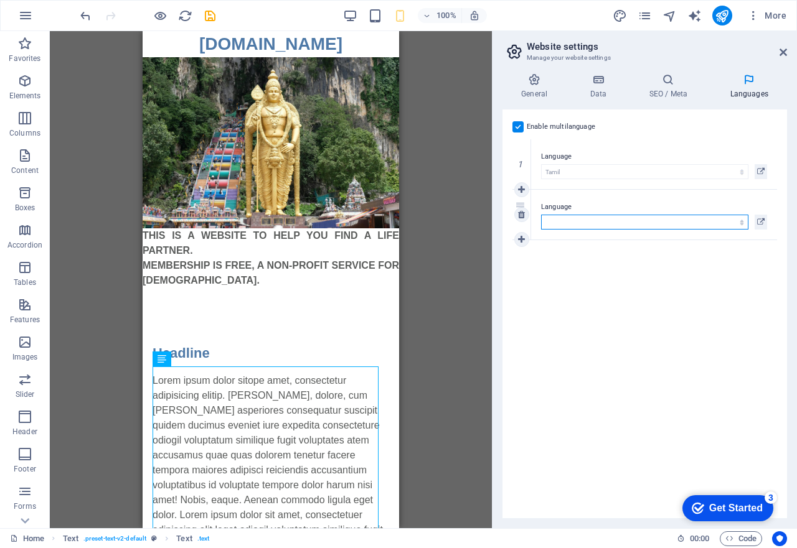
select select "41"
click at [558, 225] on select "Abkhazian Afar Afrikaans Akan Albanian Amharic Arabic Aragonese Armenian Assame…" at bounding box center [644, 222] width 207 height 15
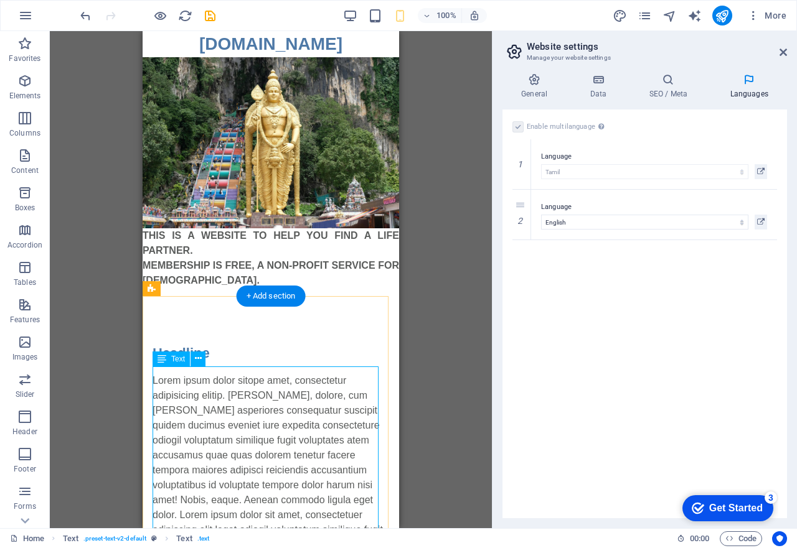
click at [265, 383] on div "Lorem ipsum dolor sitope amet, consectetur adipisicing elitip. [PERSON_NAME], d…" at bounding box center [270, 470] width 237 height 194
click at [563, 295] on div "Enable multilanguage To disable multilanguage delete all languages until only o…" at bounding box center [644, 314] width 284 height 409
click at [784, 46] on h2 "Website settings" at bounding box center [657, 46] width 260 height 11
click at [785, 50] on icon at bounding box center [782, 52] width 7 height 10
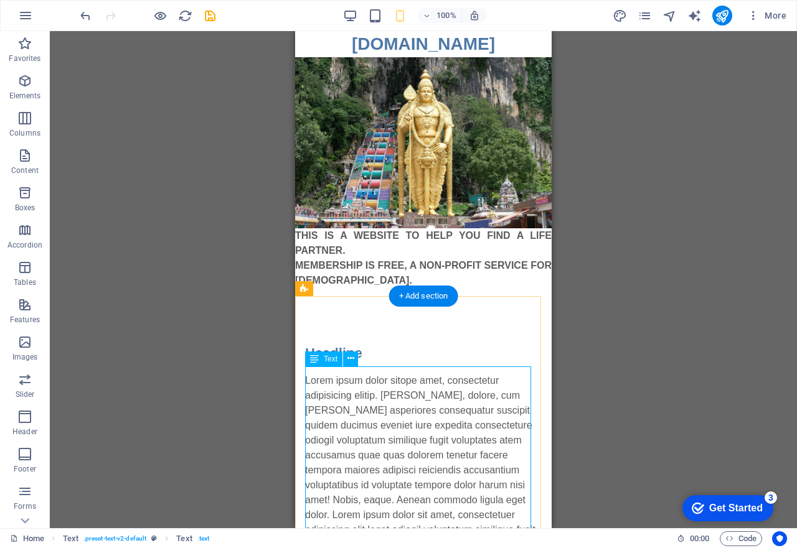
click at [352, 375] on div "Lorem ipsum dolor sitope amet, consectetur adipisicing elitip. [PERSON_NAME], d…" at bounding box center [423, 470] width 237 height 194
click at [330, 362] on span "Text" at bounding box center [331, 358] width 14 height 7
click at [343, 398] on div "Lorem ipsum dolor sitope amet, consectetur adipisicing elitip. [PERSON_NAME], d…" at bounding box center [423, 470] width 237 height 194
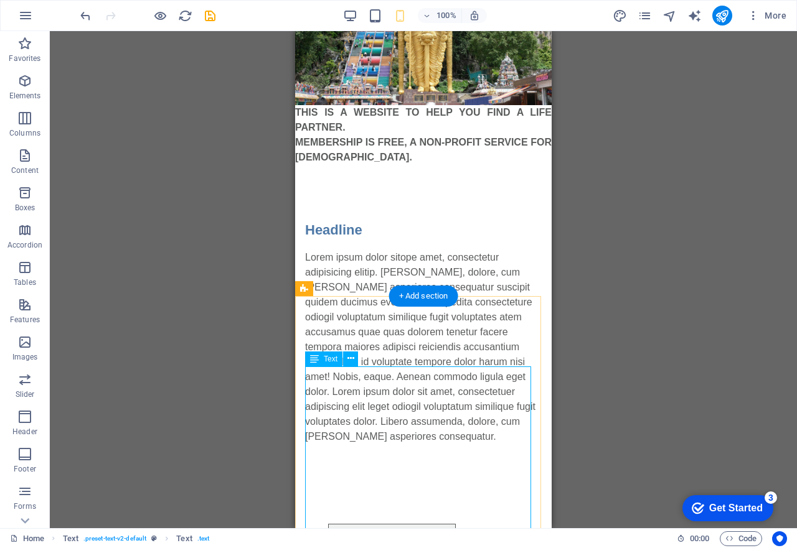
scroll to position [249, 0]
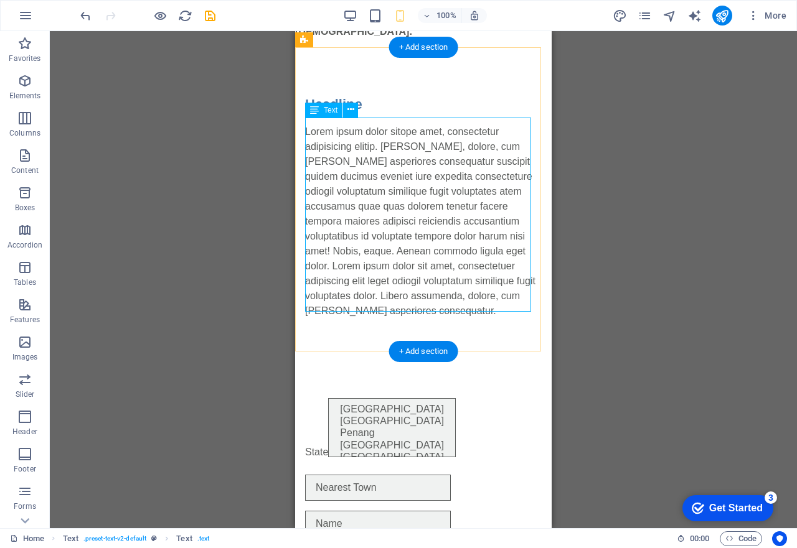
click at [416, 138] on div "Lorem ipsum dolor sitope amet, consectetur adipisicing elitip. [PERSON_NAME], d…" at bounding box center [423, 221] width 237 height 194
click at [462, 206] on div "Lorem ipsum dolor sitope amet, consectetur adipisicing elitip. [PERSON_NAME], d…" at bounding box center [423, 221] width 237 height 194
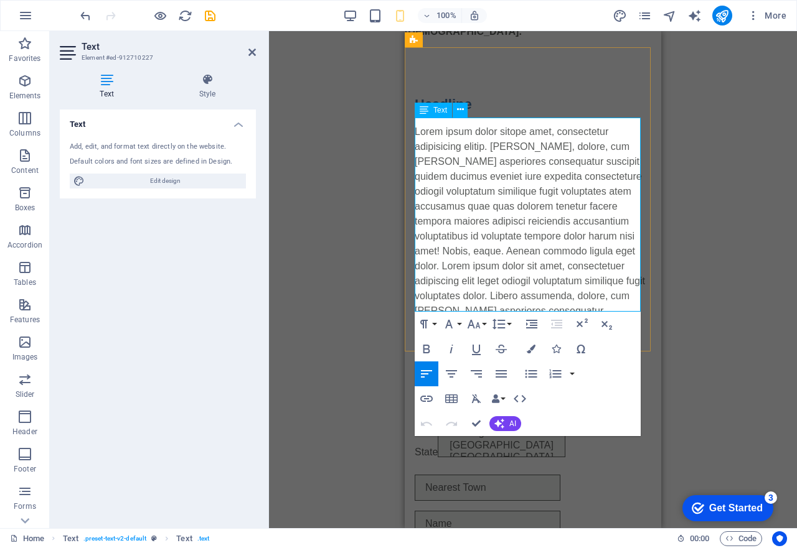
click at [474, 124] on p "Lorem ipsum dolor sitope amet, consectetur adipisicing elitip. [PERSON_NAME], d…" at bounding box center [533, 221] width 237 height 194
click at [590, 297] on p "Lorem ipsum dolor sitope amet, consectetur adipisicing elitip. [PERSON_NAME], d…" at bounding box center [533, 221] width 237 height 194
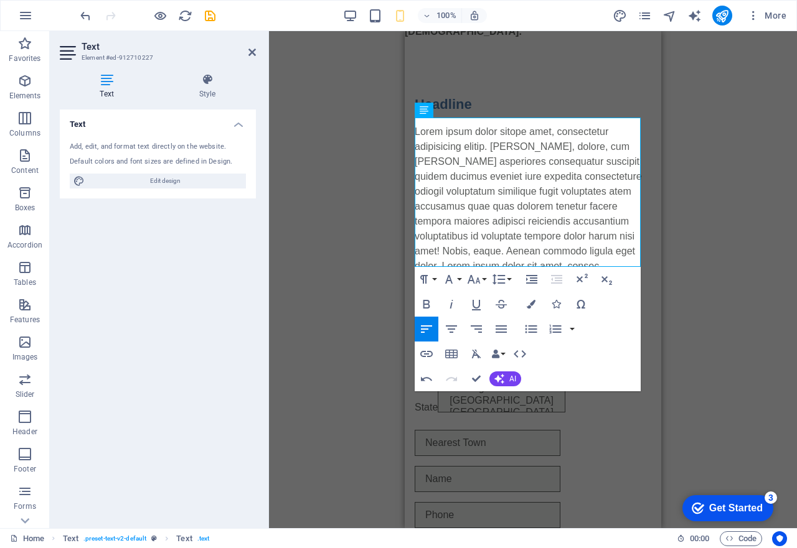
click at [107, 84] on icon at bounding box center [107, 79] width 94 height 12
click at [100, 77] on icon at bounding box center [107, 79] width 94 height 12
click at [496, 126] on p "Lorem ipsum dolor sitope amet, consectetur adipisicing elitip. Massumenda, dolo…" at bounding box center [533, 198] width 237 height 149
click at [438, 114] on div "Text" at bounding box center [433, 110] width 37 height 15
click at [433, 129] on p "Lorem ipsum dolor sitope amet, consectetur adipisicing elitip. Massumenda, dolo…" at bounding box center [533, 198] width 237 height 149
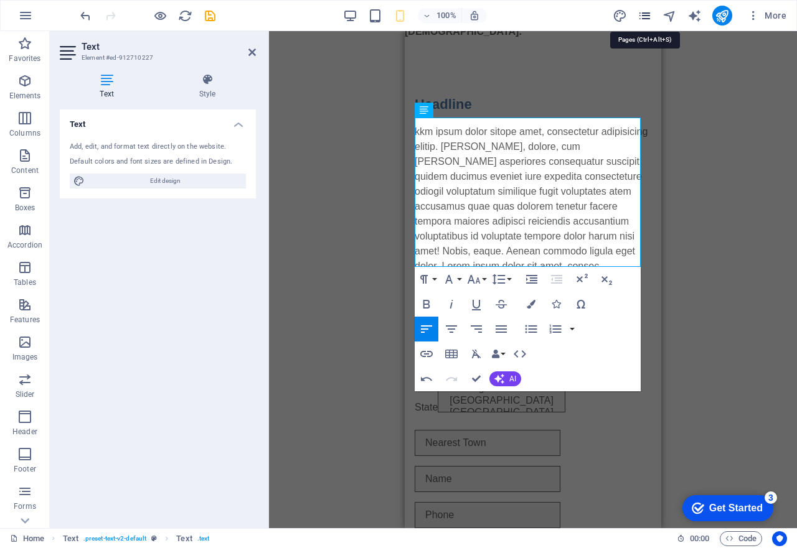
click at [642, 10] on icon "pages" at bounding box center [644, 16] width 14 height 14
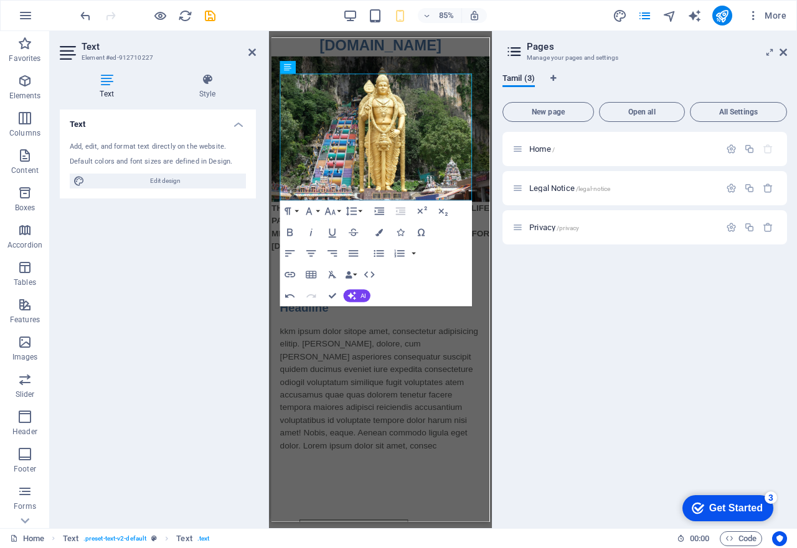
scroll to position [0, 0]
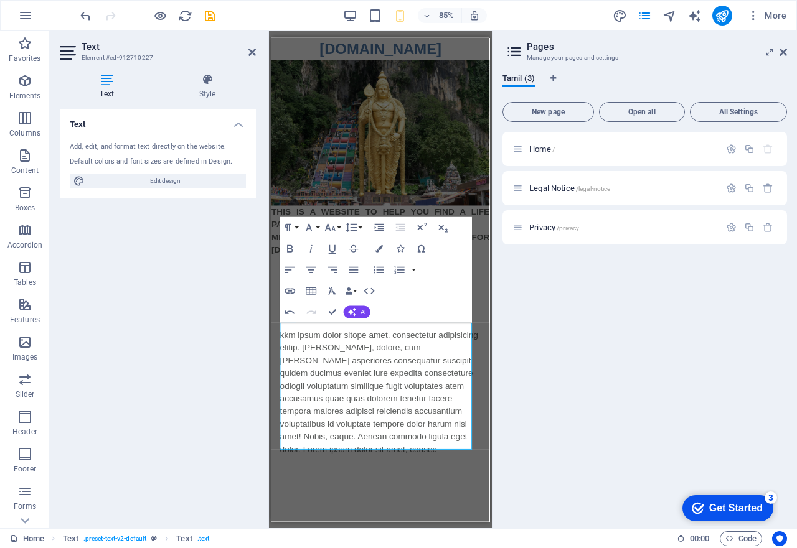
click at [508, 53] on icon at bounding box center [514, 51] width 19 height 17
click at [106, 88] on h4 "Text" at bounding box center [109, 86] width 99 height 26
click at [210, 91] on h4 "Style" at bounding box center [207, 86] width 97 height 26
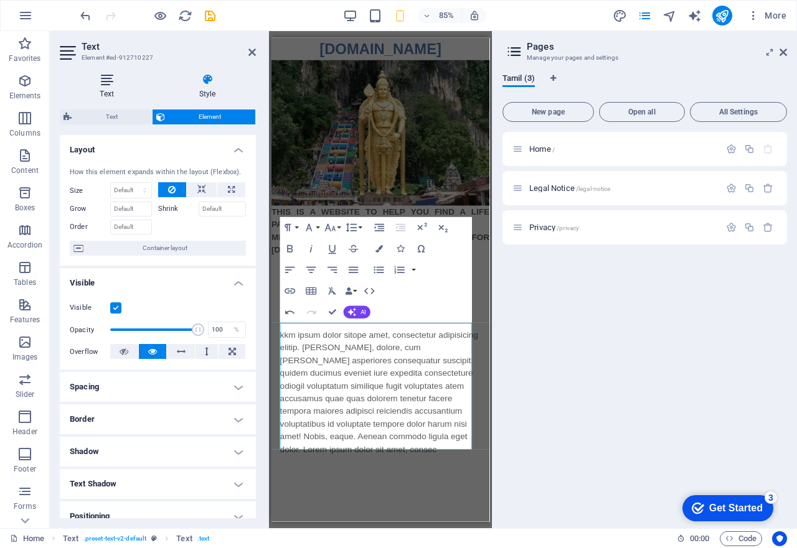
click at [101, 82] on icon at bounding box center [107, 79] width 94 height 12
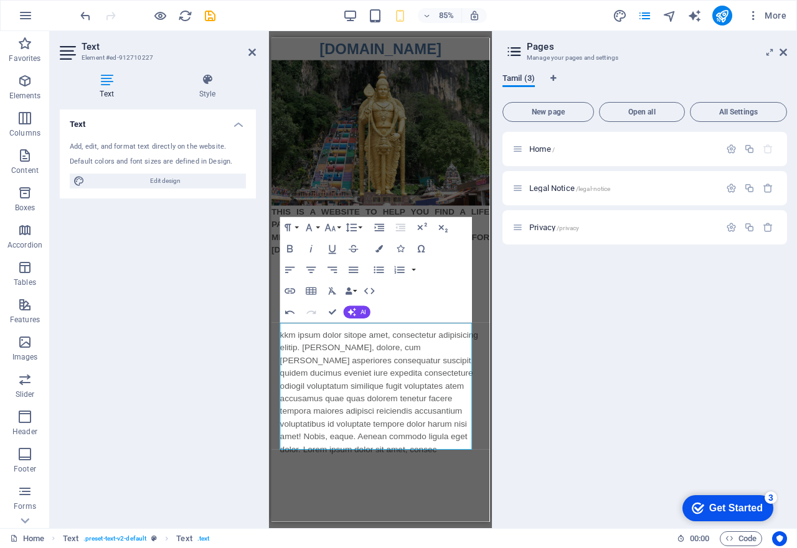
click at [522, 80] on span "Tamil (3)" at bounding box center [518, 79] width 32 height 17
click at [551, 77] on icon "Language Tabs" at bounding box center [553, 78] width 6 height 7
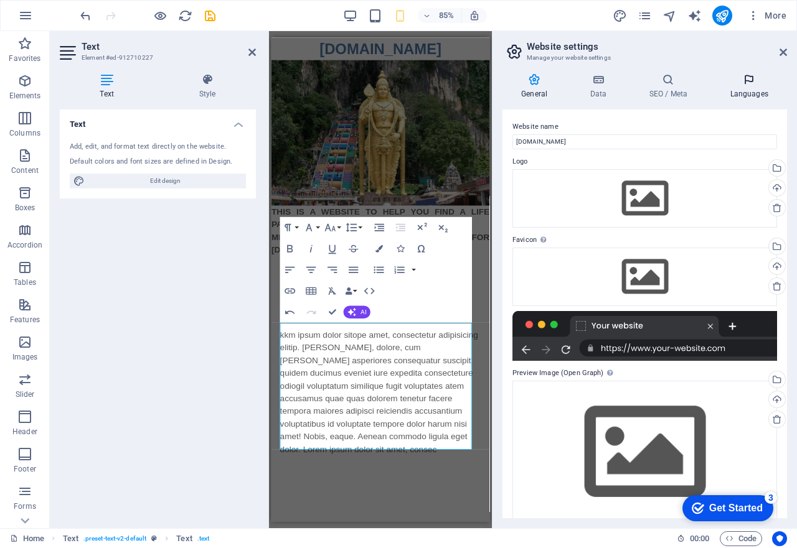
click at [744, 83] on icon at bounding box center [749, 79] width 76 height 12
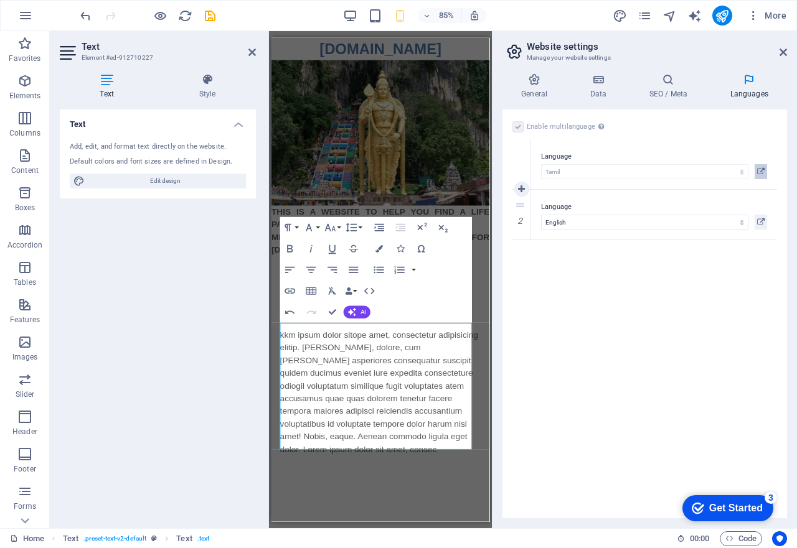
click at [763, 176] on icon at bounding box center [760, 171] width 7 height 15
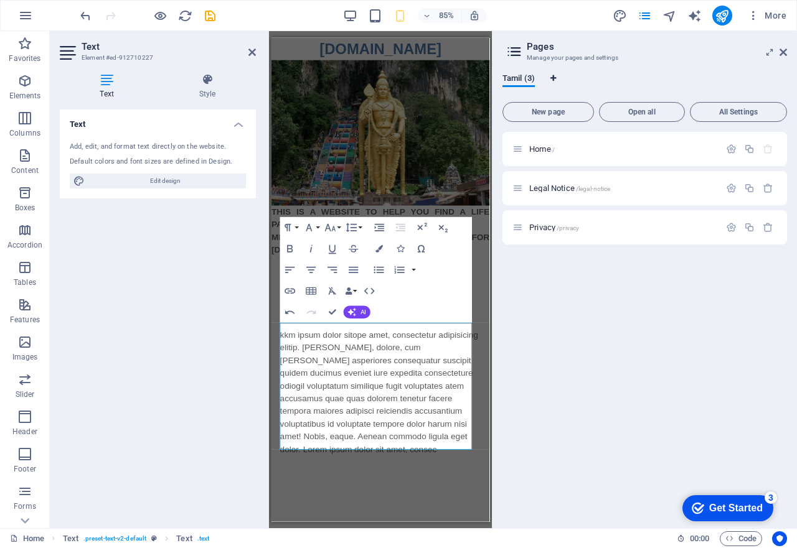
click at [550, 80] on icon "Language Tabs" at bounding box center [553, 78] width 6 height 7
select select "156"
select select "41"
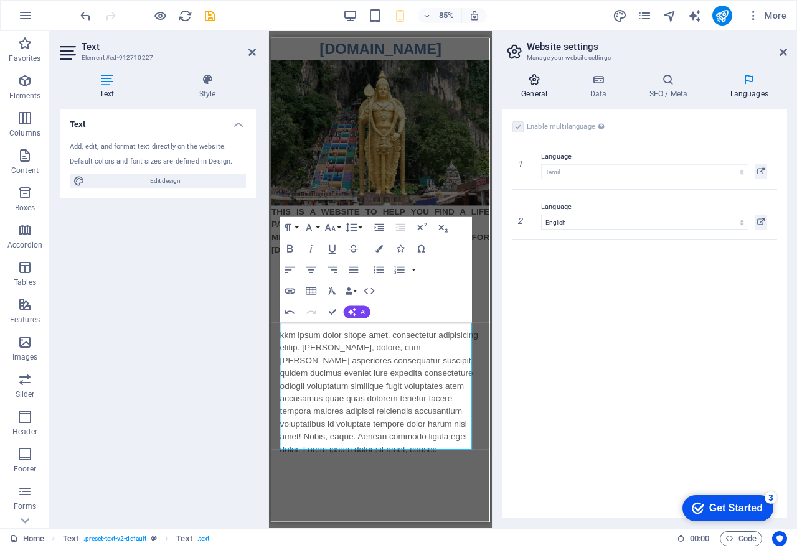
click at [536, 90] on h4 "General" at bounding box center [536, 86] width 68 height 26
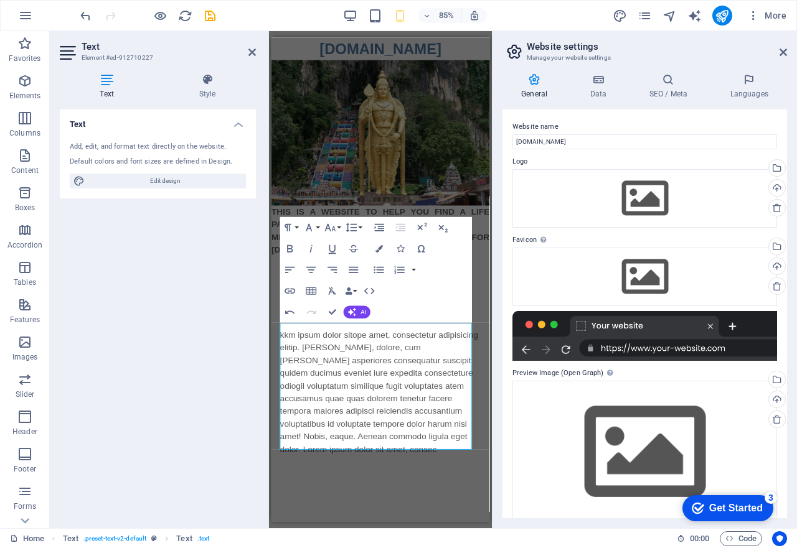
click at [536, 90] on h4 "General" at bounding box center [536, 86] width 68 height 26
click at [599, 84] on icon at bounding box center [598, 79] width 54 height 12
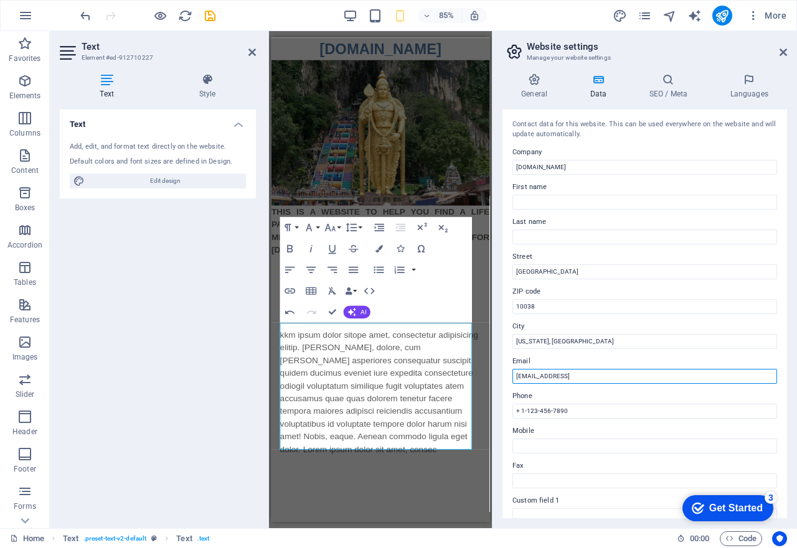
click at [686, 382] on input "[EMAIL_ADDRESS]" at bounding box center [644, 376] width 265 height 15
click at [367, 313] on button "AI" at bounding box center [357, 312] width 27 height 12
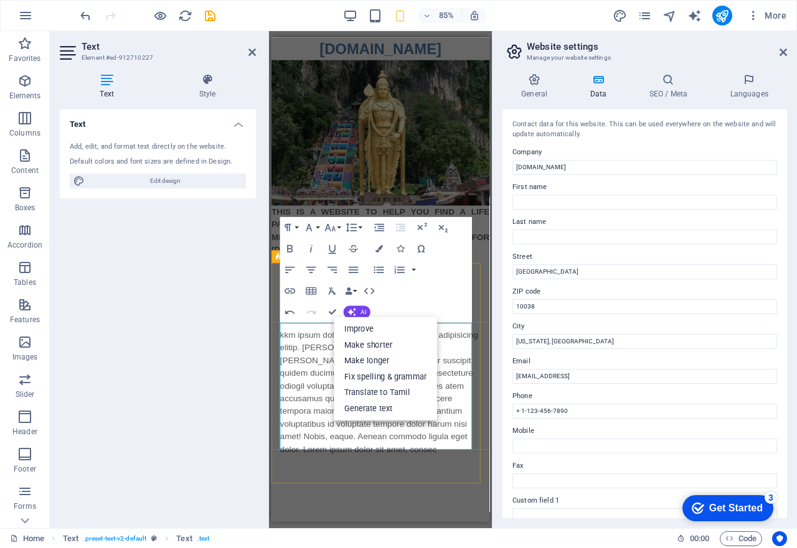
click at [487, 519] on p "kkm ipsum dolor sitope amet, consectetur adipisicing elitip. Massumenda, dolore…" at bounding box center [399, 454] width 237 height 149
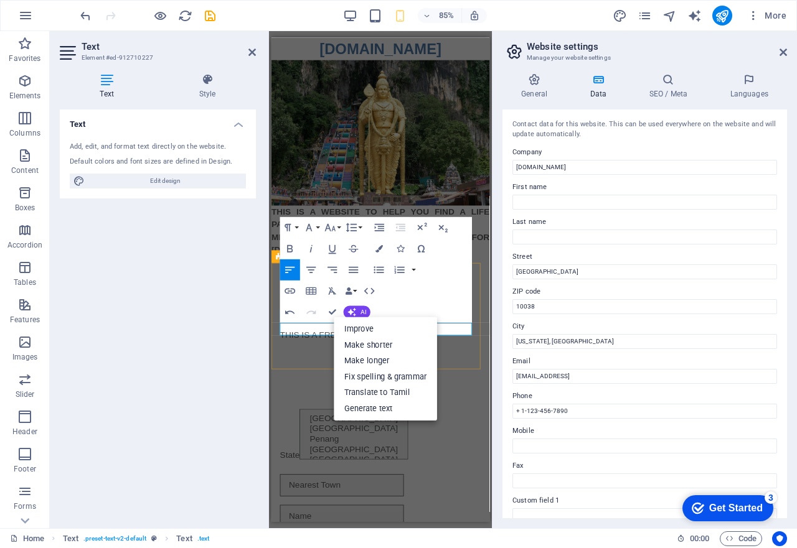
click at [487, 380] on p "​THIS IS A FREE WEBS" at bounding box center [399, 387] width 237 height 15
click at [304, 383] on p "​THIS IS A FREE WEBS" at bounding box center [399, 387] width 237 height 15
click at [357, 310] on button "AI" at bounding box center [357, 312] width 27 height 12
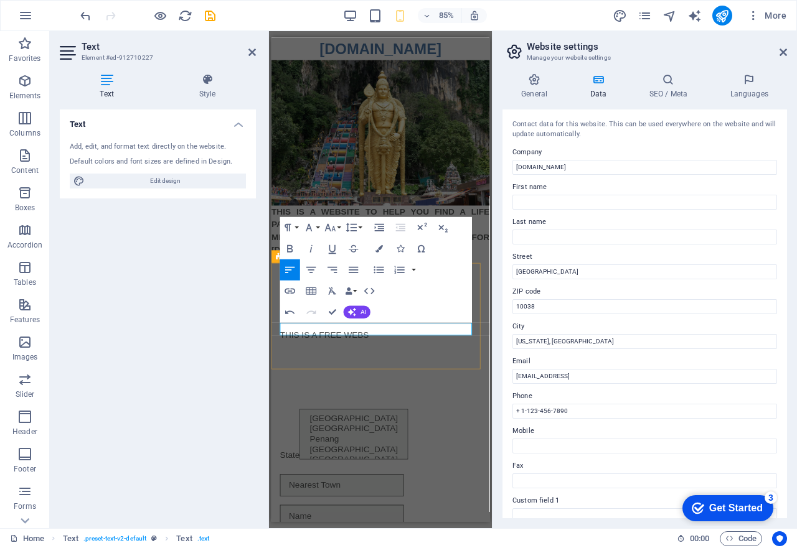
click at [410, 383] on p "​THIS IS A FREE WEBS" at bounding box center [399, 387] width 237 height 15
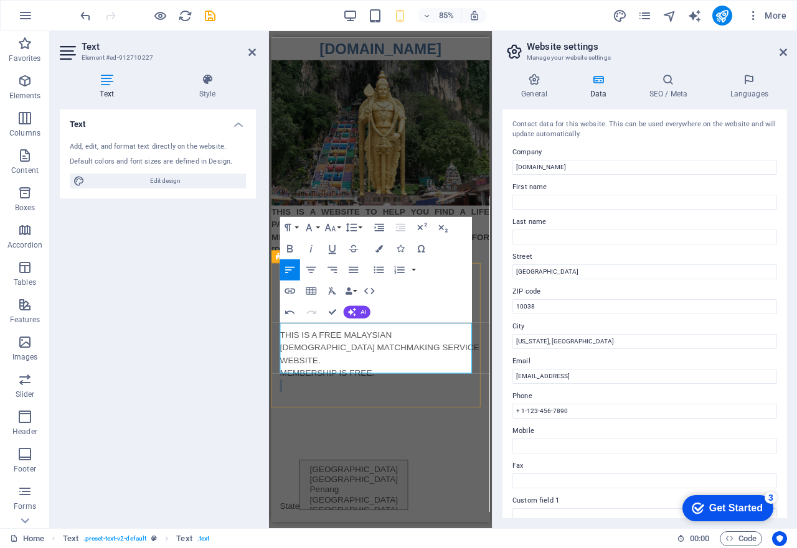
click at [413, 419] on div "​THIS IS A FREE MALAYSIAN HINDU MATCHMAKING SERVICE WEBSITE. MEMBERSHIP IS FREE." at bounding box center [399, 417] width 237 height 75
click at [400, 424] on p "MEMBERSHIP IS FREE." at bounding box center [399, 431] width 237 height 15
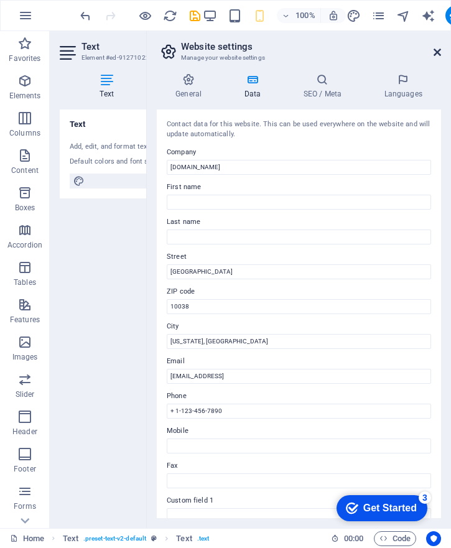
click at [438, 54] on icon at bounding box center [437, 52] width 7 height 10
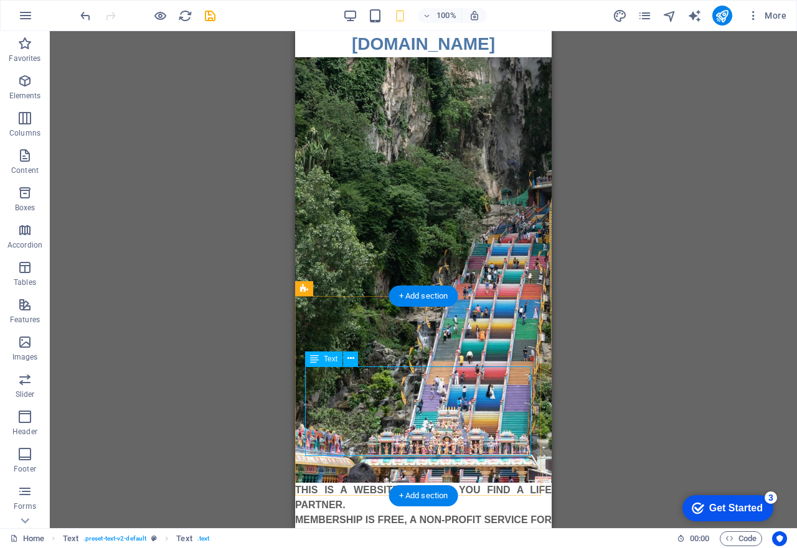
click at [329, 359] on span "Text" at bounding box center [331, 358] width 14 height 7
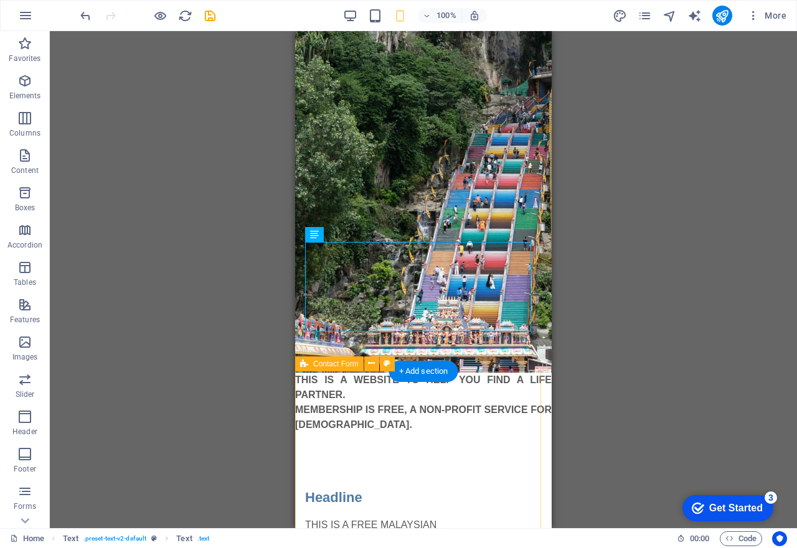
scroll to position [124, 0]
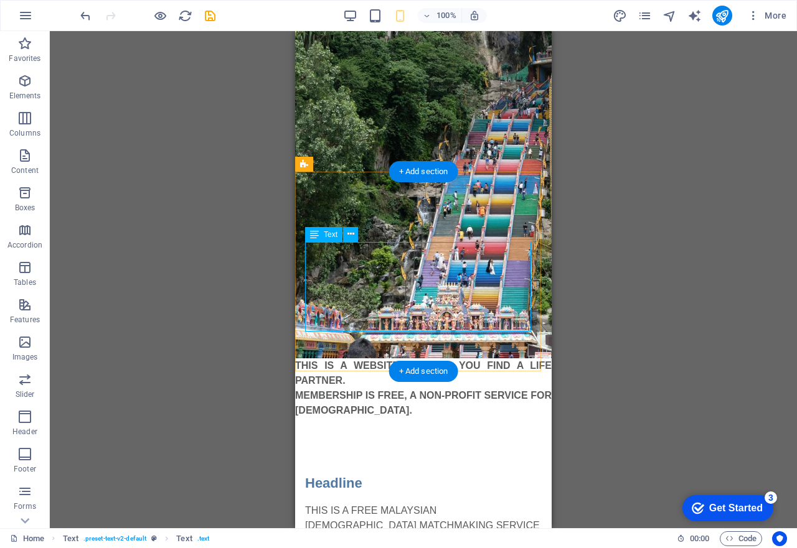
click at [370, 504] on div "THIS IS A FREE MALAYSIAN HINDU MATCHMAKING SERVICE WEBSITE. MEMBERSHIP IS FREE …" at bounding box center [423, 556] width 237 height 105
click at [352, 235] on icon at bounding box center [350, 234] width 7 height 13
click at [376, 504] on div "THIS IS A FREE MALAYSIAN HINDU MATCHMAKING SERVICE WEBSITE. MEMBERSHIP IS FREE …" at bounding box center [423, 556] width 237 height 105
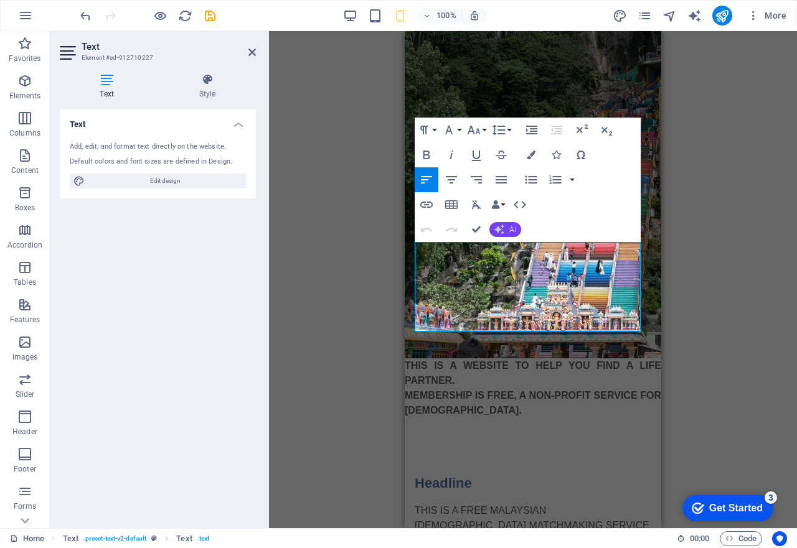
click at [506, 226] on button "AI" at bounding box center [505, 229] width 32 height 15
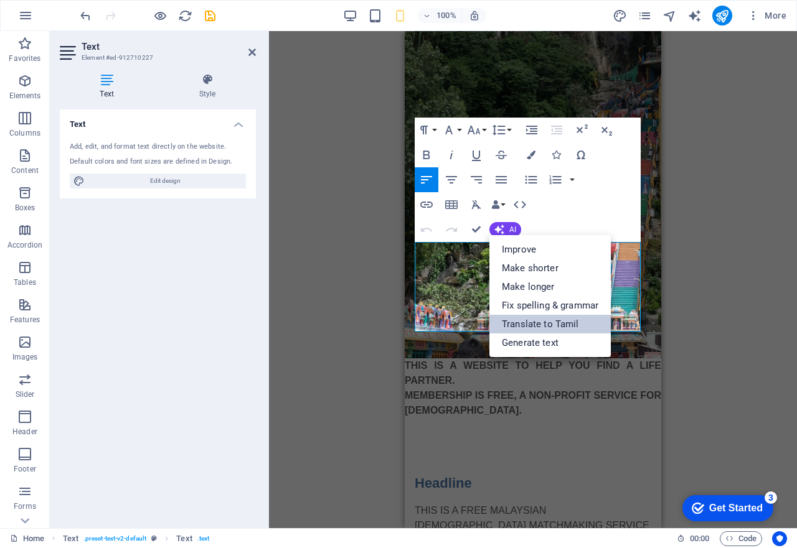
click at [543, 327] on link "Translate to Tamil" at bounding box center [549, 324] width 121 height 19
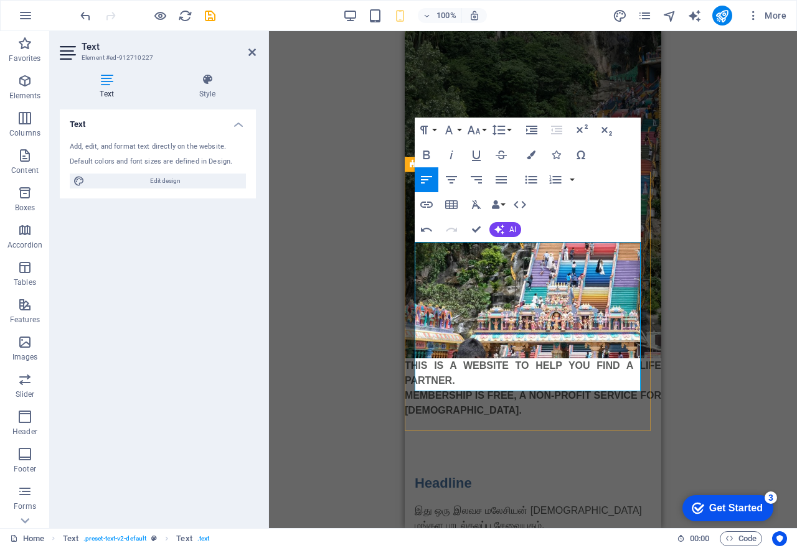
click at [548, 504] on p "இது ஒரு இலவச மலேசியன் இந்து மங்கள பாடல்கலப்பு சேவையகம். திருமணம் செய்ய விரும்பு…" at bounding box center [533, 556] width 237 height 105
click at [604, 504] on p "இது ஒரு இலவச மலேசியன் இந்து மங்கள பாடல்கலப்பு சேவையகம். திருமணம் செய்ய விரும்பு…" at bounding box center [533, 556] width 237 height 105
click at [579, 504] on p "இது ஒரு இலவச மலேசியன் இந்து மங்கள பாடல்கலப்பு சேவையகம். திருமணம் செய்ய விரும்பு…" at bounding box center [533, 556] width 237 height 105
click at [540, 504] on p "இது ஒரு இலவச மலேசிய இந்து மங்கள பாடல்கலப்பு சேவையகம். திருமணம் செய்ய விரும்பும்…" at bounding box center [533, 556] width 237 height 105
click at [619, 504] on p "இது ஒரு இலவச மலேசிய இந்து சேவையகம். திருமணம் செய்ய விரும்பும் அனைத்து மலேசிய இந…" at bounding box center [533, 549] width 237 height 90
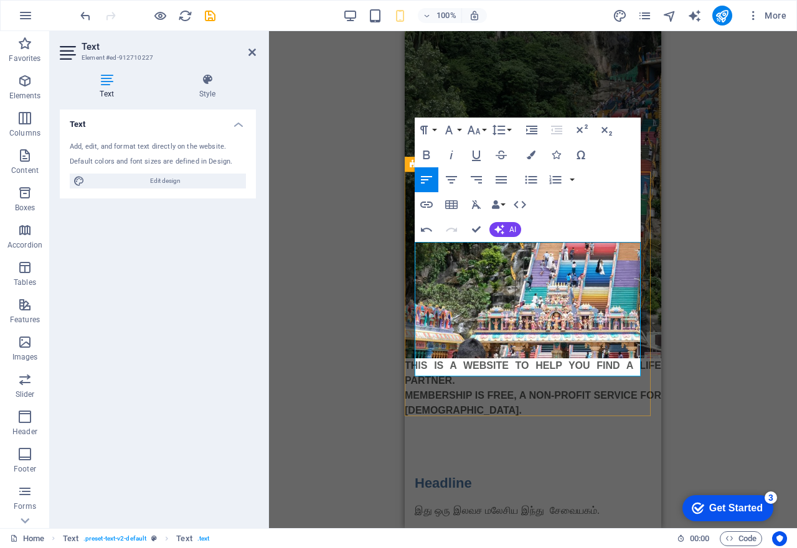
click at [476, 504] on p "இது ஒரு இலவச மலேசிய இந்து சேவையகம். திருமணம் செய்ய விரும்பும் அனைத்து மலேசிய இந…" at bounding box center [533, 549] width 237 height 90
click at [492, 504] on p "இது ஒரு இலவச மலேசிய இந்து சேவையகம். திருமணம் செய்ய விரும்பும் மலேசிய இந்துக்களை…" at bounding box center [533, 549] width 237 height 90
click at [545, 504] on p "இது ஒரு இலவச மலேசிய இந்து சேவையகம். திருமணம் செய்ய விரும்பும் மலேசிய இந்துக்கL …" at bounding box center [533, 549] width 237 height 90
click at [474, 504] on p "இது ஒரு இலவச மலேசிய இந்து சேவையகம். திருமணம் செய்ய விரும்பும் மலேசிய இந்துக்கL …" at bounding box center [533, 549] width 237 height 90
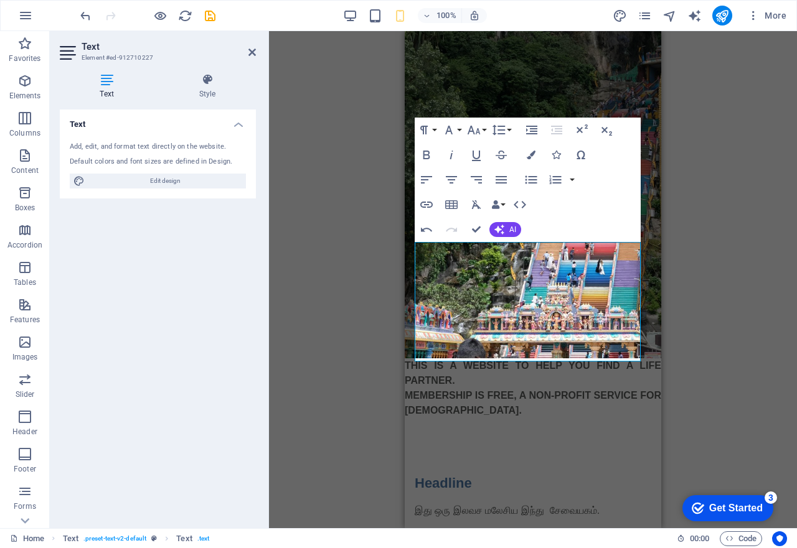
click at [106, 80] on icon at bounding box center [107, 79] width 94 height 12
click at [508, 230] on button "AI" at bounding box center [505, 229] width 32 height 15
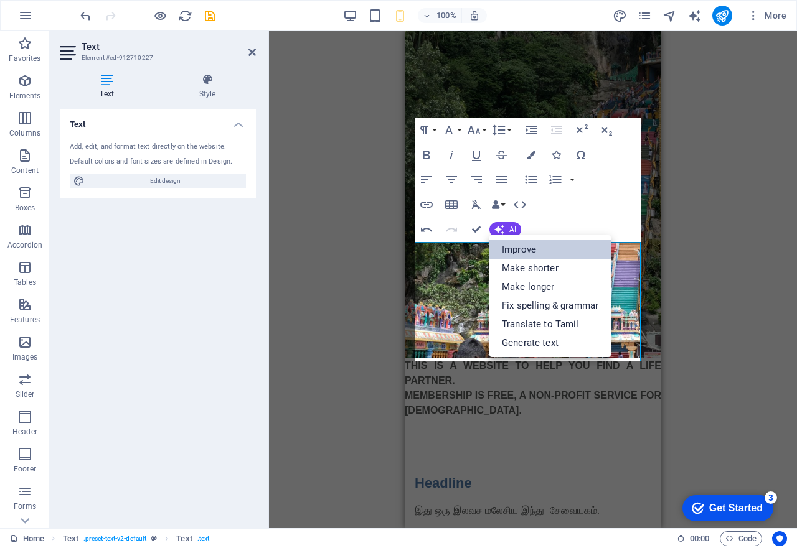
click at [518, 251] on link "Improve" at bounding box center [549, 249] width 121 height 19
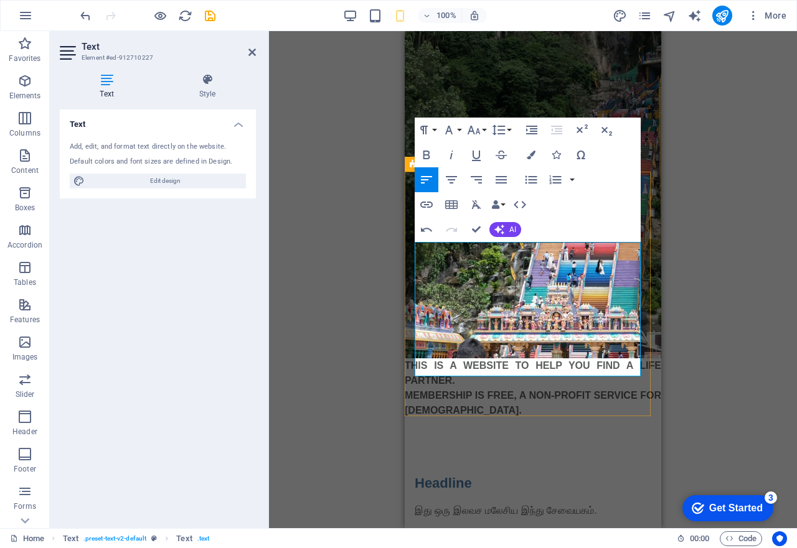
drag, startPoint x: 922, startPoint y: 283, endPoint x: 482, endPoint y: 313, distance: 441.7
click at [482, 504] on p "இது ஒரு இலவச மலேசிய இந்து சேவையகம். திருமணத்தை விரும்பும் மலேசிய இந்து உறுப்பின…" at bounding box center [533, 556] width 237 height 105
click at [490, 504] on p "இது ஒரு இலவச மலேசிய இந்து சேவையகம். திருமணத்தை விரும்பும் மலேசிய இந்து உறுப்பின…" at bounding box center [533, 556] width 237 height 105
